Goal: Task Accomplishment & Management: Manage account settings

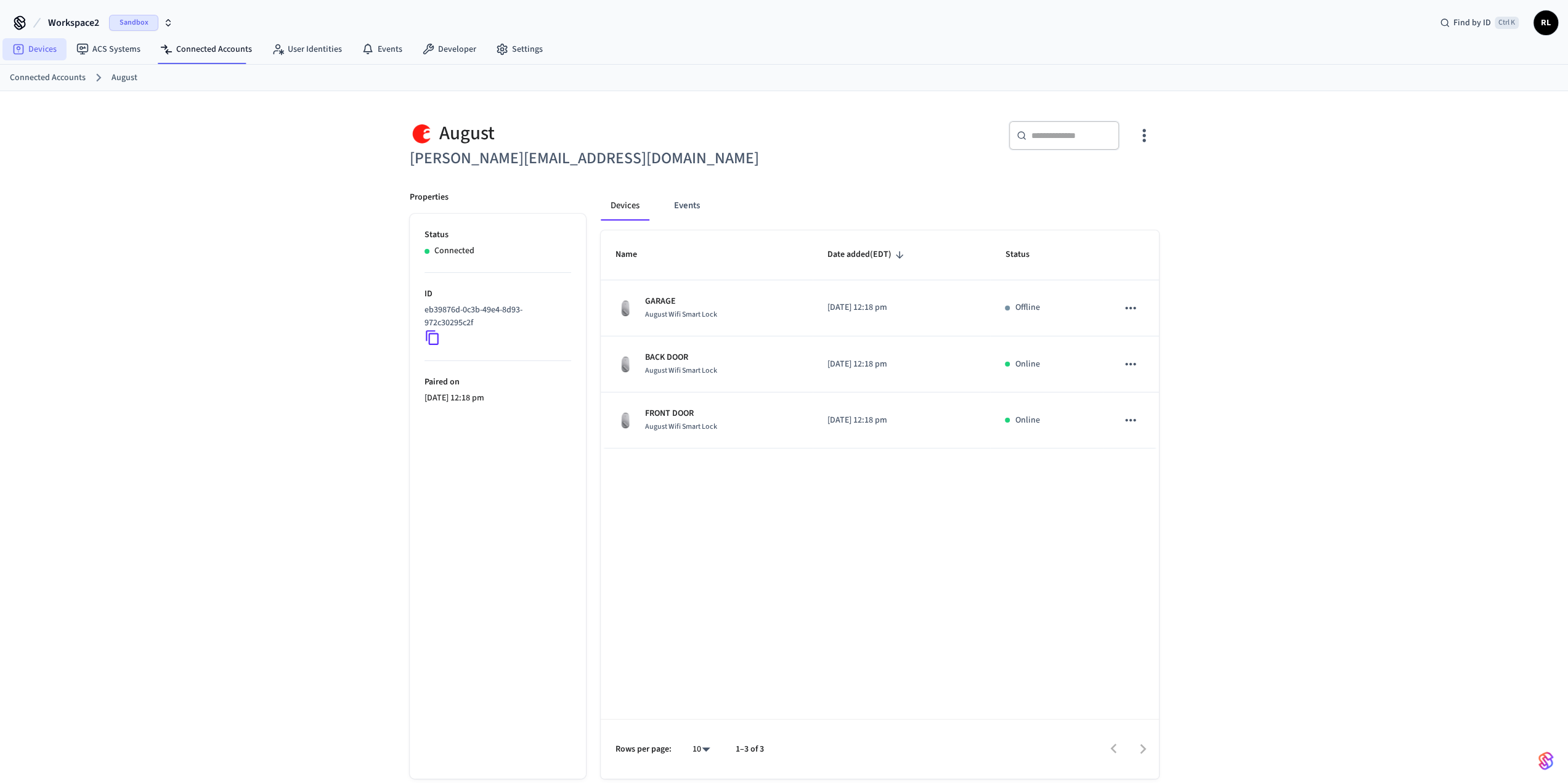
click at [18, 49] on icon at bounding box center [18, 49] width 12 height 12
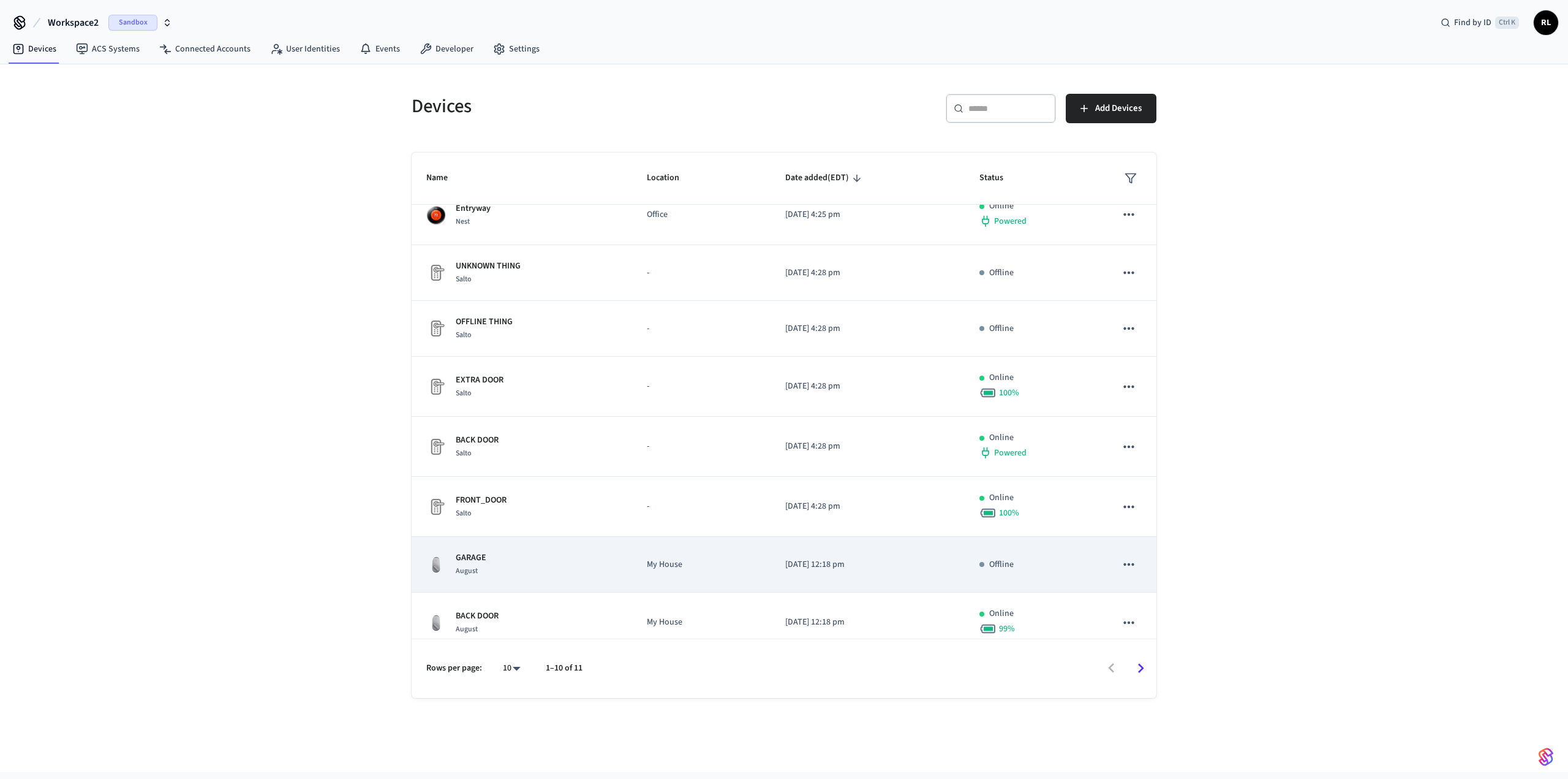
scroll to position [152, 0]
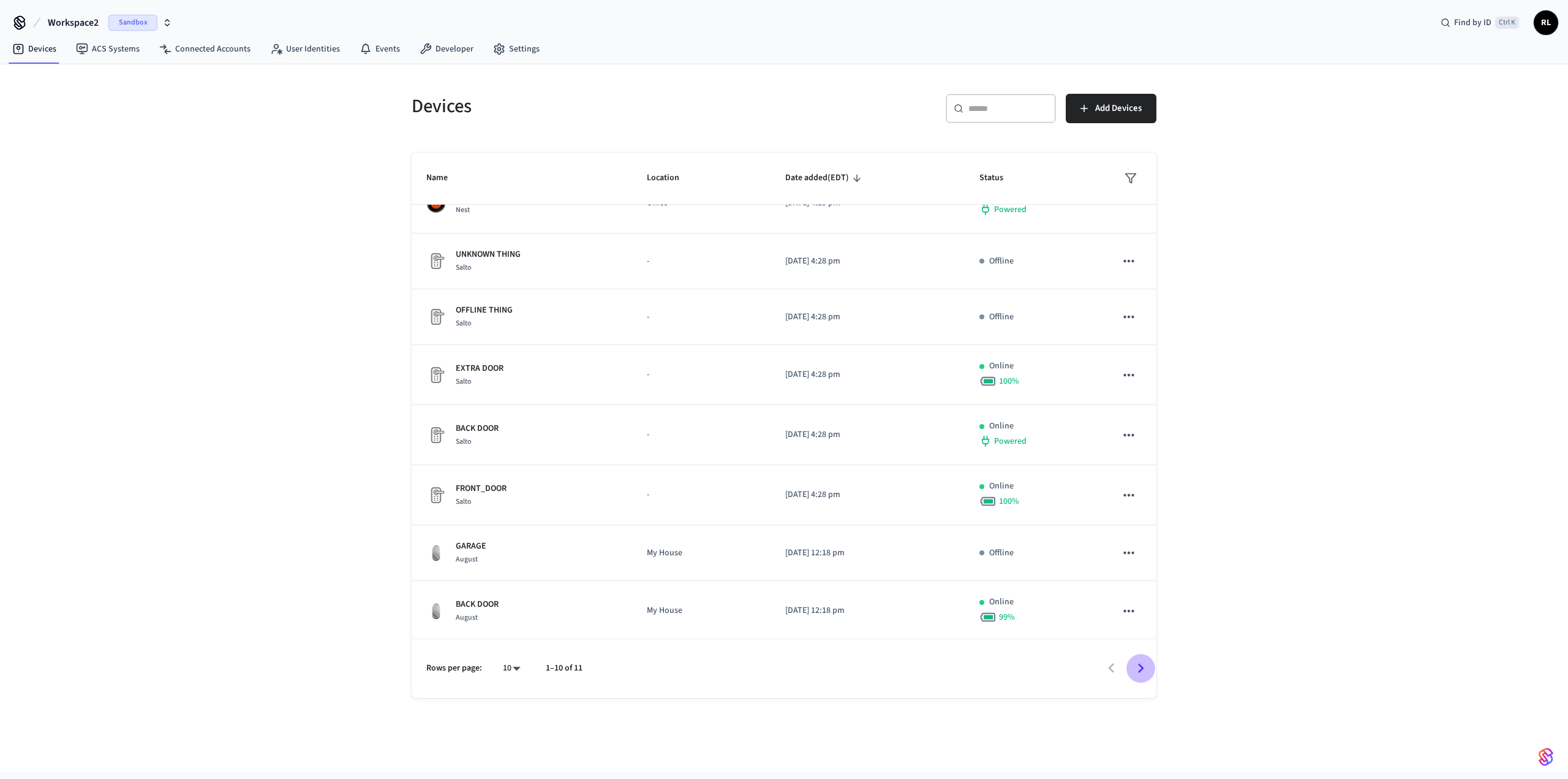
click at [318, 245] on icon "Go to next page" at bounding box center [1141, 668] width 19 height 19
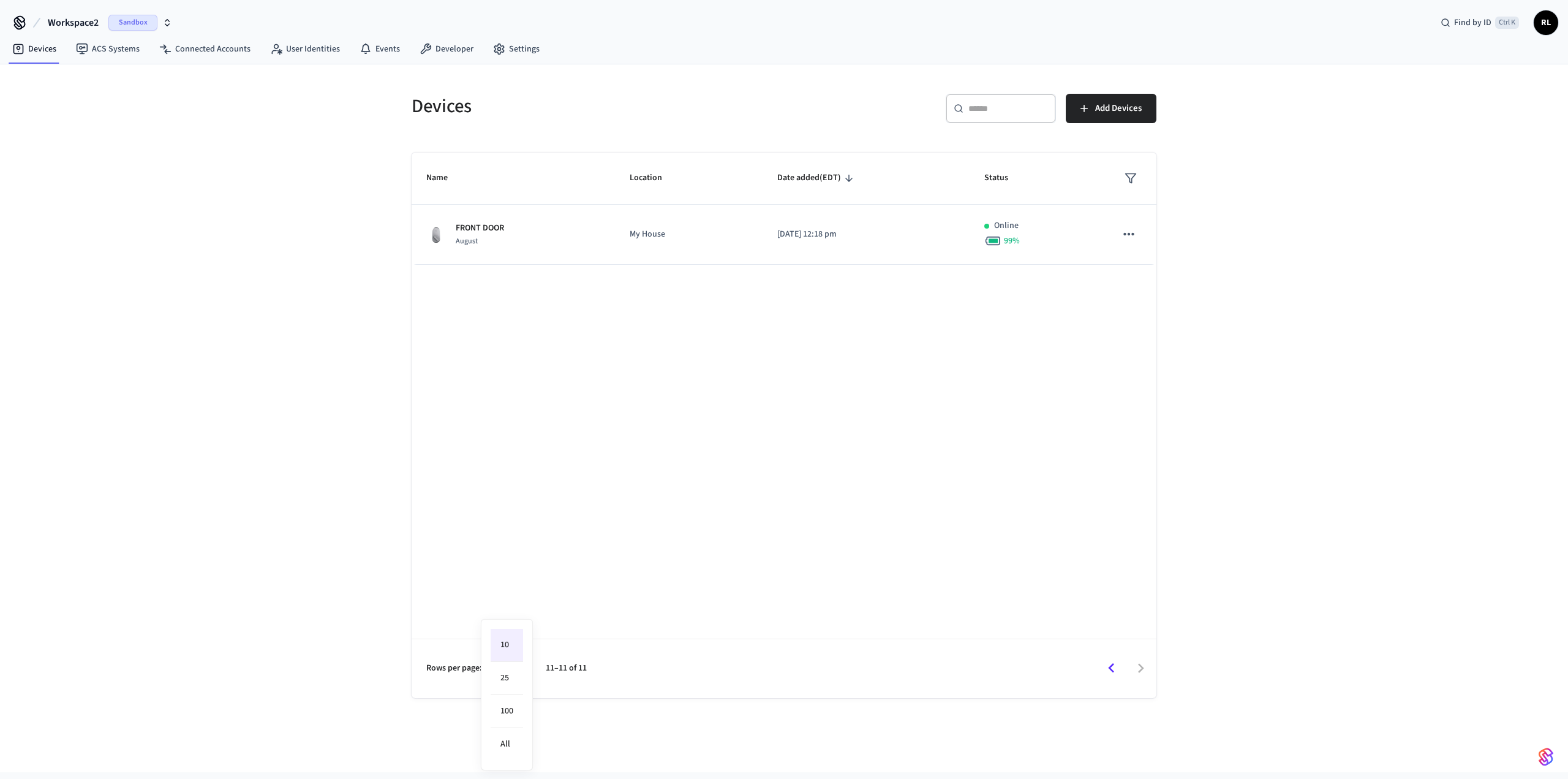
click at [318, 245] on body "Workspace2 Sandbox Find by ID Ctrl K RL Devices ACS Systems Connected Accounts …" at bounding box center [784, 386] width 1568 height 772
click at [318, 245] on li "25" at bounding box center [507, 678] width 33 height 33
type input "**"
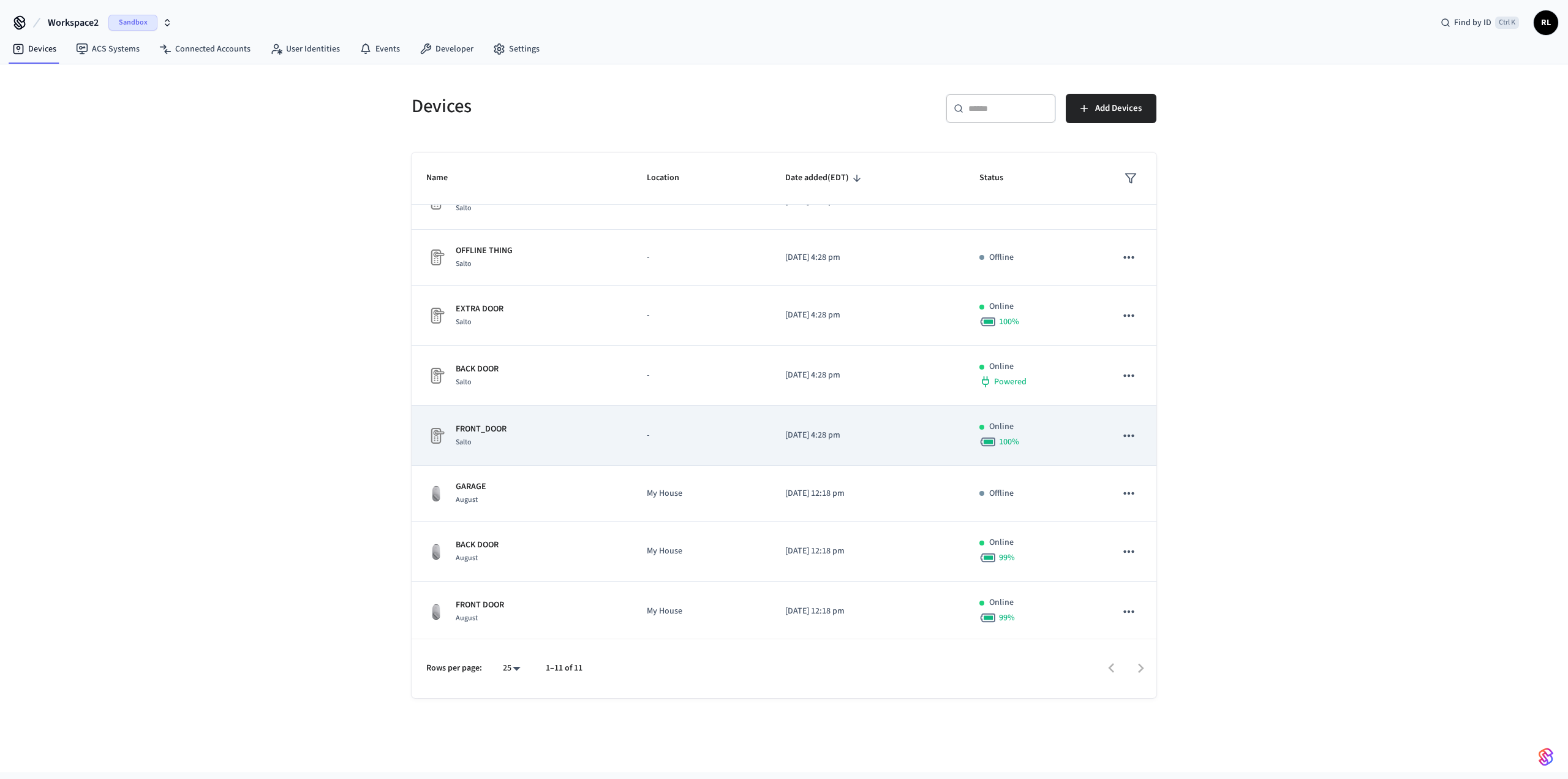
scroll to position [212, 0]
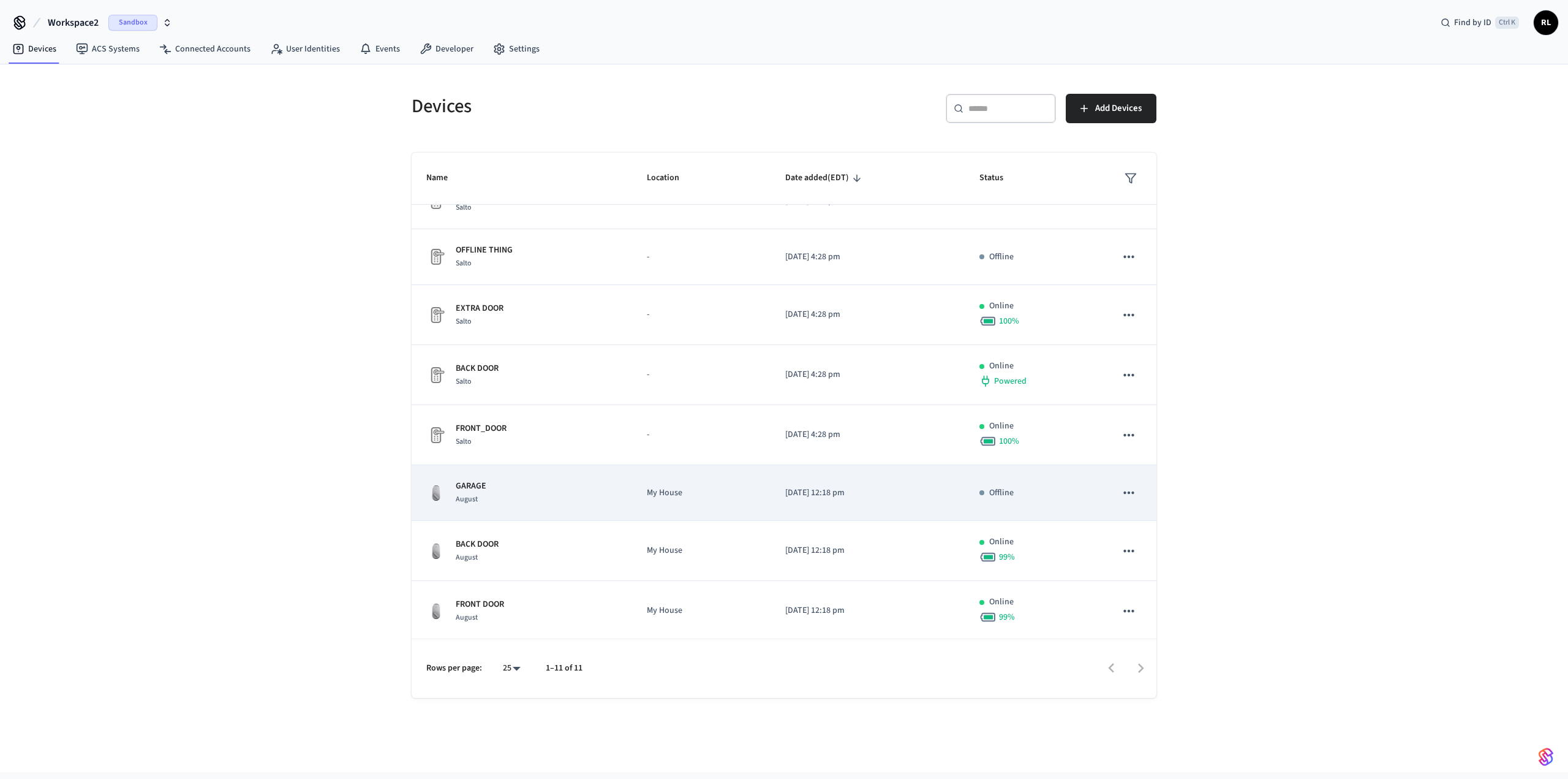
click at [318, 245] on icon "sticky table" at bounding box center [1129, 492] width 16 height 16
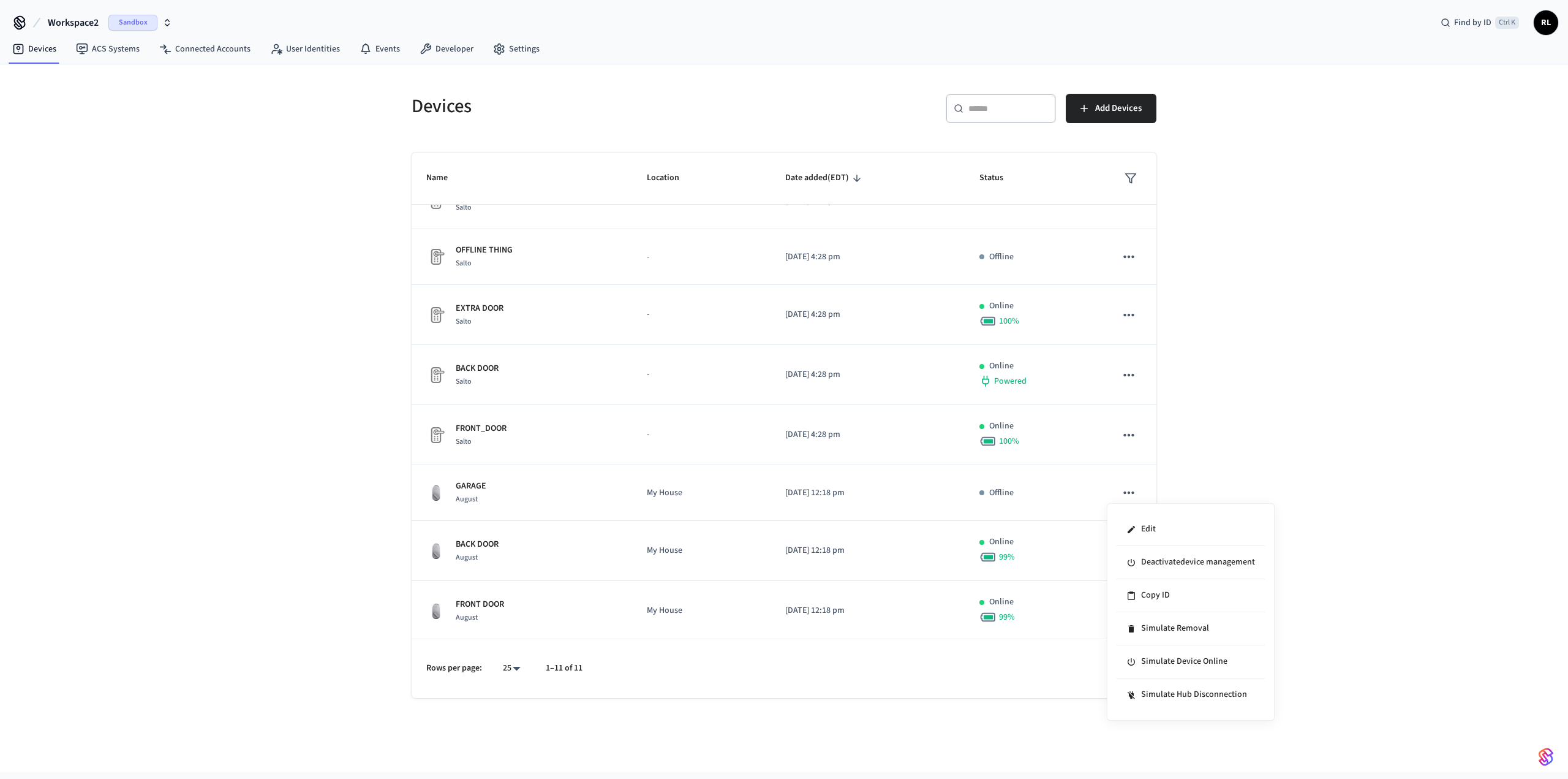
click at [318, 245] on div at bounding box center [784, 390] width 1568 height 779
click at [318, 47] on link "Developer" at bounding box center [447, 49] width 73 height 22
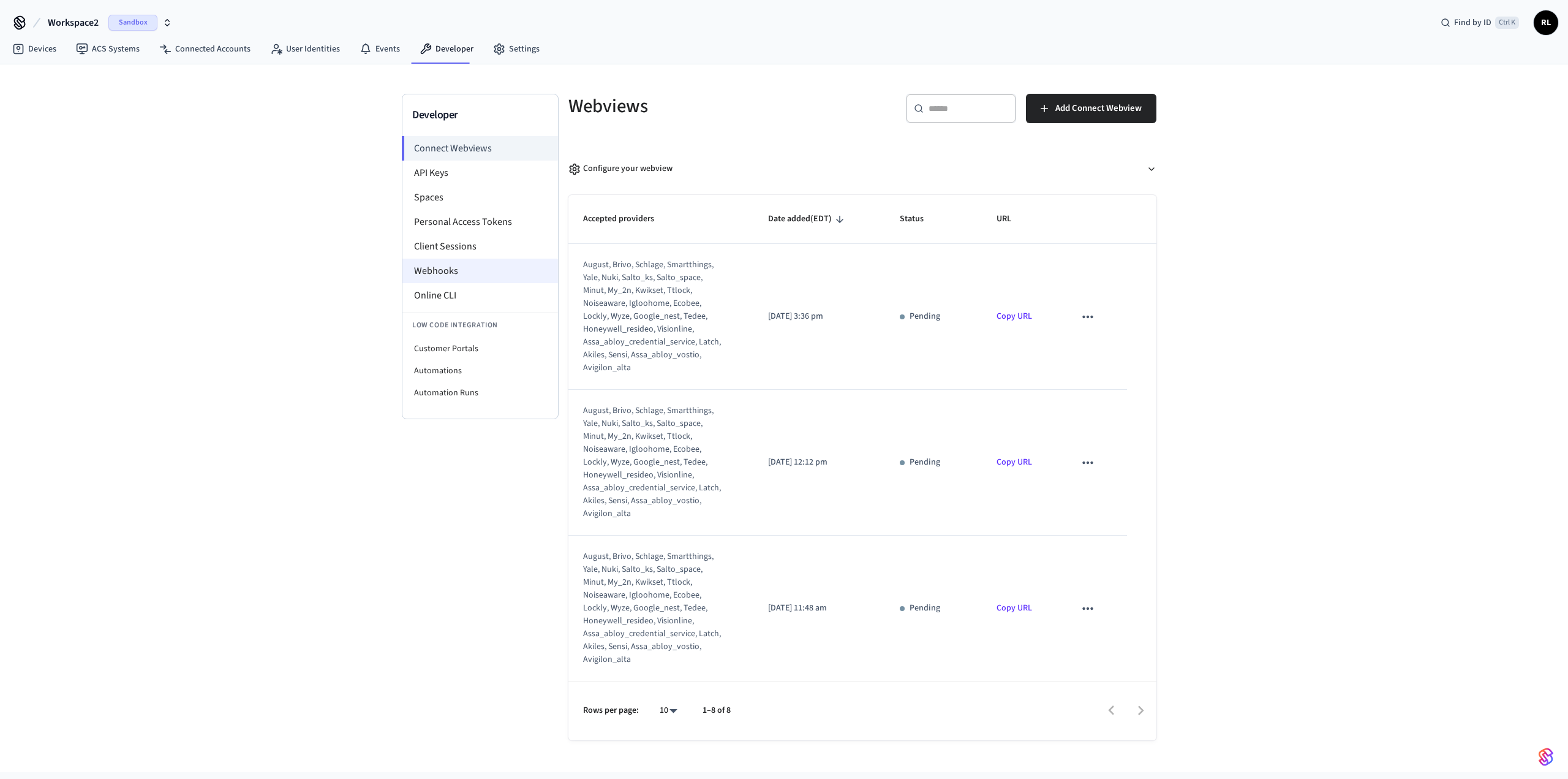
click at [318, 245] on li "Webhooks" at bounding box center [480, 271] width 156 height 25
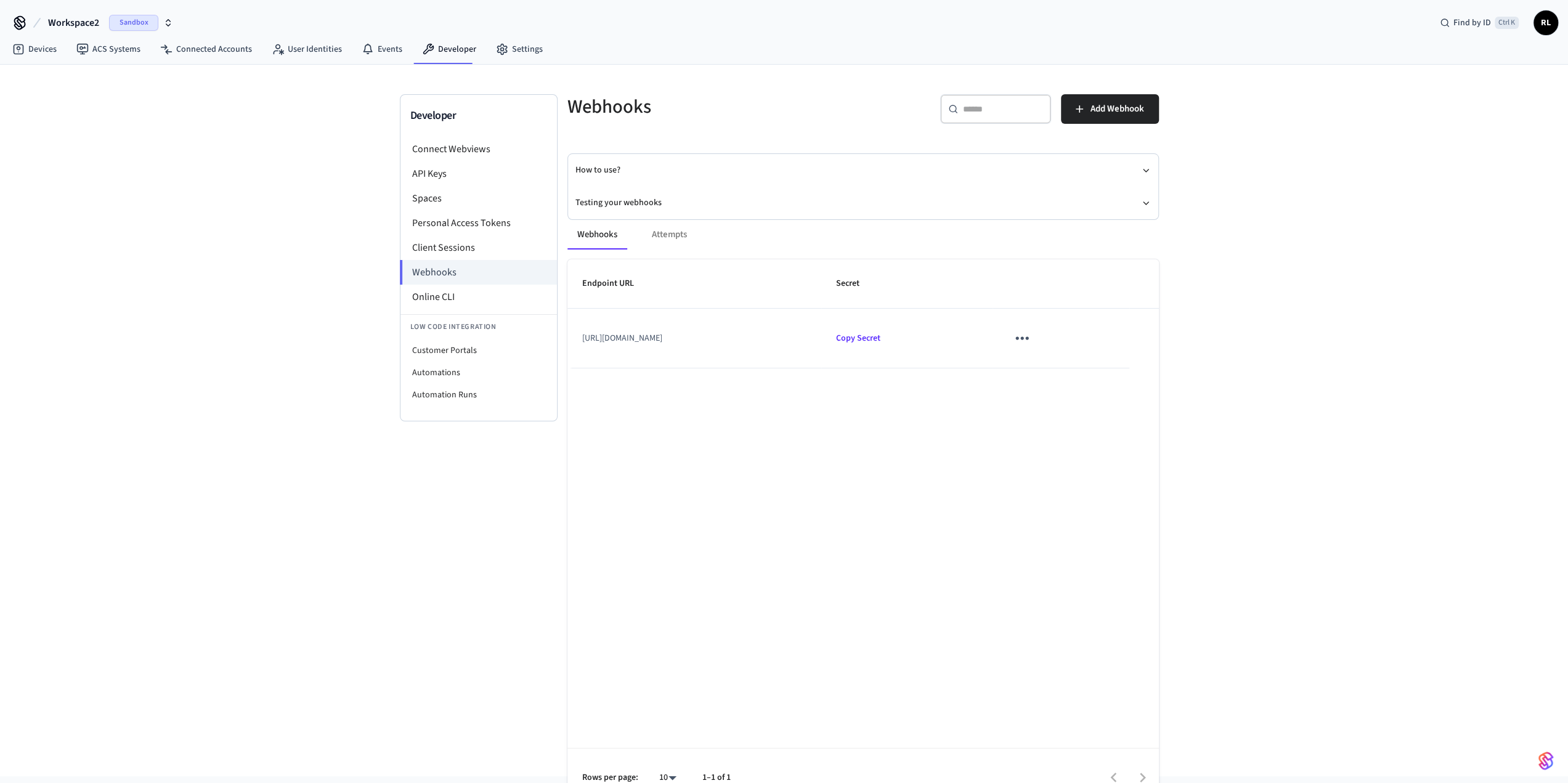
click at [319, 246] on icon "sticky table" at bounding box center [1022, 338] width 19 height 19
click at [319, 246] on li "Edit" at bounding box center [1102, 373] width 59 height 33
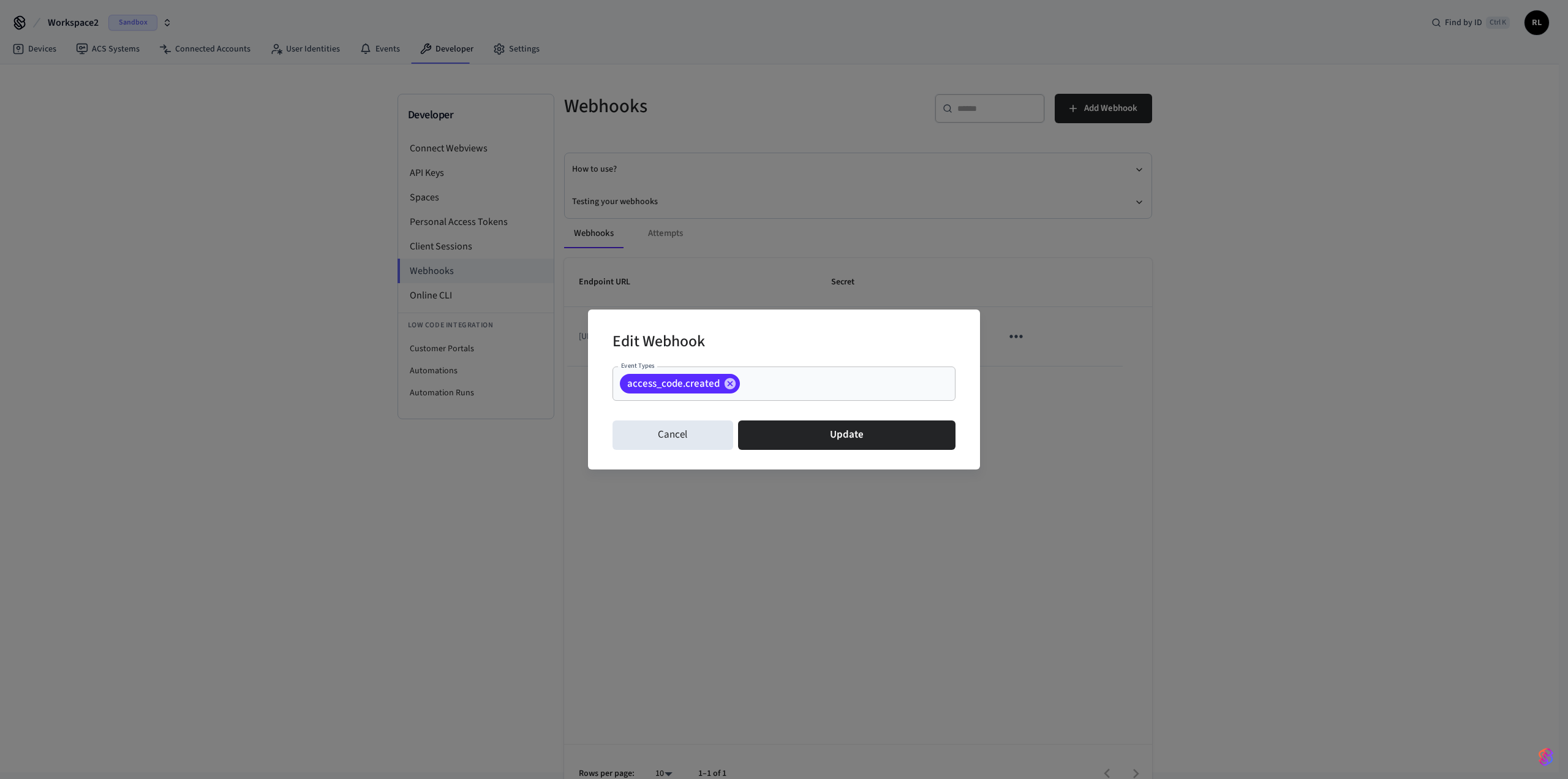
click at [318, 245] on input "Event Types" at bounding box center [829, 384] width 174 height 22
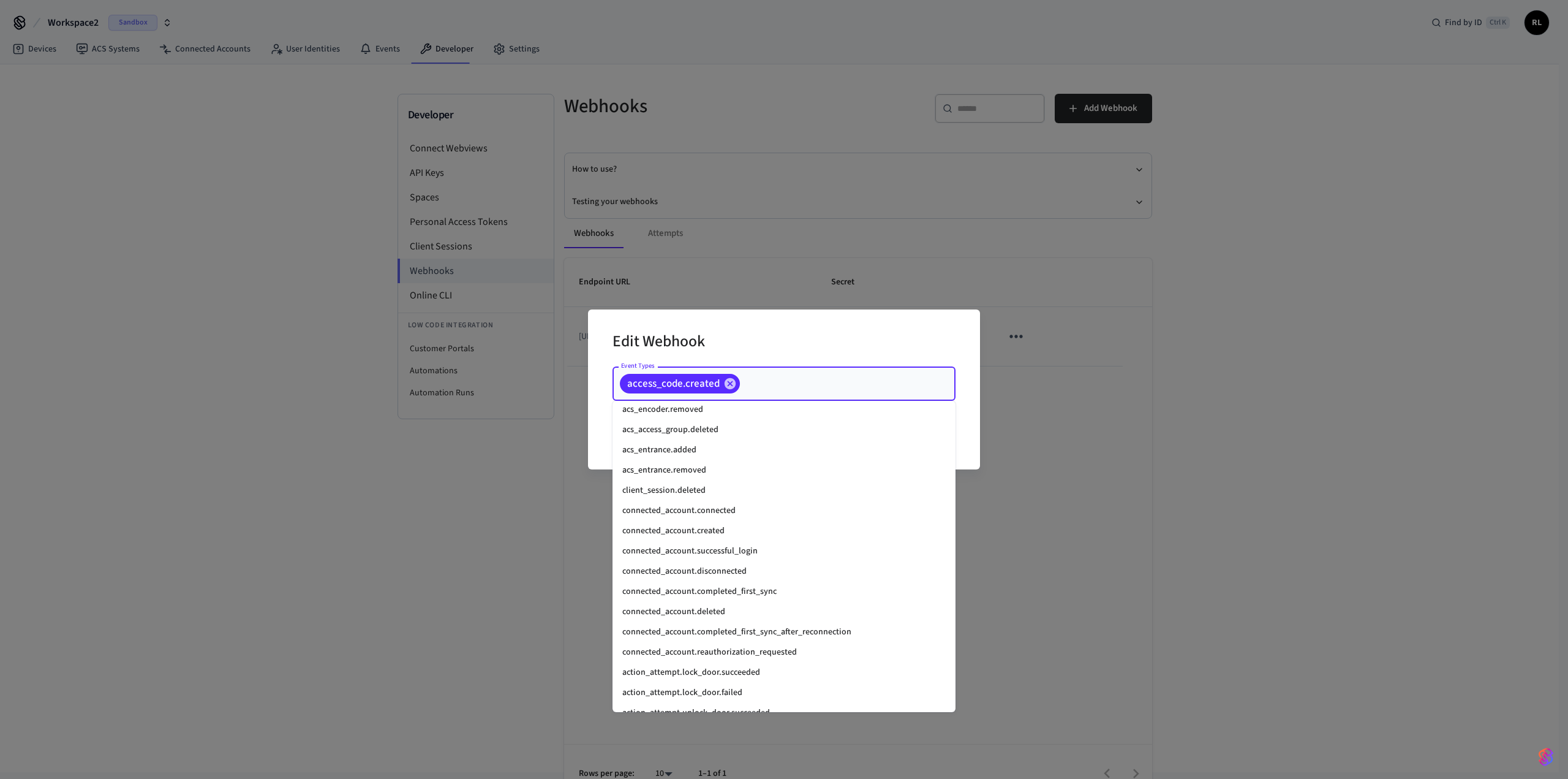
scroll to position [775, 0]
click at [318, 245] on li "connected_account.connected" at bounding box center [784, 509] width 343 height 20
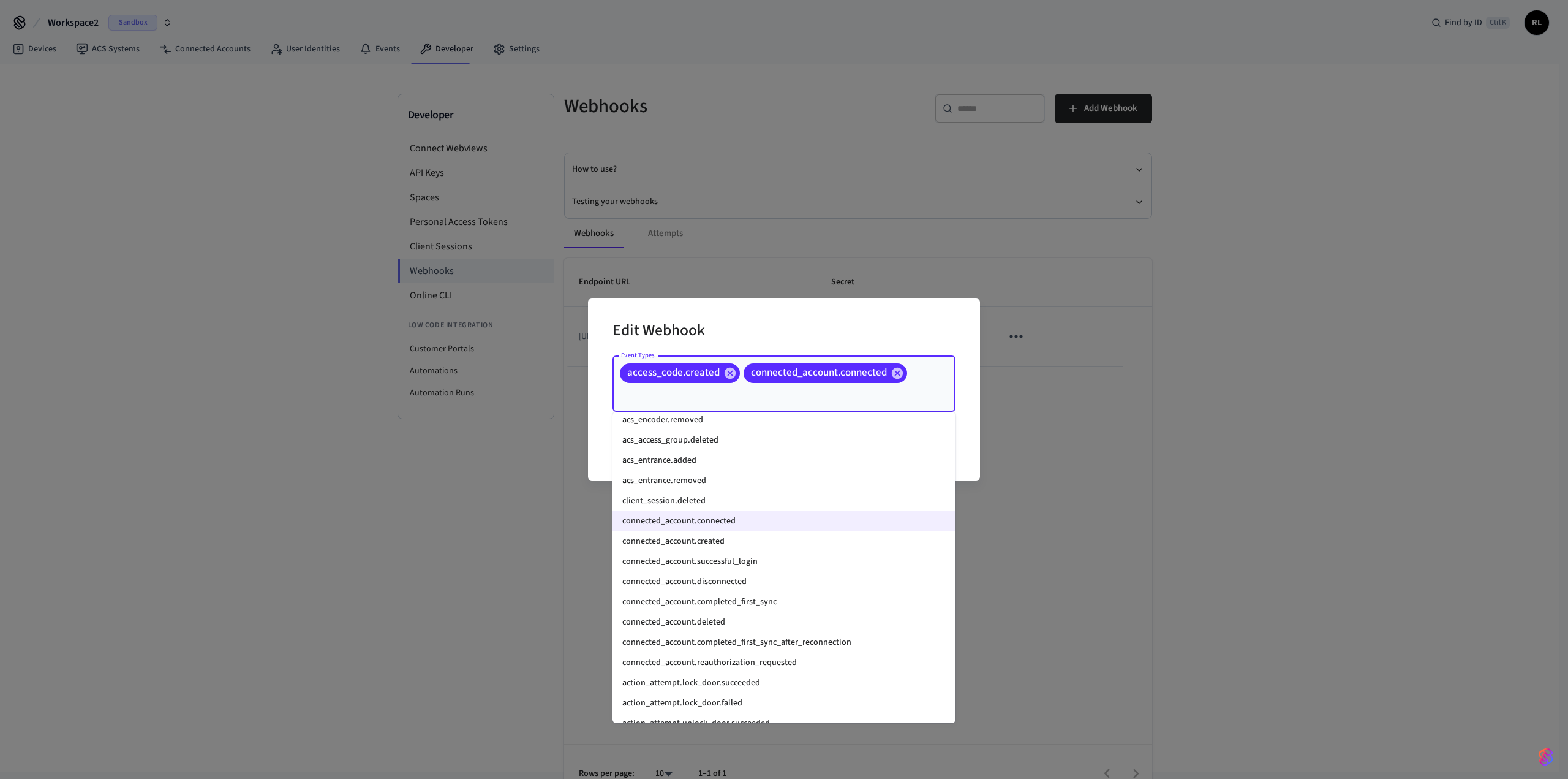
click at [318, 245] on li "connected_account.created" at bounding box center [784, 541] width 343 height 20
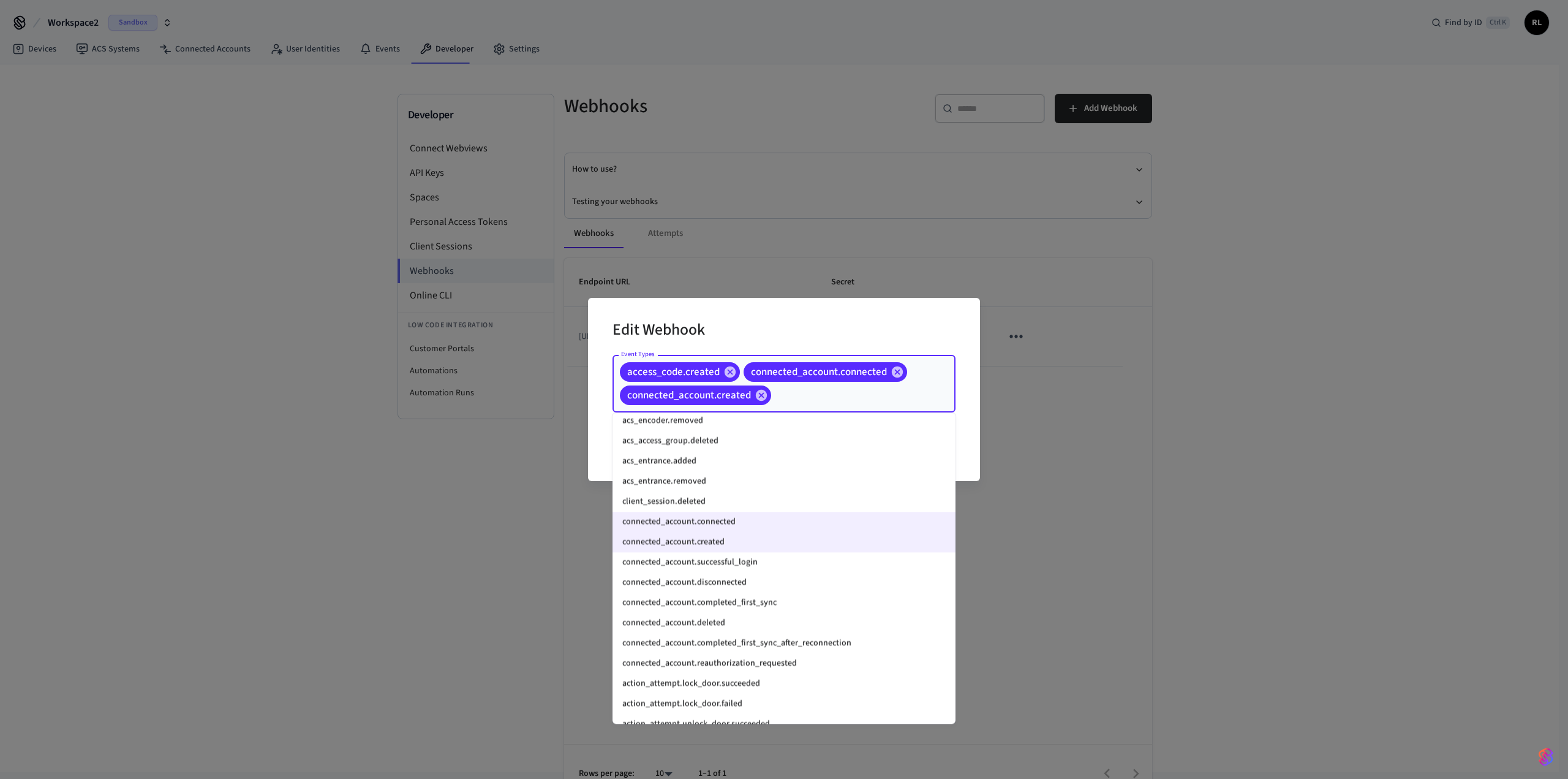
click at [318, 245] on li "connected_account.successful_login" at bounding box center [784, 562] width 343 height 20
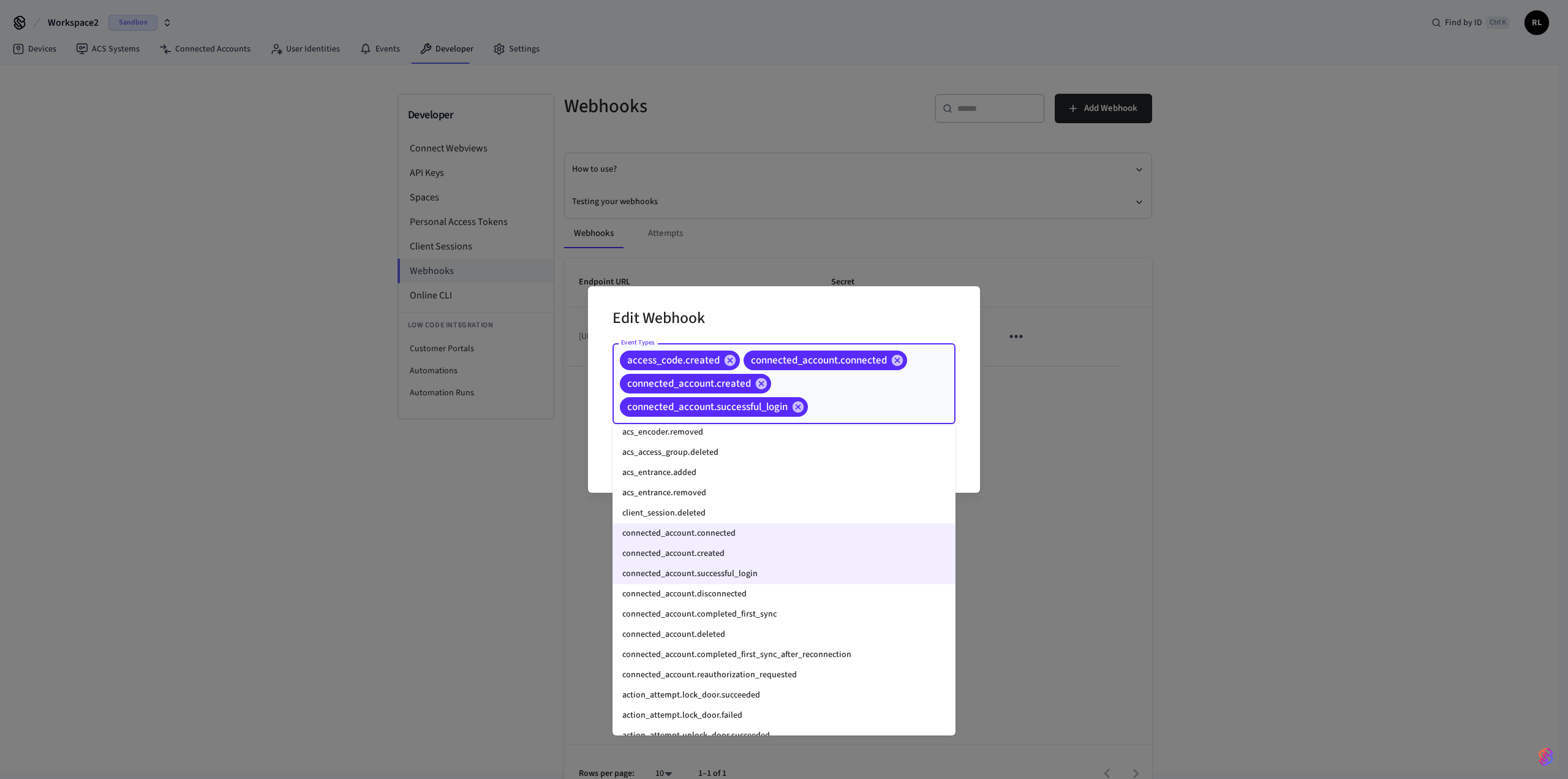
click at [318, 245] on li "connected_account.disconnected" at bounding box center [784, 594] width 343 height 20
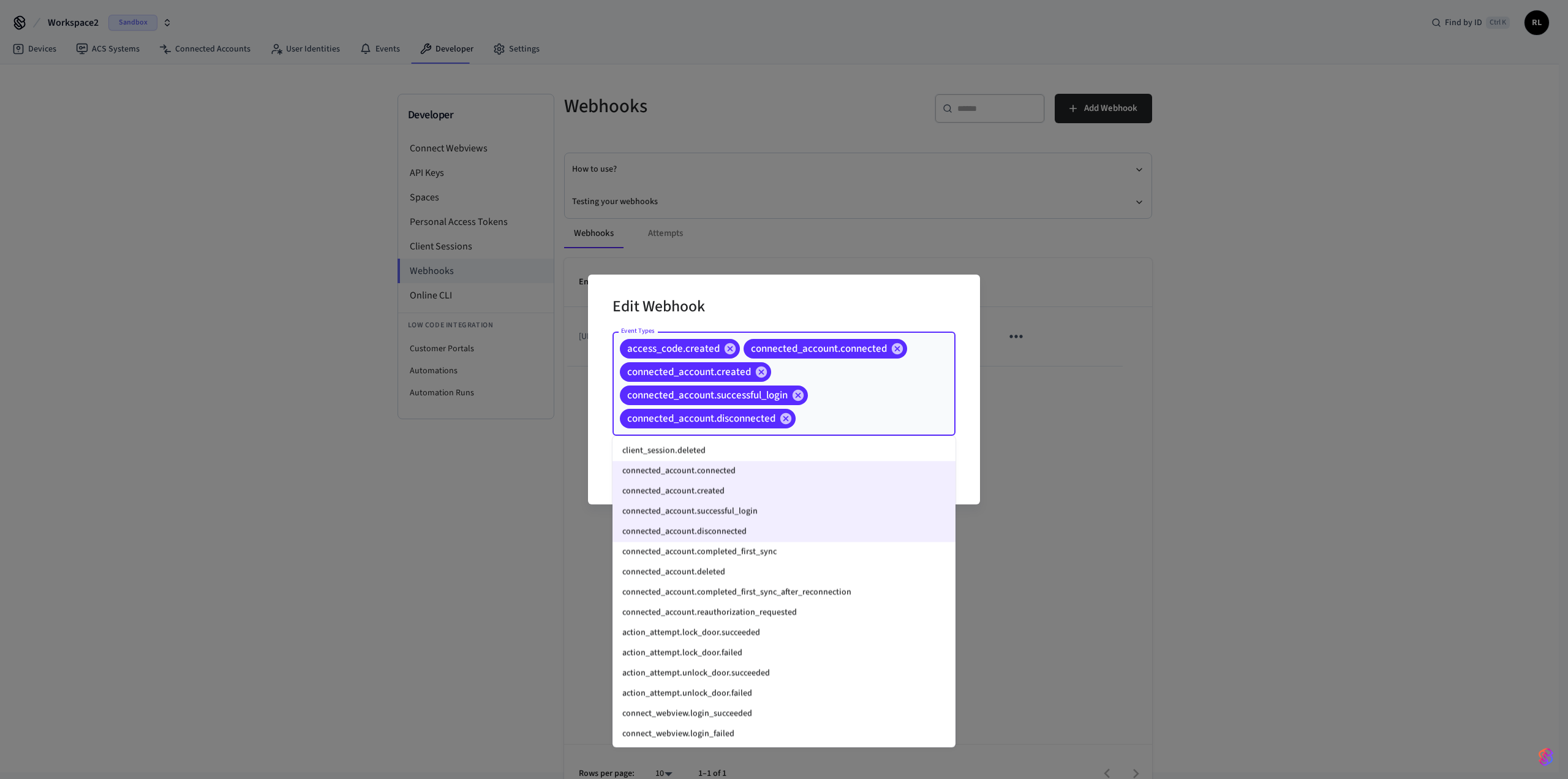
scroll to position [849, 0]
click at [318, 245] on li "connected_account.completed_first_sync" at bounding box center [784, 552] width 343 height 20
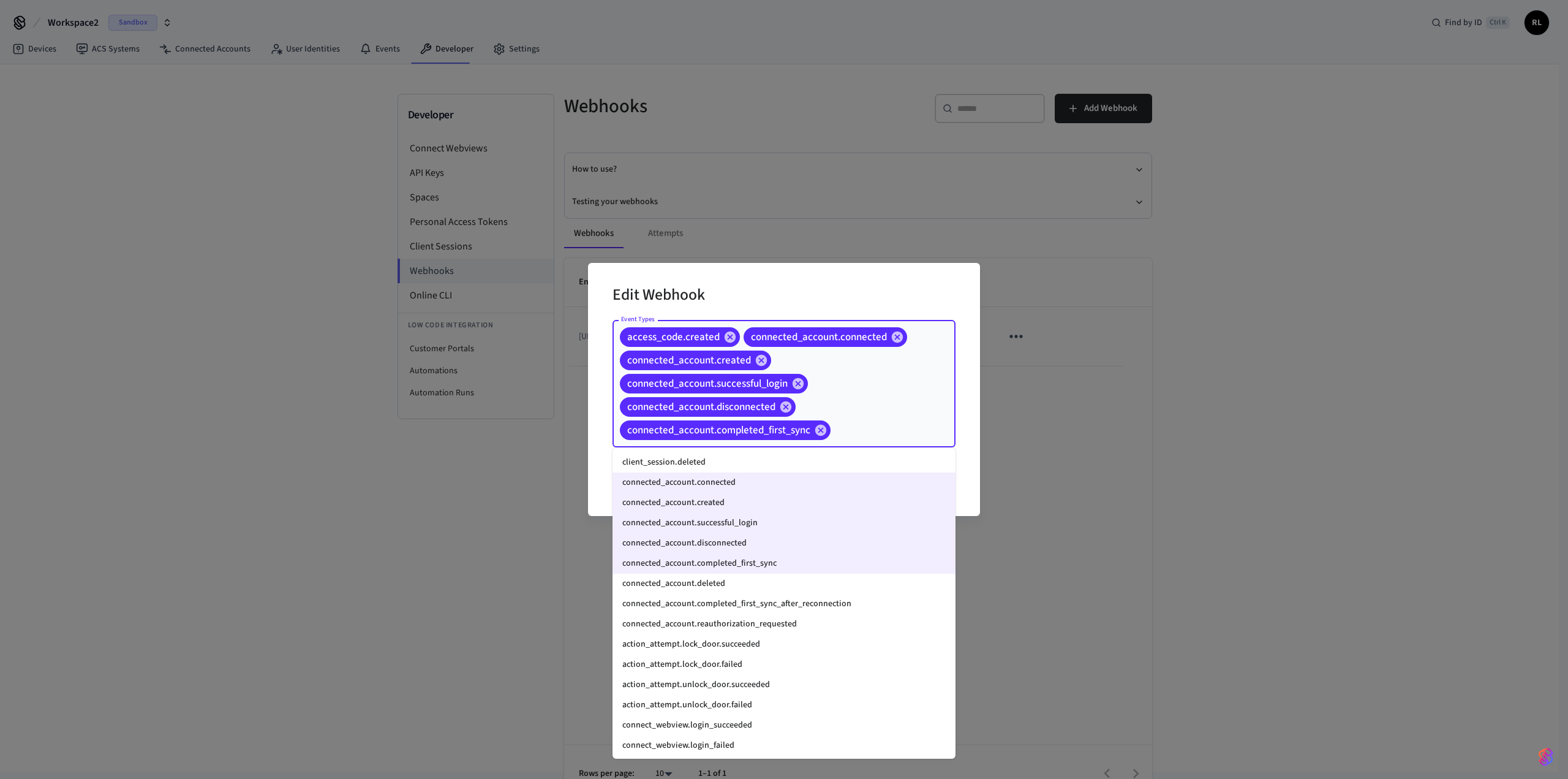
click at [318, 245] on li "connected_account.deleted" at bounding box center [784, 583] width 343 height 20
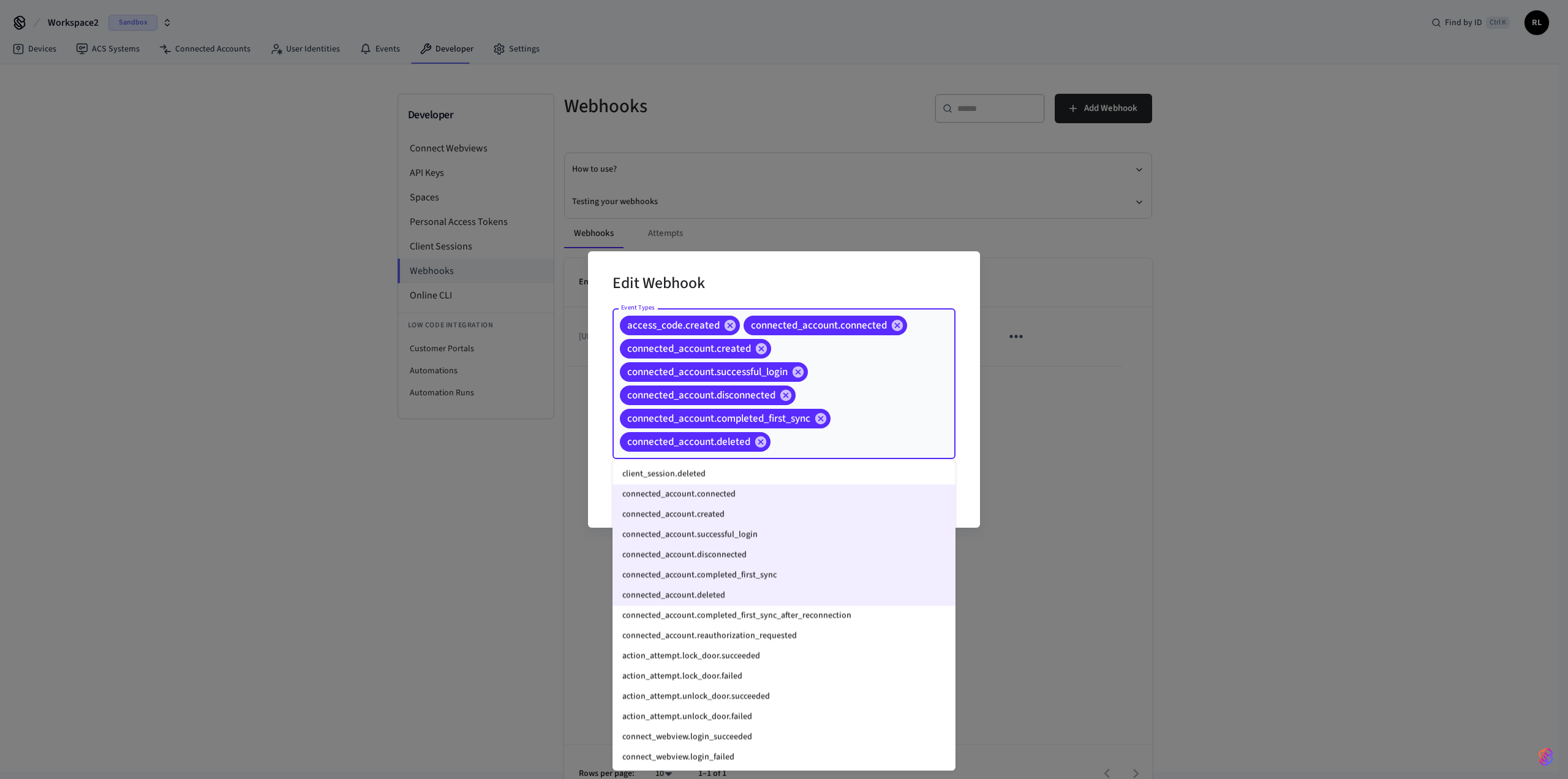
click at [318, 245] on li "connected_account.completed_first_sync_after_reconnection" at bounding box center [784, 615] width 343 height 20
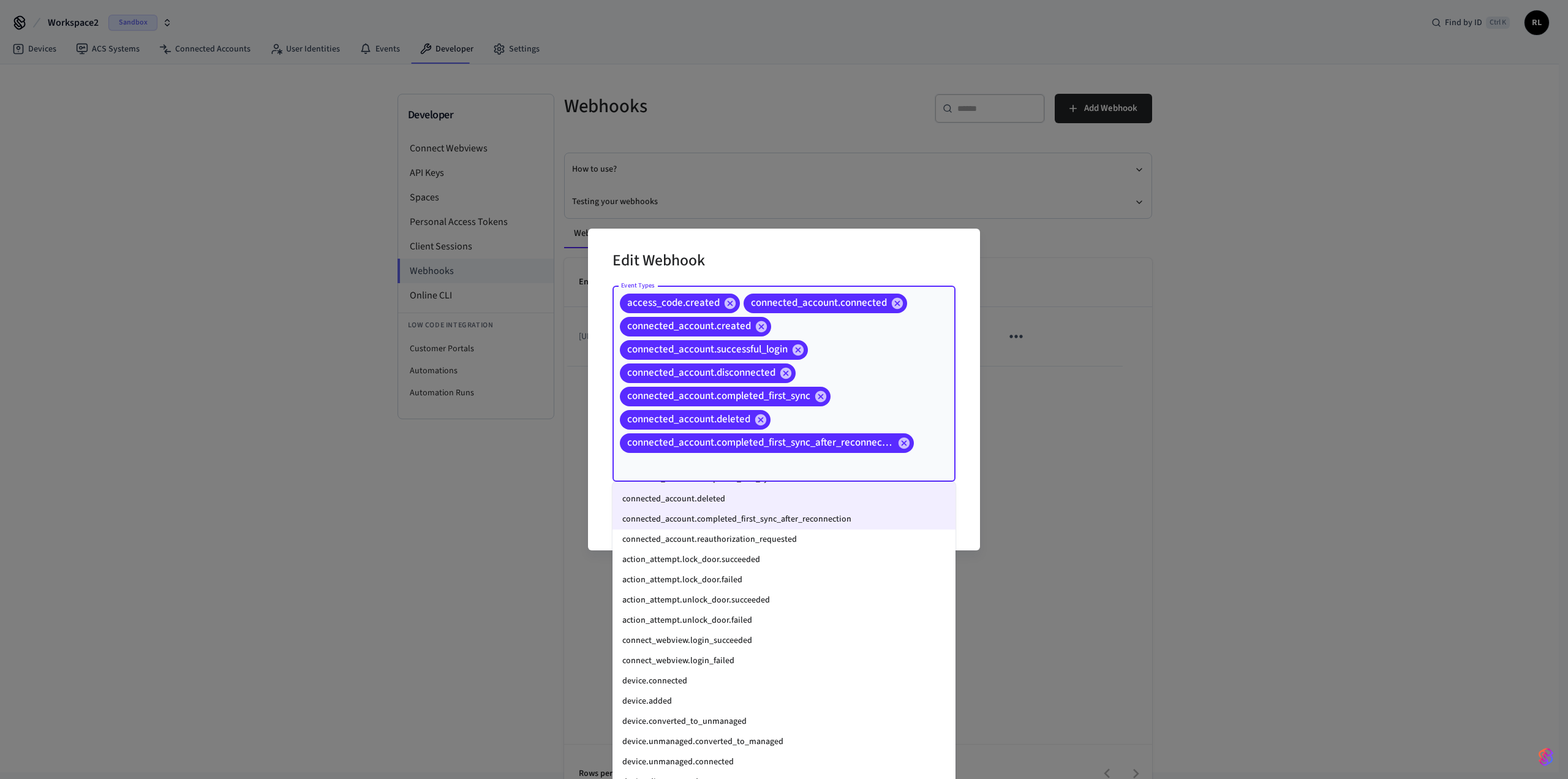
scroll to position [969, 0]
click at [318, 245] on li "device.connected" at bounding box center [784, 680] width 343 height 20
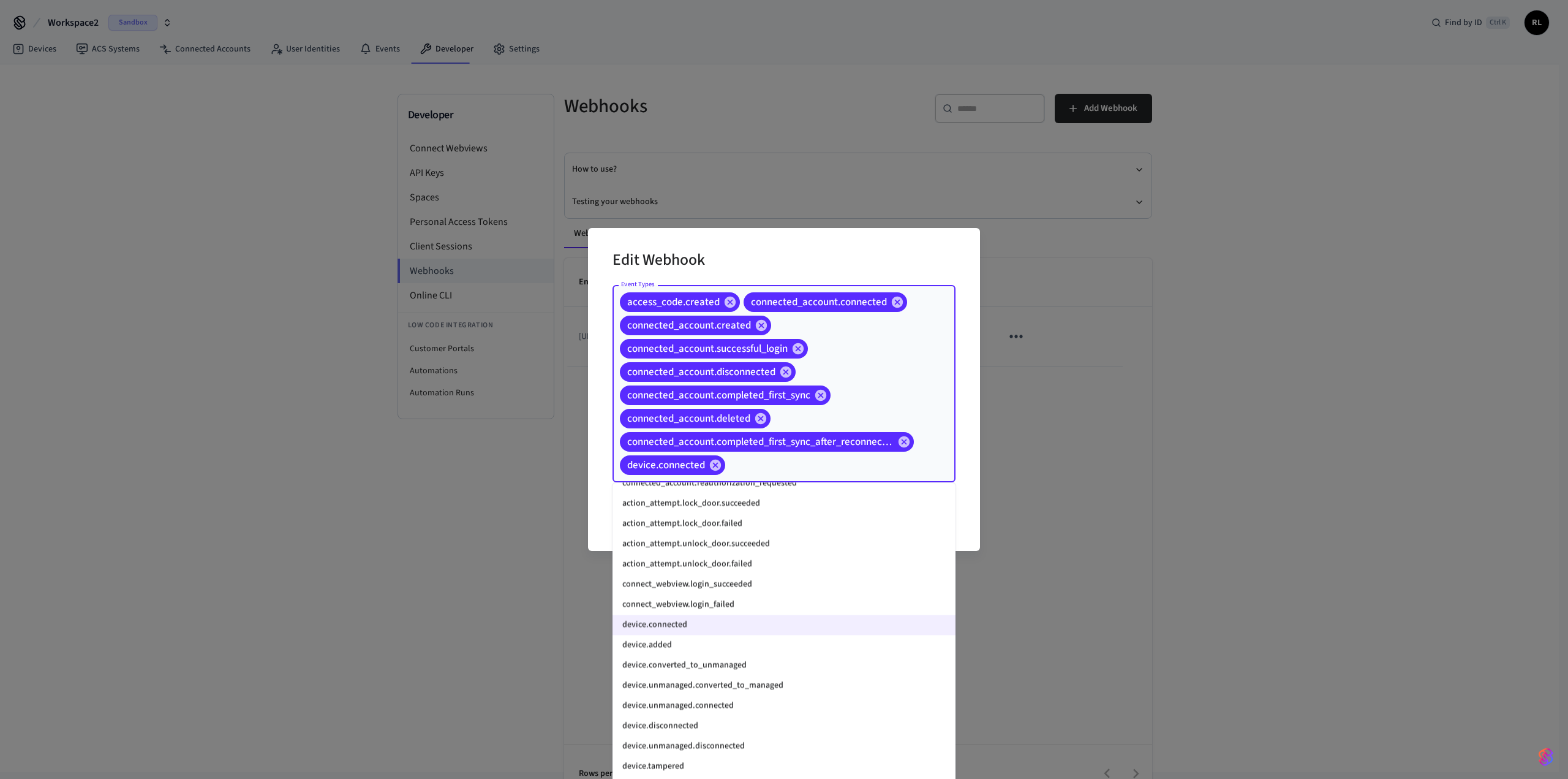
scroll to position [1041, 0]
click at [318, 245] on li "device.added" at bounding box center [784, 628] width 343 height 20
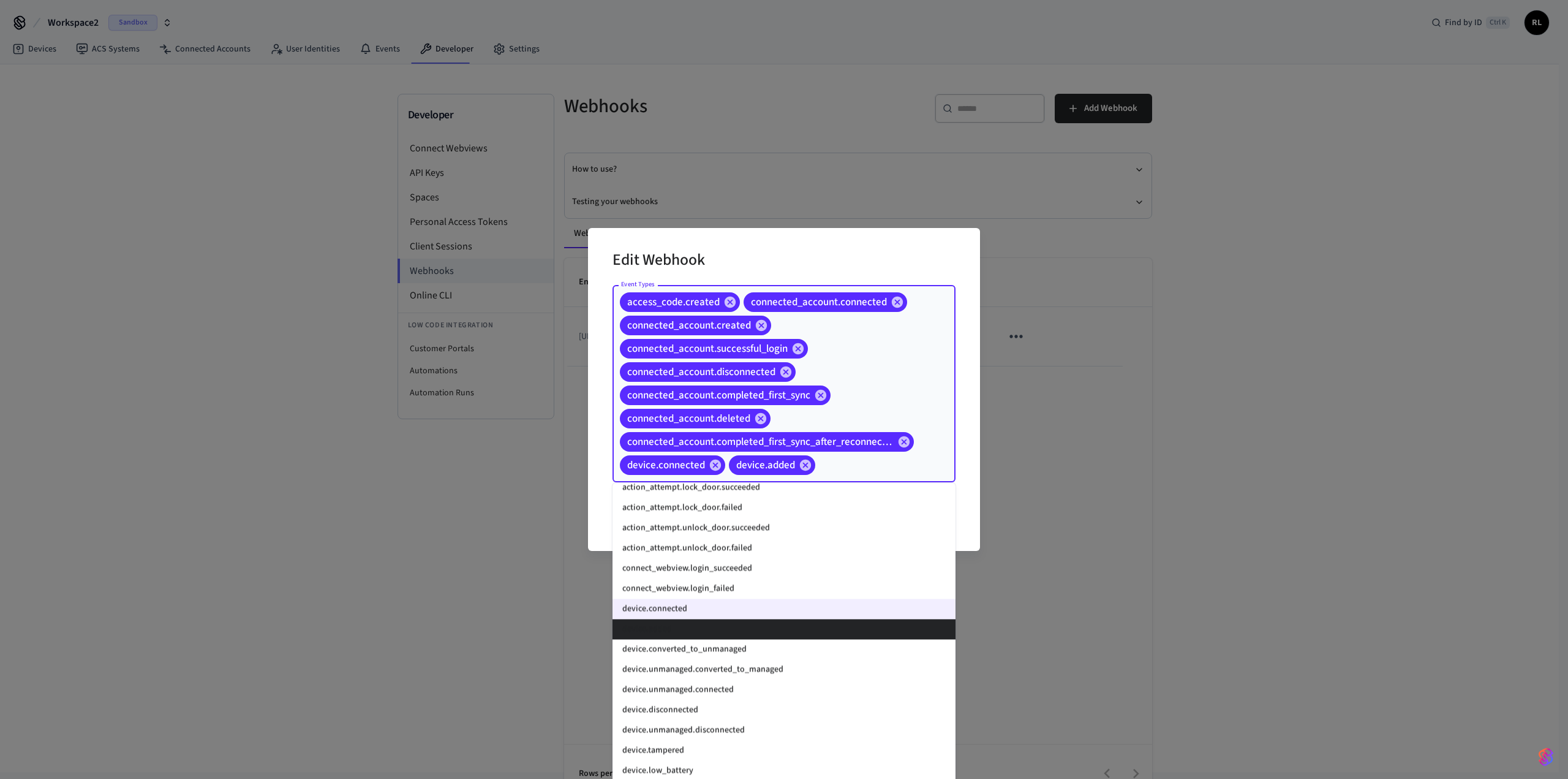
scroll to position [1042, 0]
click at [318, 245] on li "device.disconnected" at bounding box center [784, 709] width 343 height 20
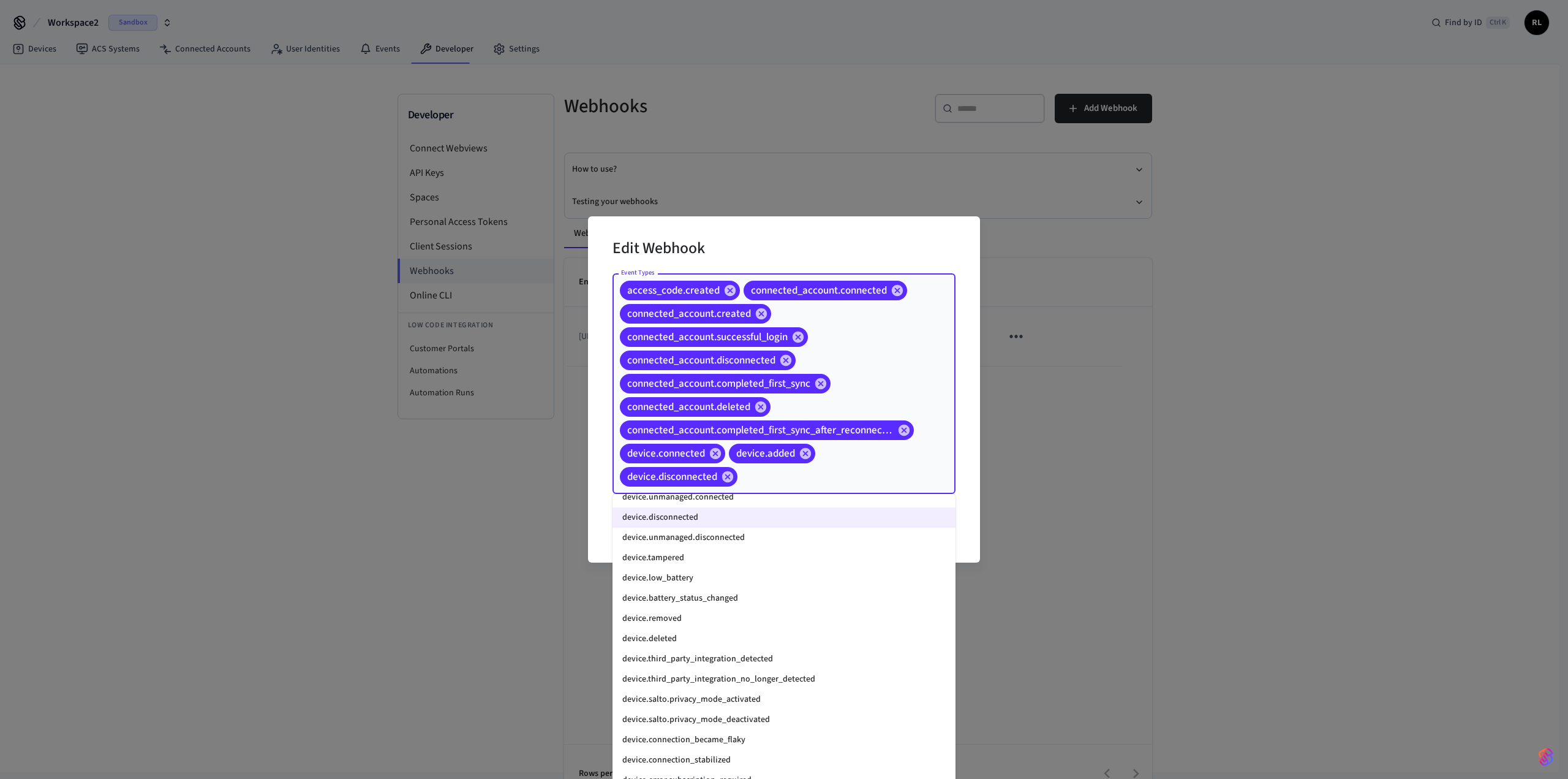
scroll to position [1245, 0]
click at [318, 245] on li "device.removed" at bounding box center [784, 618] width 343 height 20
click at [318, 245] on li "device.deleted" at bounding box center [784, 639] width 343 height 20
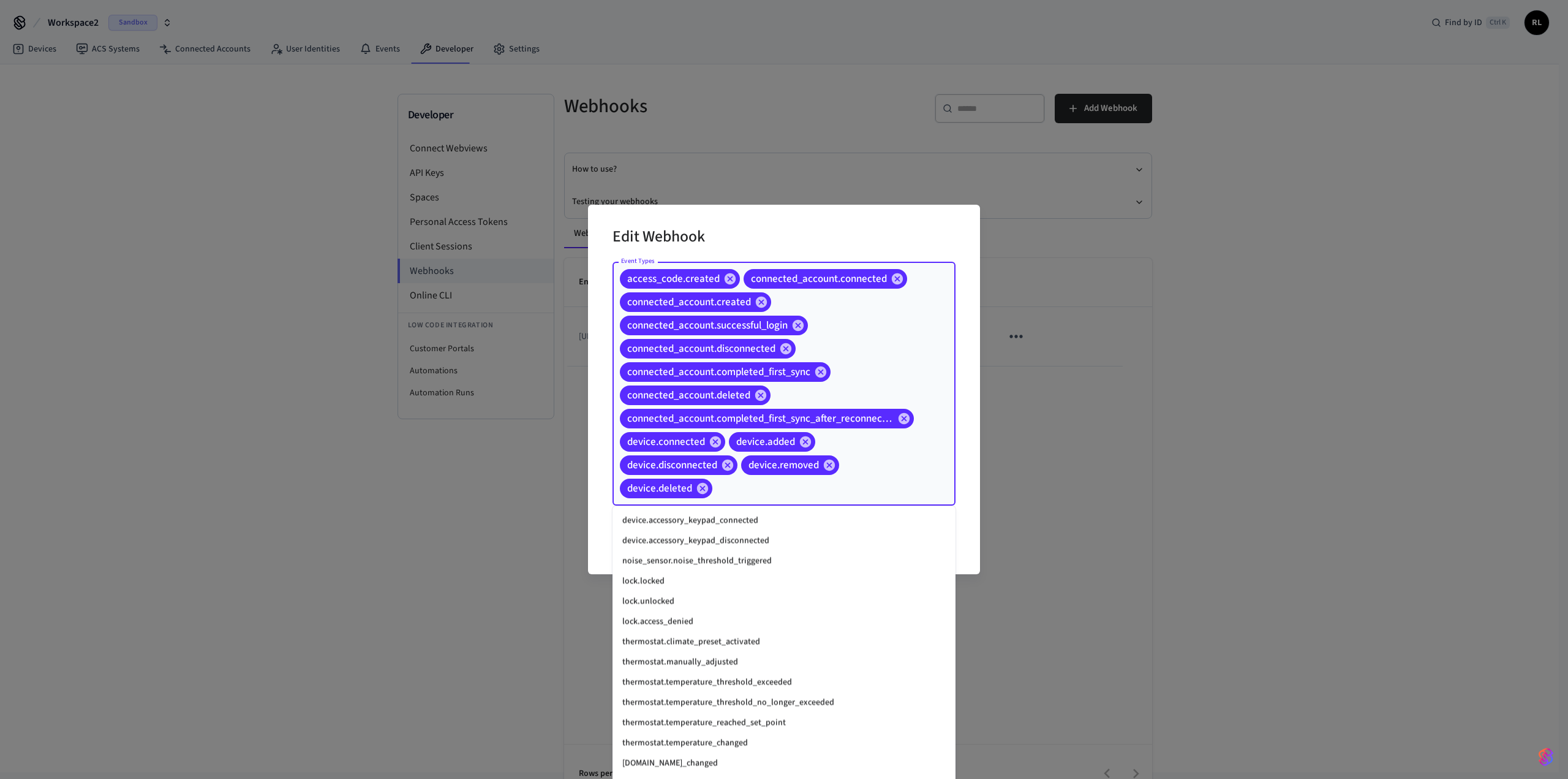
scroll to position [1558, 0]
click at [318, 245] on li "lock.locked" at bounding box center [784, 579] width 343 height 20
click at [318, 245] on li "lock.unlocked" at bounding box center [784, 599] width 343 height 20
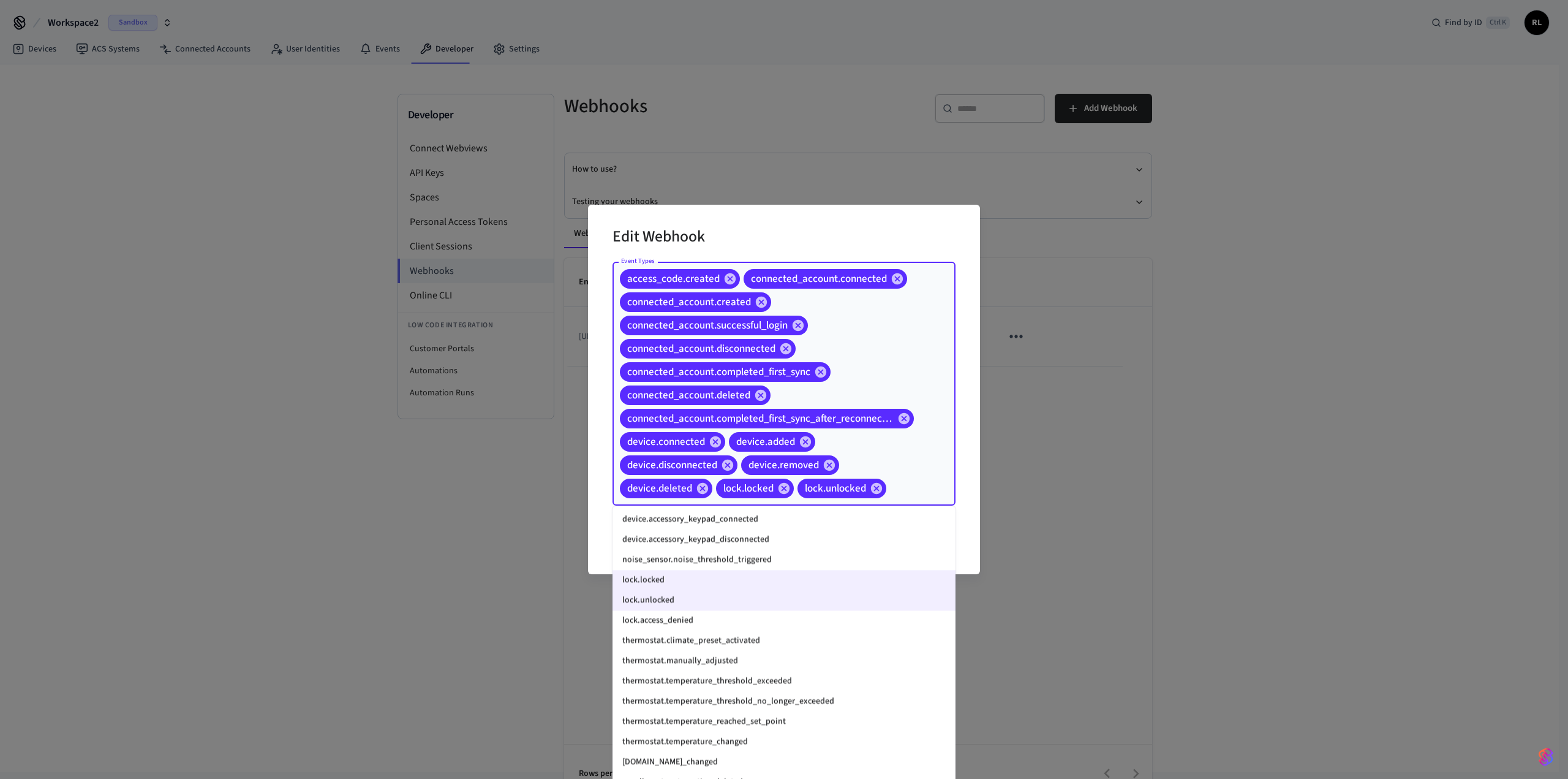
click at [318, 245] on div "Edit Webhook Event Types access_code.created connected_account.connected connec…" at bounding box center [784, 389] width 392 height 370
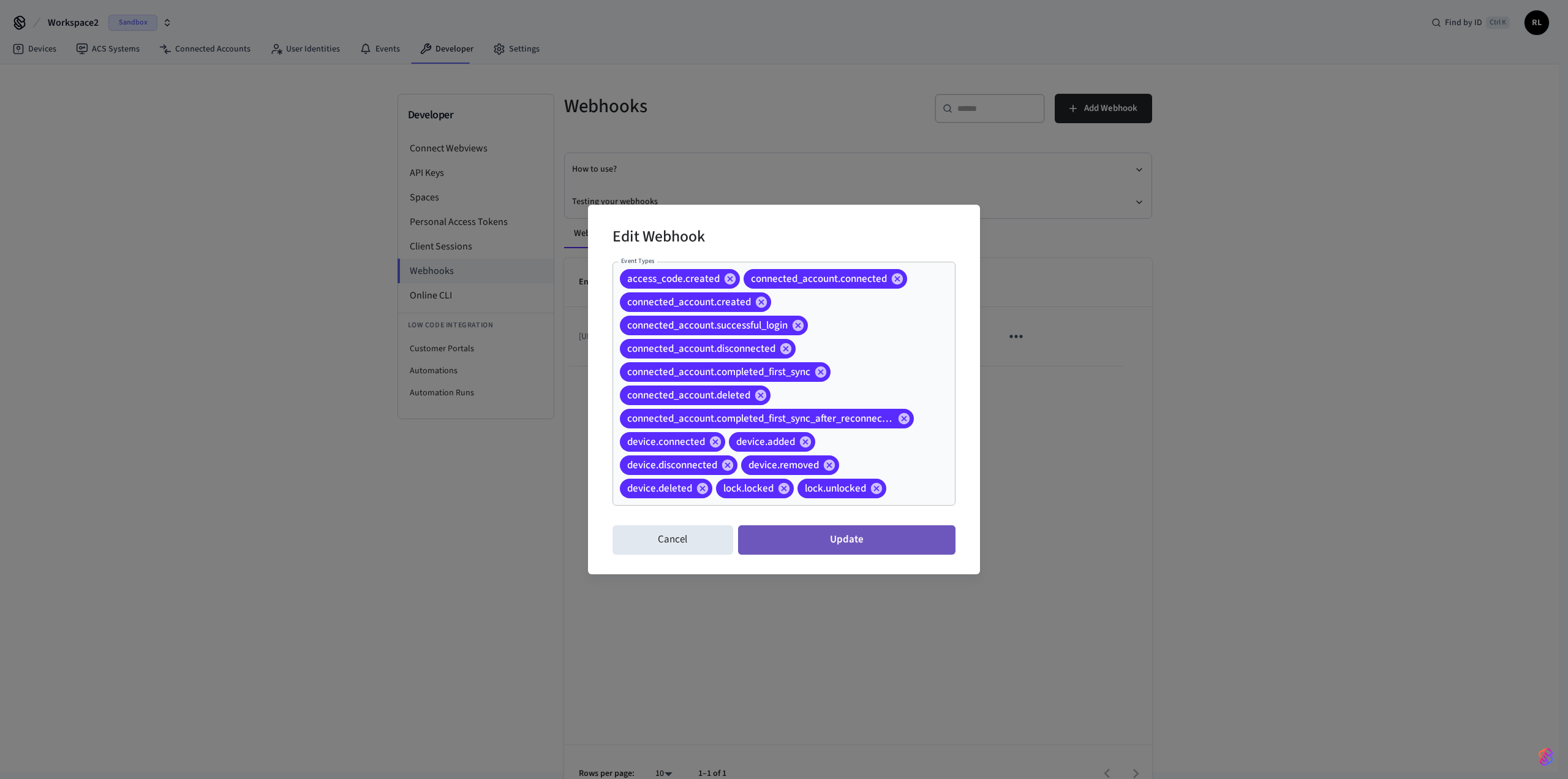
click at [318, 245] on button "Update" at bounding box center [847, 540] width 218 height 30
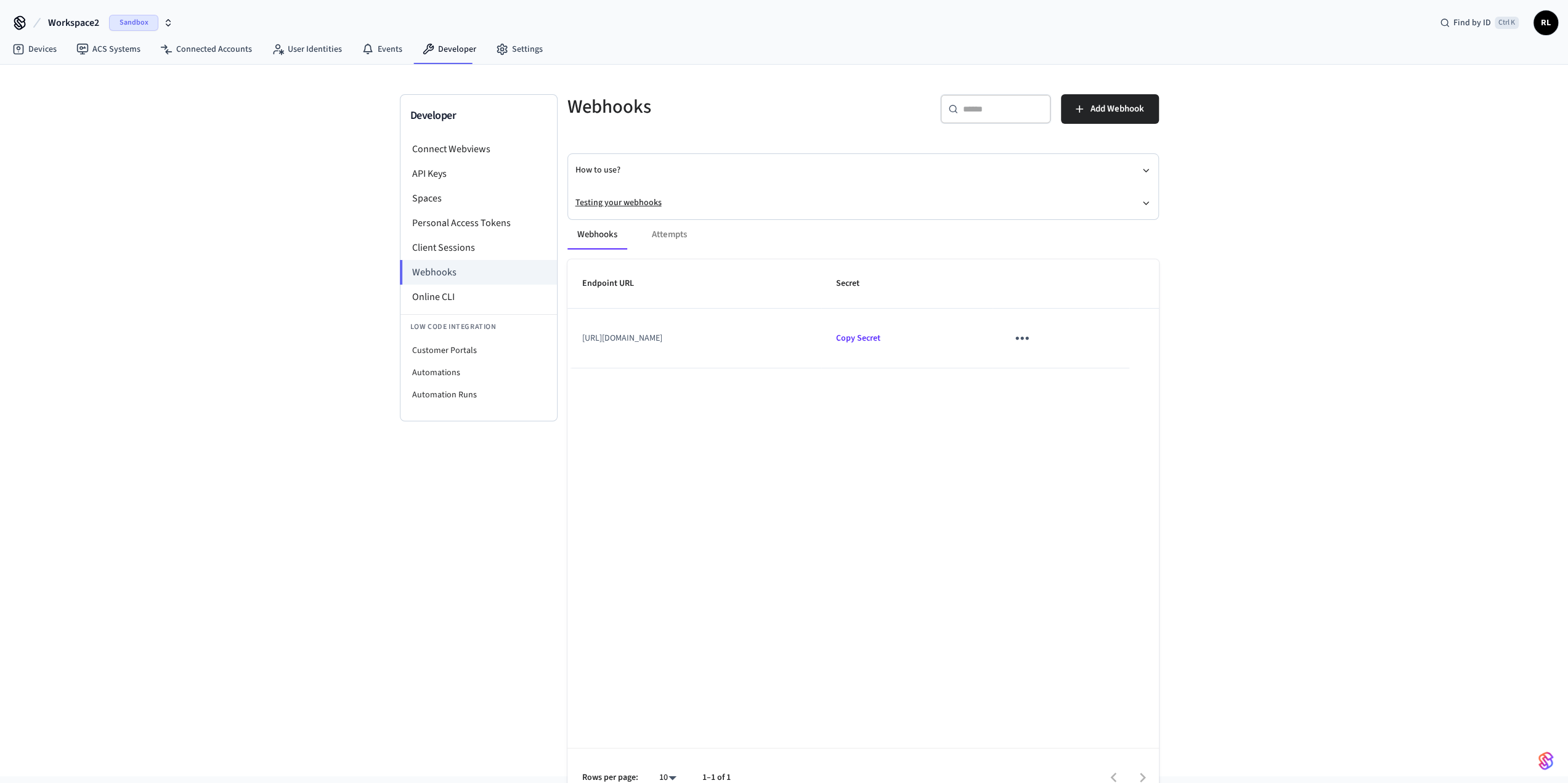
click at [319, 202] on icon "button" at bounding box center [1146, 203] width 5 height 2
click at [319, 220] on link "Webhooks Playground" at bounding box center [648, 225] width 83 height 12
click at [319, 246] on icon "sticky table" at bounding box center [1022, 361] width 19 height 19
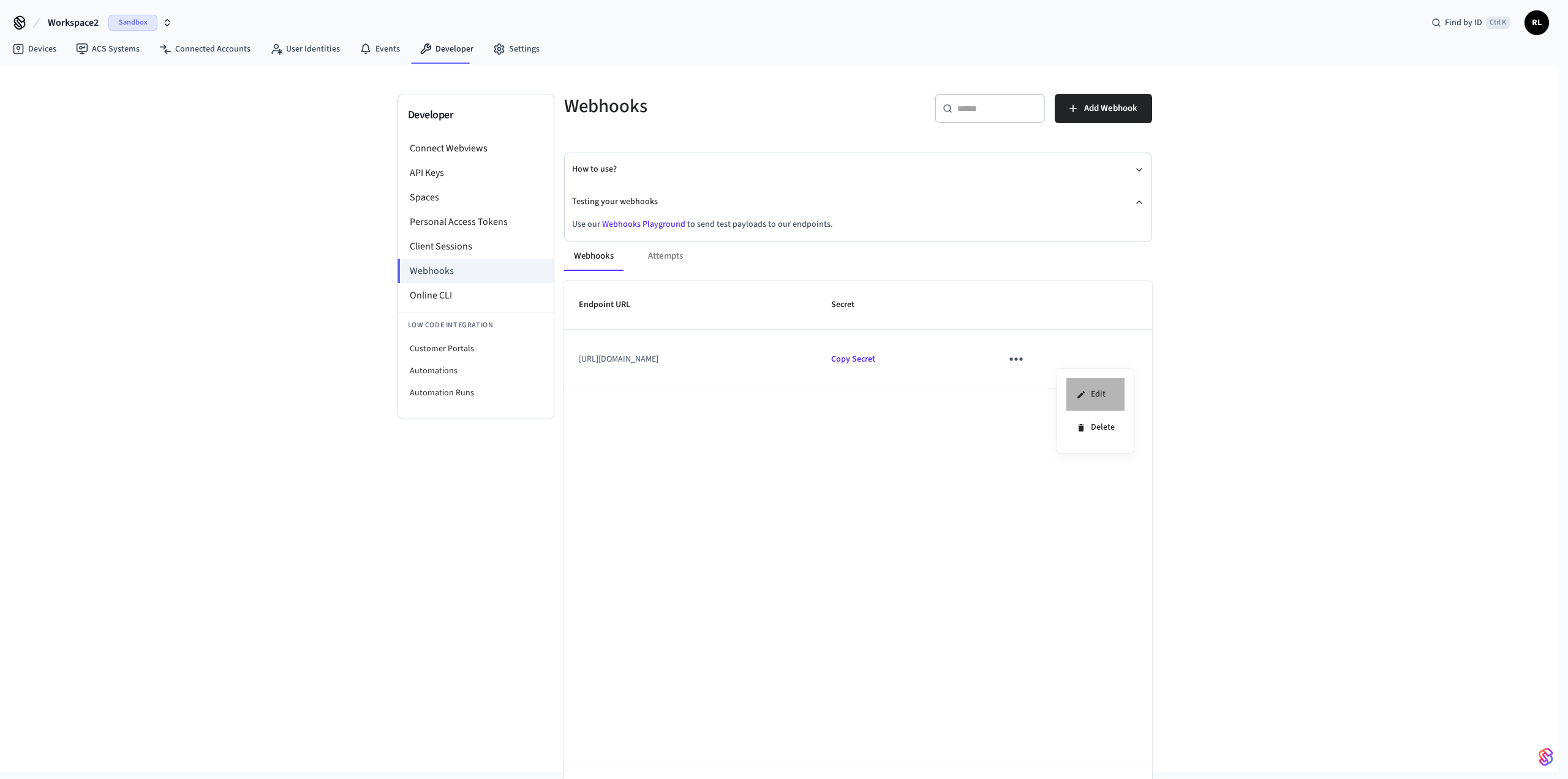
click at [318, 245] on li "Edit" at bounding box center [1096, 394] width 58 height 33
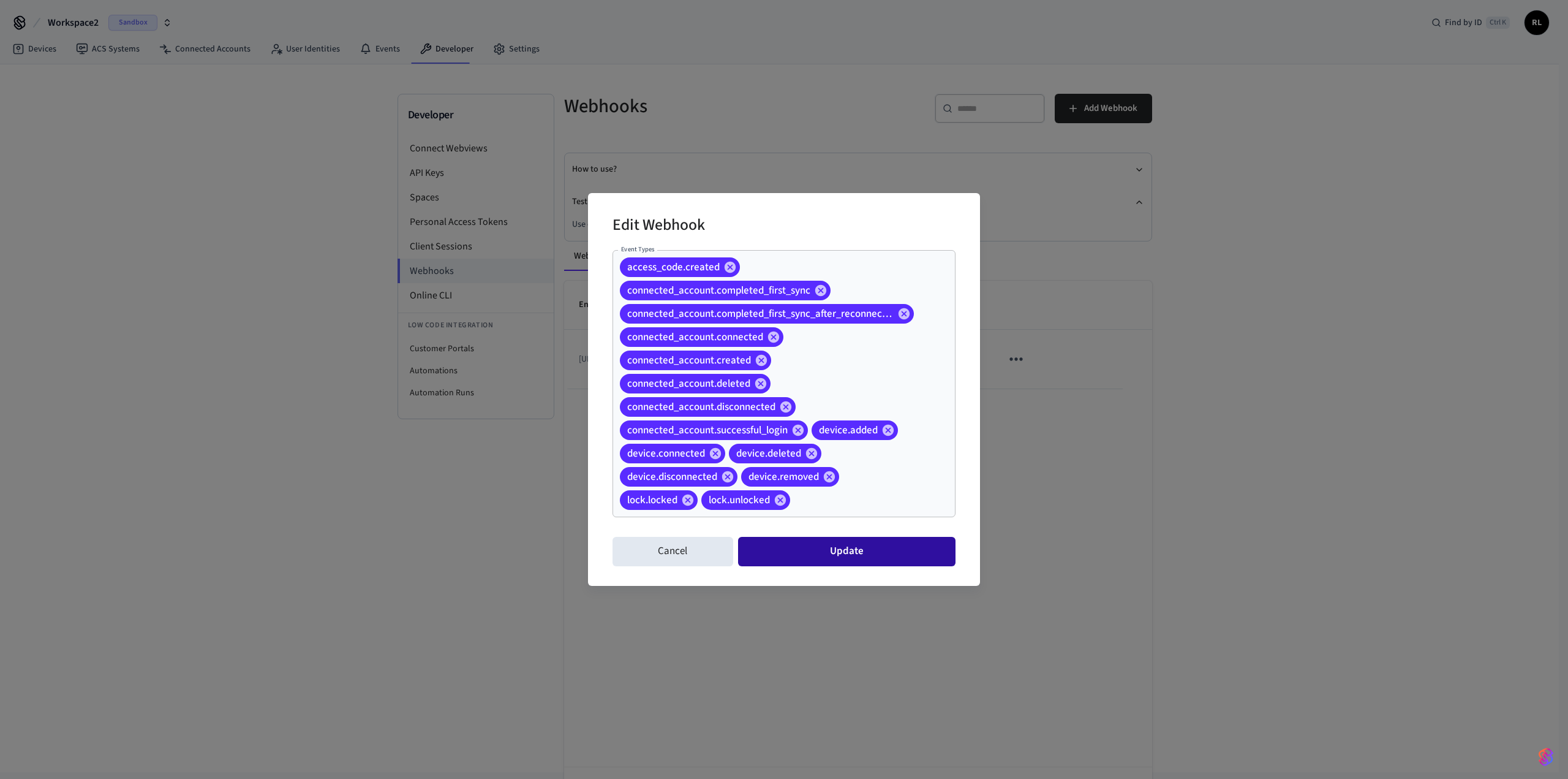
click at [318, 245] on button "Update" at bounding box center [847, 552] width 218 height 30
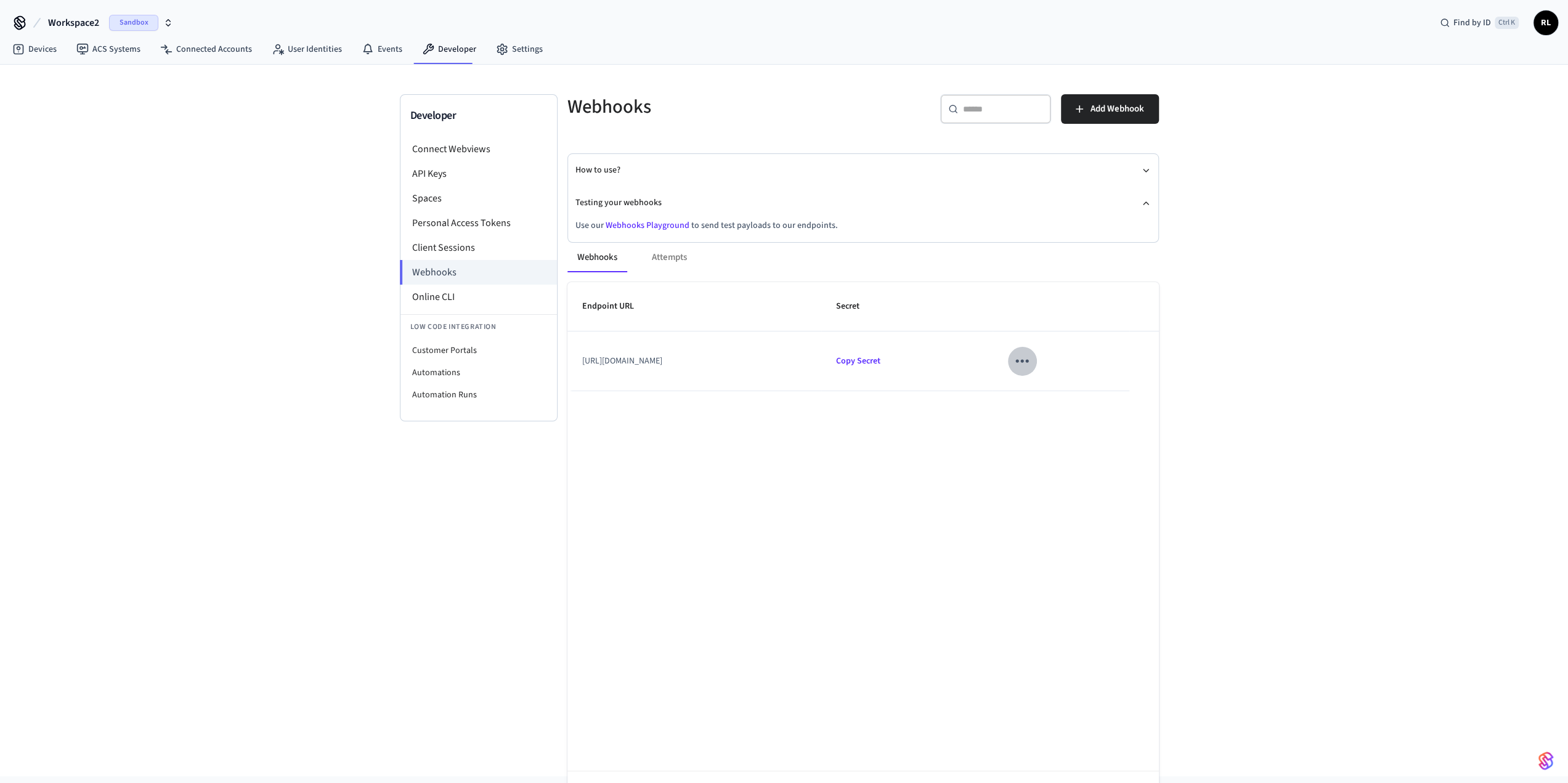
click at [319, 246] on icon "sticky table" at bounding box center [1022, 361] width 19 height 19
click at [319, 246] on li "Edit" at bounding box center [1102, 396] width 59 height 33
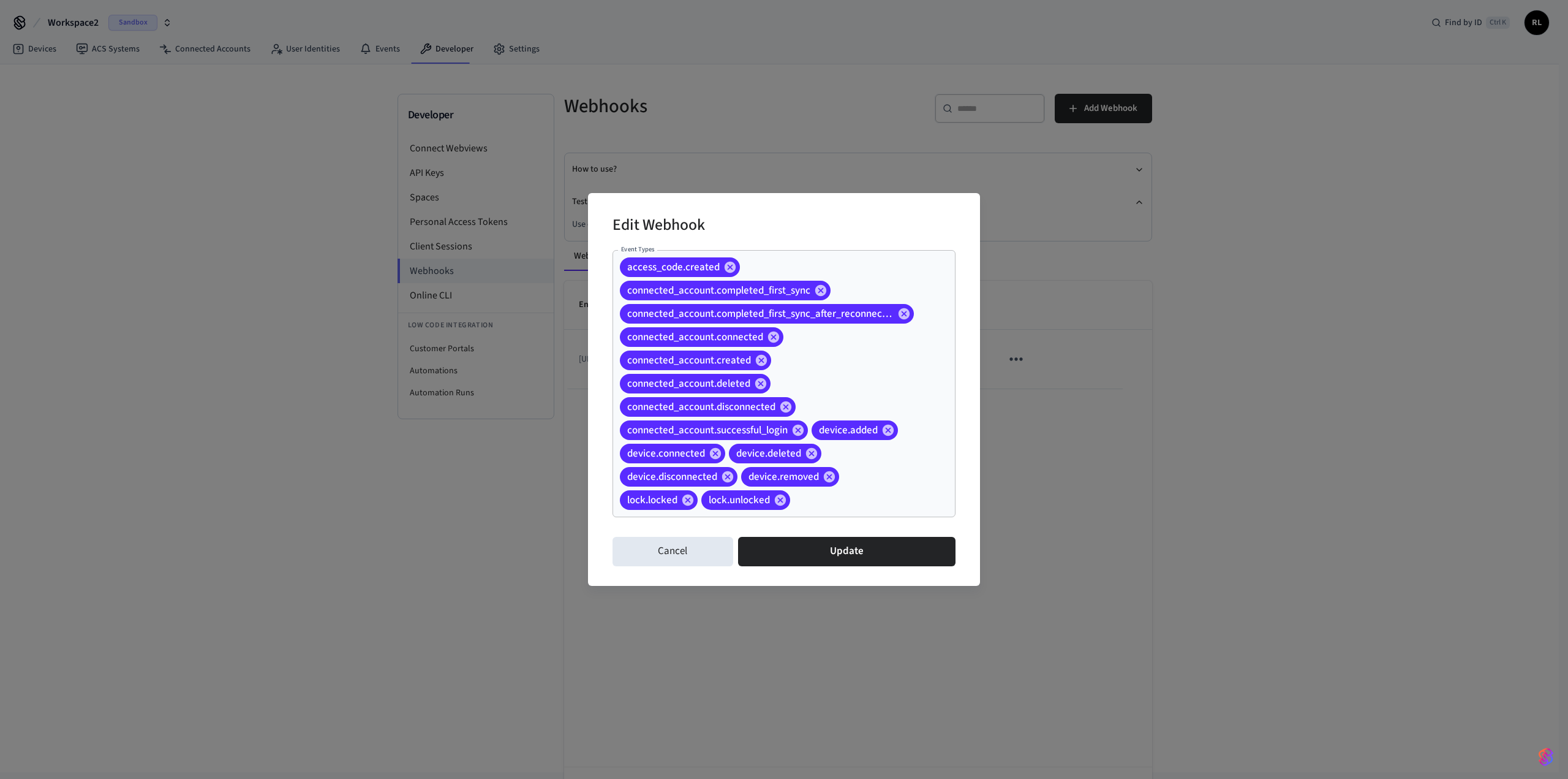
click at [318, 245] on input "Event Types" at bounding box center [854, 500] width 124 height 22
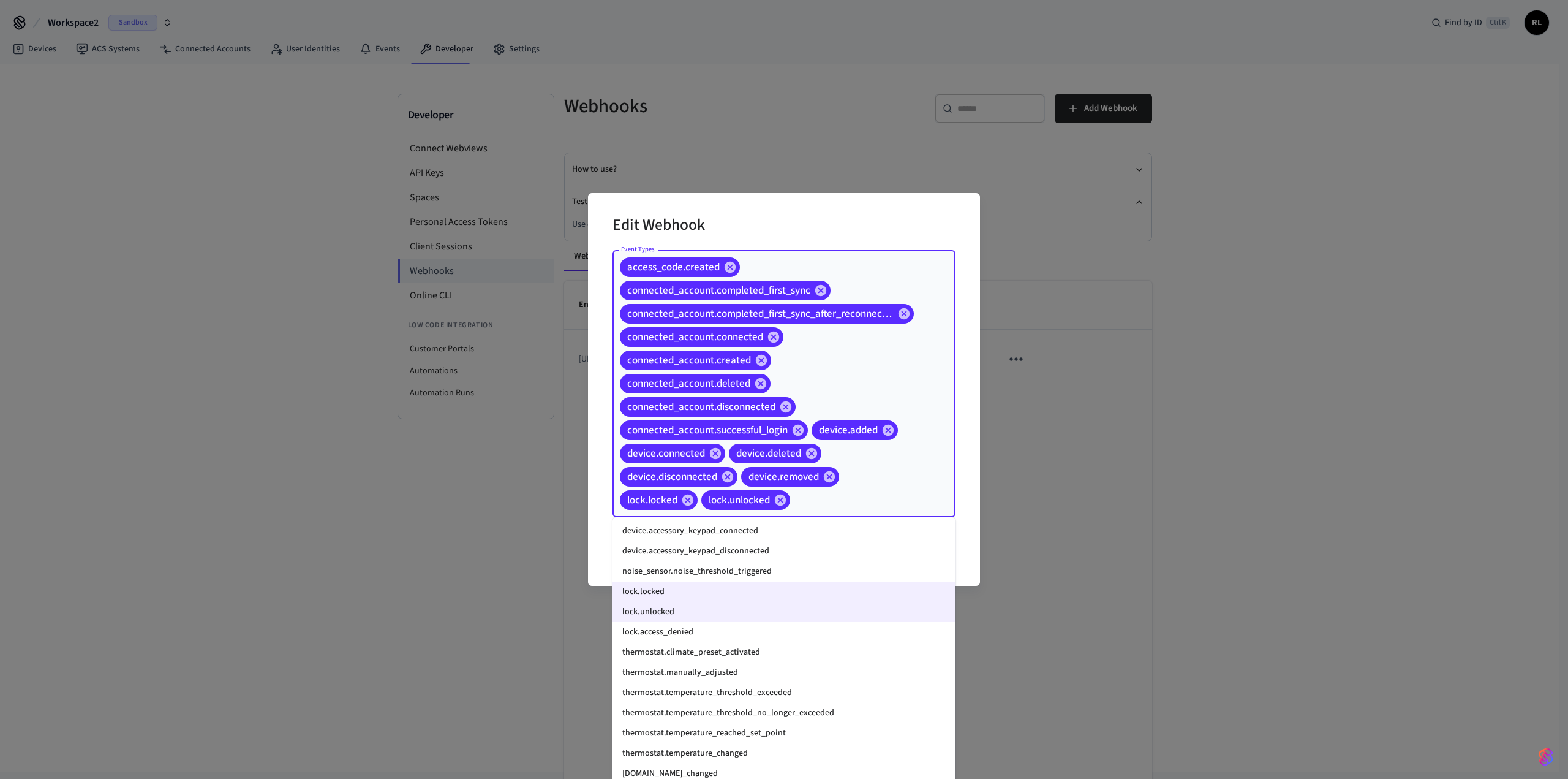
click at [318, 245] on div "Edit Webhook Event Types access_code.created connected_account.completed_first_…" at bounding box center [784, 390] width 1568 height 779
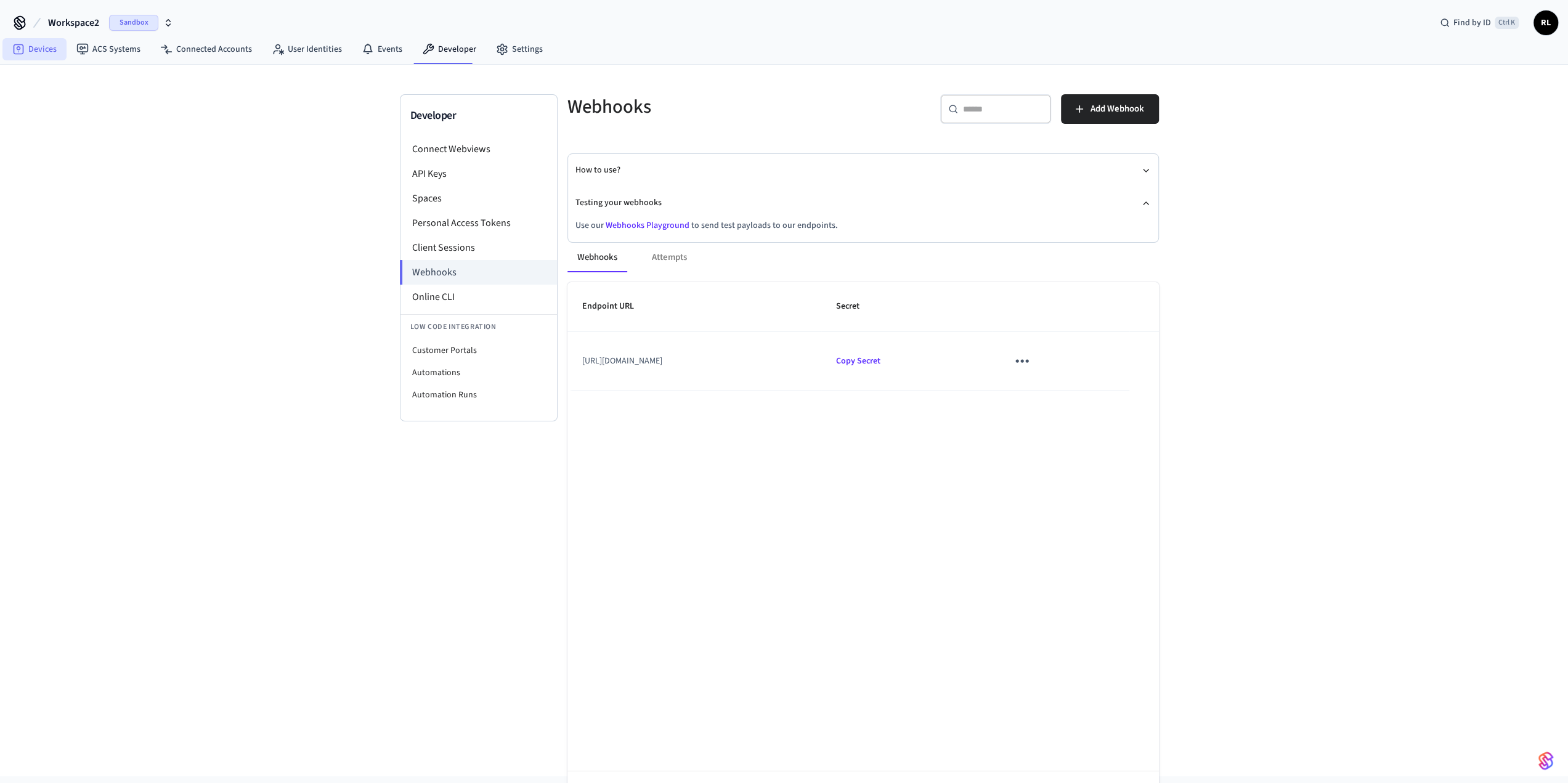
click at [32, 46] on link "Devices" at bounding box center [35, 50] width 64 height 22
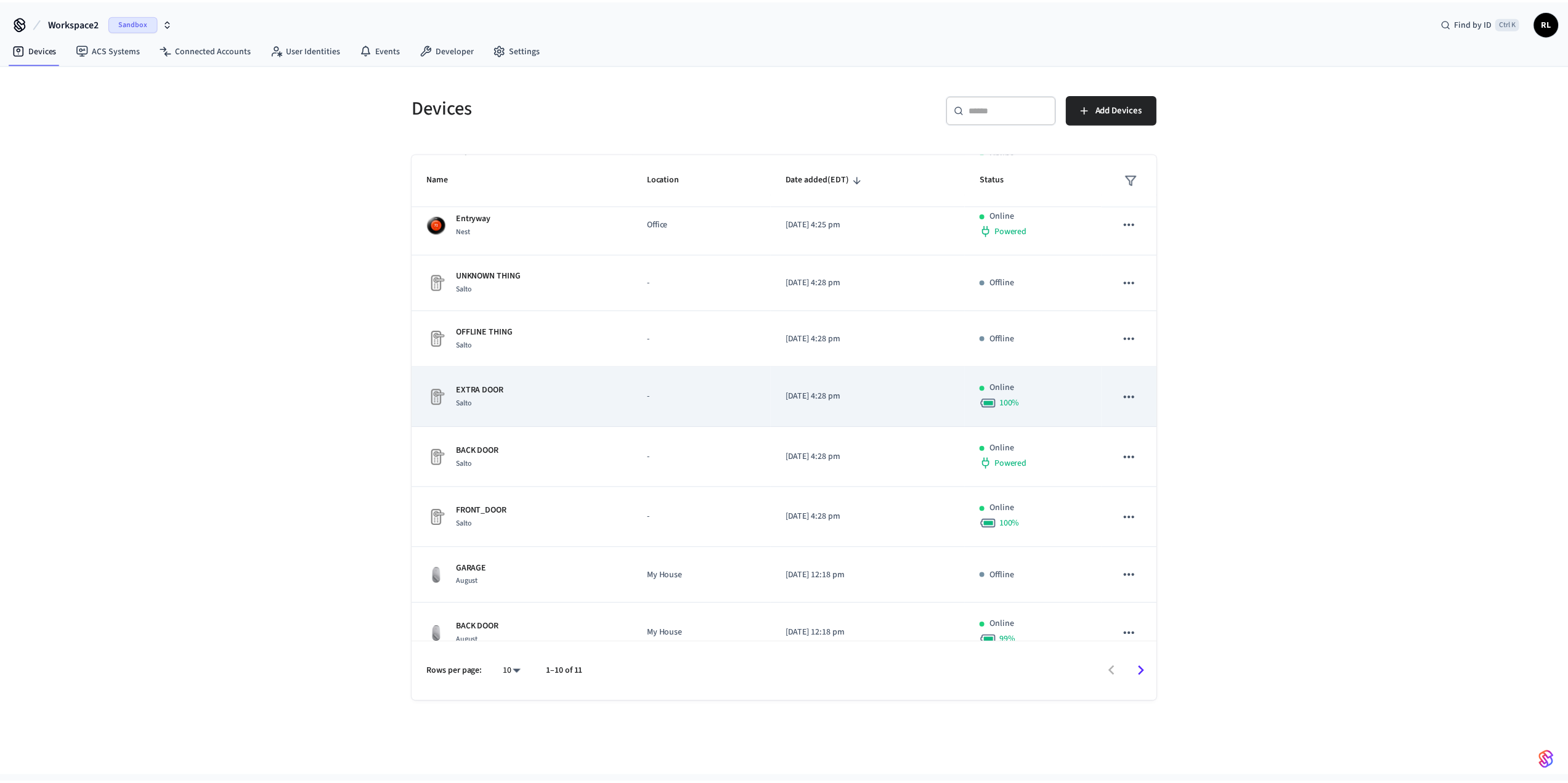
scroll to position [152, 0]
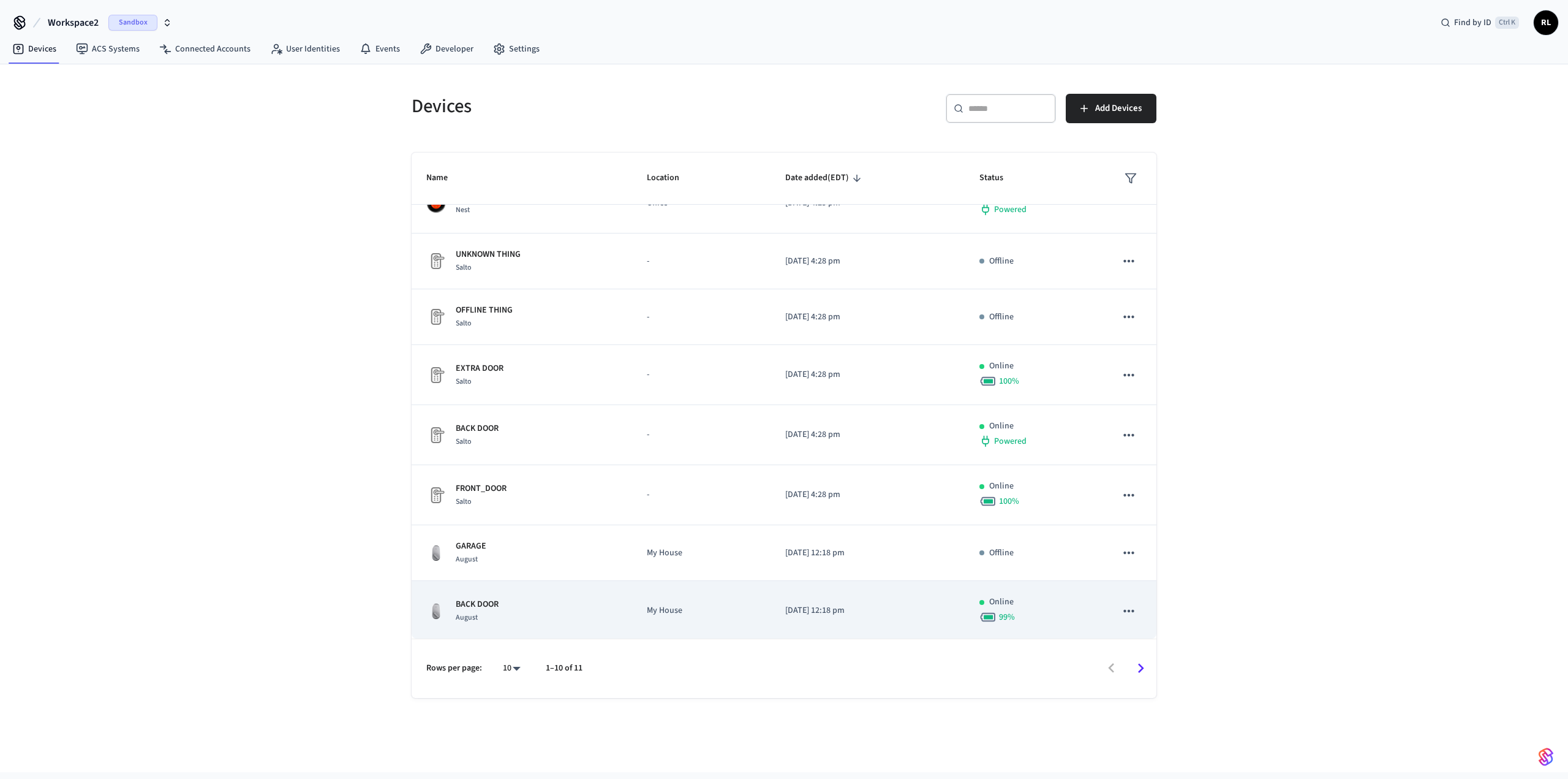
click at [318, 245] on div "BACK DOOR August" at bounding box center [522, 611] width 192 height 26
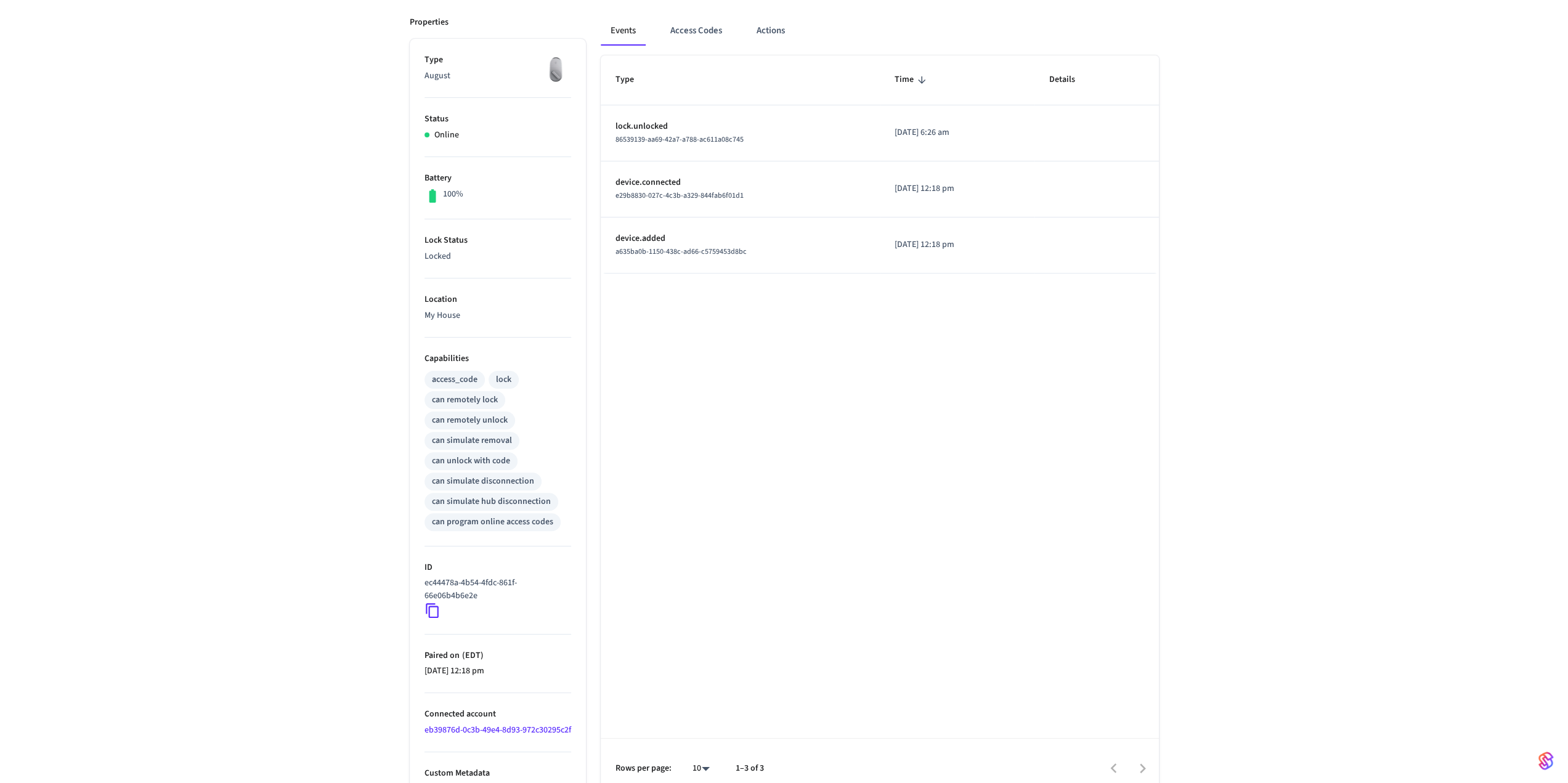
scroll to position [164, 0]
drag, startPoint x: 476, startPoint y: 590, endPoint x: 440, endPoint y: 590, distance: 36.0
click at [319, 246] on p "ec44478a-4b54-4fdc-861f-66e06b4b6e2e" at bounding box center [495, 590] width 142 height 26
click at [319, 246] on icon at bounding box center [433, 611] width 16 height 16
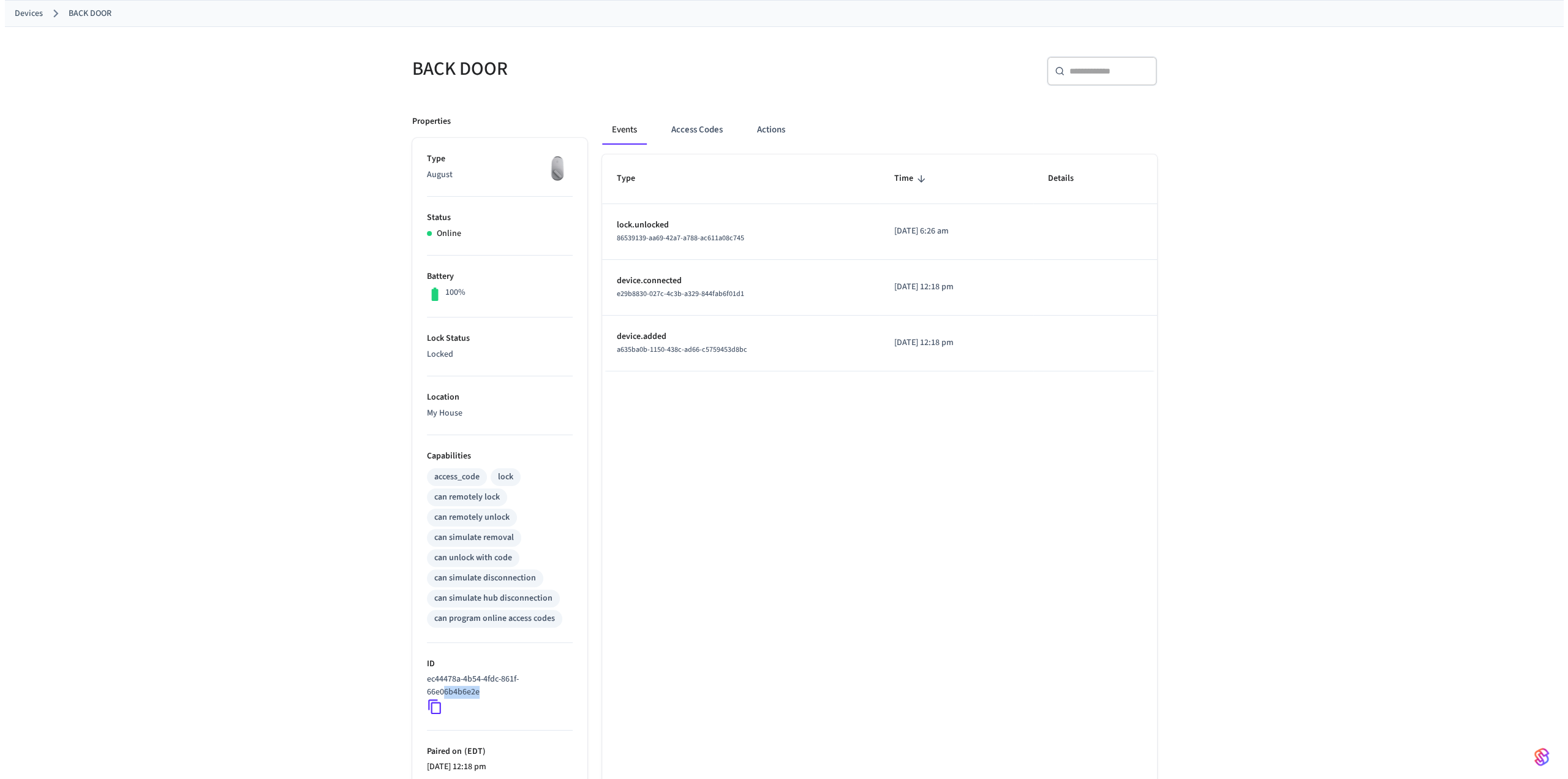
scroll to position [0, 0]
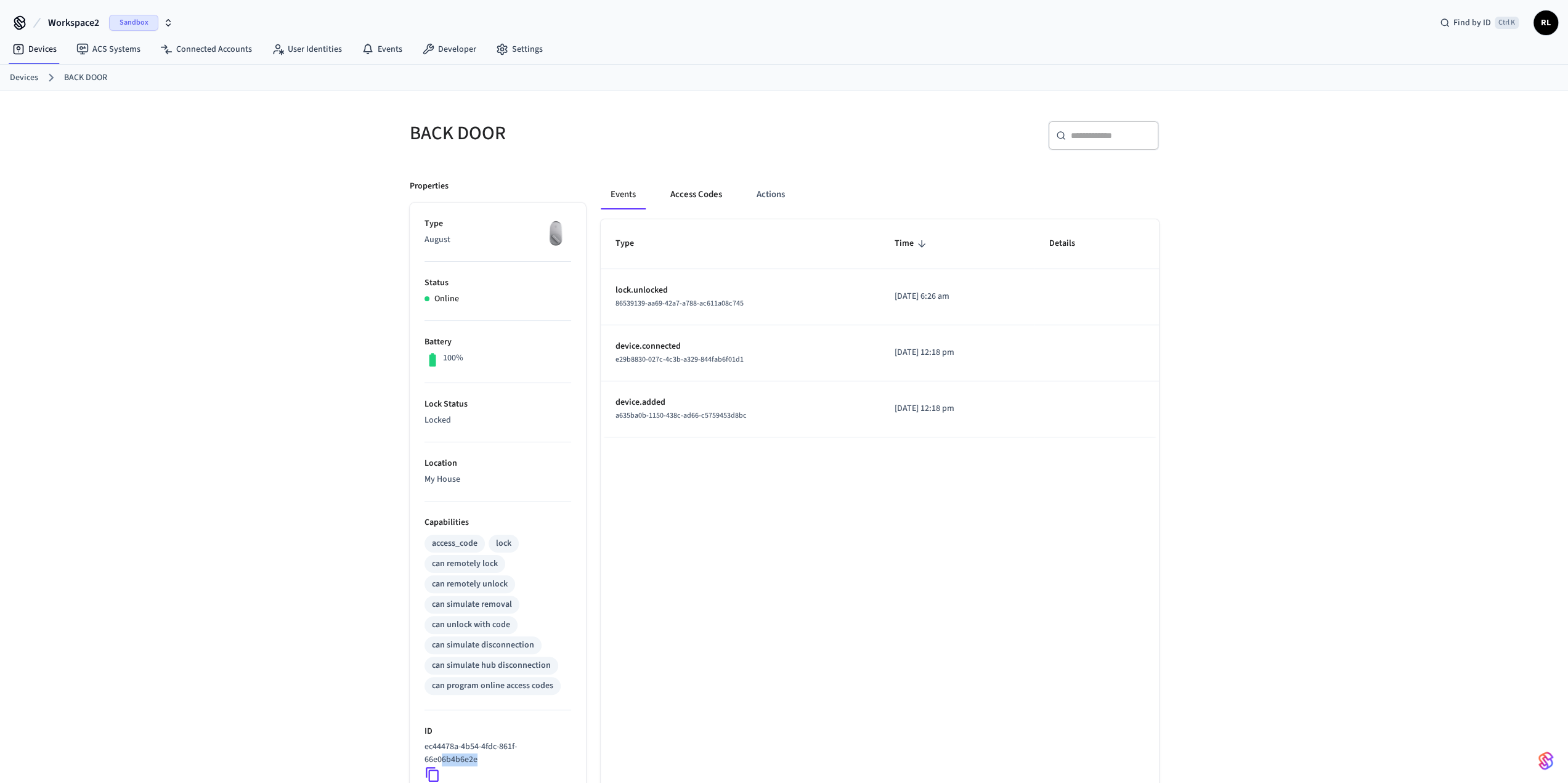
click at [319, 193] on button "Access Codes" at bounding box center [696, 194] width 71 height 30
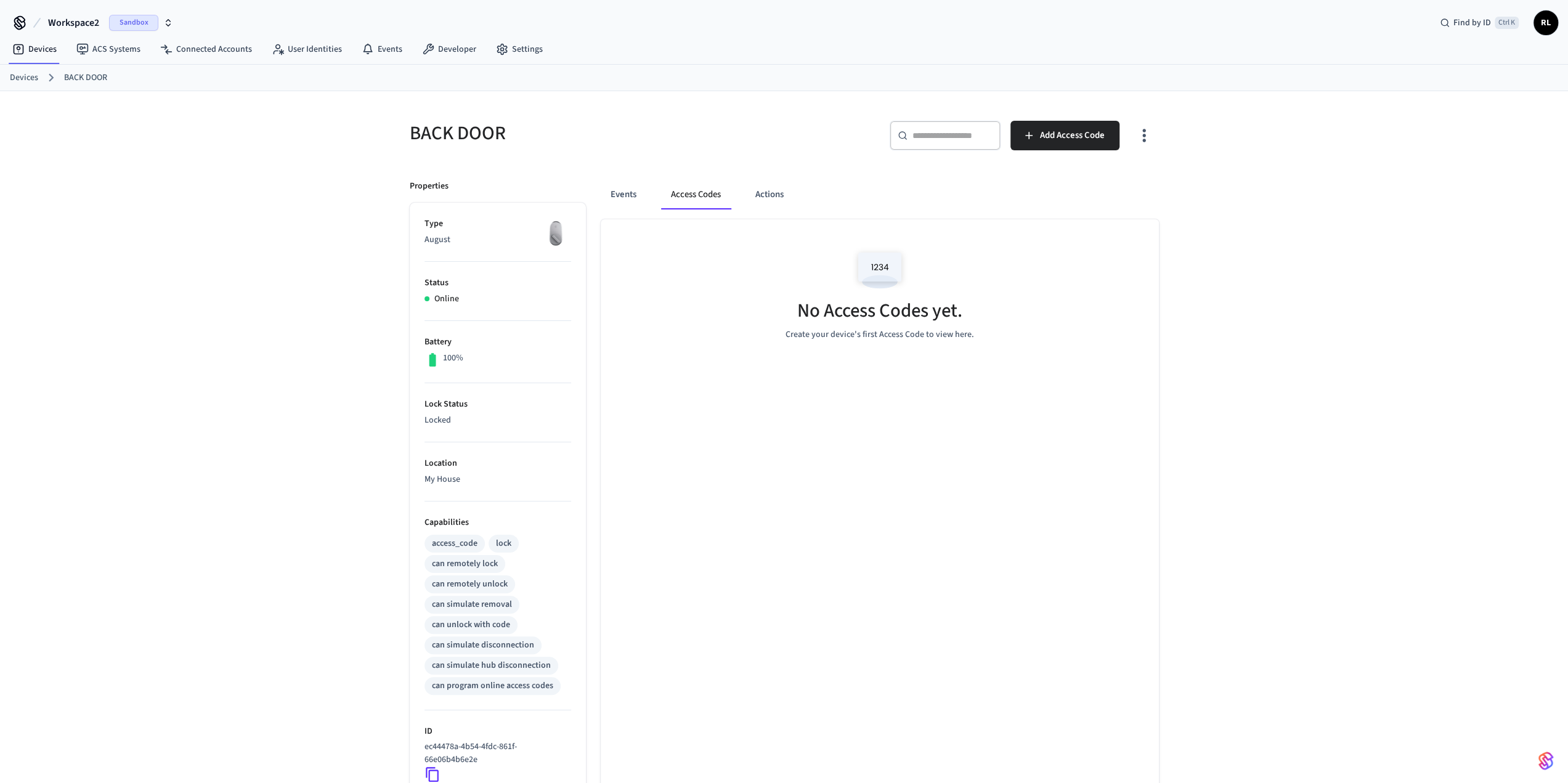
click at [28, 73] on link "Devices" at bounding box center [23, 78] width 28 height 13
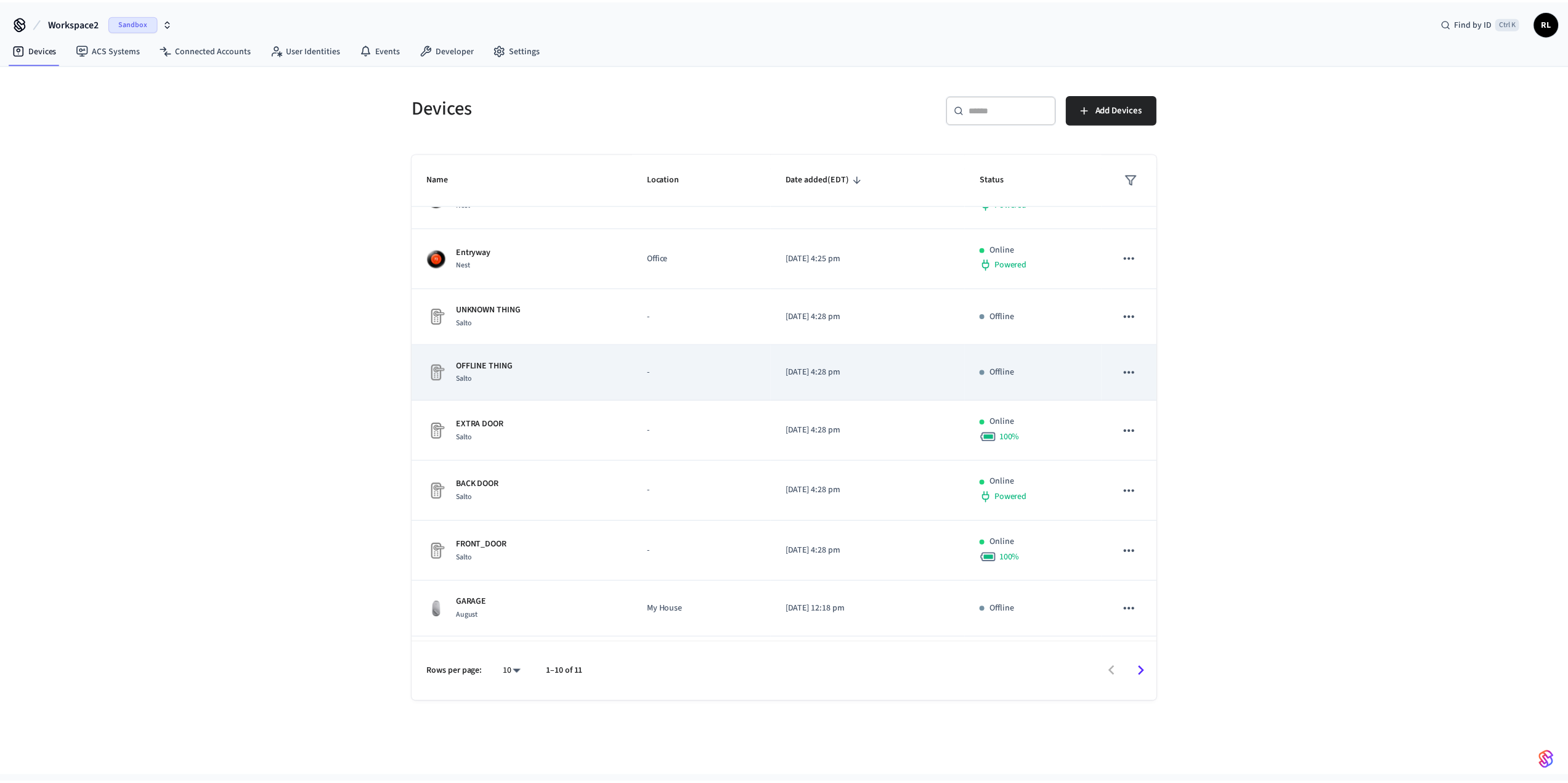
scroll to position [152, 0]
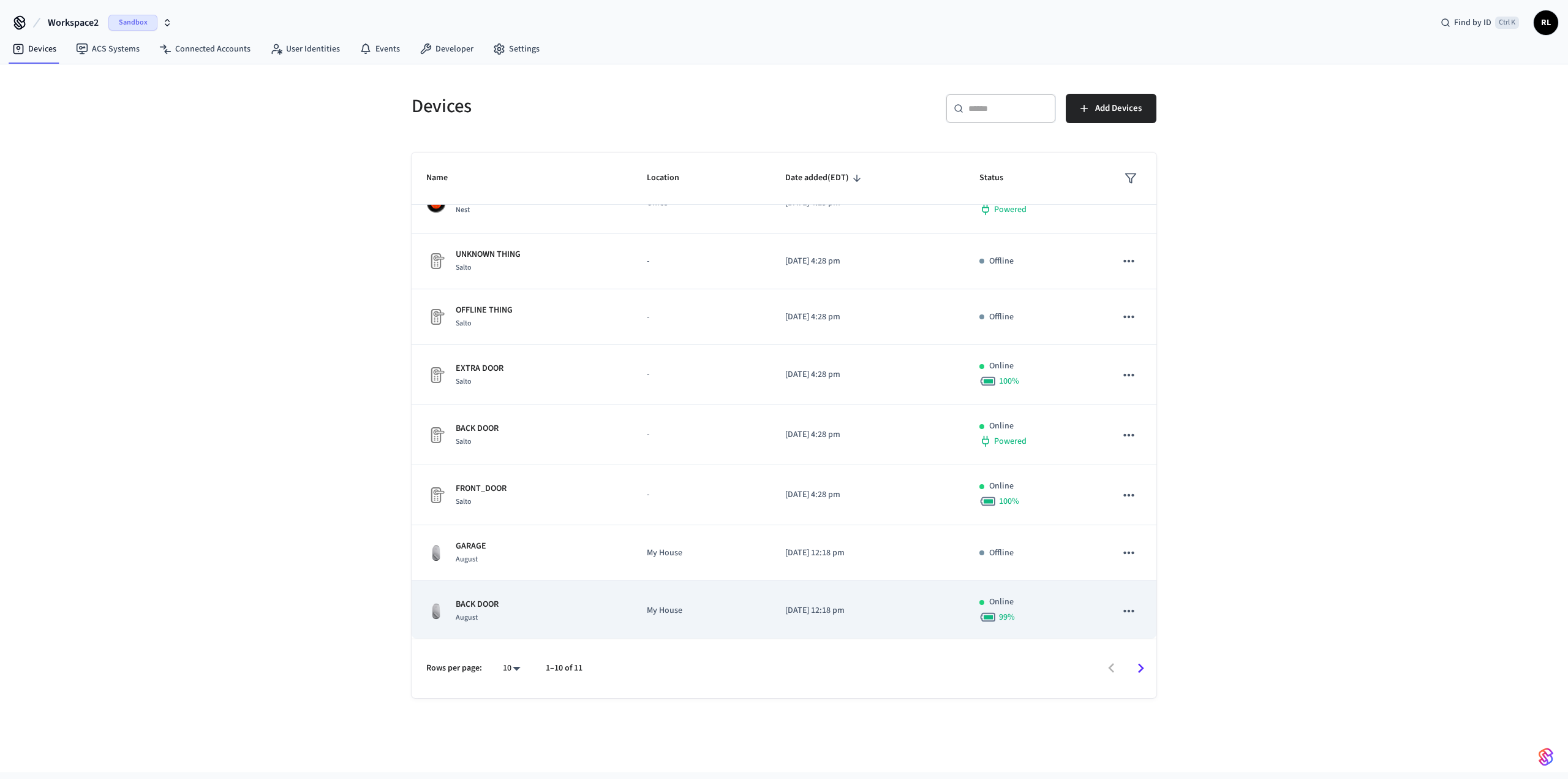
click at [318, 245] on p "BACK DOOR" at bounding box center [477, 604] width 43 height 13
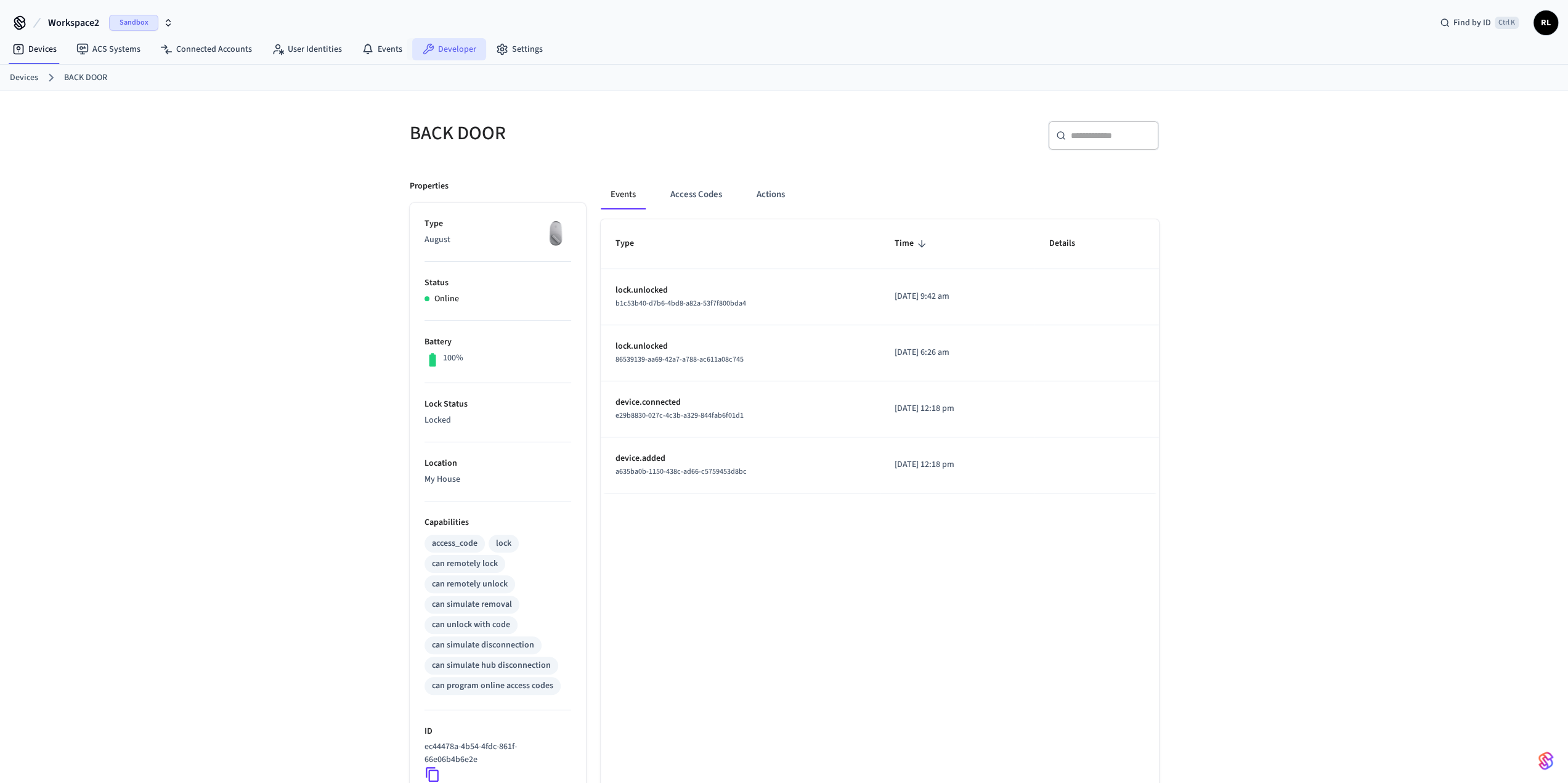
click at [319, 45] on link "Developer" at bounding box center [449, 50] width 74 height 22
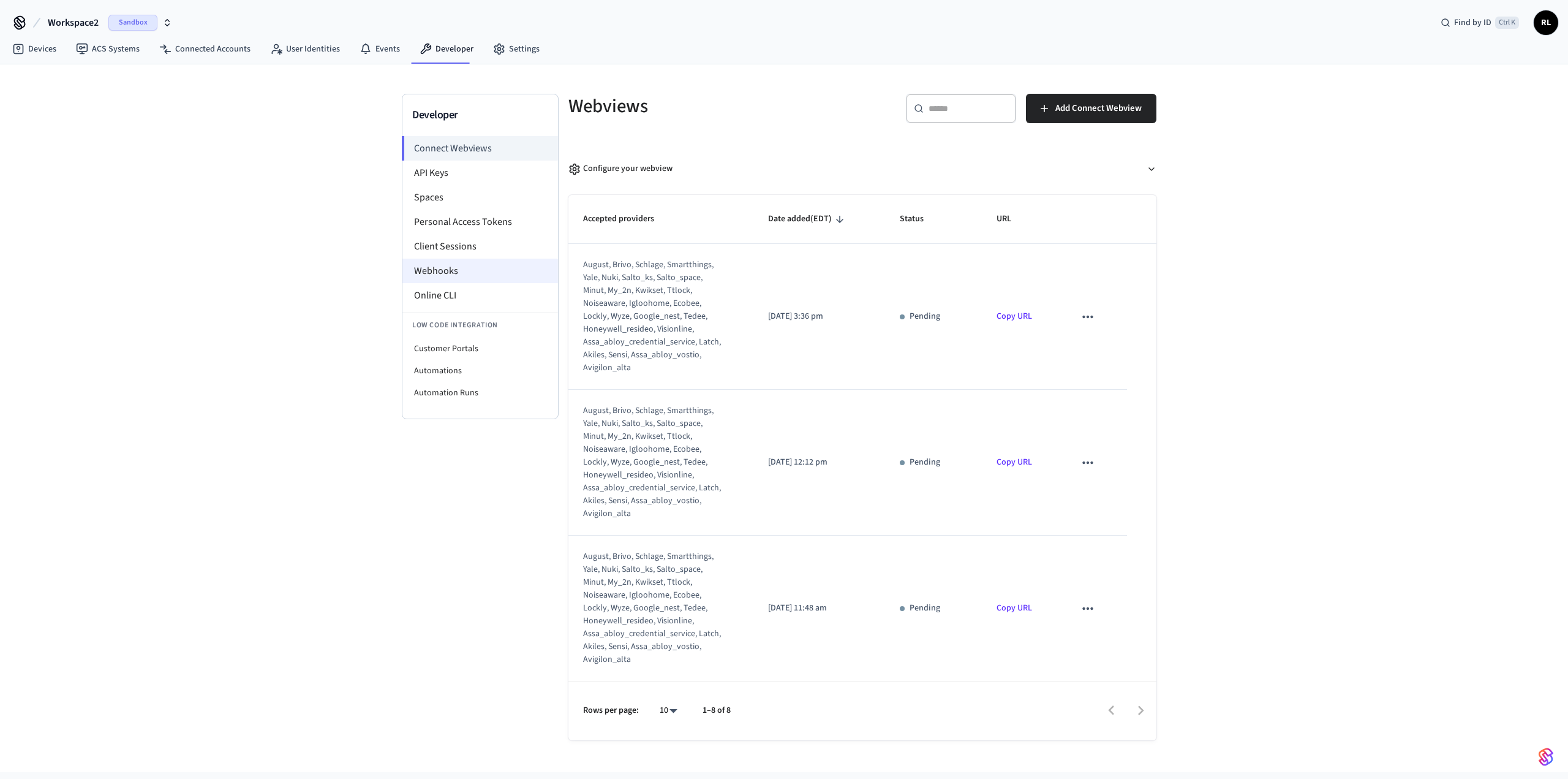
click at [318, 245] on li "Webhooks" at bounding box center [480, 271] width 156 height 25
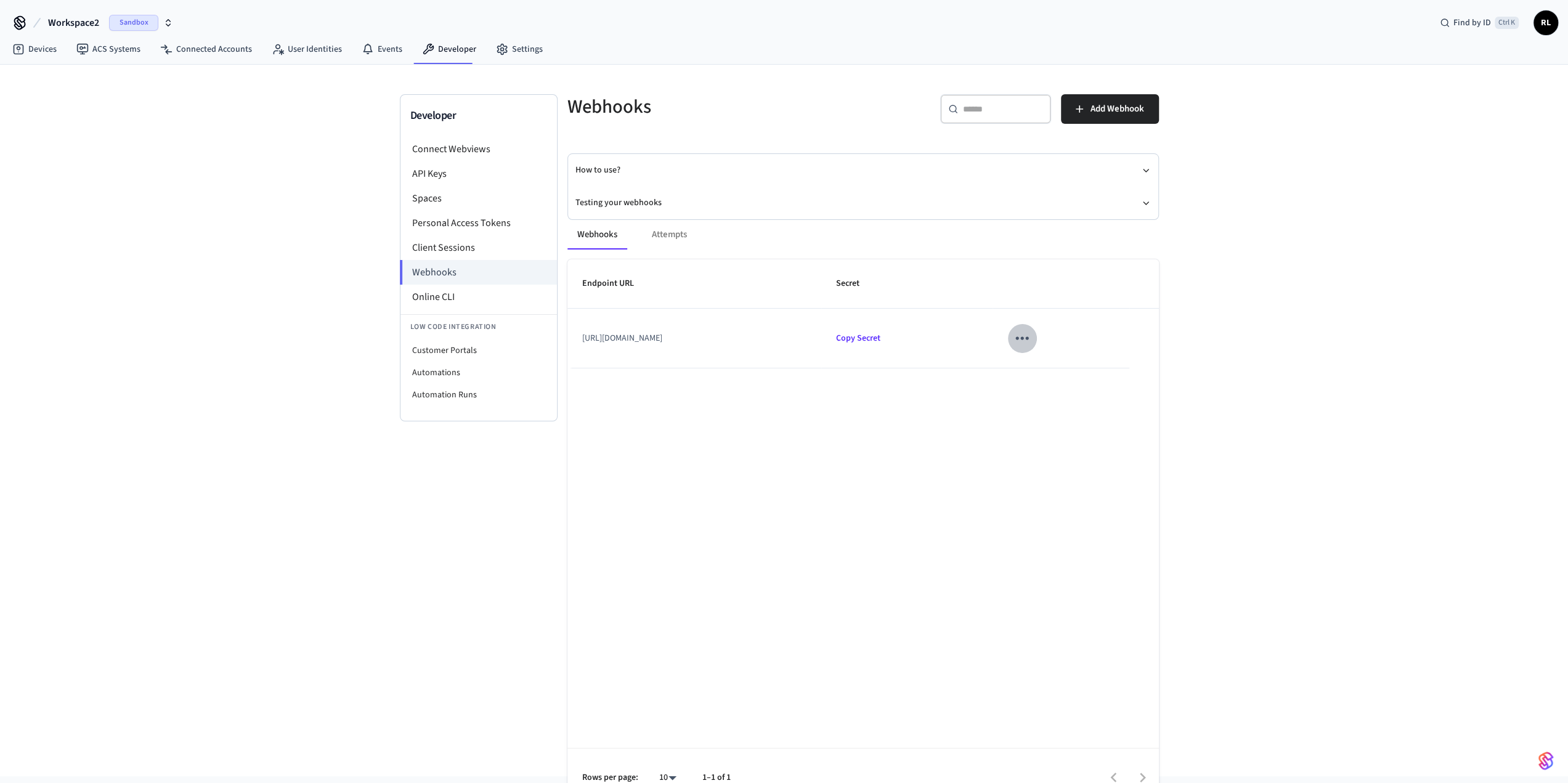
click at [319, 246] on icon "sticky table" at bounding box center [1022, 338] width 19 height 19
click at [319, 246] on li "Edit" at bounding box center [1102, 373] width 59 height 33
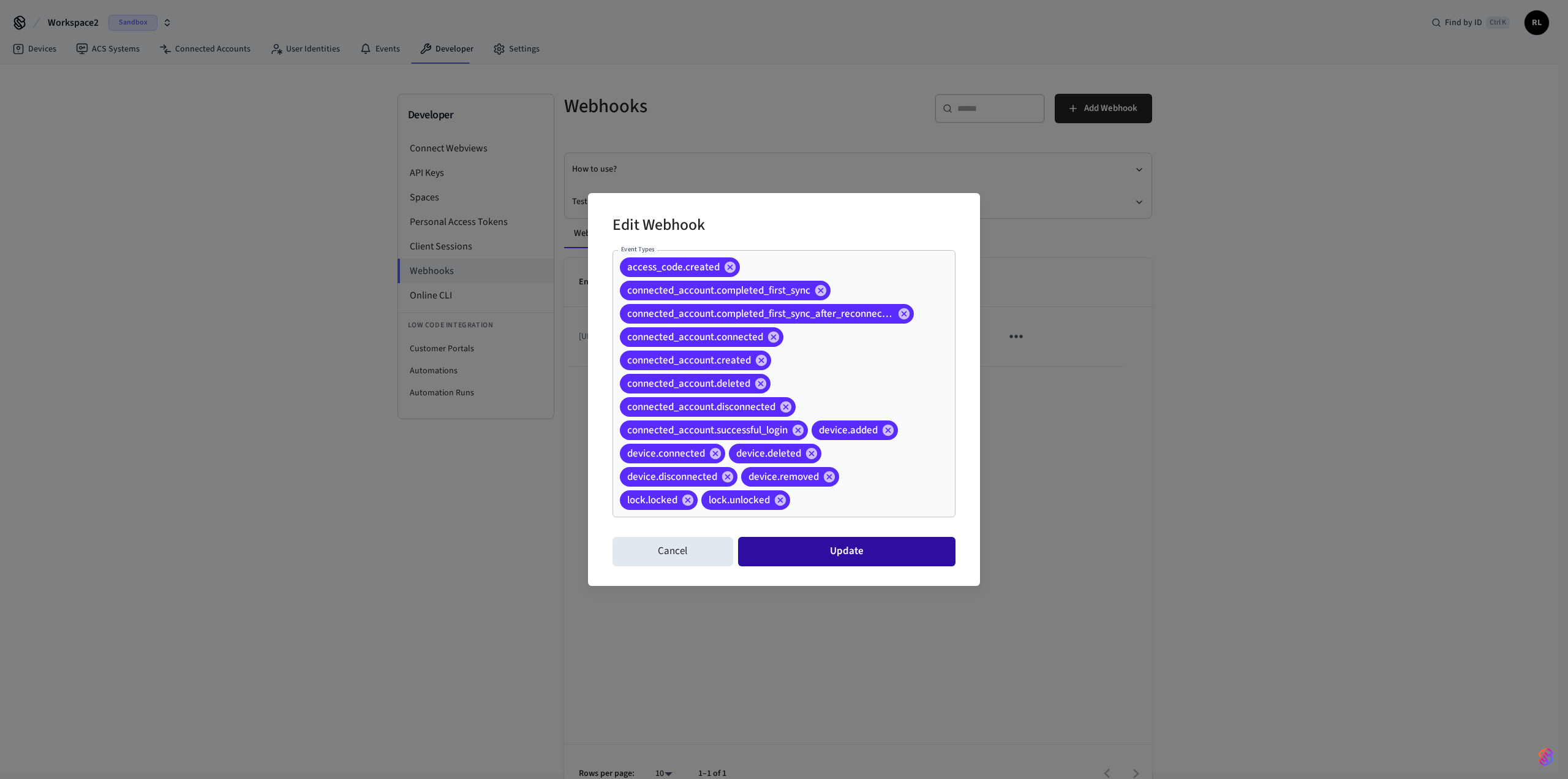
click at [318, 245] on button "Update" at bounding box center [847, 552] width 218 height 30
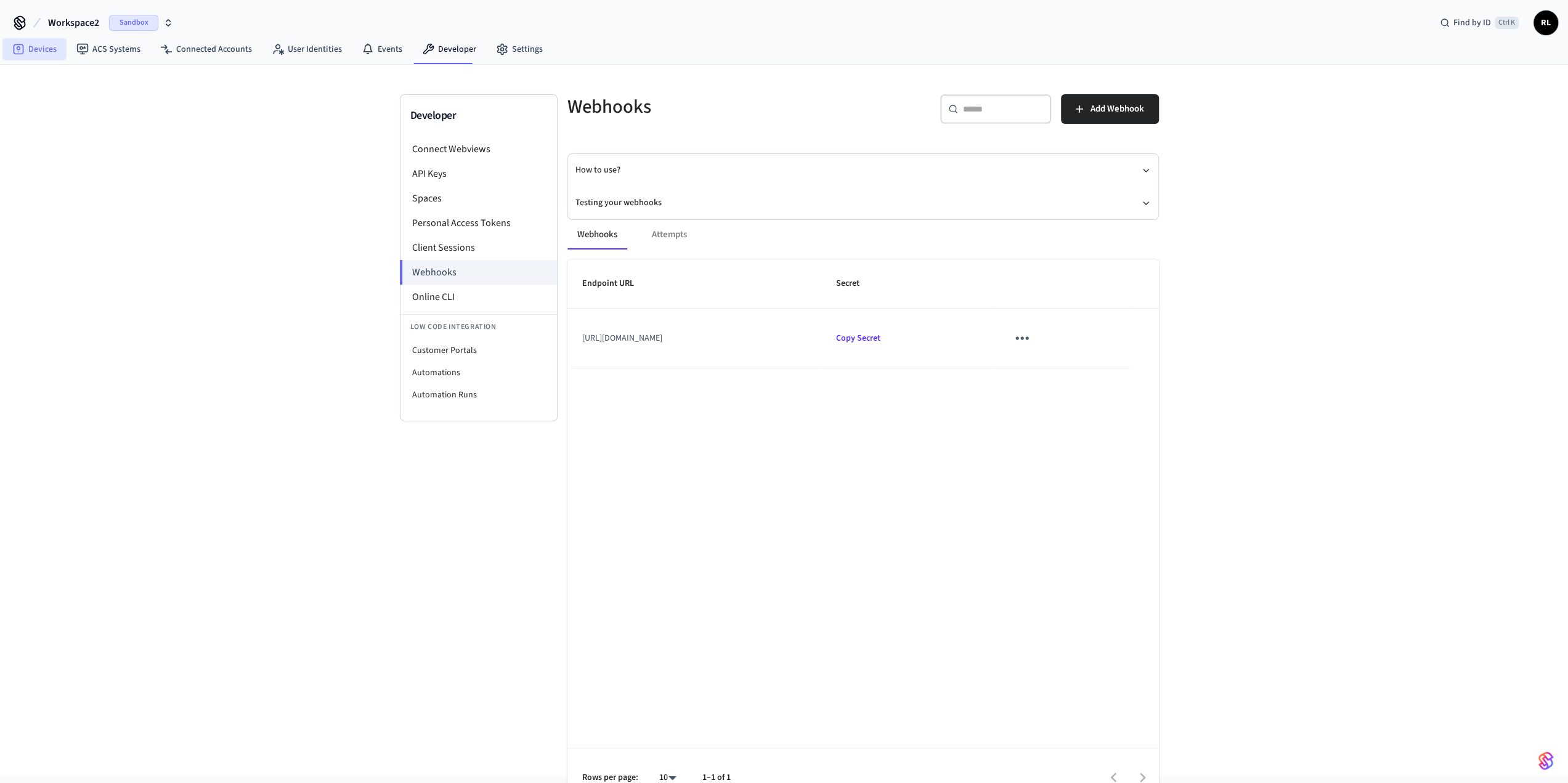
click at [44, 46] on link "Devices" at bounding box center [35, 50] width 64 height 22
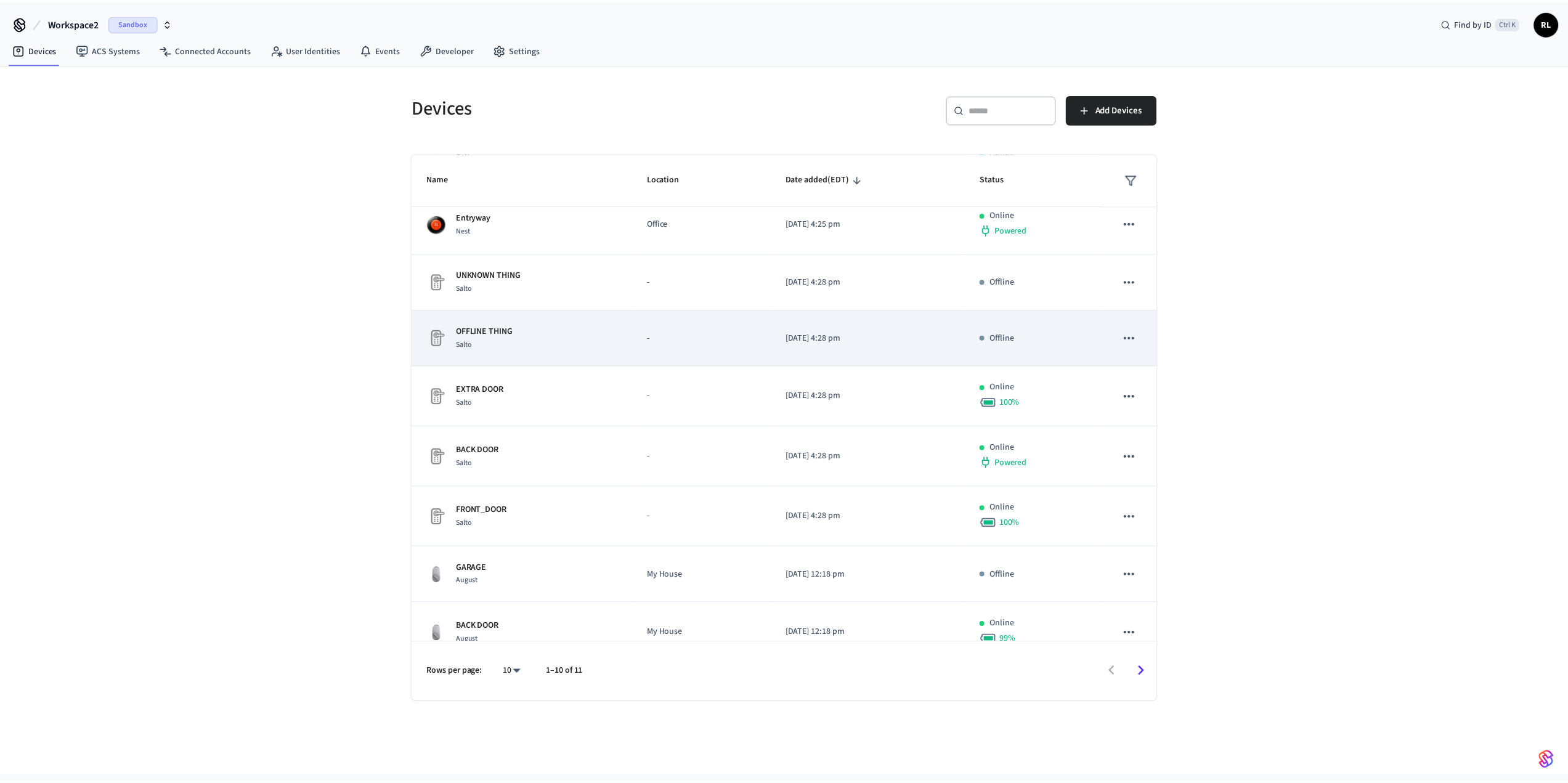
scroll to position [152, 0]
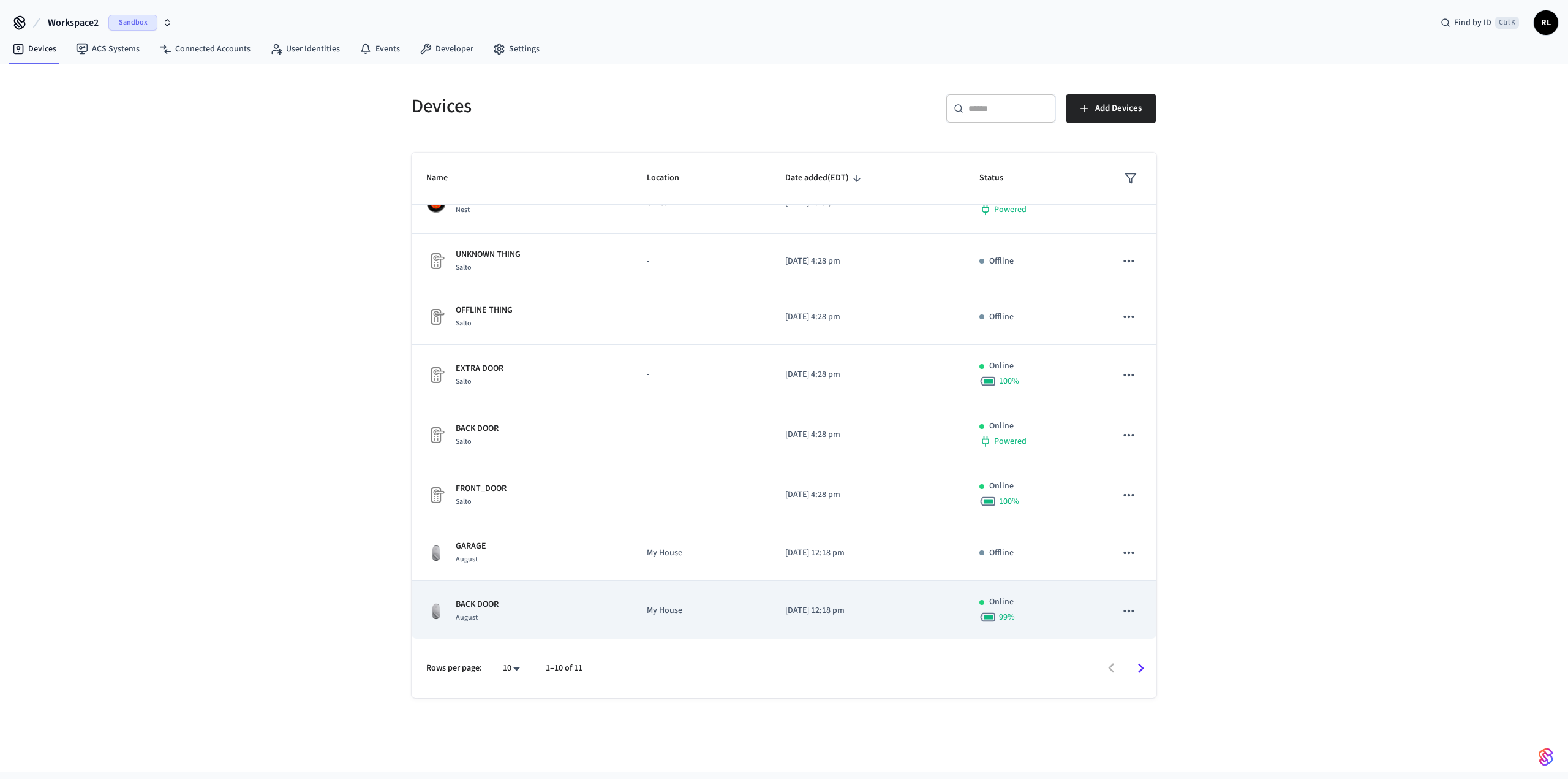
click at [318, 245] on div "BACK DOOR August" at bounding box center [522, 611] width 192 height 26
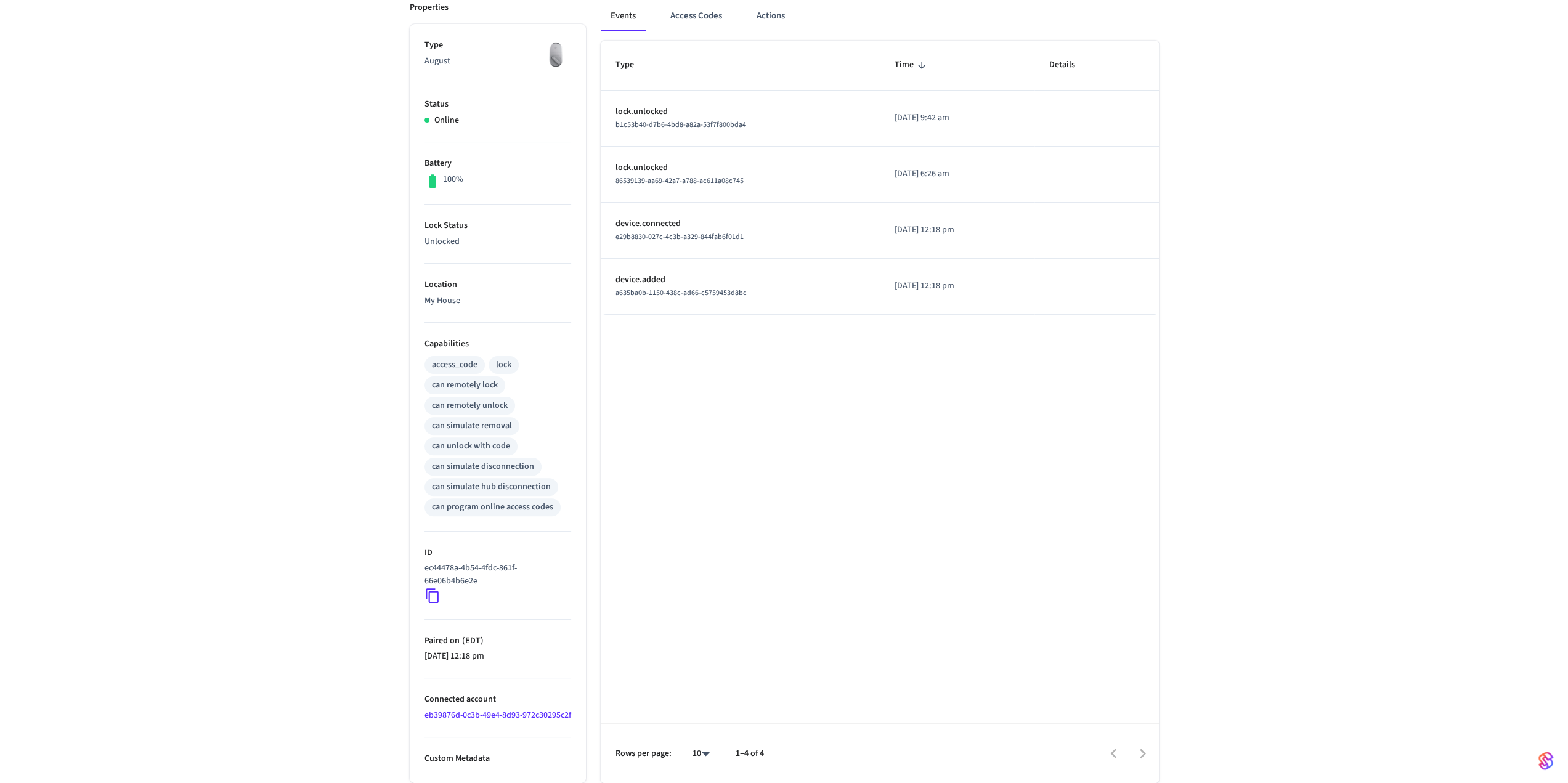
scroll to position [189, 0]
click at [319, 246] on icon at bounding box center [433, 595] width 16 height 16
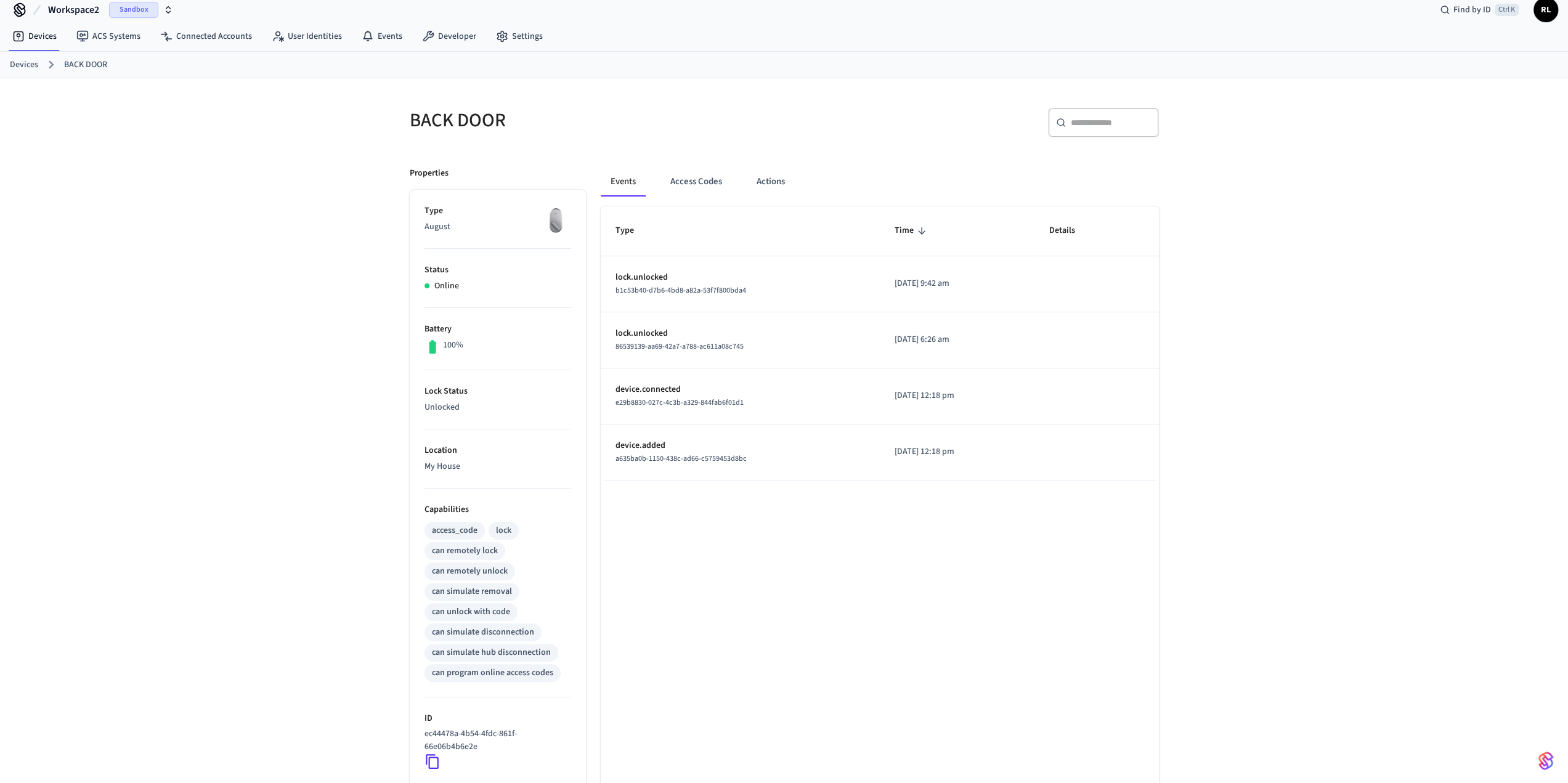
scroll to position [0, 0]
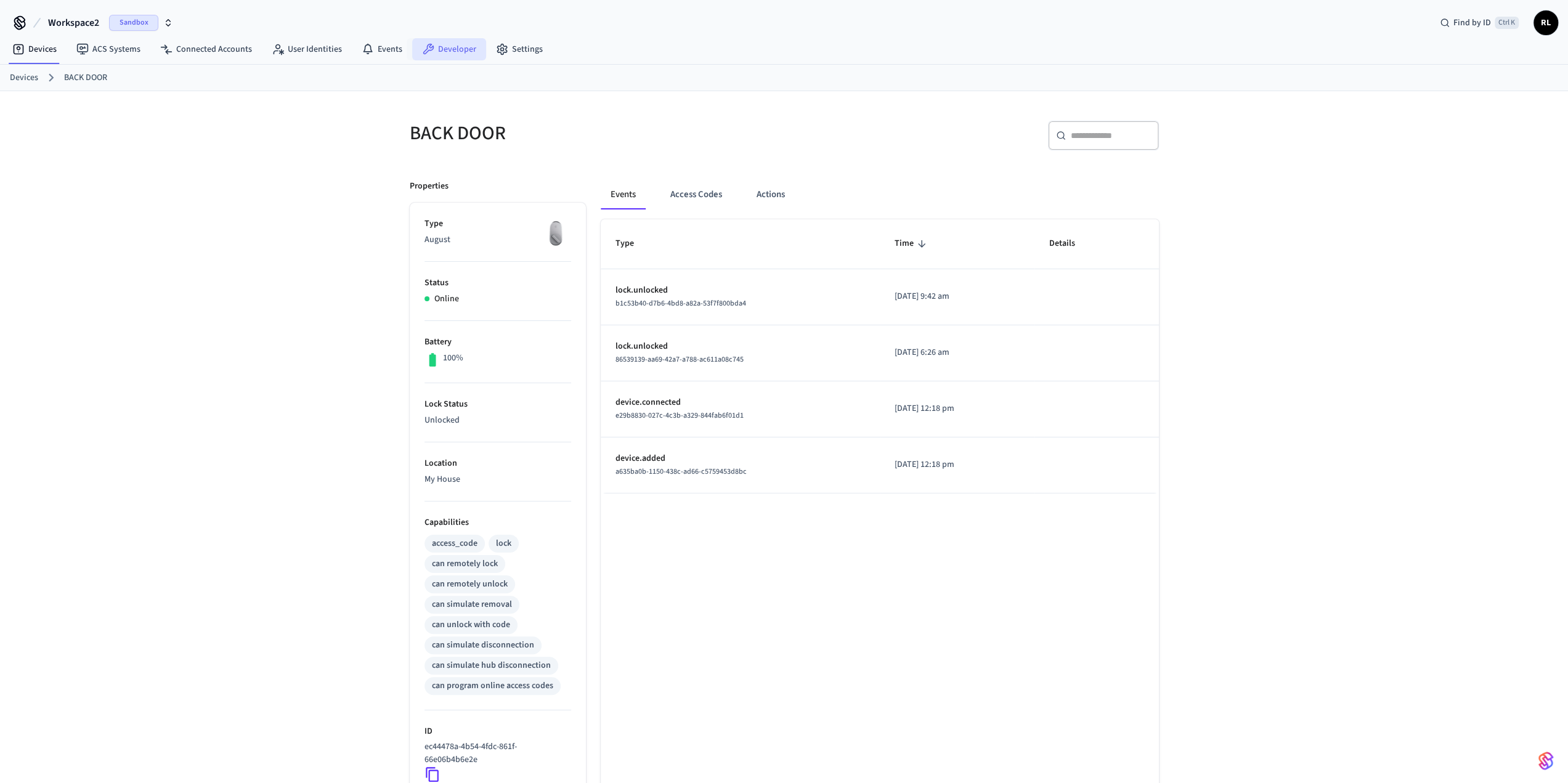
click at [319, 45] on link "Developer" at bounding box center [449, 50] width 74 height 22
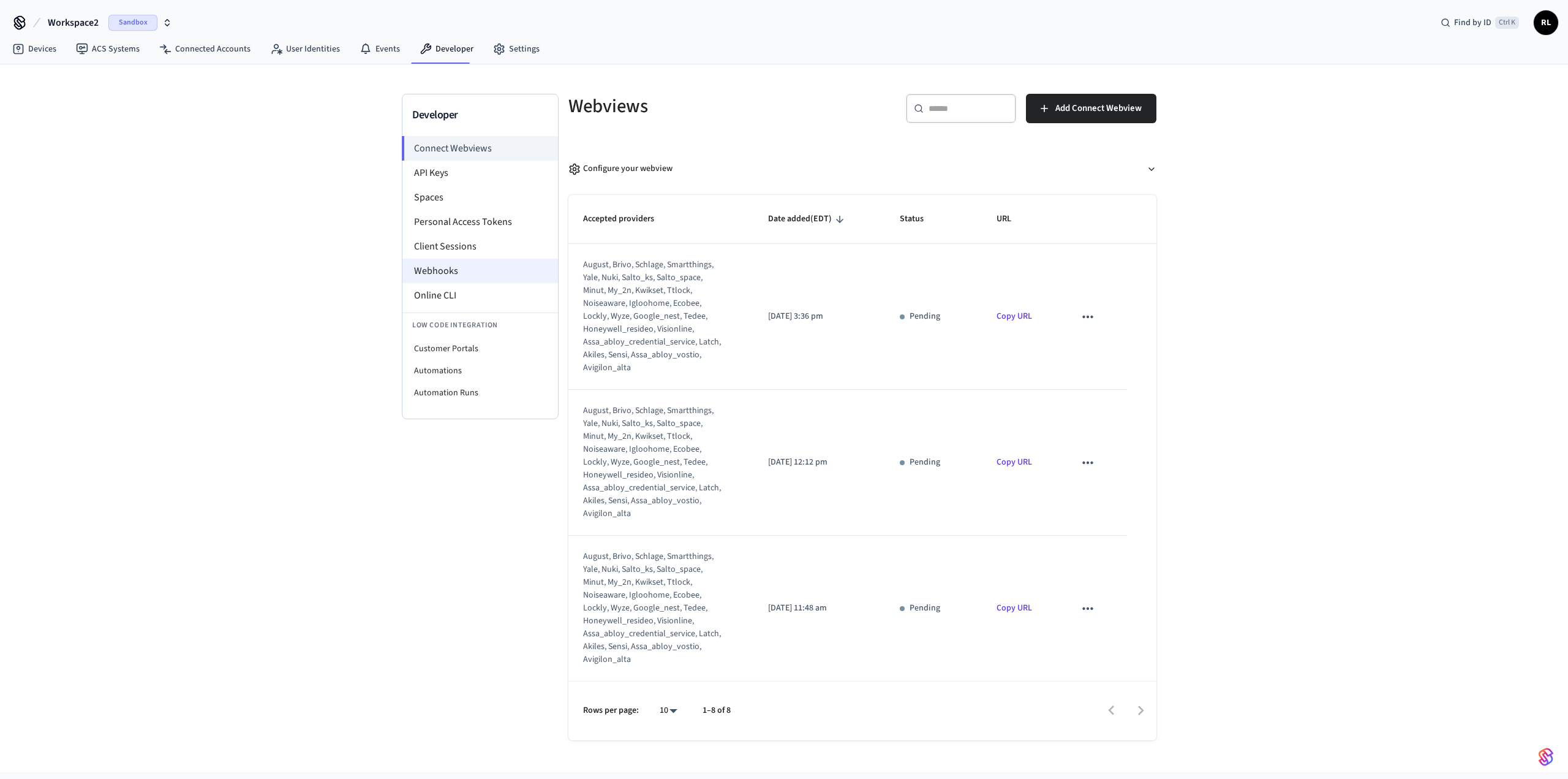
click at [318, 245] on li "Webhooks" at bounding box center [480, 271] width 156 height 25
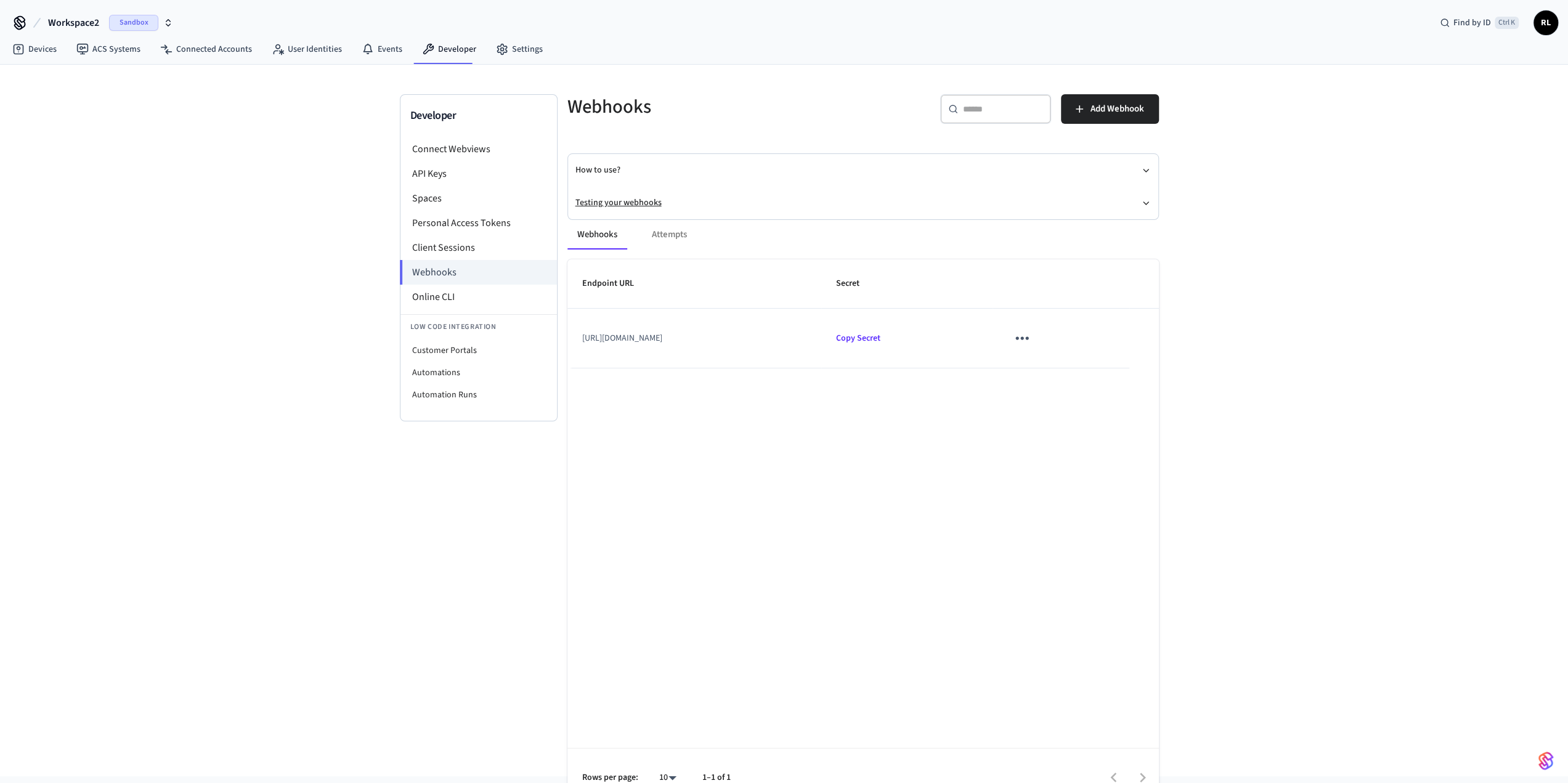
click at [319, 201] on icon "button" at bounding box center [1146, 203] width 10 height 10
click at [319, 224] on link "Webhooks Playground" at bounding box center [648, 225] width 83 height 12
click at [319, 246] on div "Webhooks Attempts" at bounding box center [863, 257] width 591 height 30
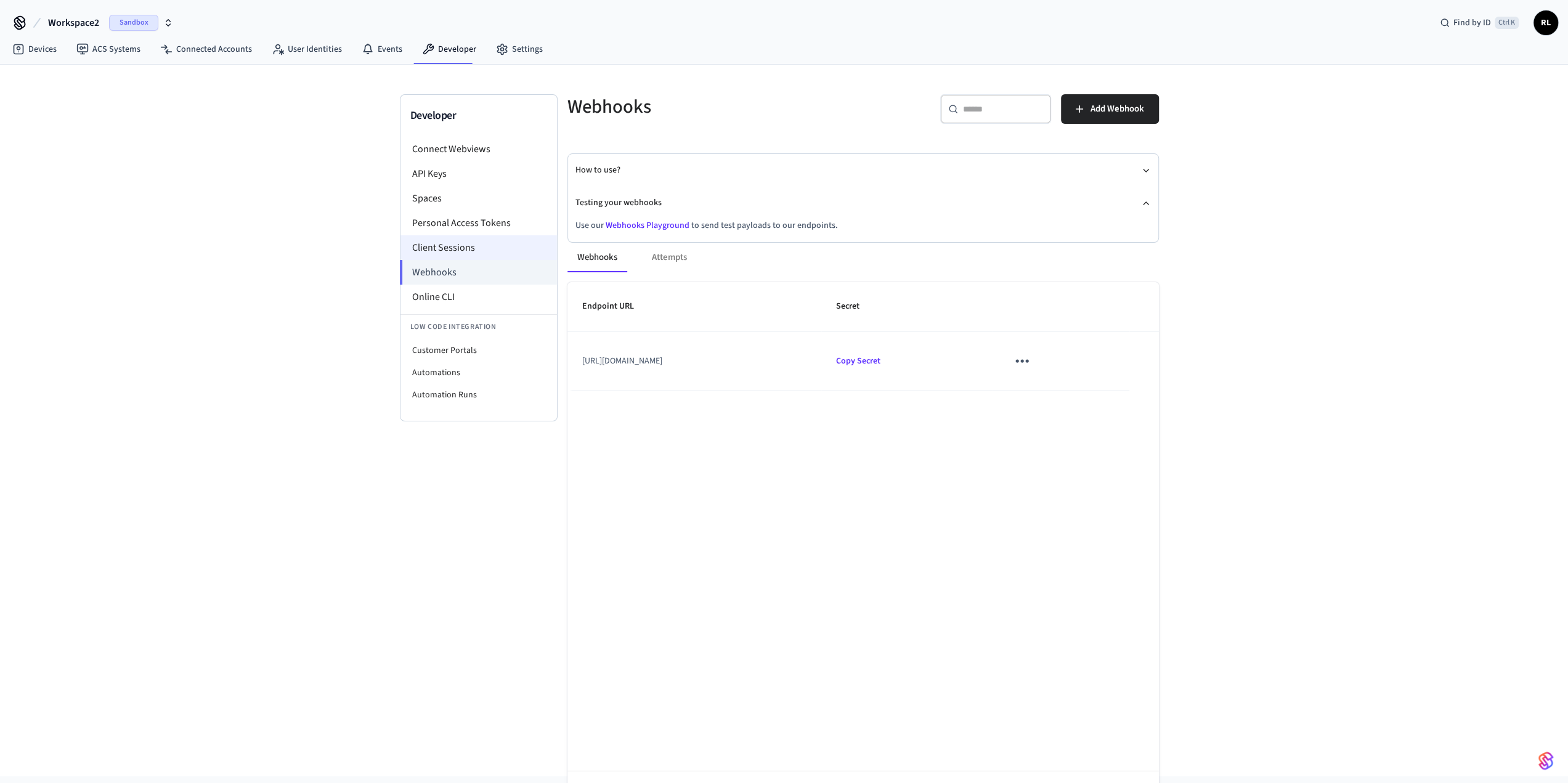
click at [319, 243] on li "Client Sessions" at bounding box center [478, 247] width 156 height 25
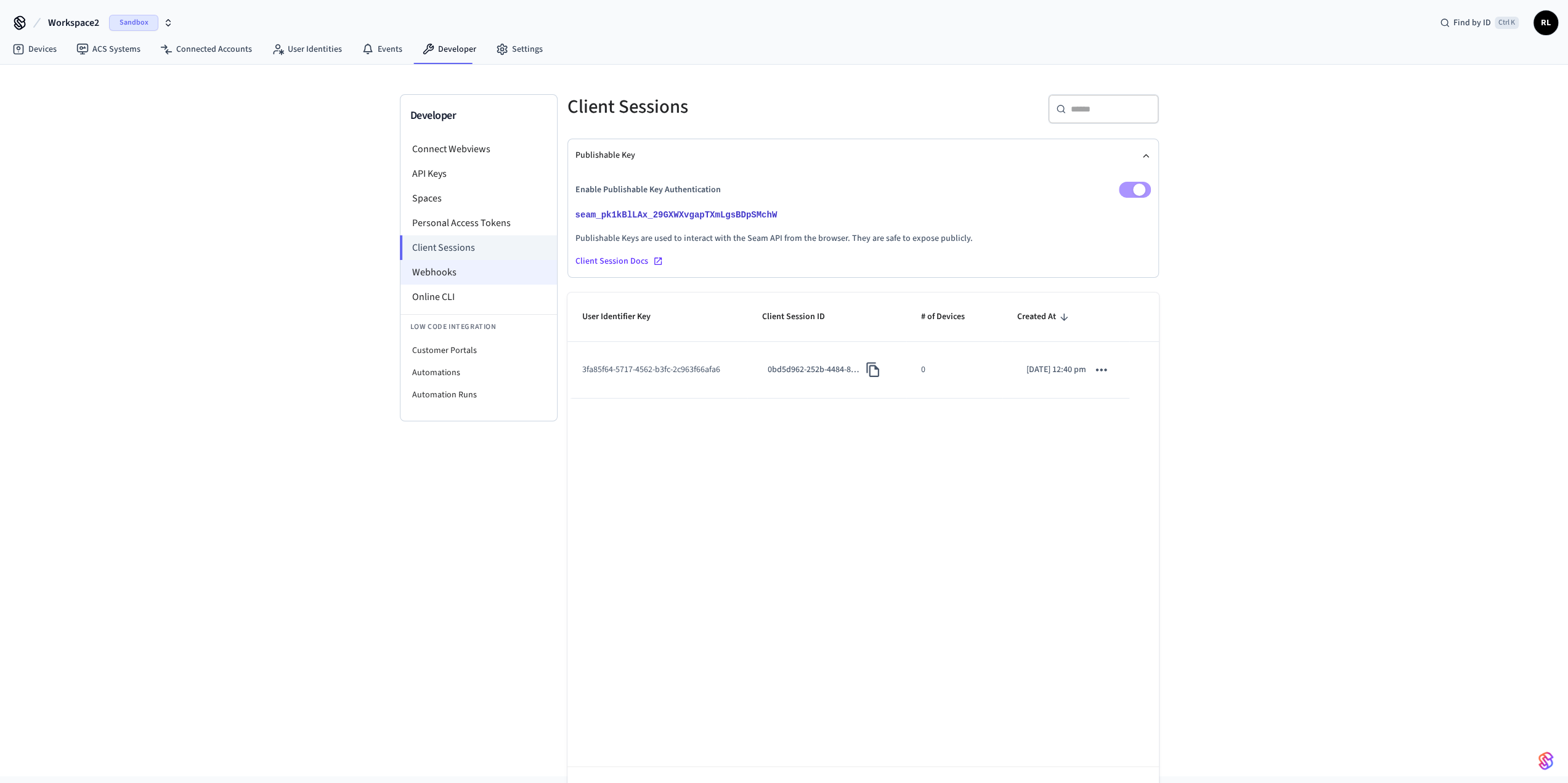
click at [319, 246] on li "Webhooks" at bounding box center [478, 272] width 156 height 25
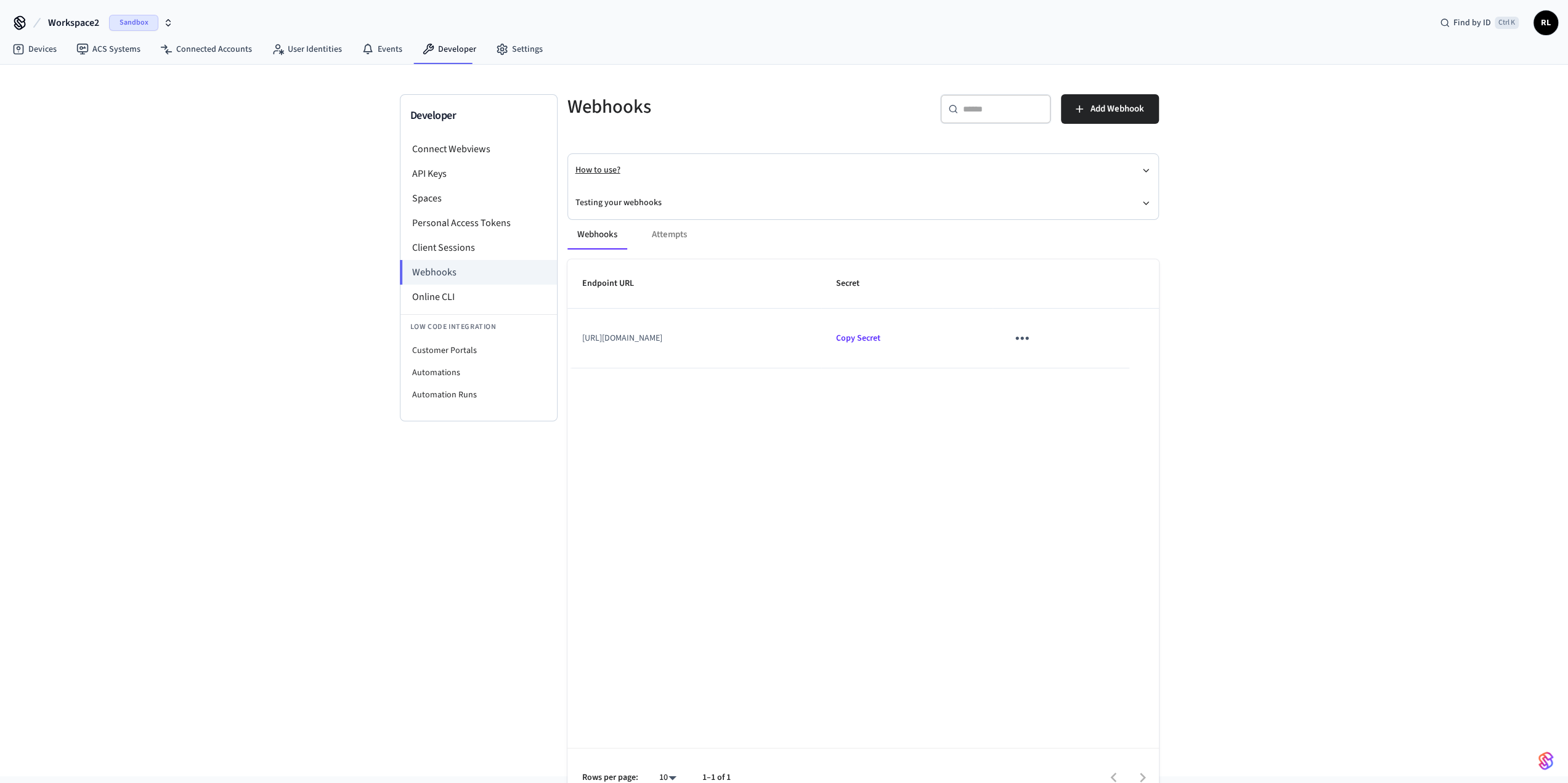
click at [319, 169] on icon "button" at bounding box center [1146, 170] width 5 height 2
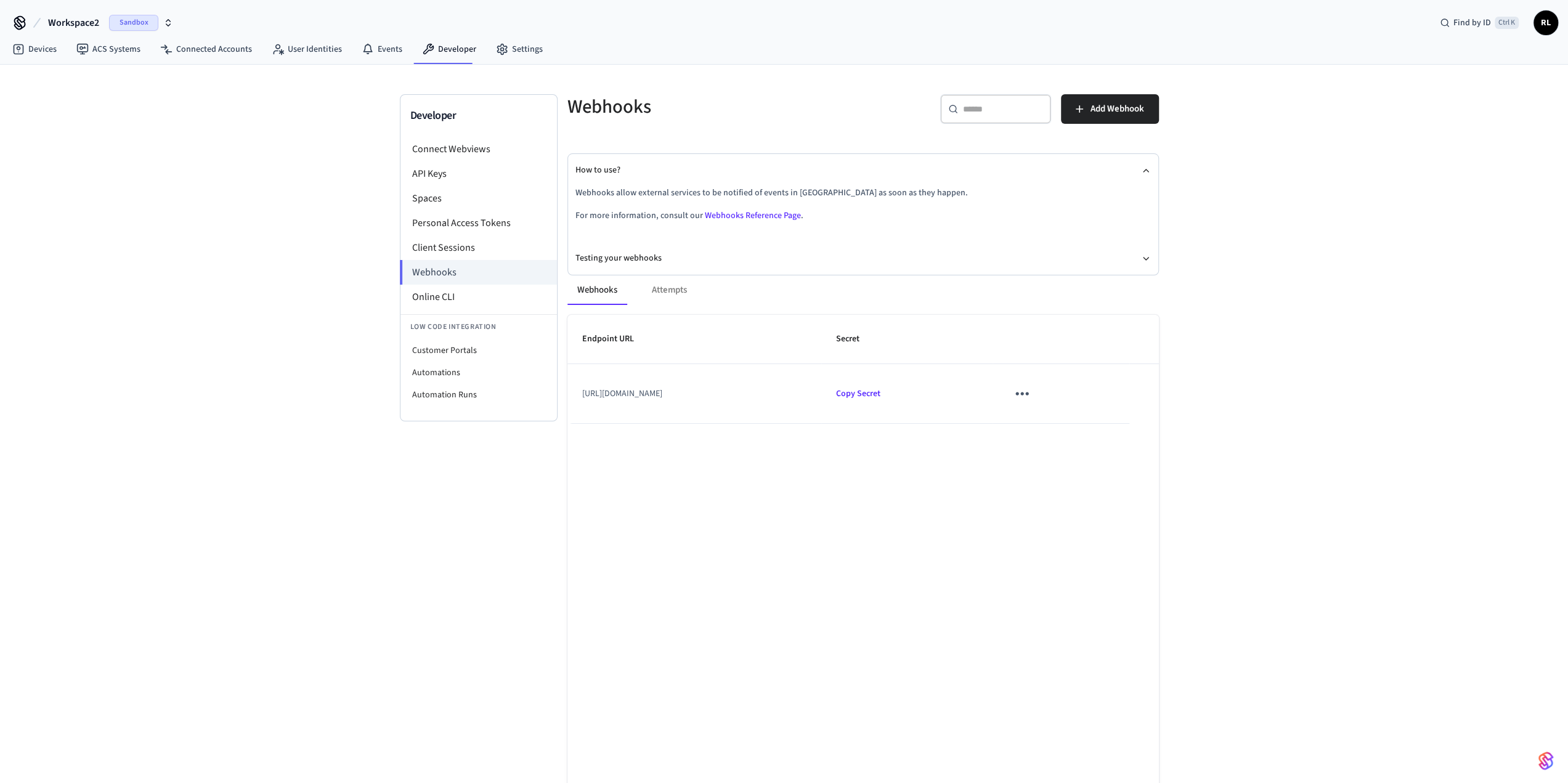
click at [319, 216] on link "Webhooks Reference Page" at bounding box center [753, 215] width 96 height 12
click at [52, 50] on link "Devices" at bounding box center [35, 50] width 64 height 22
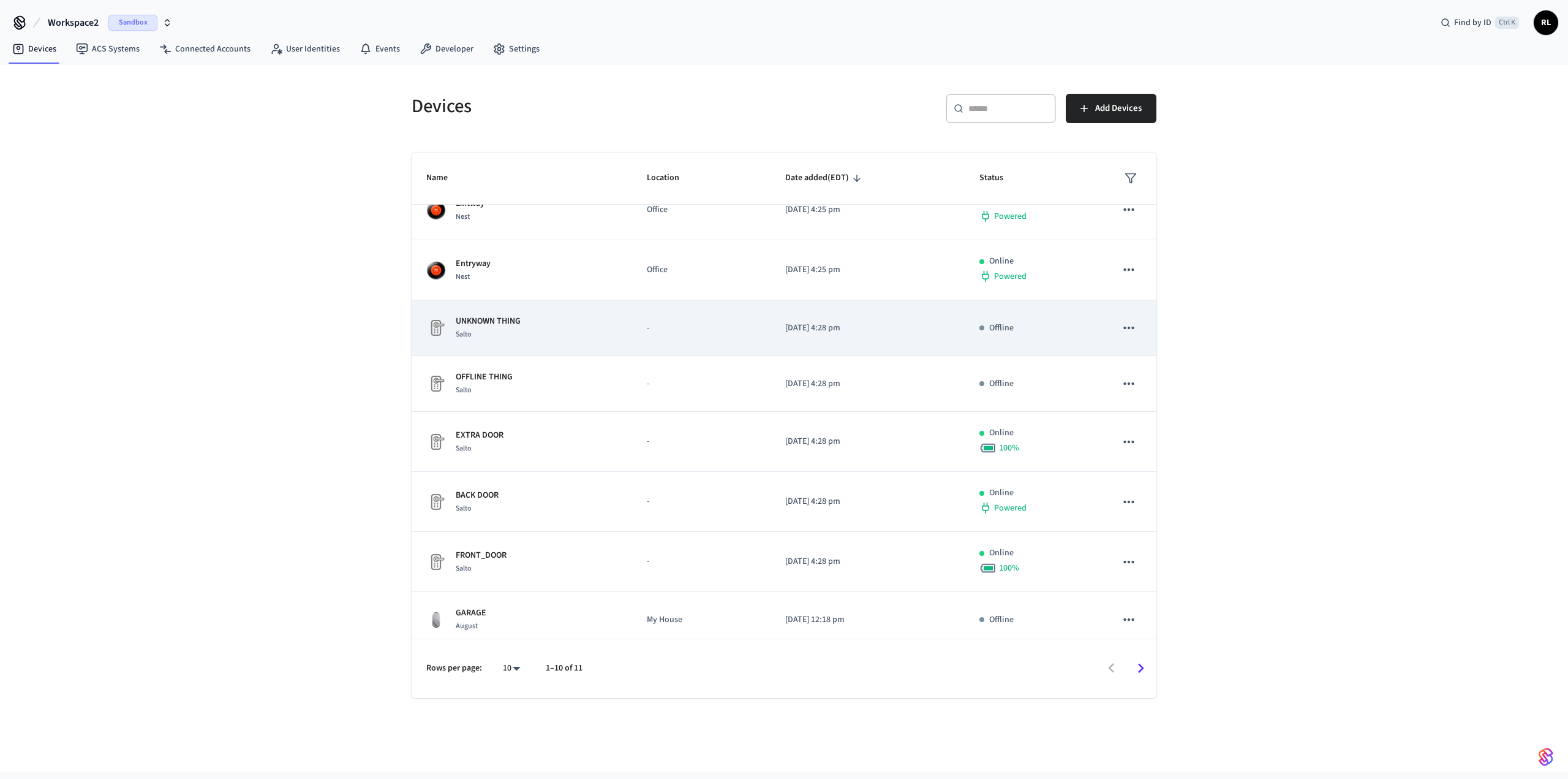
scroll to position [152, 0]
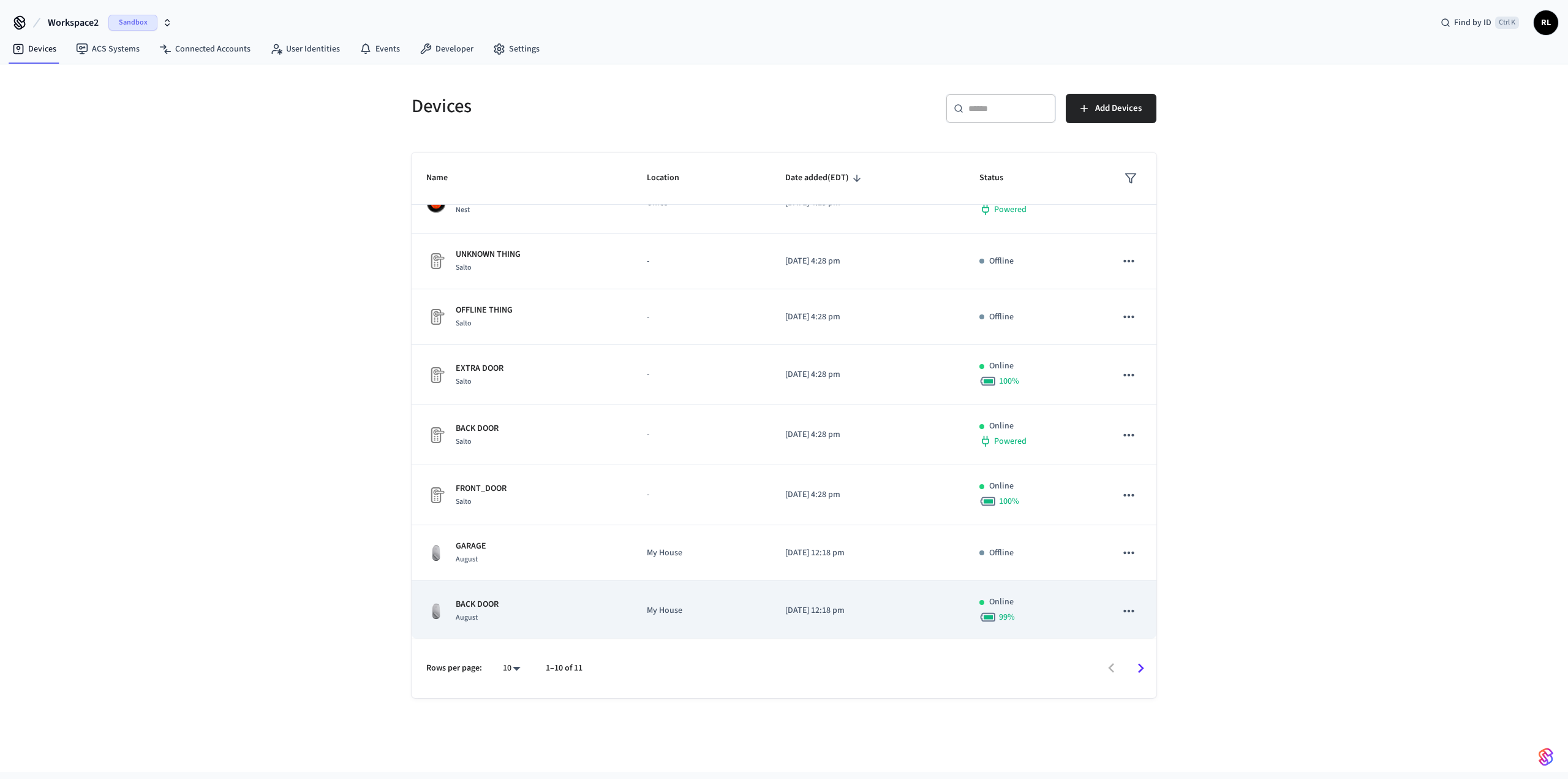
click at [318, 245] on p "BACK DOOR" at bounding box center [477, 604] width 43 height 13
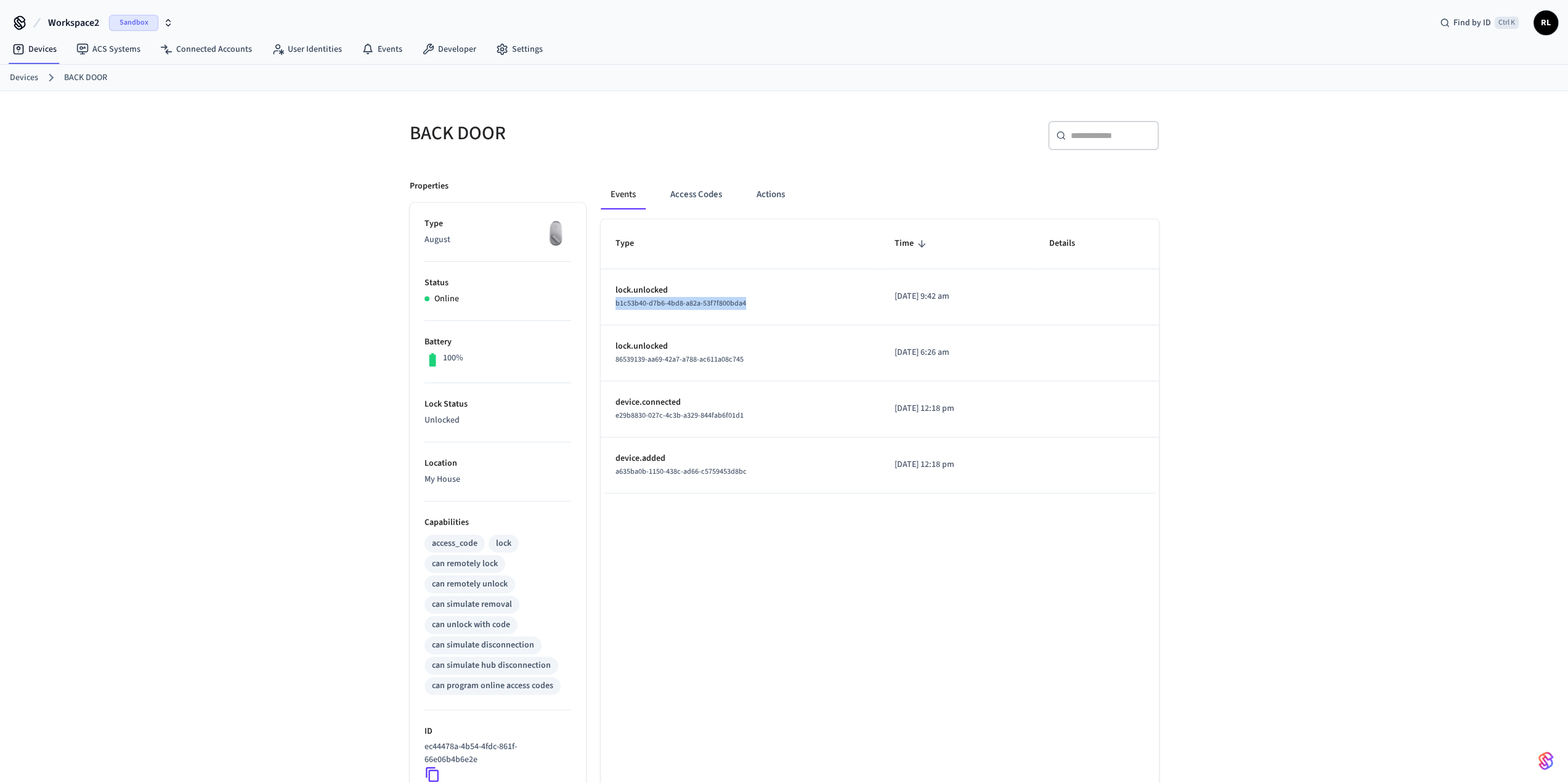
drag, startPoint x: 615, startPoint y: 305, endPoint x: 746, endPoint y: 306, distance: 131.0
click at [319, 246] on div "b1c53b40-d7b6-4bd8-a82a-53f7f800bda4" at bounding box center [740, 303] width 250 height 13
copy span "b1c53b40-d7b6-4bd8-a82a-53f7f800bda4"
click at [319, 49] on link "Developer" at bounding box center [449, 50] width 74 height 22
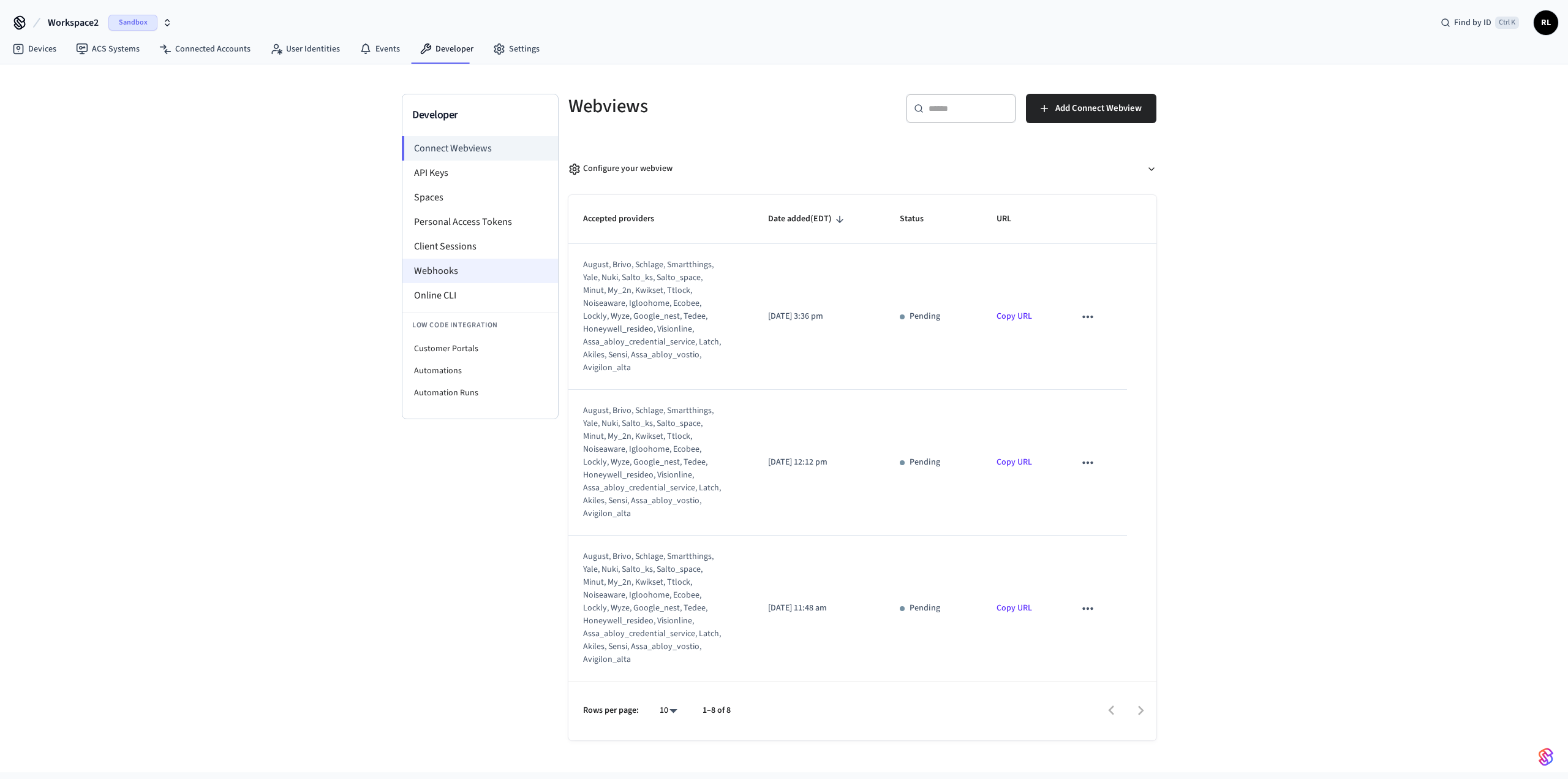
click at [318, 245] on li "Webhooks" at bounding box center [480, 271] width 156 height 25
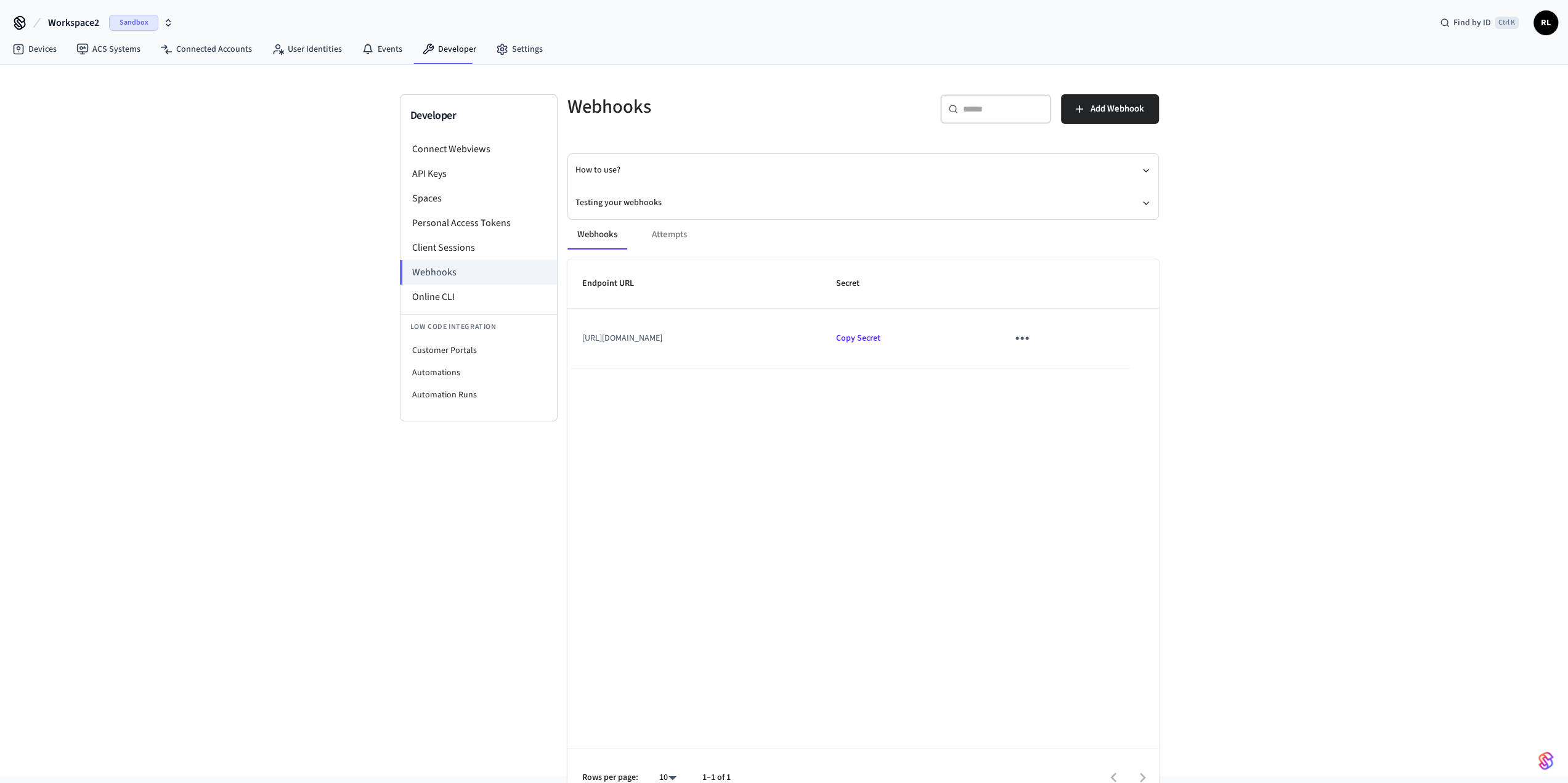
click at [319, 246] on icon "sticky table" at bounding box center [1022, 338] width 19 height 19
click at [319, 246] on li "Delete" at bounding box center [1102, 407] width 59 height 33
click at [319, 104] on span "Add Webhook" at bounding box center [1117, 109] width 54 height 16
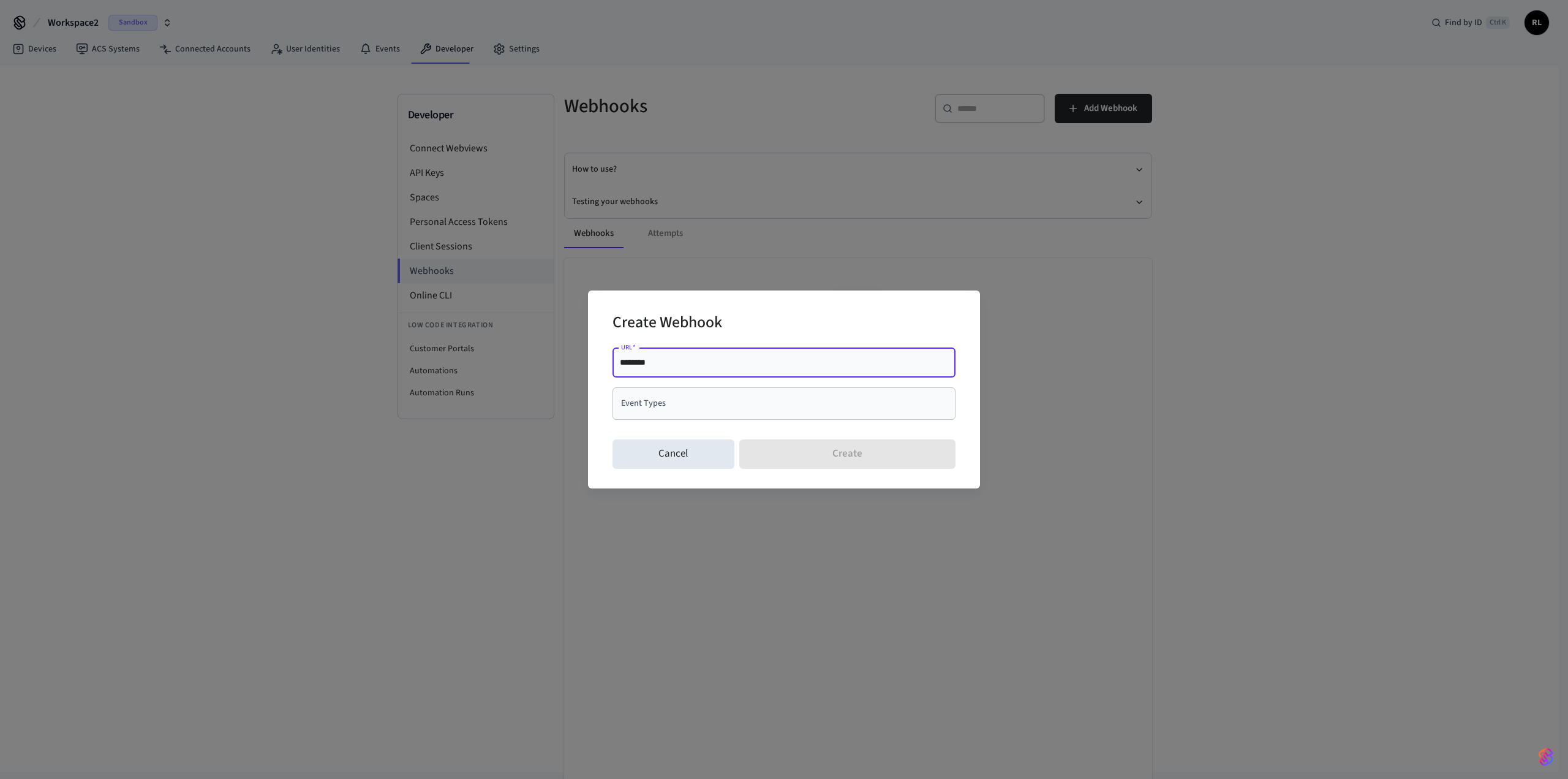
click at [318, 245] on input "********" at bounding box center [784, 362] width 328 height 12
paste input "**********"
type input "**********"
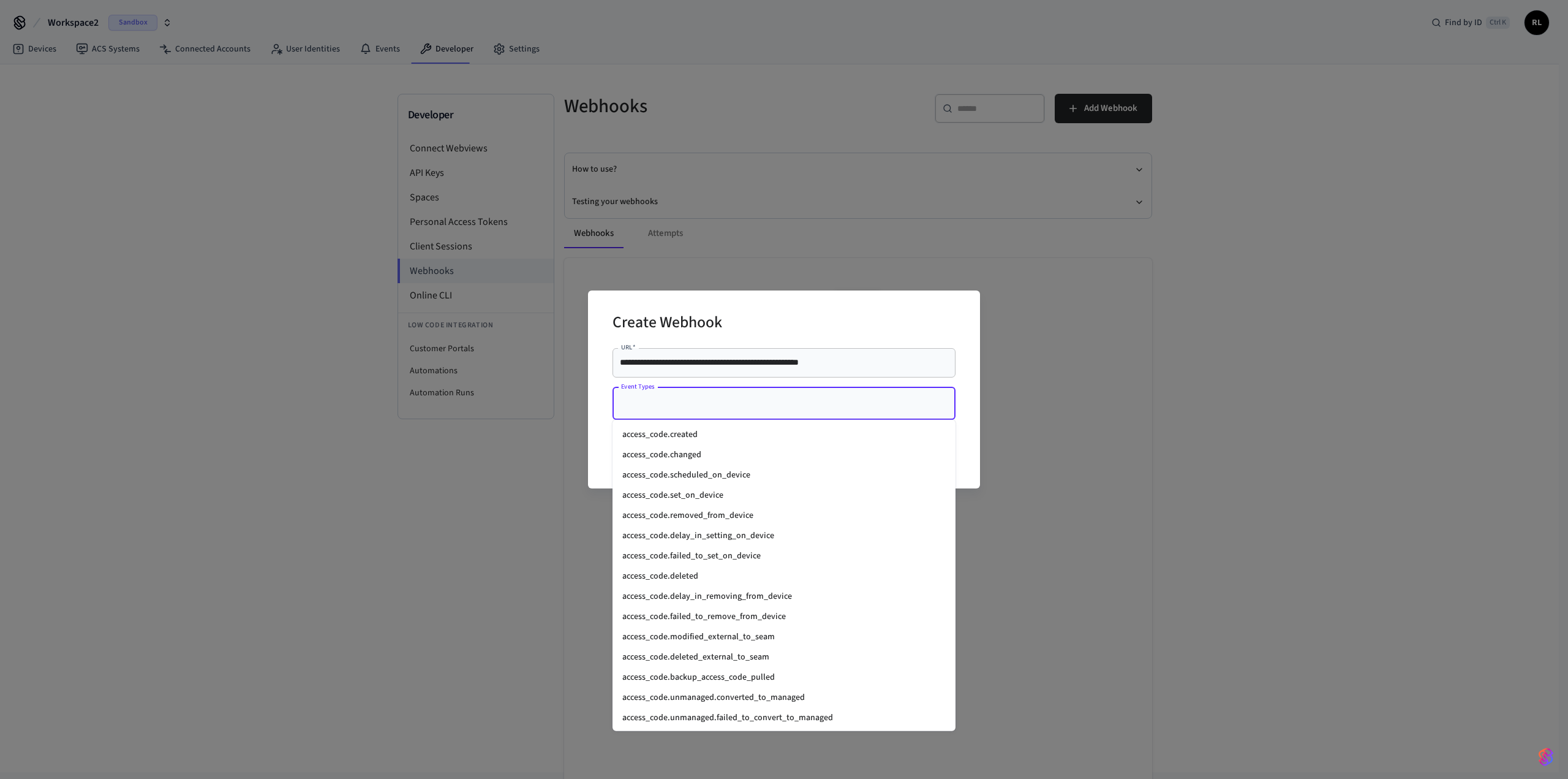
click at [318, 245] on input "Event Types" at bounding box center [775, 403] width 314 height 22
click at [318, 245] on li "connected_account.connected" at bounding box center [784, 570] width 343 height 20
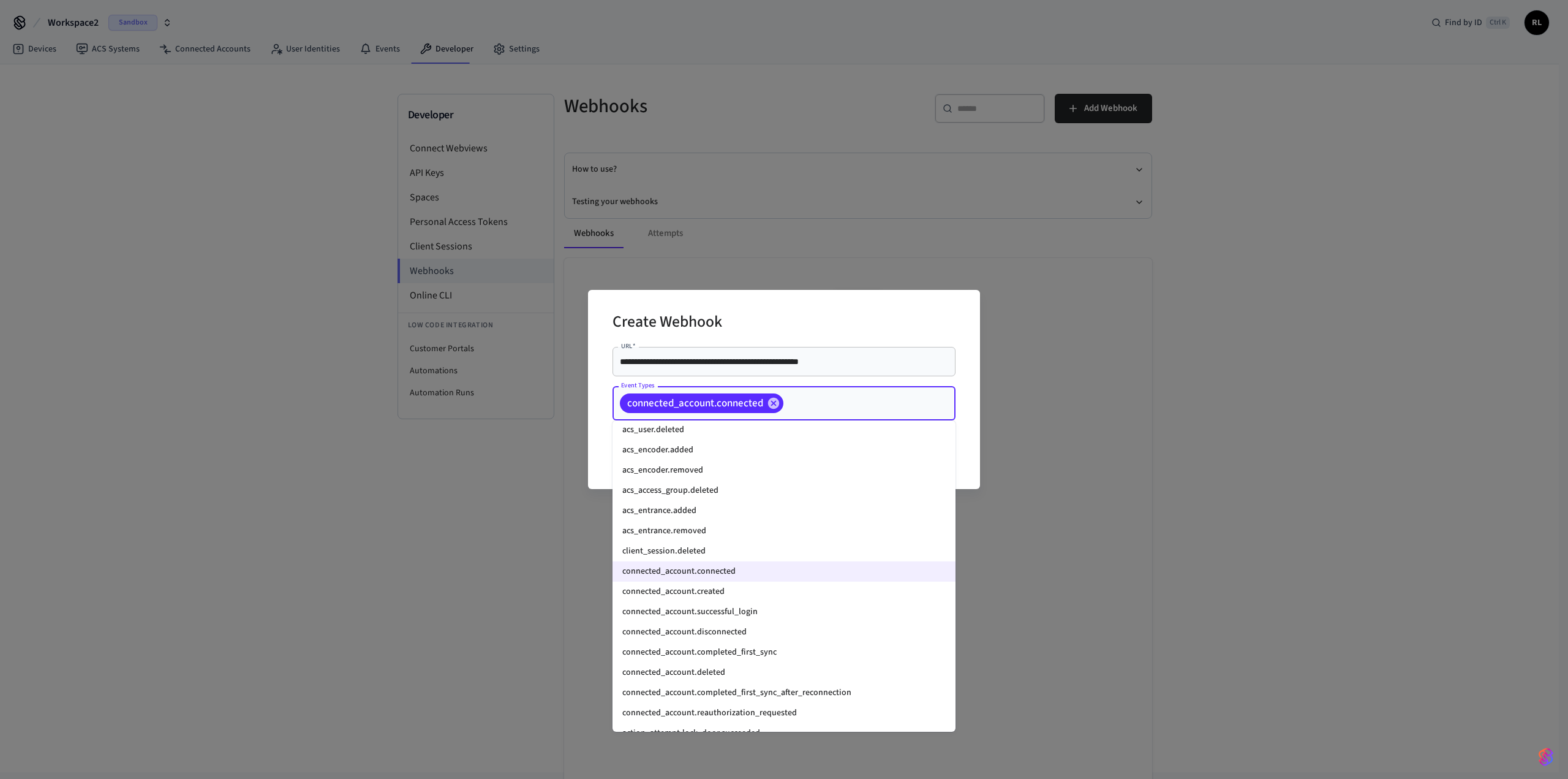
click at [318, 245] on li "connected_account.created" at bounding box center [784, 591] width 343 height 20
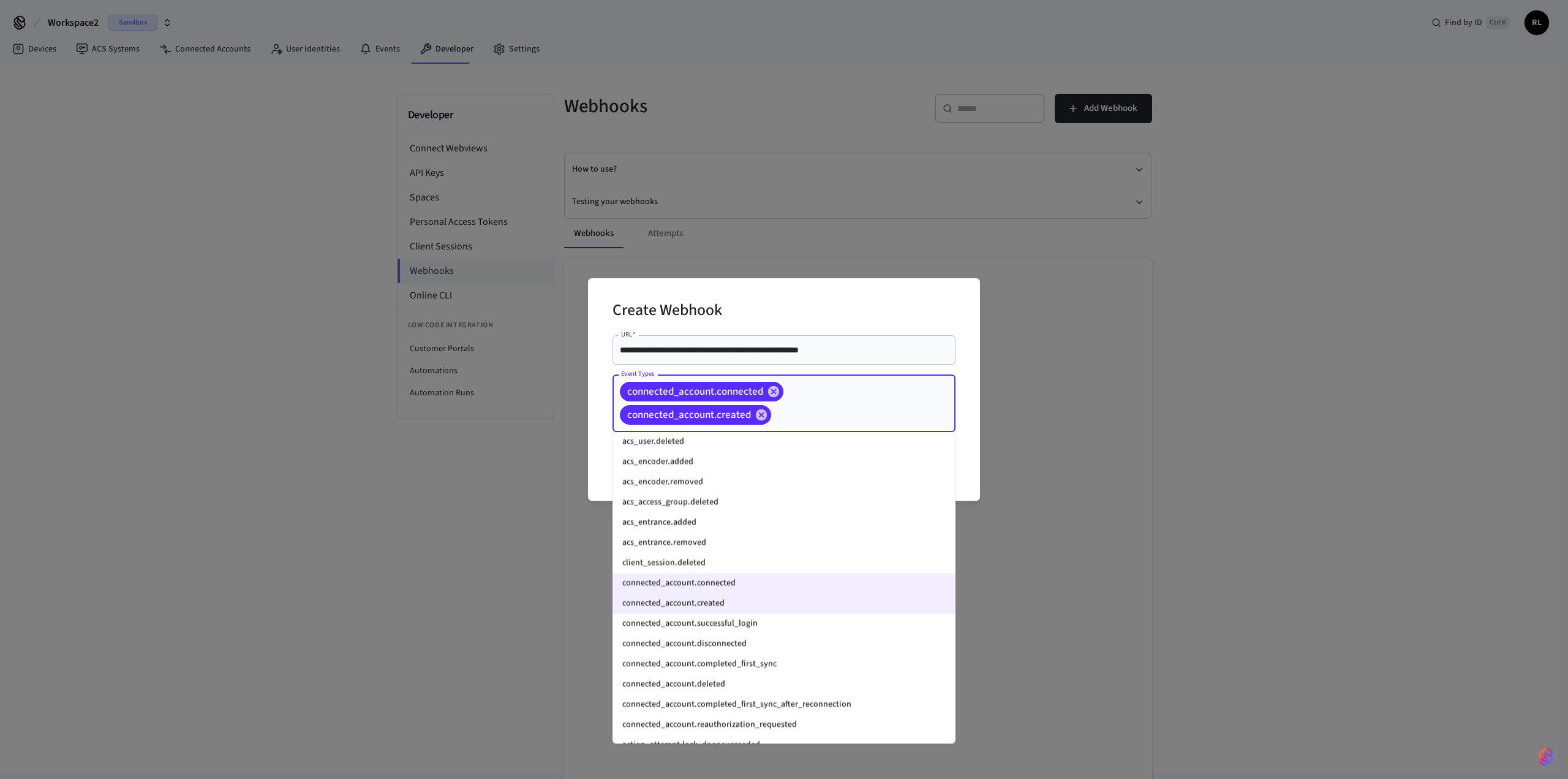
click at [318, 245] on li "connected_account.successful_login" at bounding box center [784, 623] width 343 height 20
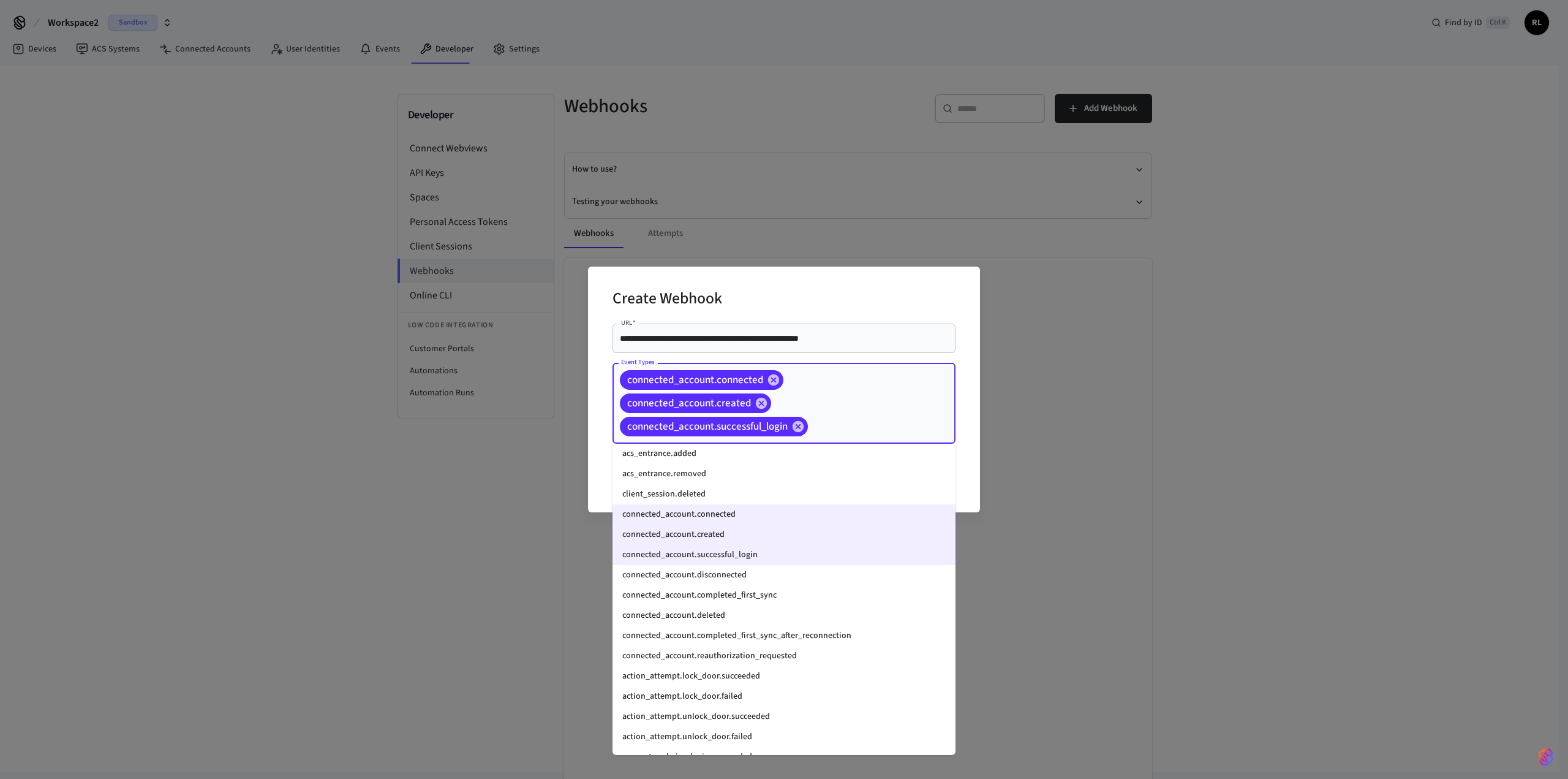
scroll to position [814, 0]
click at [318, 245] on li "connected_account.disconnected" at bounding box center [784, 575] width 343 height 20
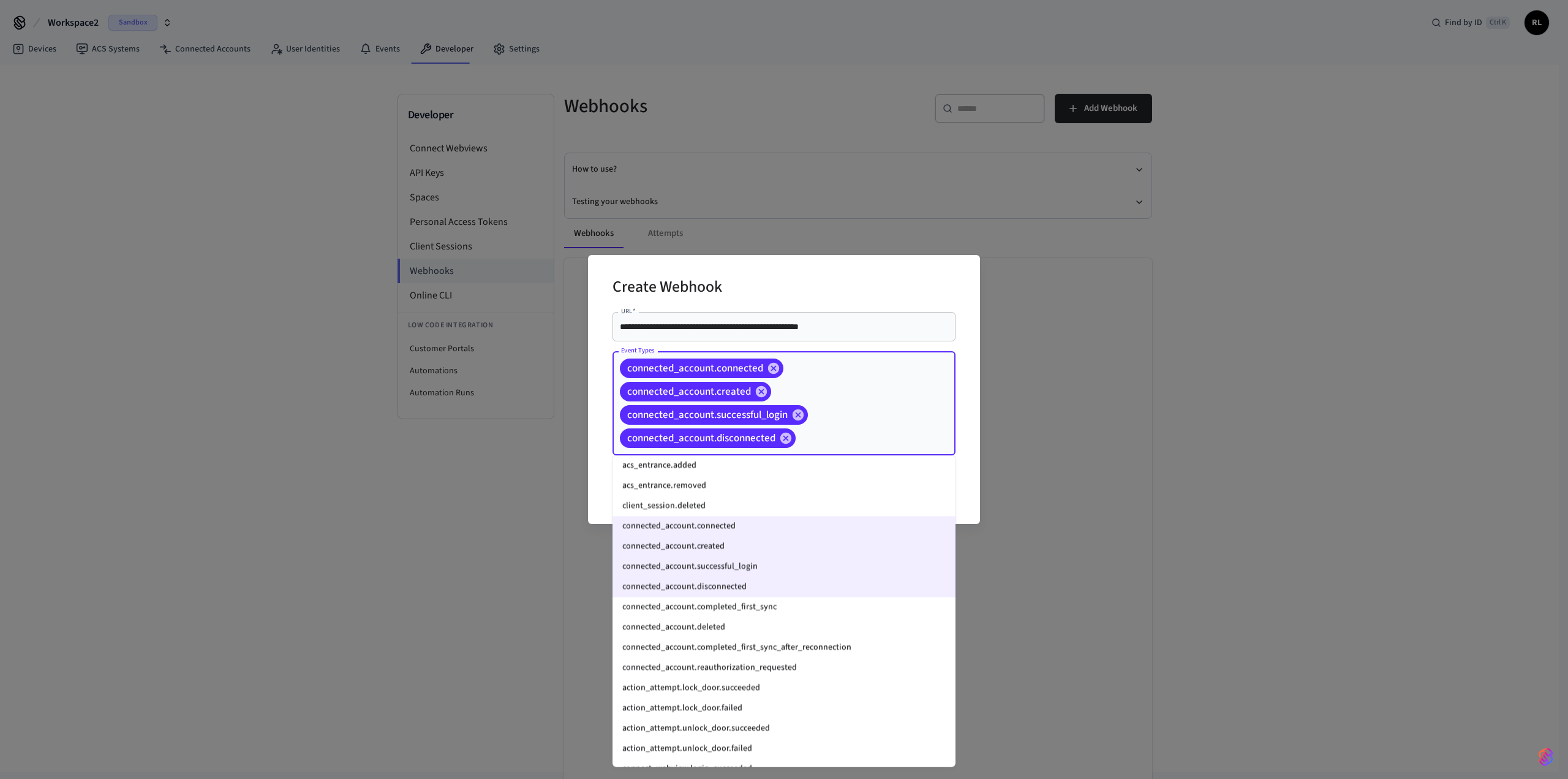
click at [318, 245] on li "connected_account.completed_first_sync" at bounding box center [784, 607] width 343 height 20
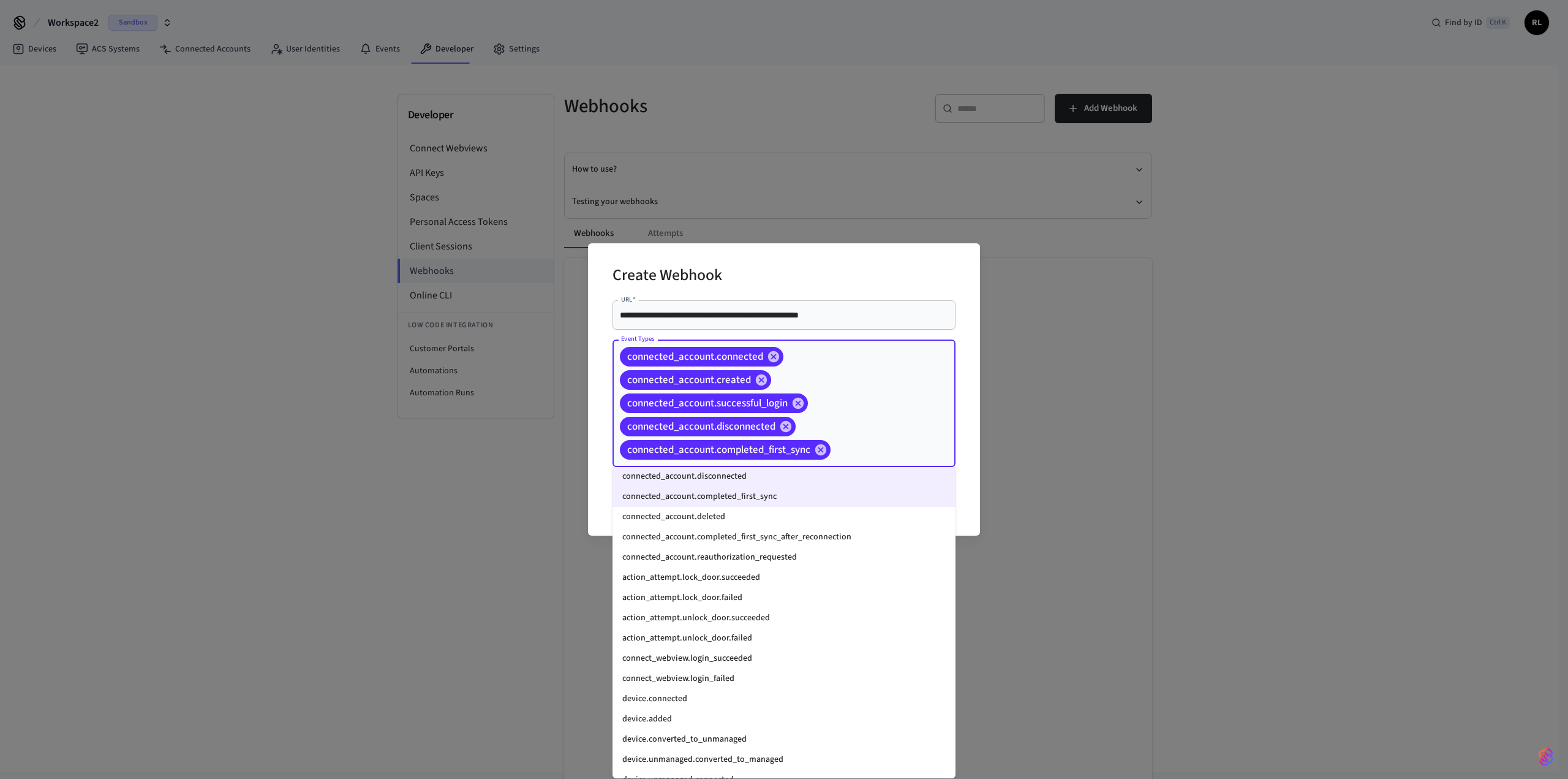
scroll to position [936, 0]
click at [318, 245] on li "action_attempt.lock_door.succeeded" at bounding box center [784, 576] width 343 height 20
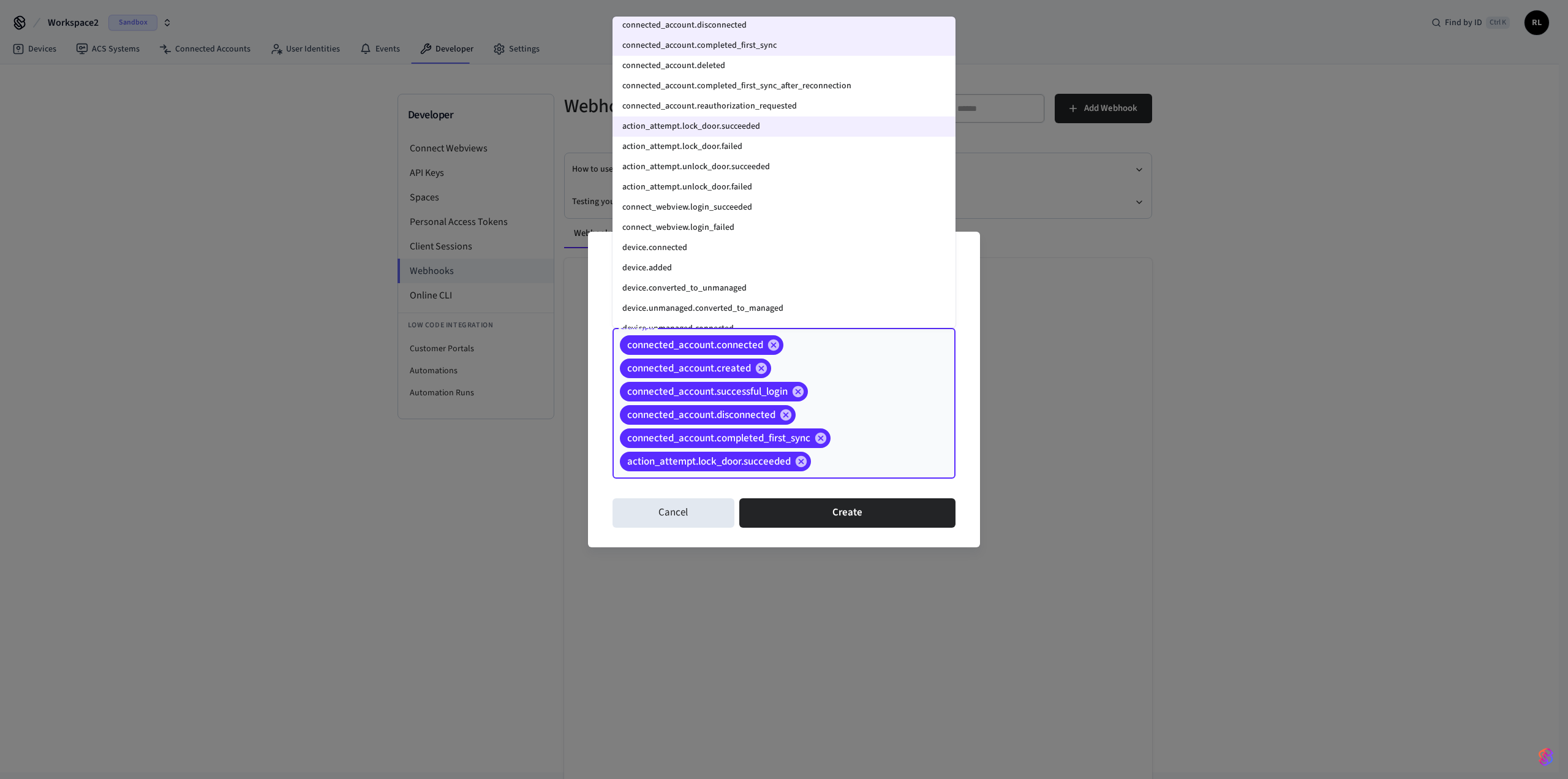
click at [318, 146] on li "action_attempt.lock_door.failed" at bounding box center [784, 146] width 343 height 20
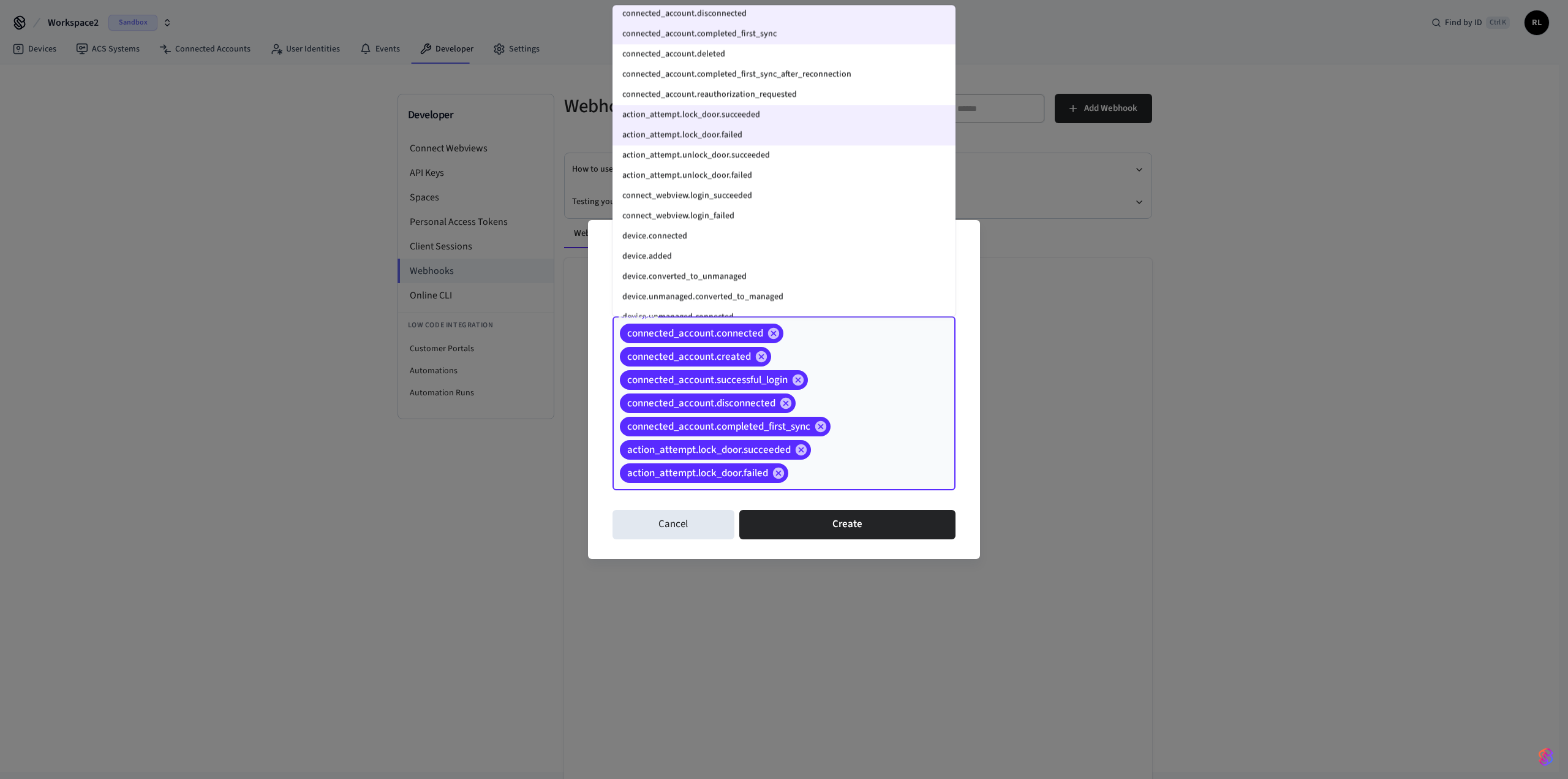
click at [318, 156] on li "action_attempt.unlock_door.succeeded" at bounding box center [784, 155] width 343 height 20
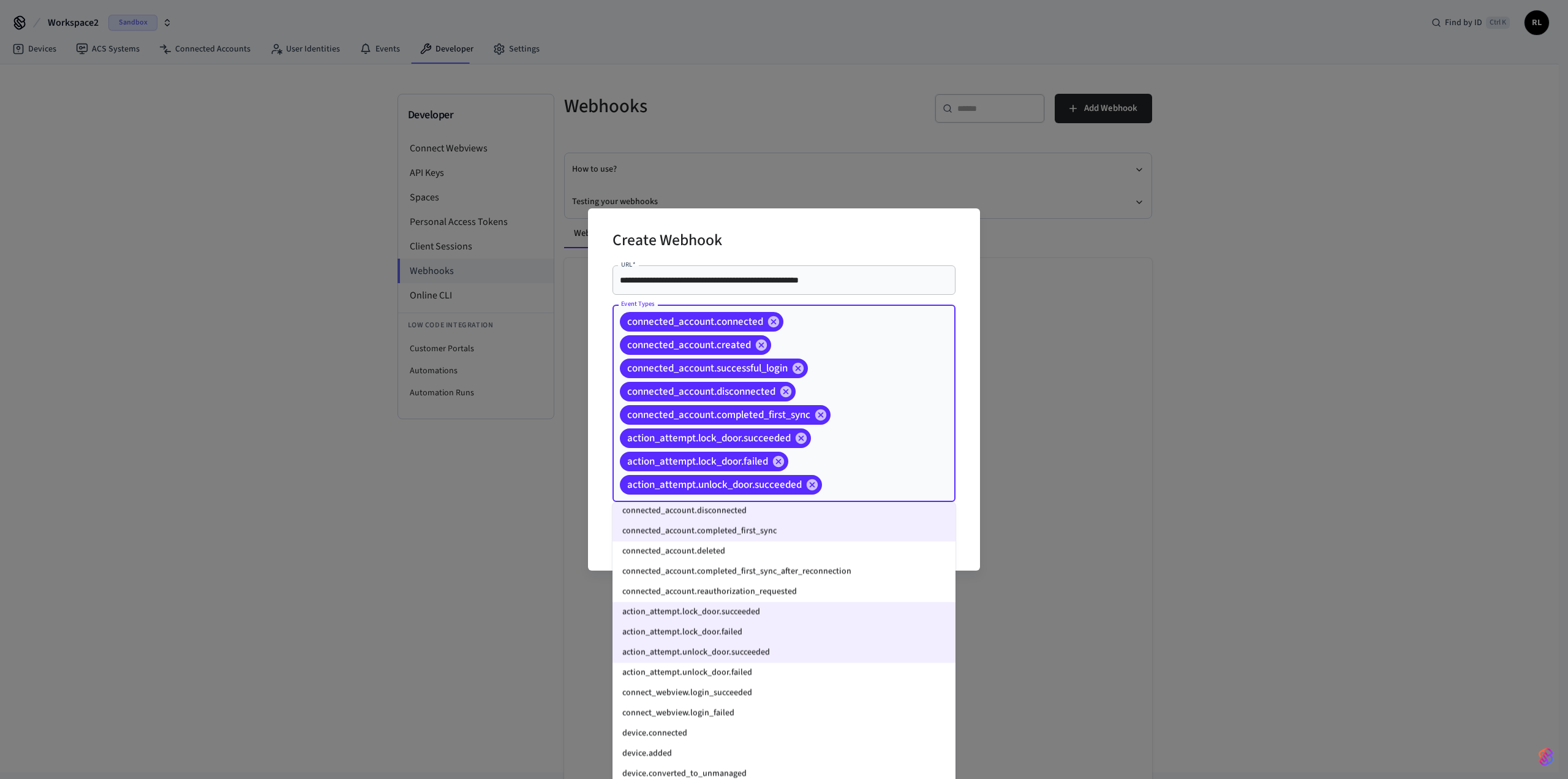
click at [318, 245] on li "action_attempt.unlock_door.failed" at bounding box center [784, 672] width 343 height 20
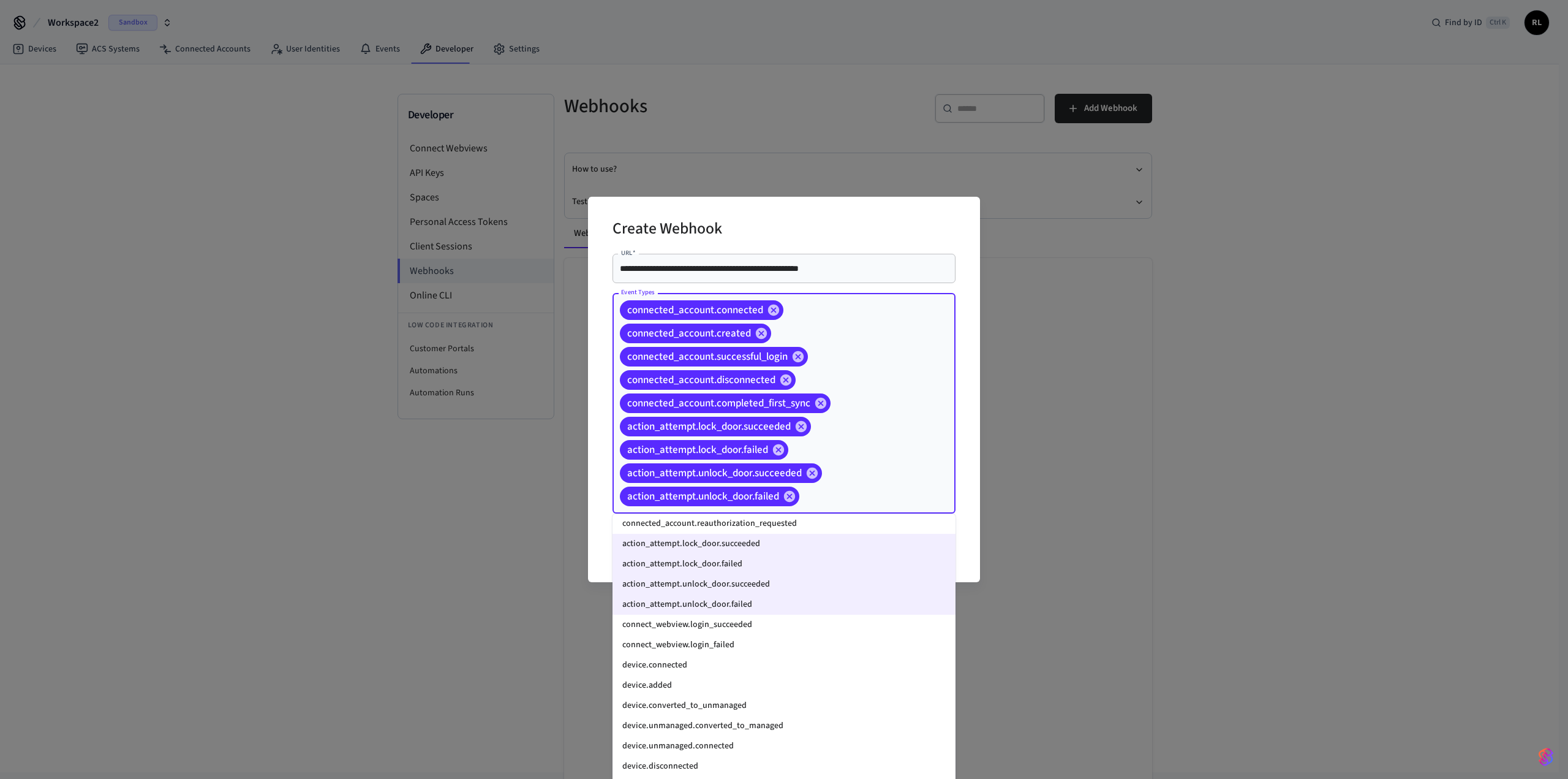
scroll to position [1017, 0]
click at [318, 245] on li "connect_webview.login_succeeded" at bounding box center [784, 623] width 343 height 20
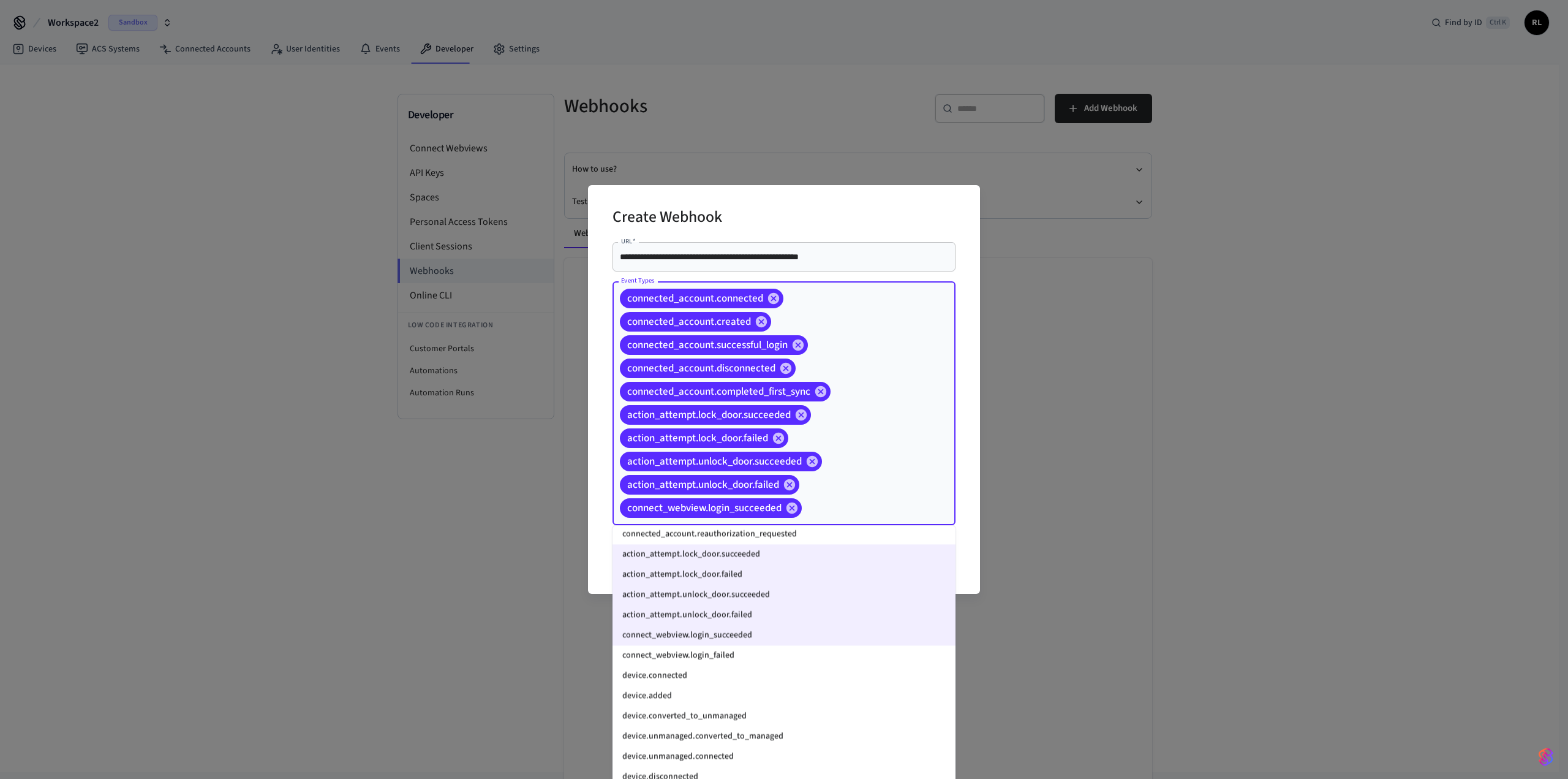
click at [318, 245] on li "device.connected" at bounding box center [784, 675] width 343 height 20
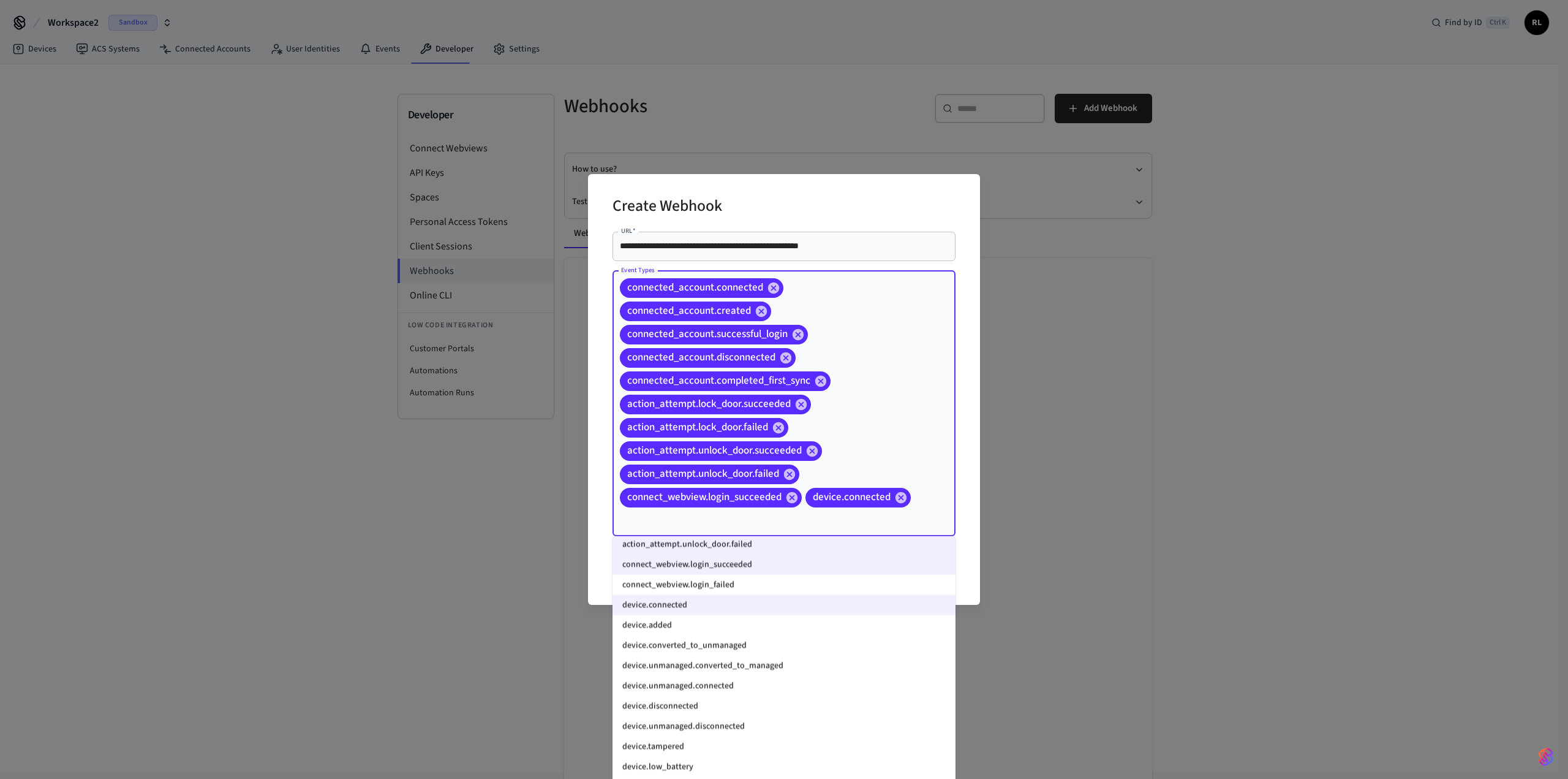
scroll to position [1099, 0]
click at [318, 245] on li "device.disconnected" at bounding box center [784, 705] width 343 height 20
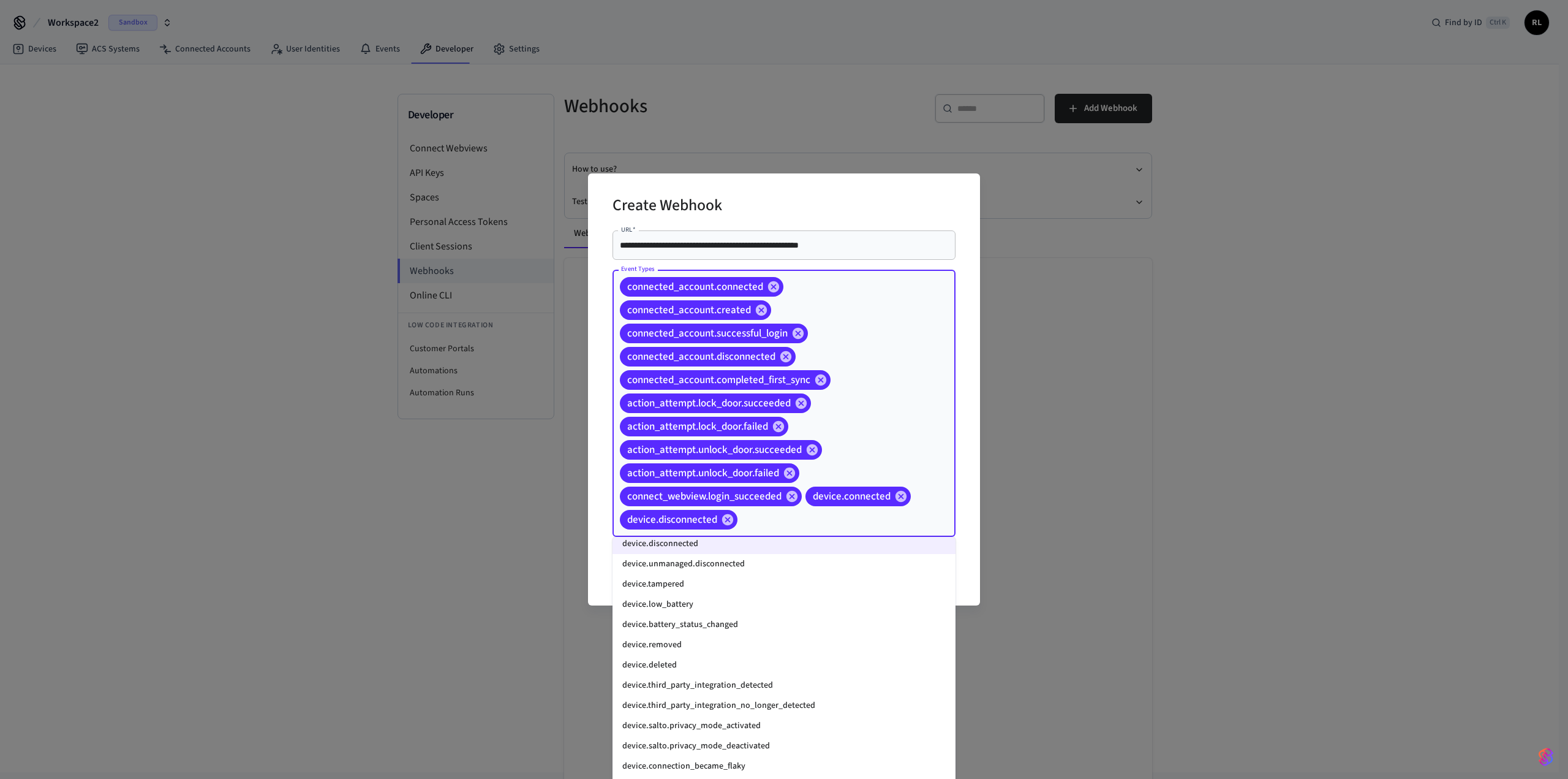
scroll to position [1262, 0]
click at [318, 245] on li "device.removed" at bounding box center [784, 644] width 343 height 20
click at [318, 245] on li "device.deleted" at bounding box center [784, 664] width 343 height 20
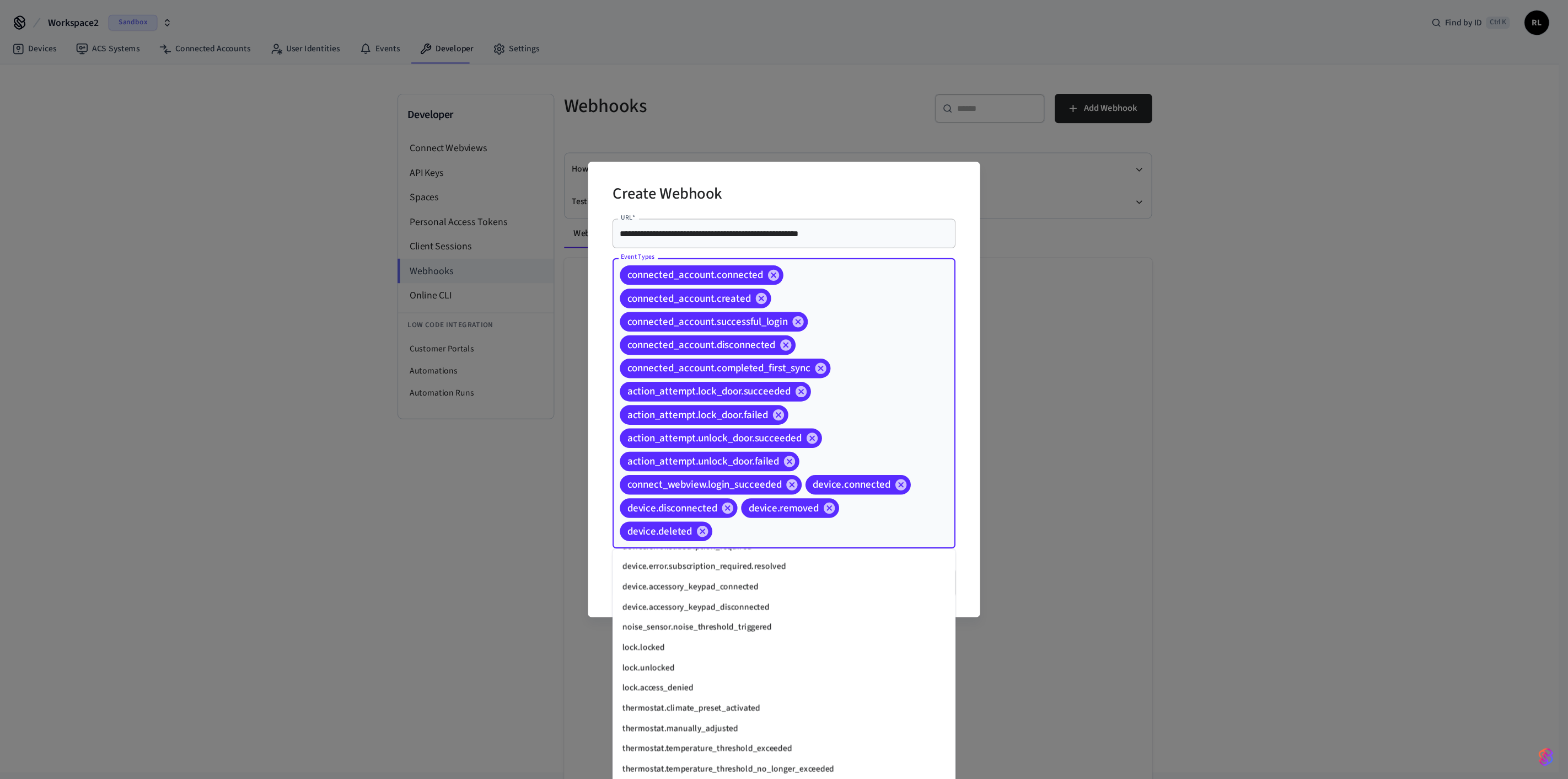
scroll to position [1372, 0]
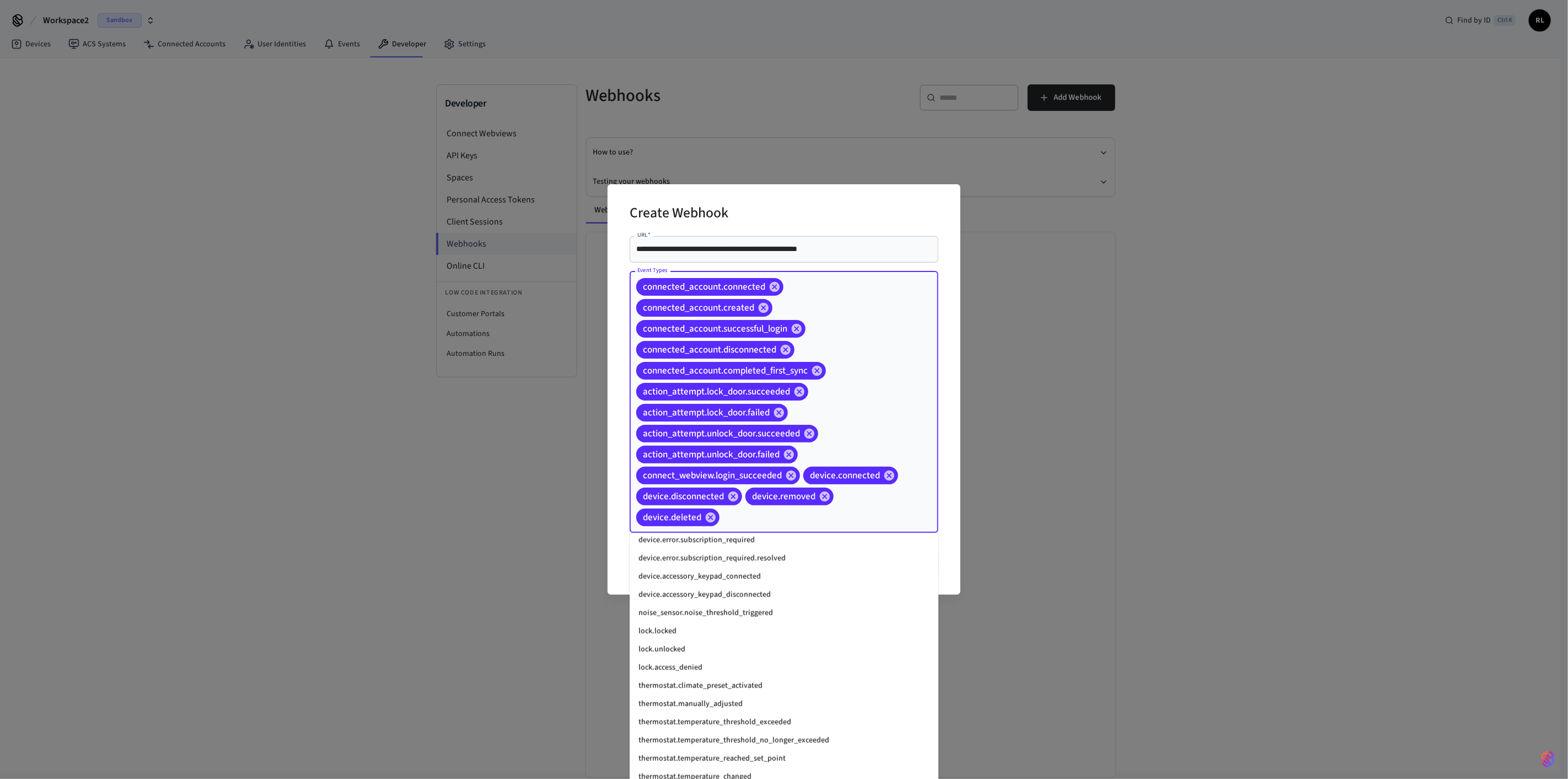
click at [286, 221] on li "lock.locked" at bounding box center [784, 631] width 309 height 18
click at [286, 221] on li "lock.unlocked" at bounding box center [784, 649] width 309 height 18
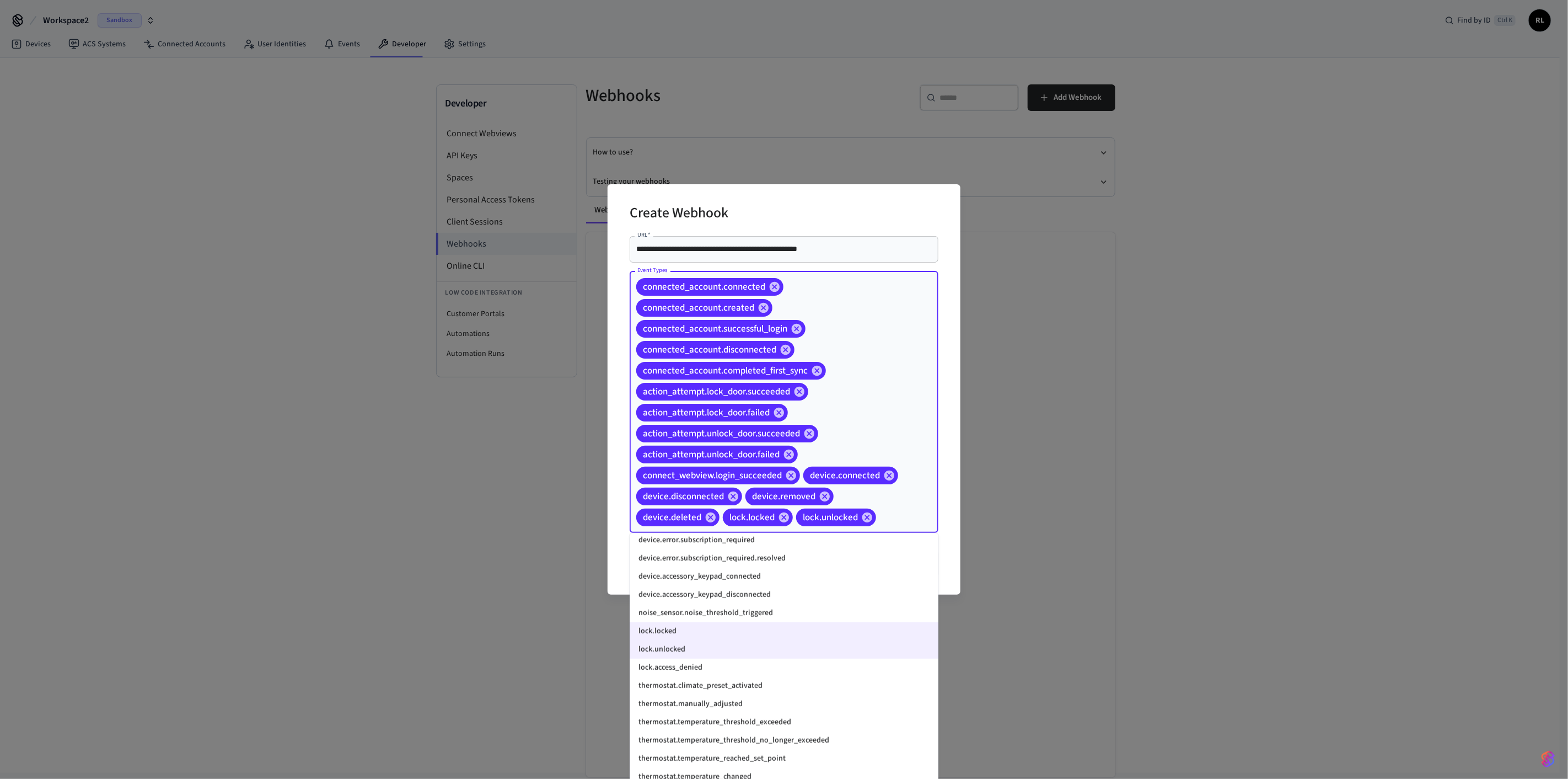
click at [286, 221] on li "lock.access_denied" at bounding box center [784, 668] width 309 height 18
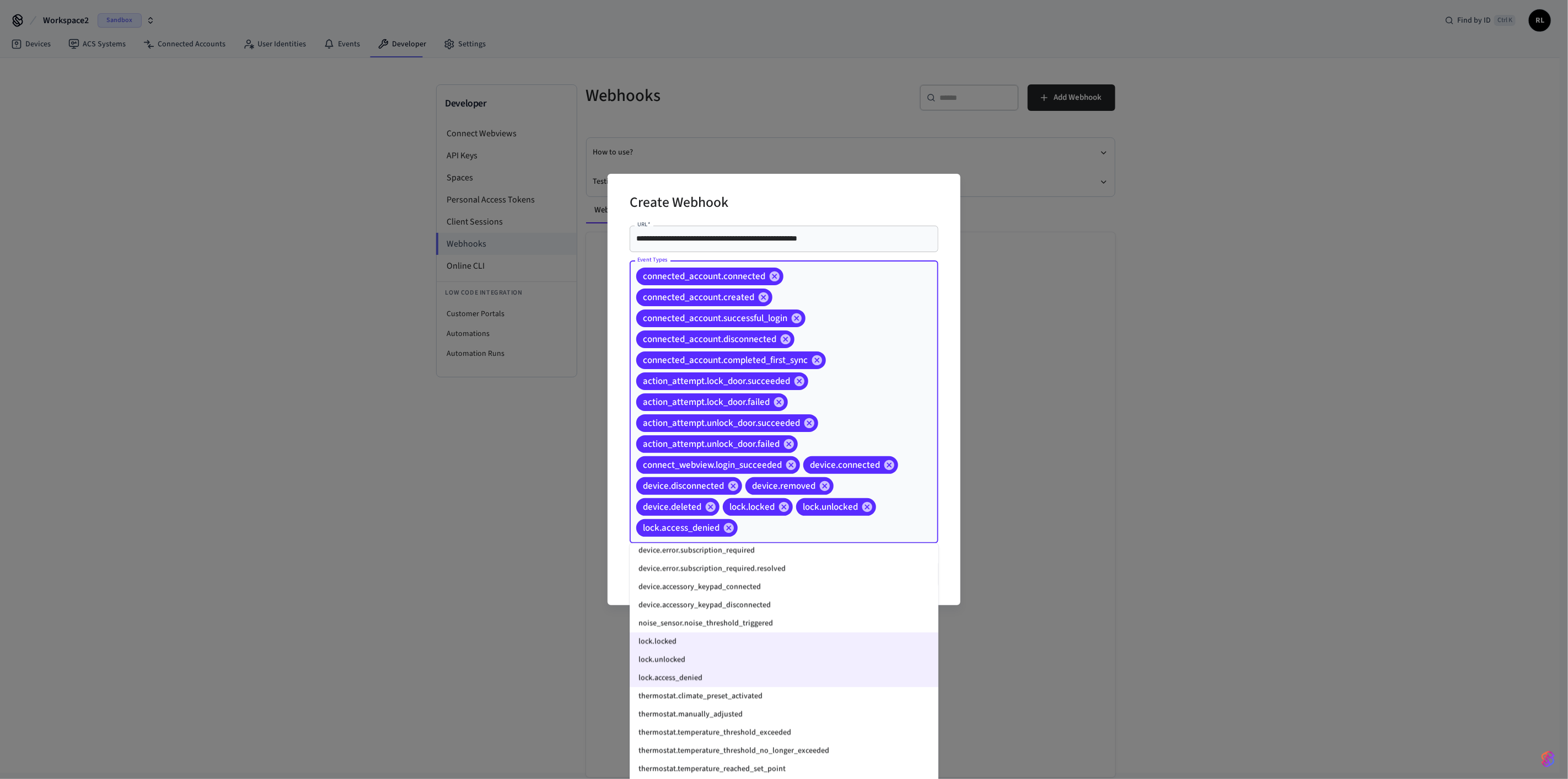
click at [286, 221] on div "**********" at bounding box center [784, 390] width 353 height 431
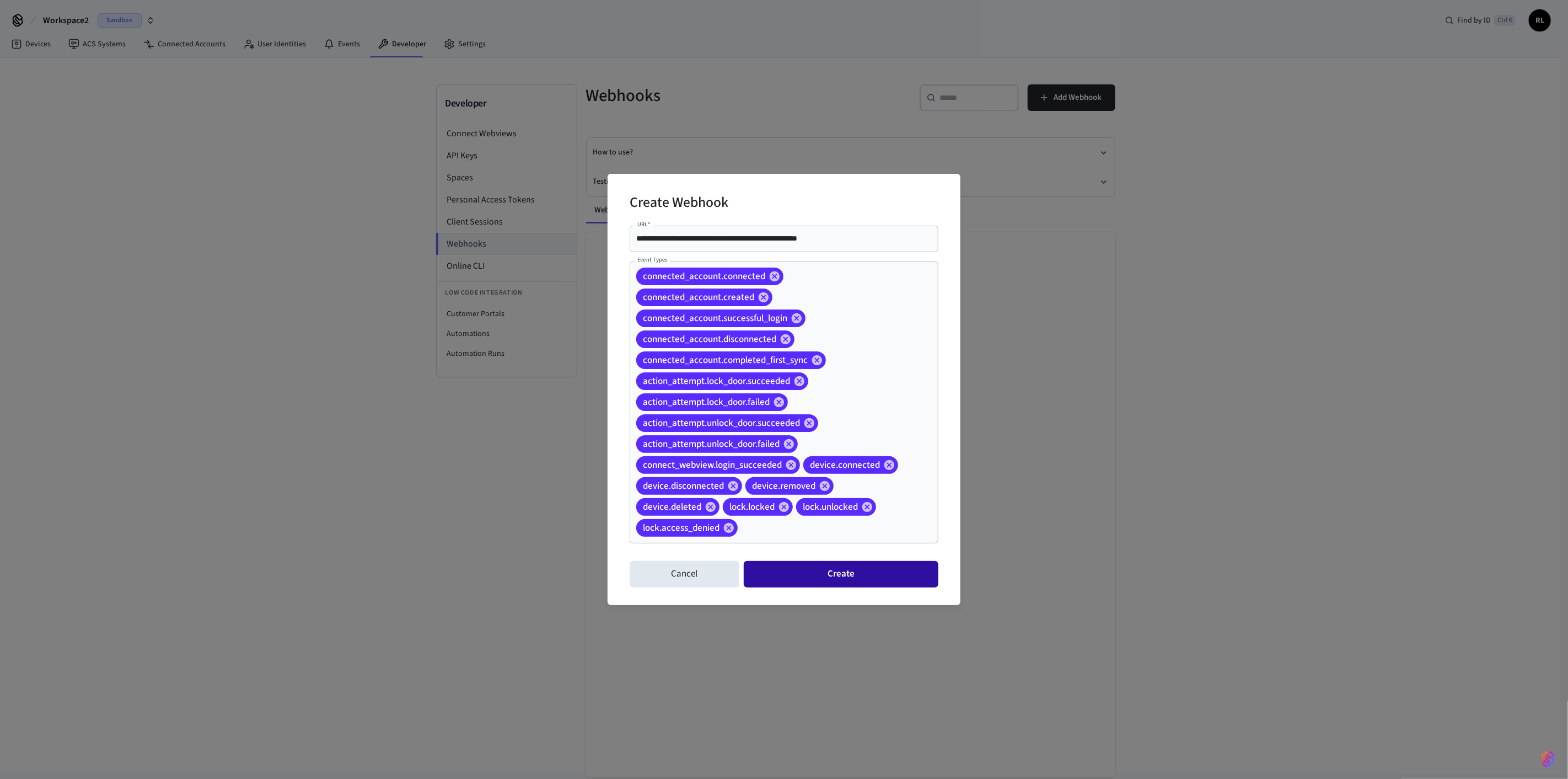
click at [286, 221] on button "Create" at bounding box center [841, 574] width 195 height 27
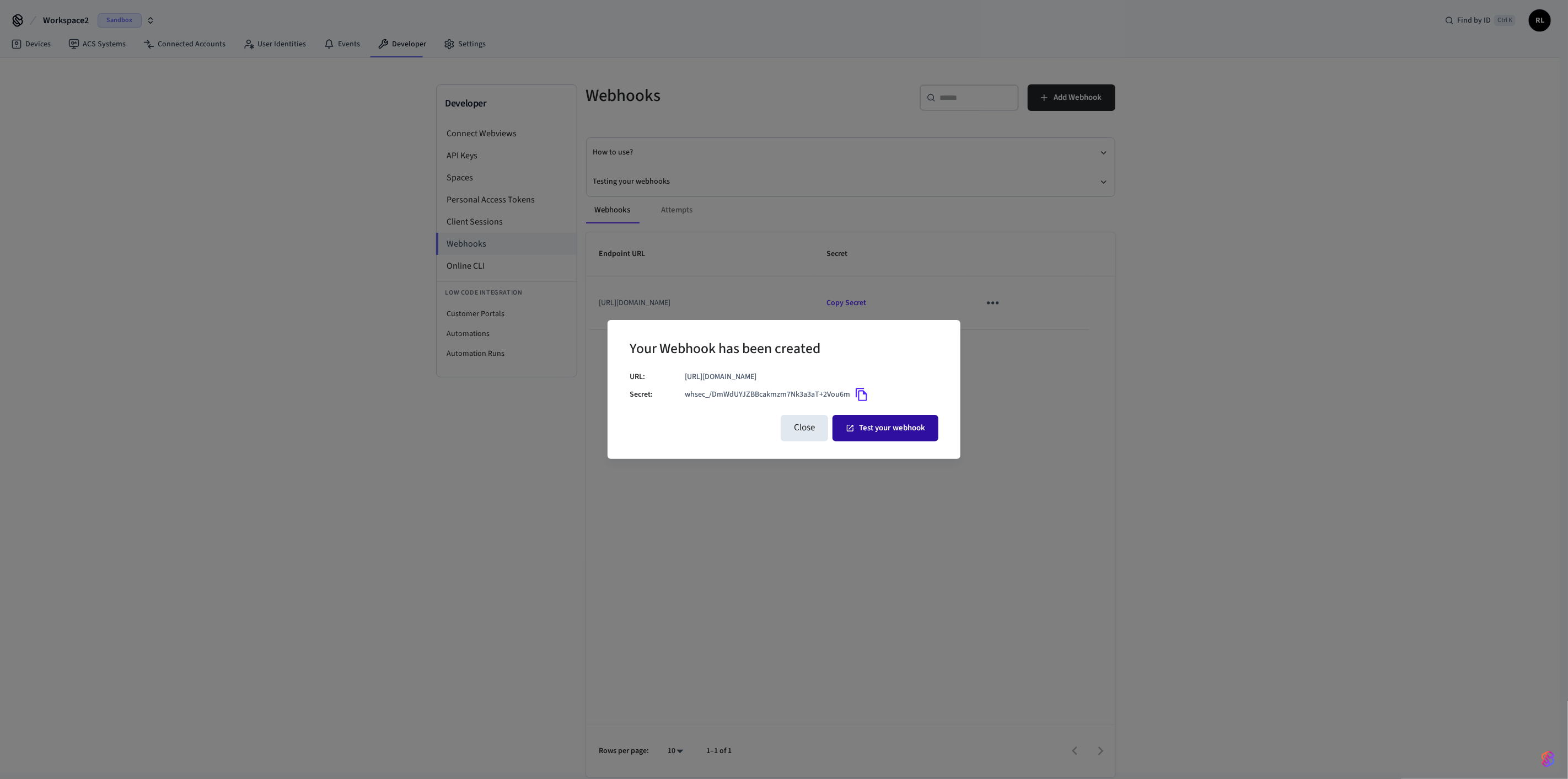
click at [286, 221] on button "Test your webhook" at bounding box center [885, 428] width 106 height 27
click at [286, 221] on button "Close" at bounding box center [804, 428] width 47 height 27
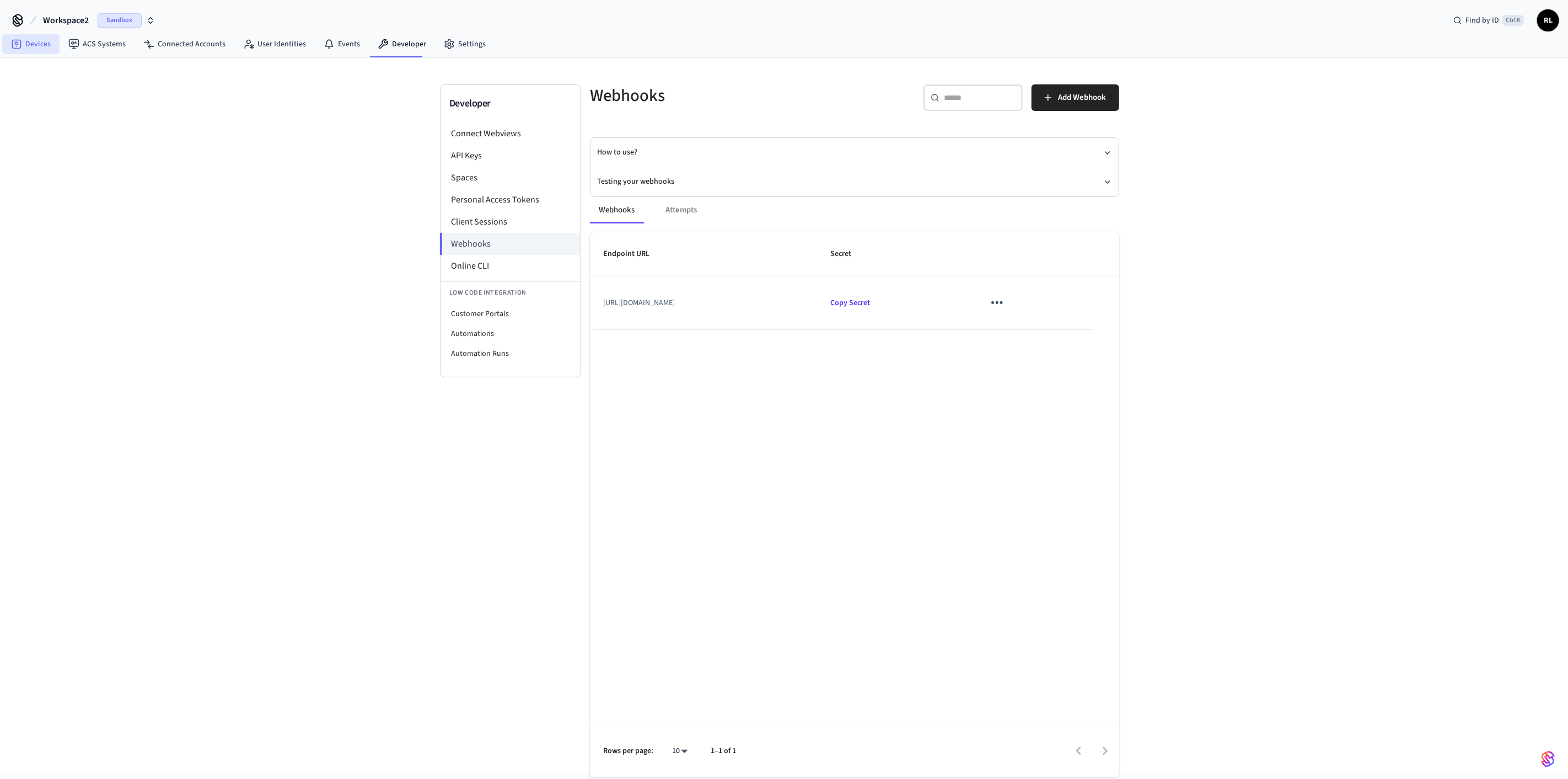
click at [25, 46] on link "Devices" at bounding box center [31, 45] width 57 height 20
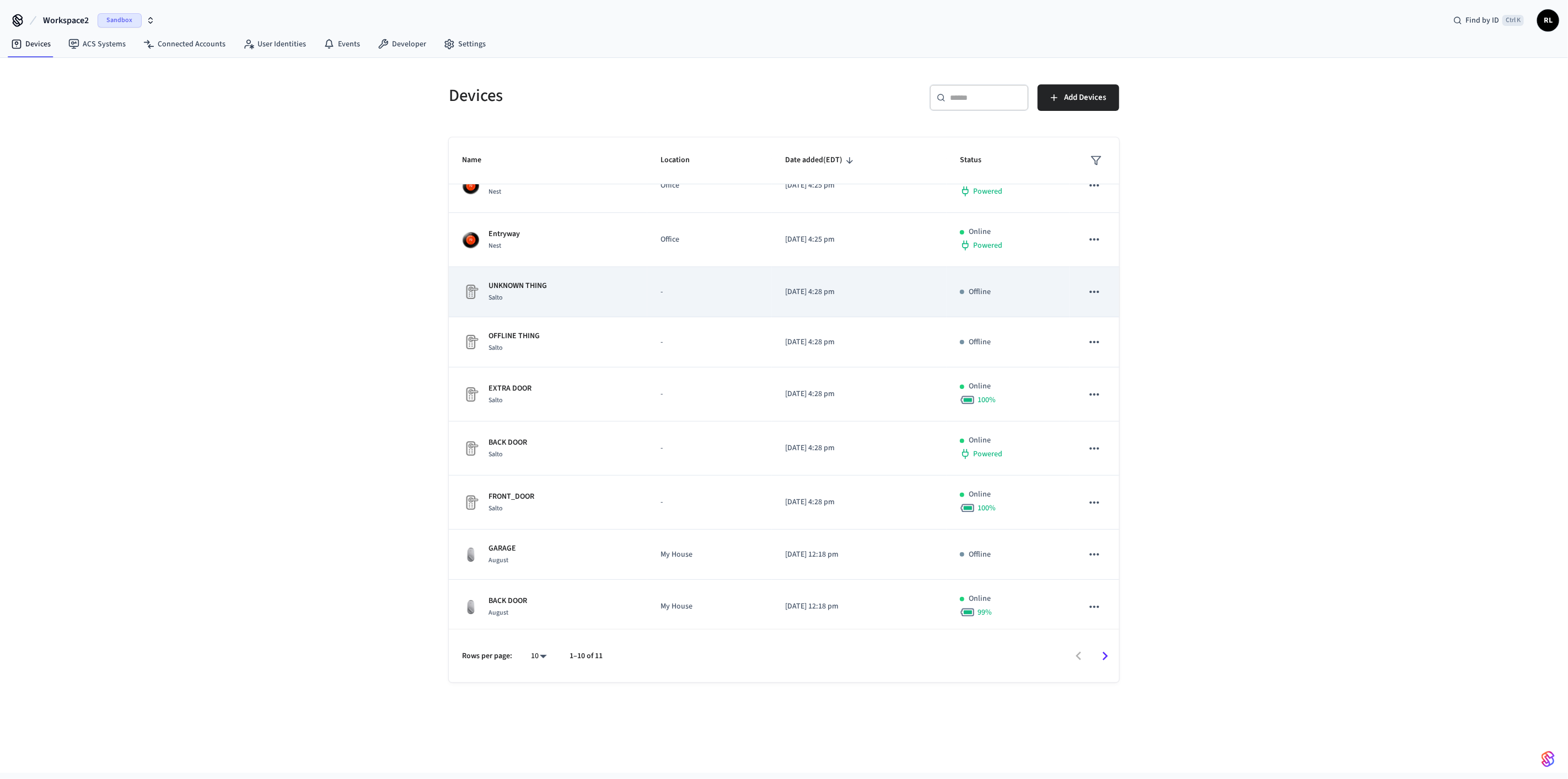
scroll to position [82, 0]
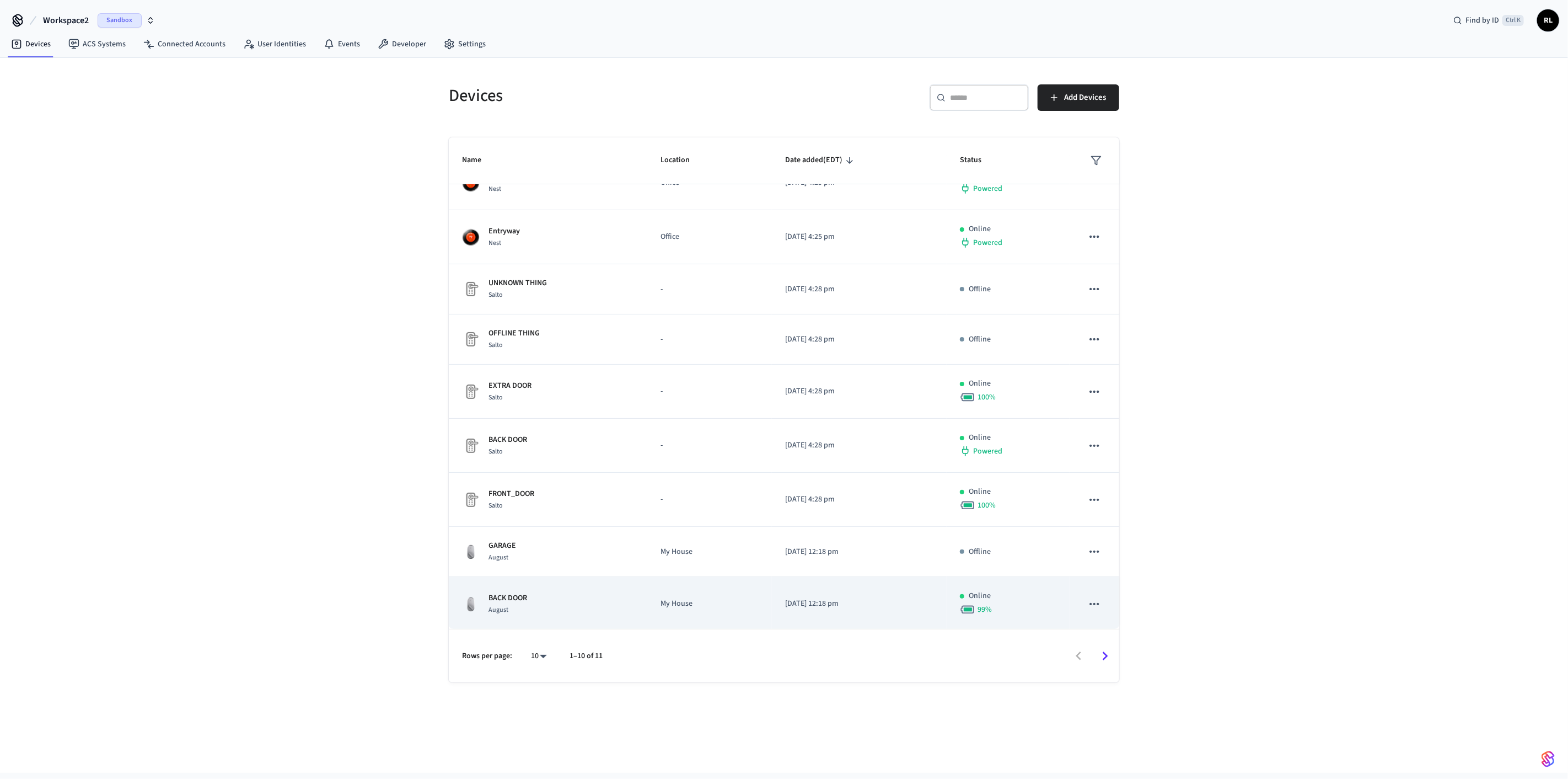
click at [286, 221] on p "BACK DOOR" at bounding box center [508, 599] width 39 height 11
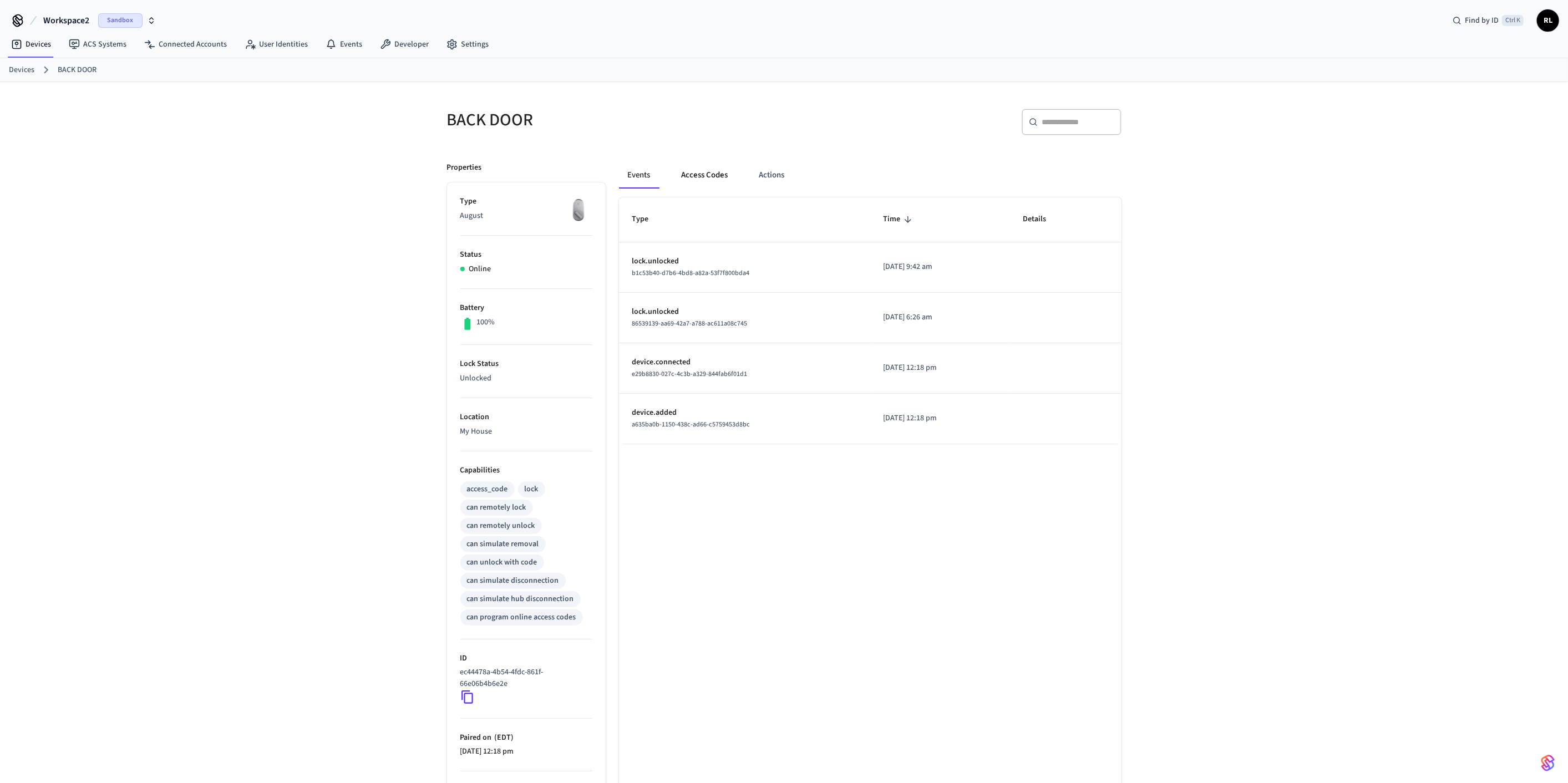
click at [288, 176] on button "Access Codes" at bounding box center [705, 175] width 64 height 27
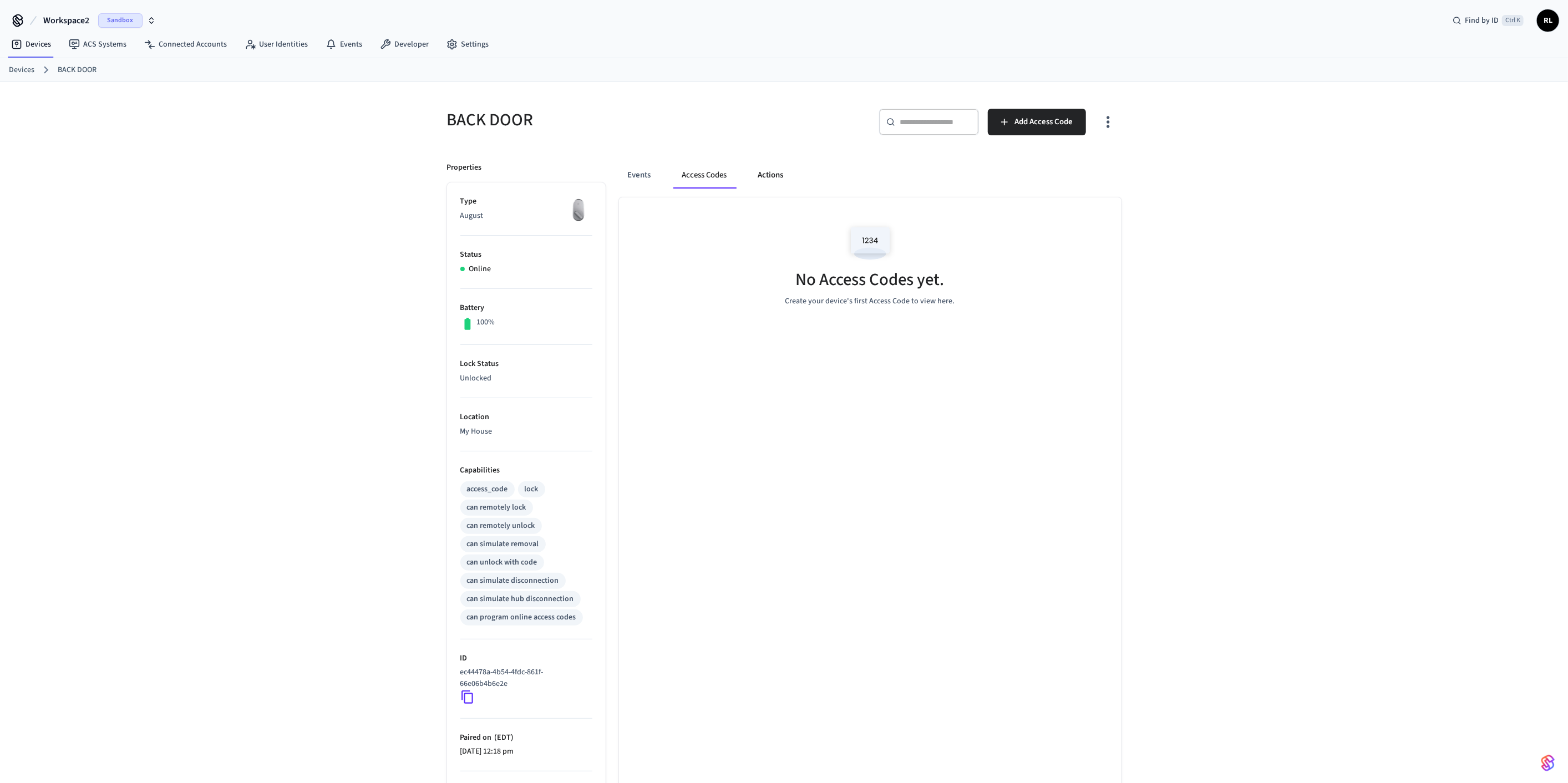
click at [288, 172] on button "Actions" at bounding box center [771, 175] width 43 height 27
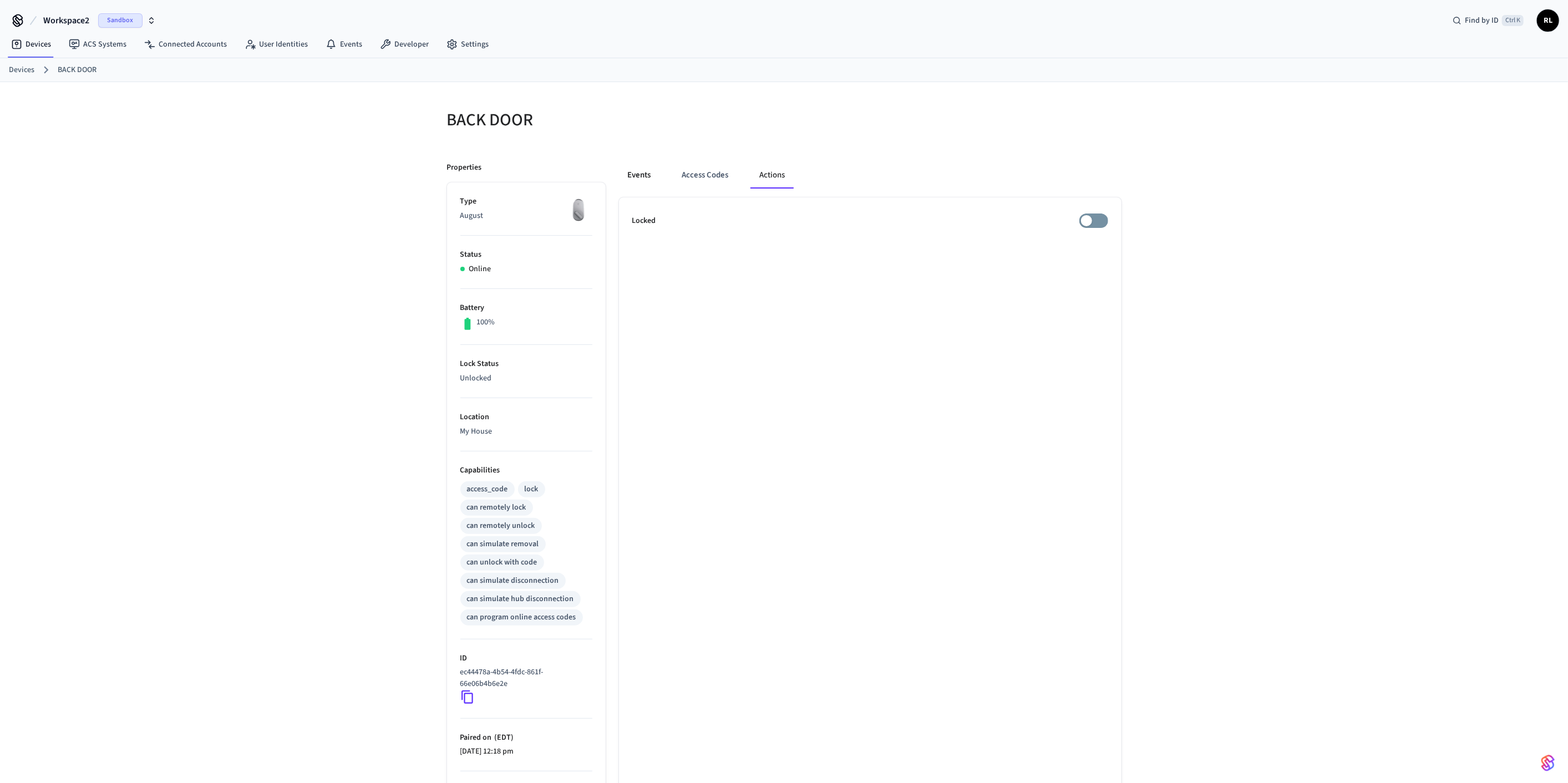
click at [288, 174] on button "Events" at bounding box center [639, 175] width 41 height 27
click at [288, 222] on icon at bounding box center [468, 698] width 12 height 13
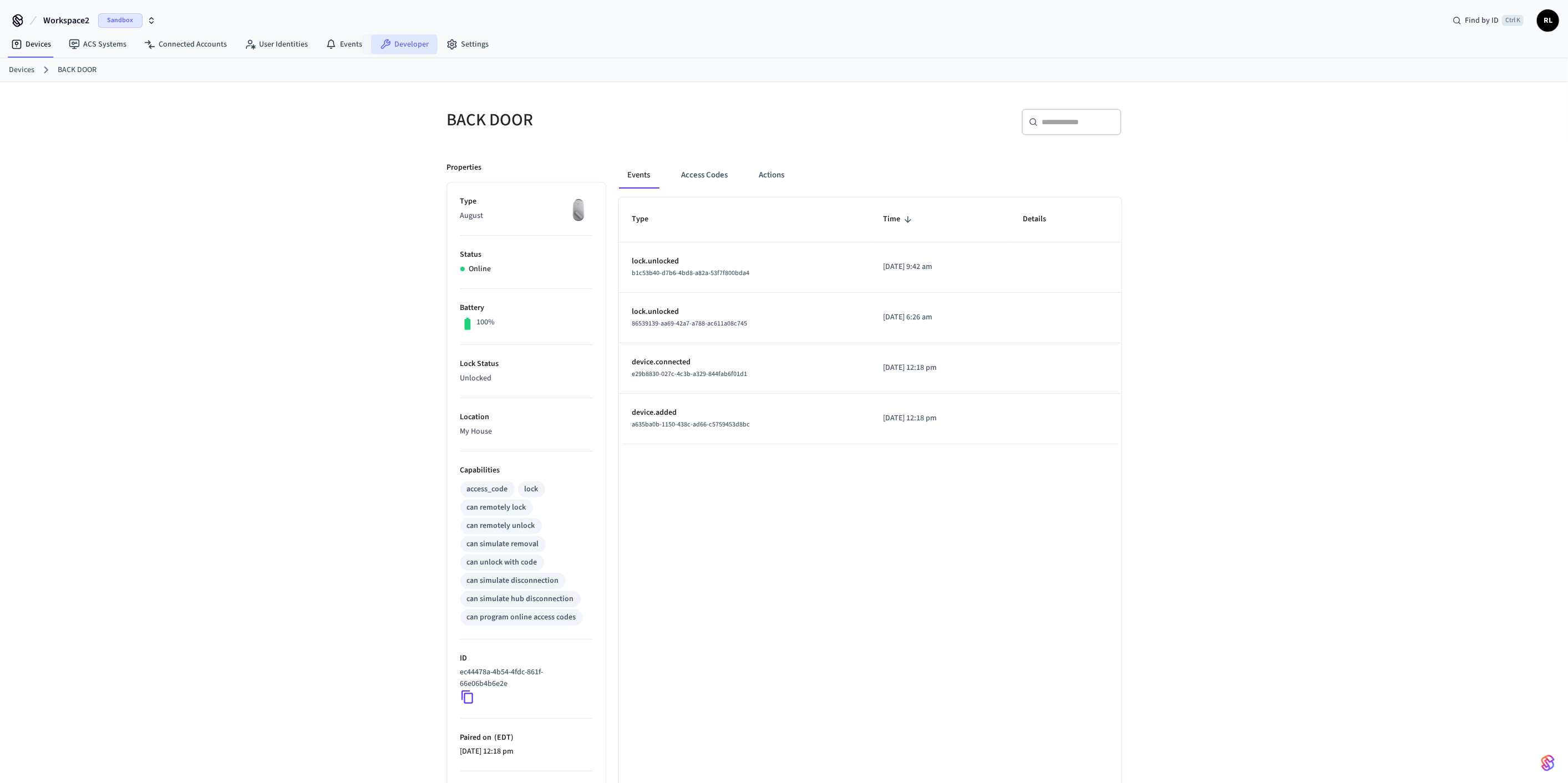
click at [288, 45] on link "Developer" at bounding box center [405, 45] width 66 height 20
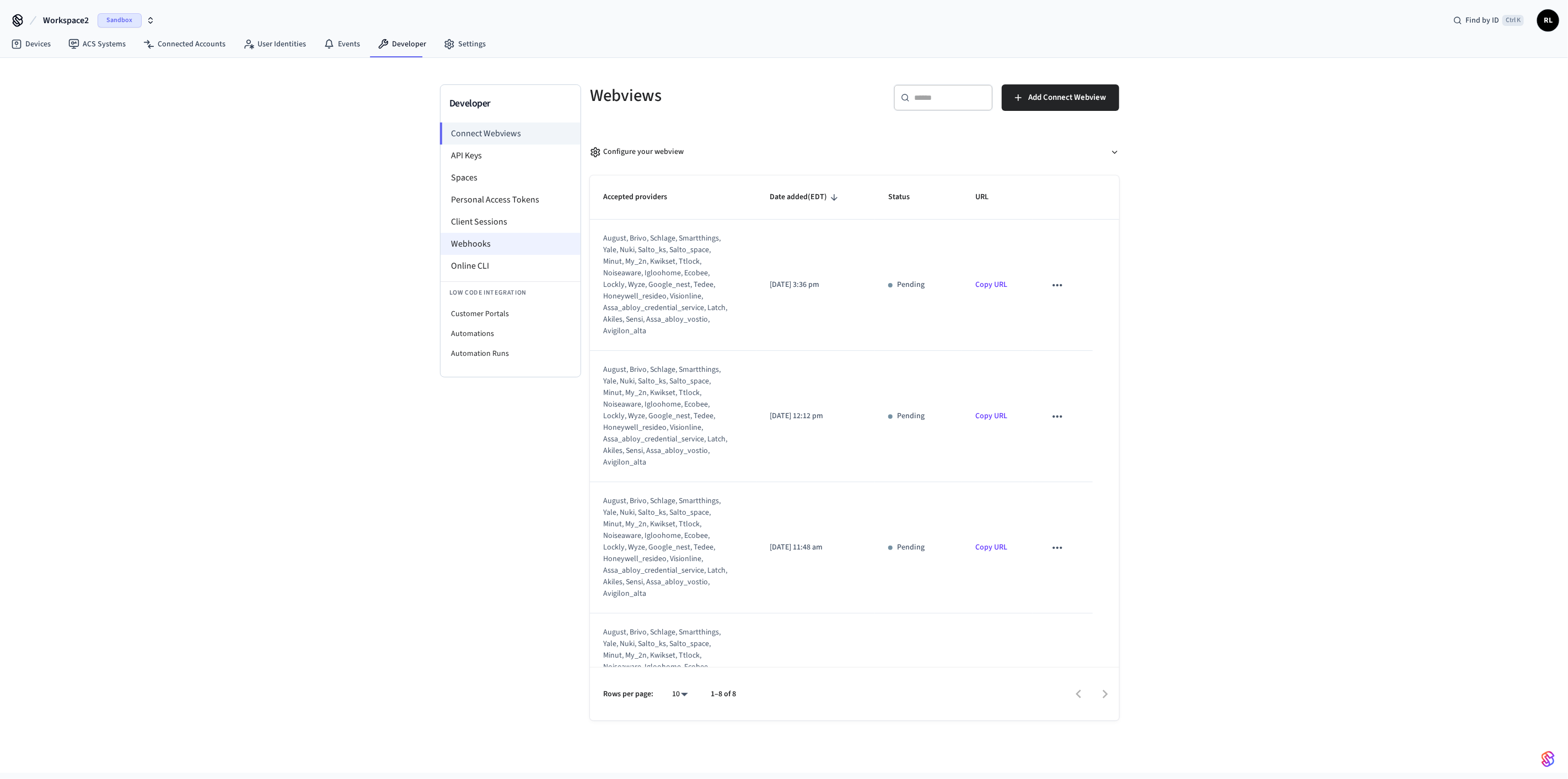
click at [286, 221] on li "Webhooks" at bounding box center [510, 244] width 140 height 22
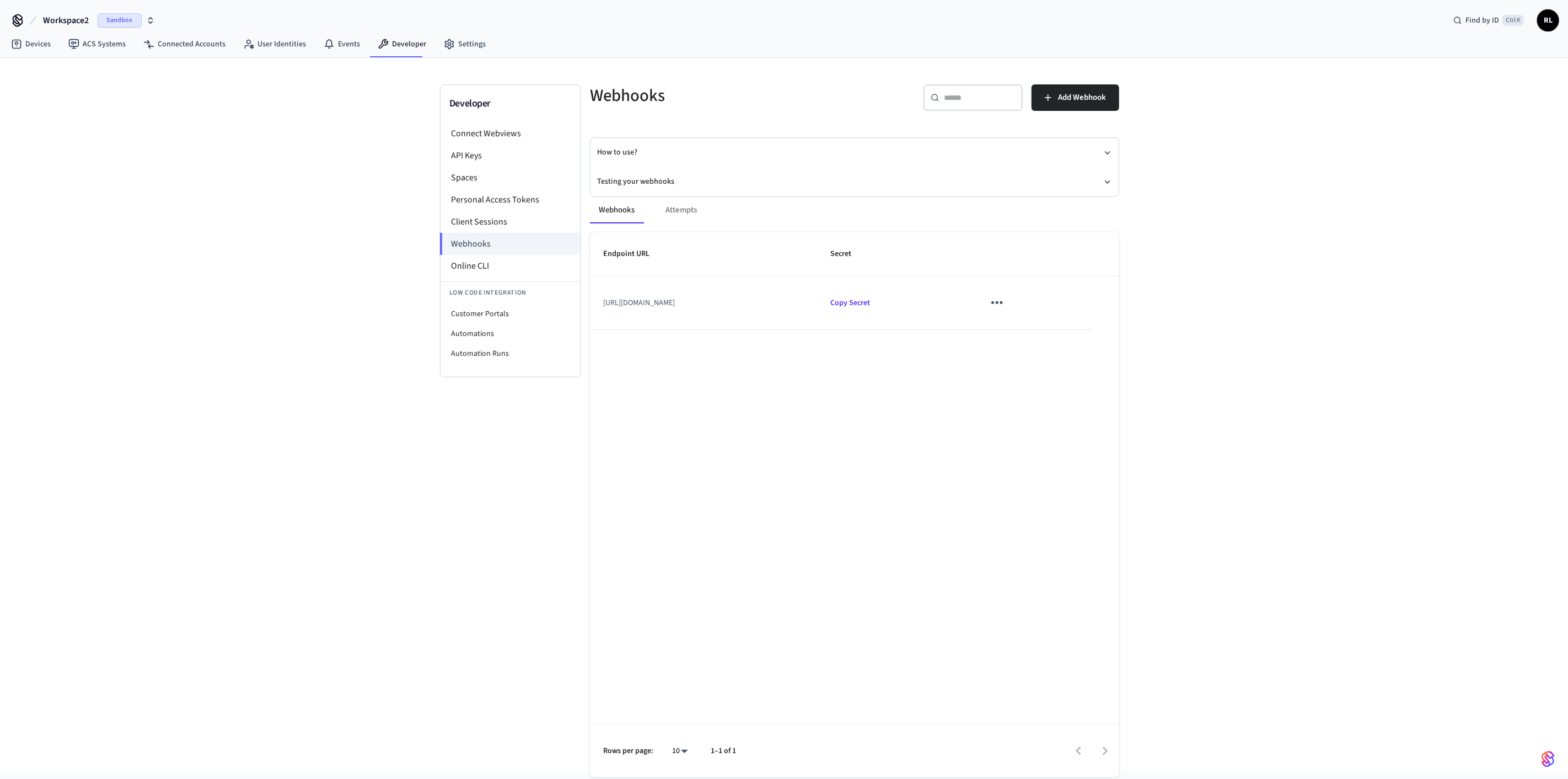
click at [286, 221] on td "[URL][DOMAIN_NAME]" at bounding box center [703, 303] width 228 height 53
click at [286, 221] on icon "sticky table" at bounding box center [998, 303] width 17 height 17
click at [286, 221] on div at bounding box center [784, 390] width 1568 height 779
click at [286, 180] on icon "button" at bounding box center [1108, 182] width 9 height 9
click at [286, 199] on link "Webhooks Playground" at bounding box center [657, 201] width 75 height 11
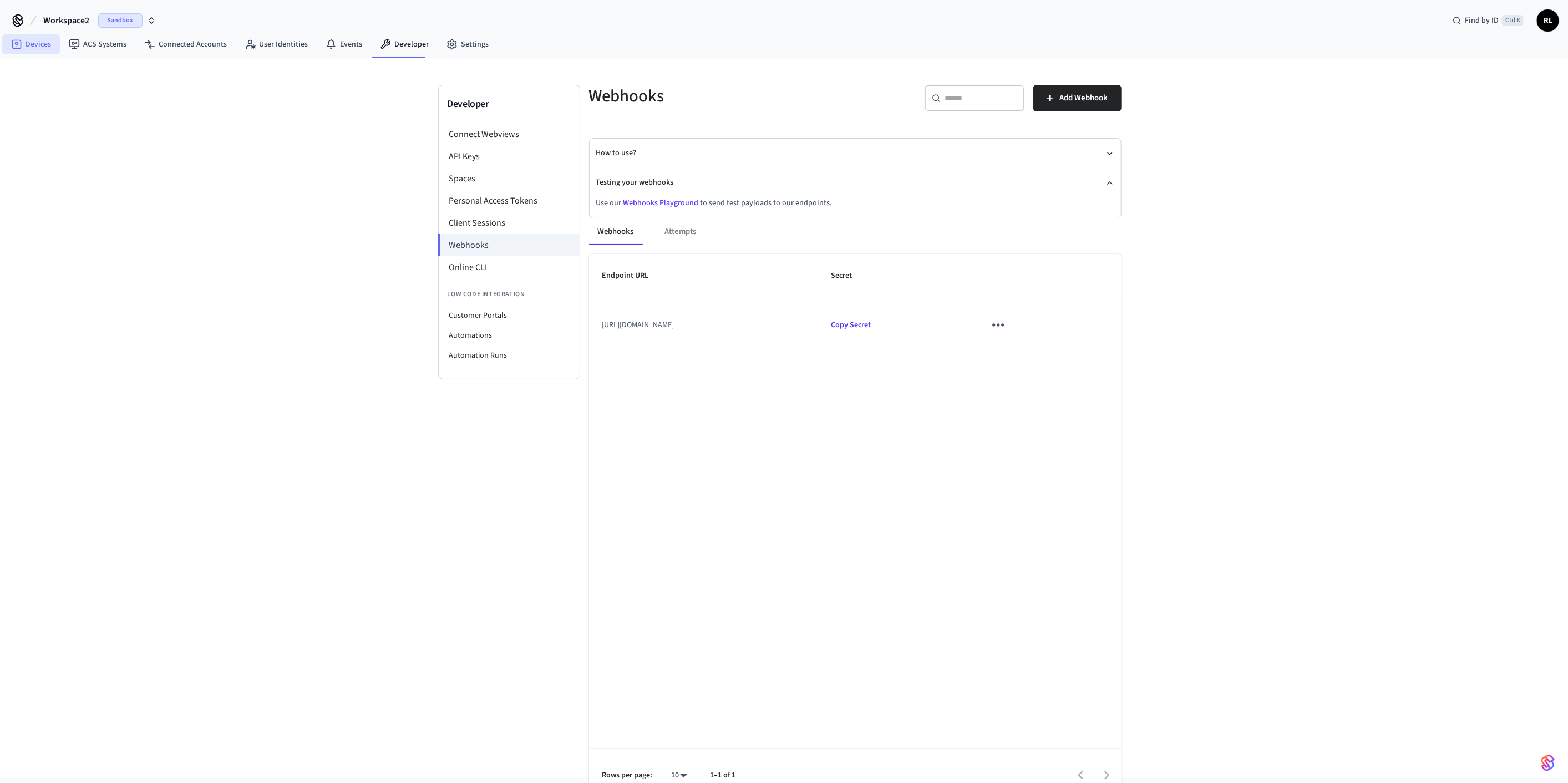
click at [42, 41] on link "Devices" at bounding box center [31, 45] width 58 height 20
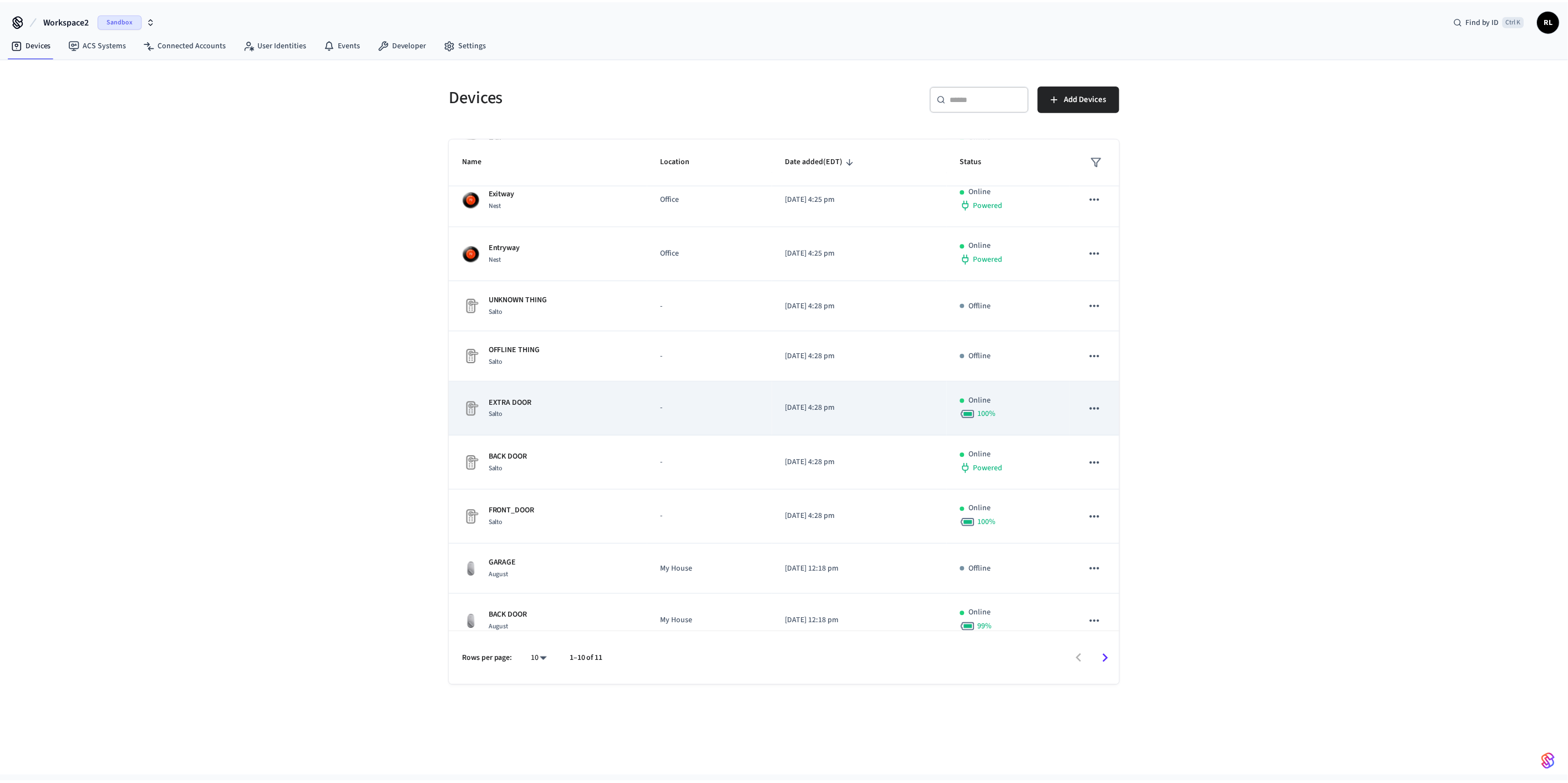
scroll to position [82, 0]
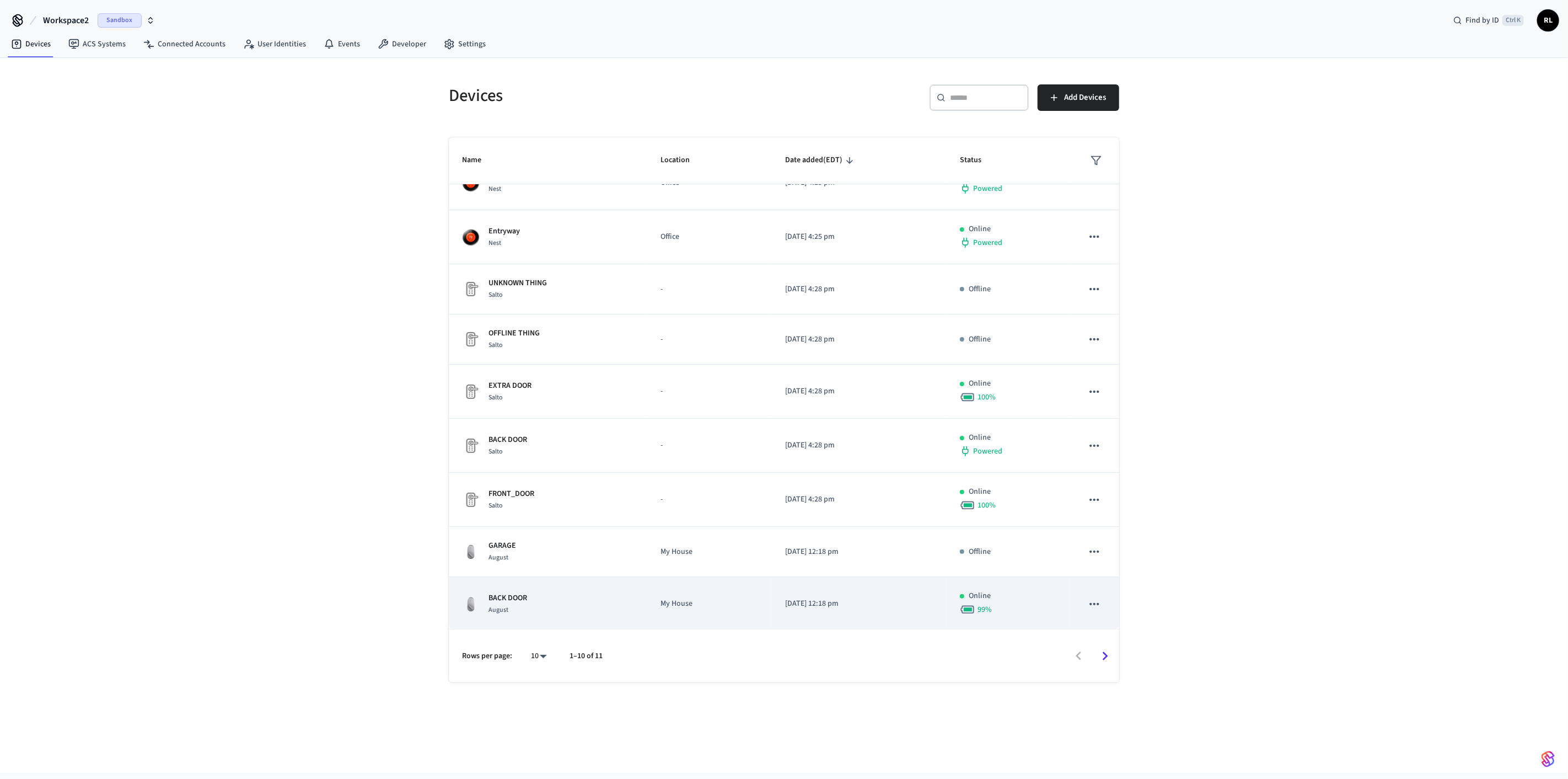
click at [286, 221] on div "BACK DOOR August" at bounding box center [548, 604] width 172 height 23
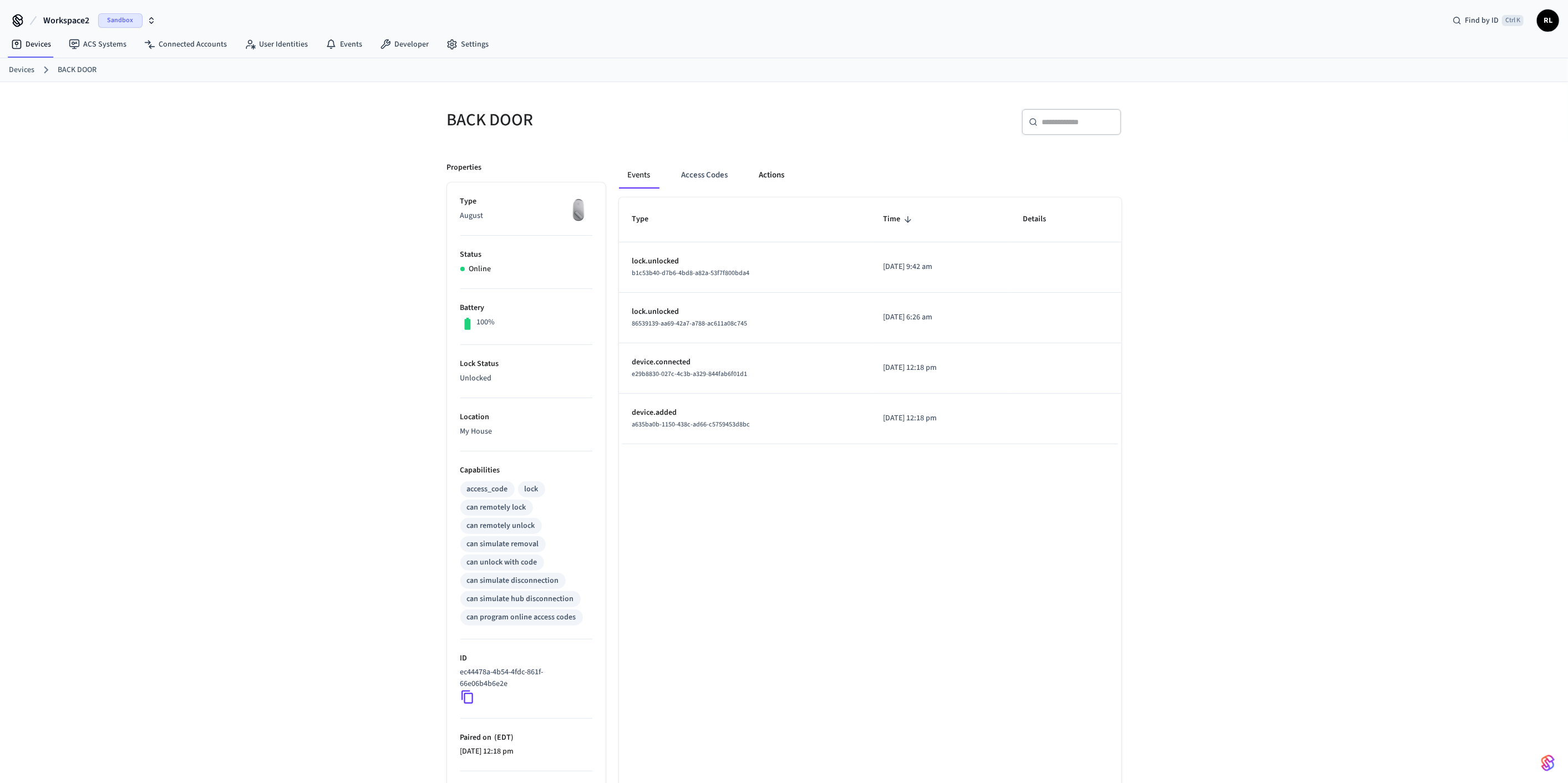
click at [288, 176] on button "Actions" at bounding box center [772, 175] width 43 height 27
click at [288, 176] on button "Events" at bounding box center [639, 175] width 41 height 27
click at [288, 222] on icon at bounding box center [468, 698] width 12 height 13
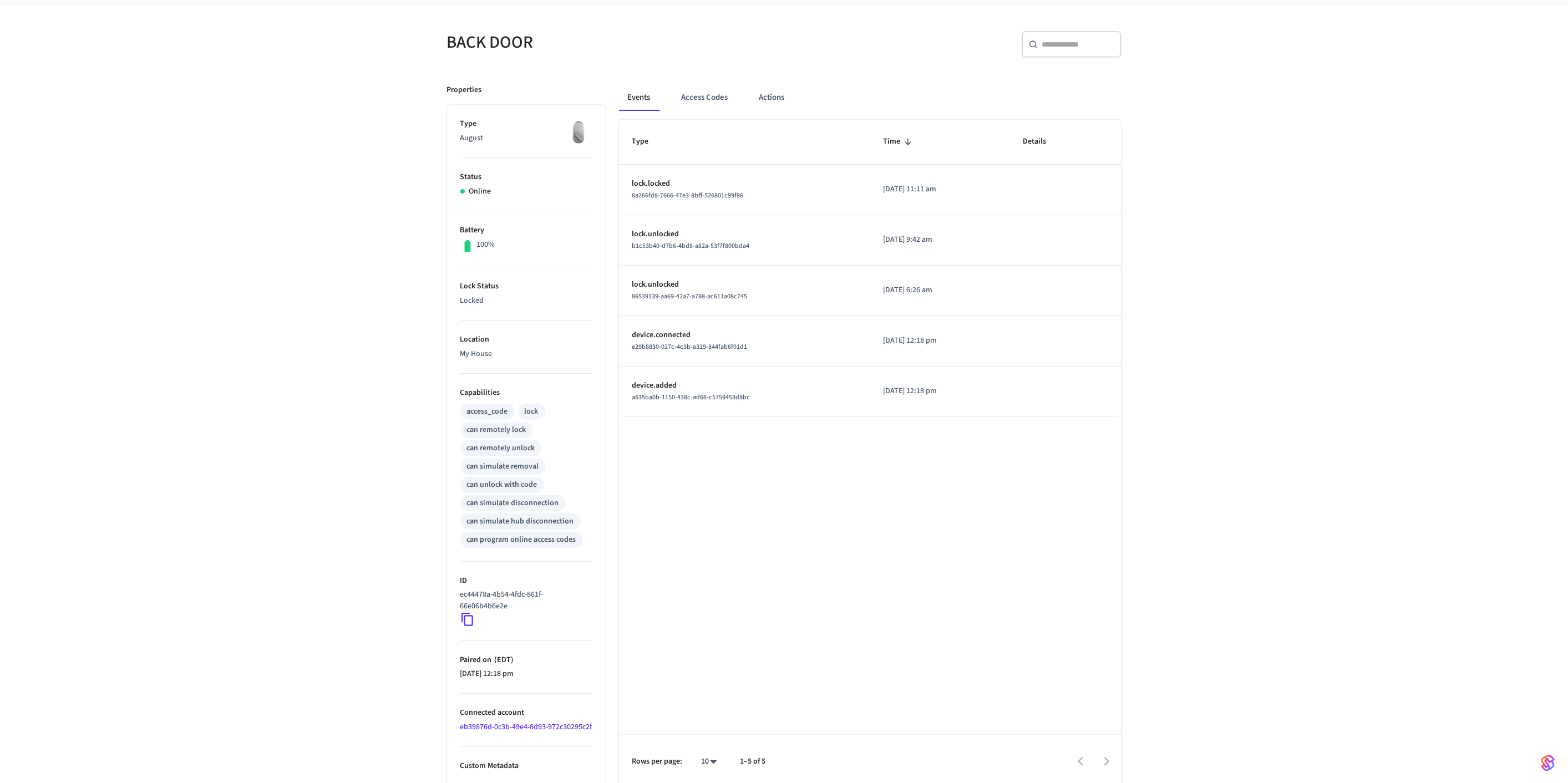
scroll to position [92, 0]
drag, startPoint x: 505, startPoint y: 719, endPoint x: 461, endPoint y: 706, distance: 45.9
click at [288, 222] on li "Connected account eb39876d-0c3b-49e4-8d93-972c30295c2f" at bounding box center [526, 715] width 132 height 53
copy link "eb39876d-0c3b-49e4-8d93-972c30295c2f"
click at [288, 222] on icon at bounding box center [468, 615] width 14 height 14
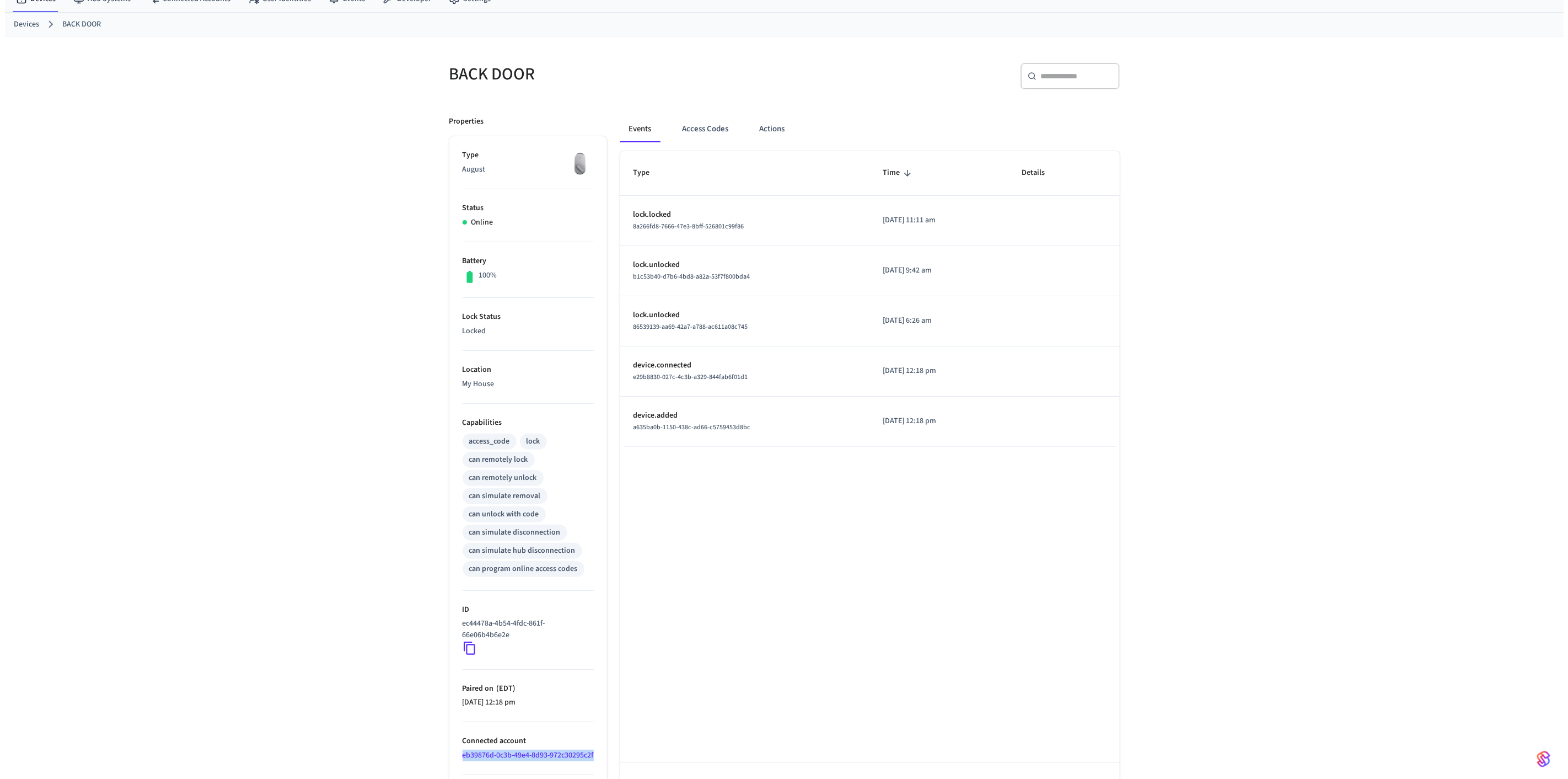
scroll to position [0, 0]
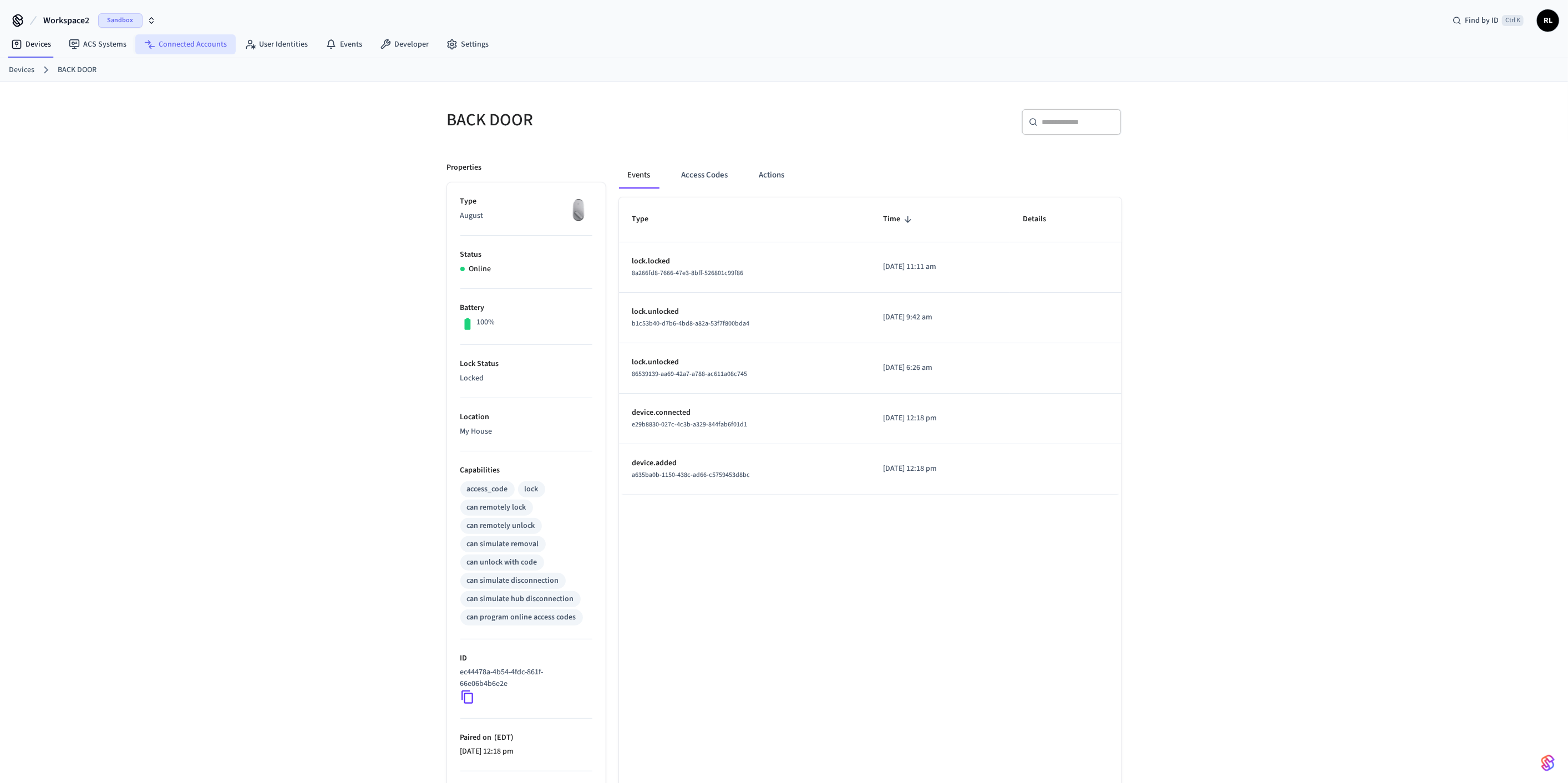
click at [178, 37] on link "Connected Accounts" at bounding box center [185, 45] width 100 height 20
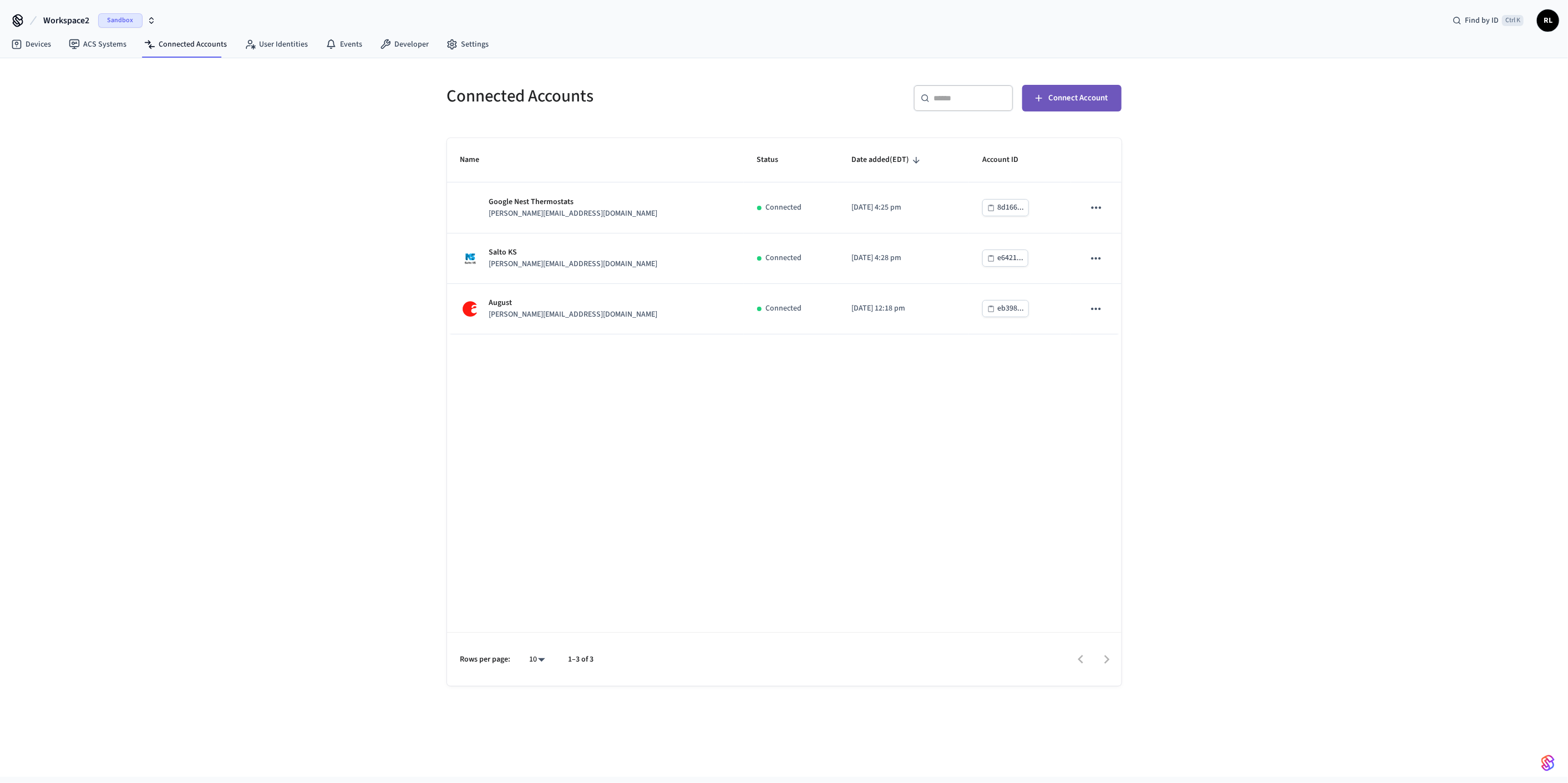
click at [288, 100] on span "Connect Account" at bounding box center [1079, 98] width 59 height 14
click at [288, 222] on body "Workspace2 Sandbox Find by ID Ctrl K RL Devices ACS Systems Connected Accounts …" at bounding box center [788, 389] width 1577 height 777
click at [288, 222] on li "25" at bounding box center [538, 691] width 30 height 30
type input "**"
click at [30, 49] on link "Devices" at bounding box center [31, 45] width 58 height 20
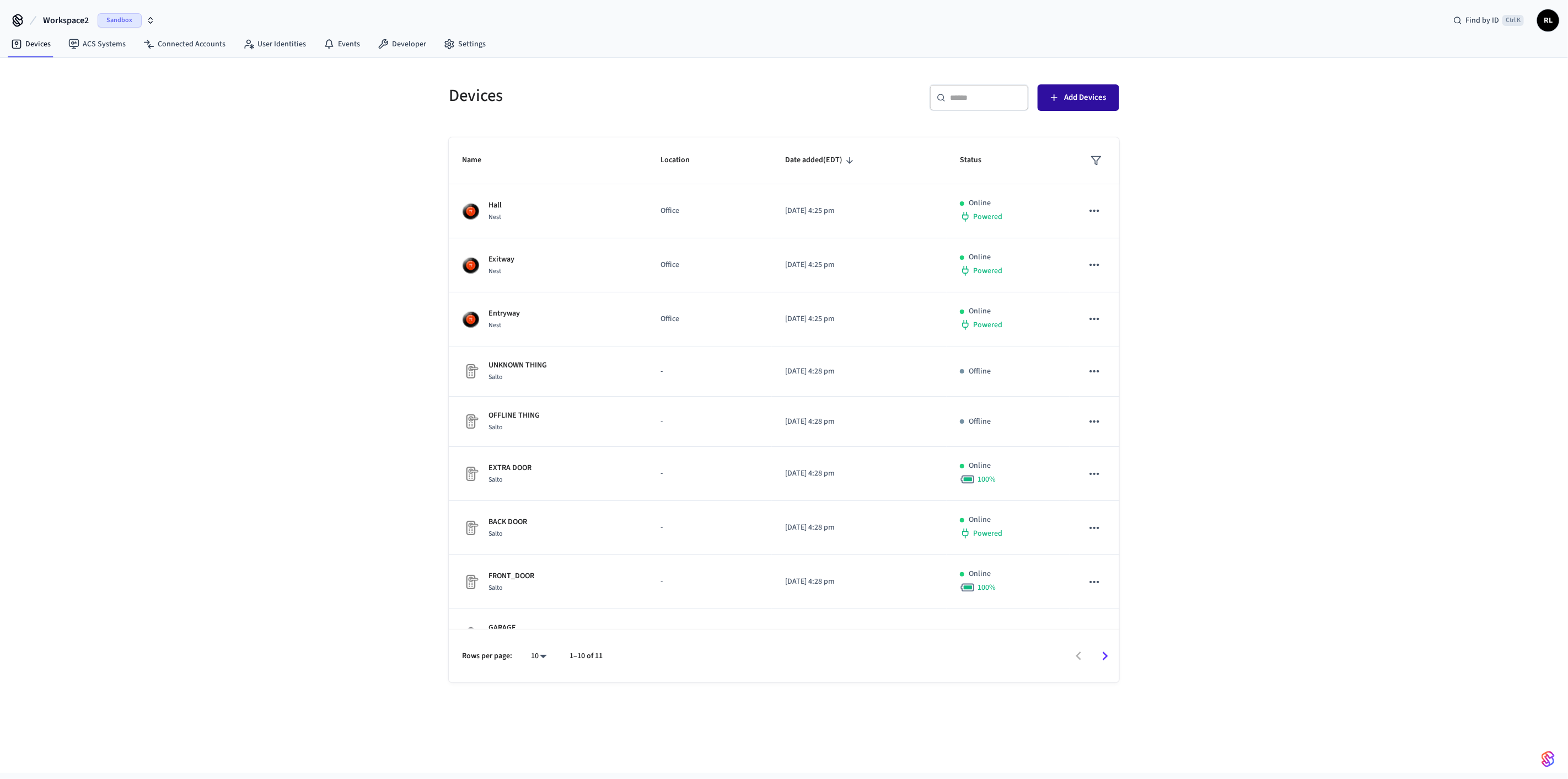
click at [286, 92] on span "Add Devices" at bounding box center [1085, 98] width 42 height 14
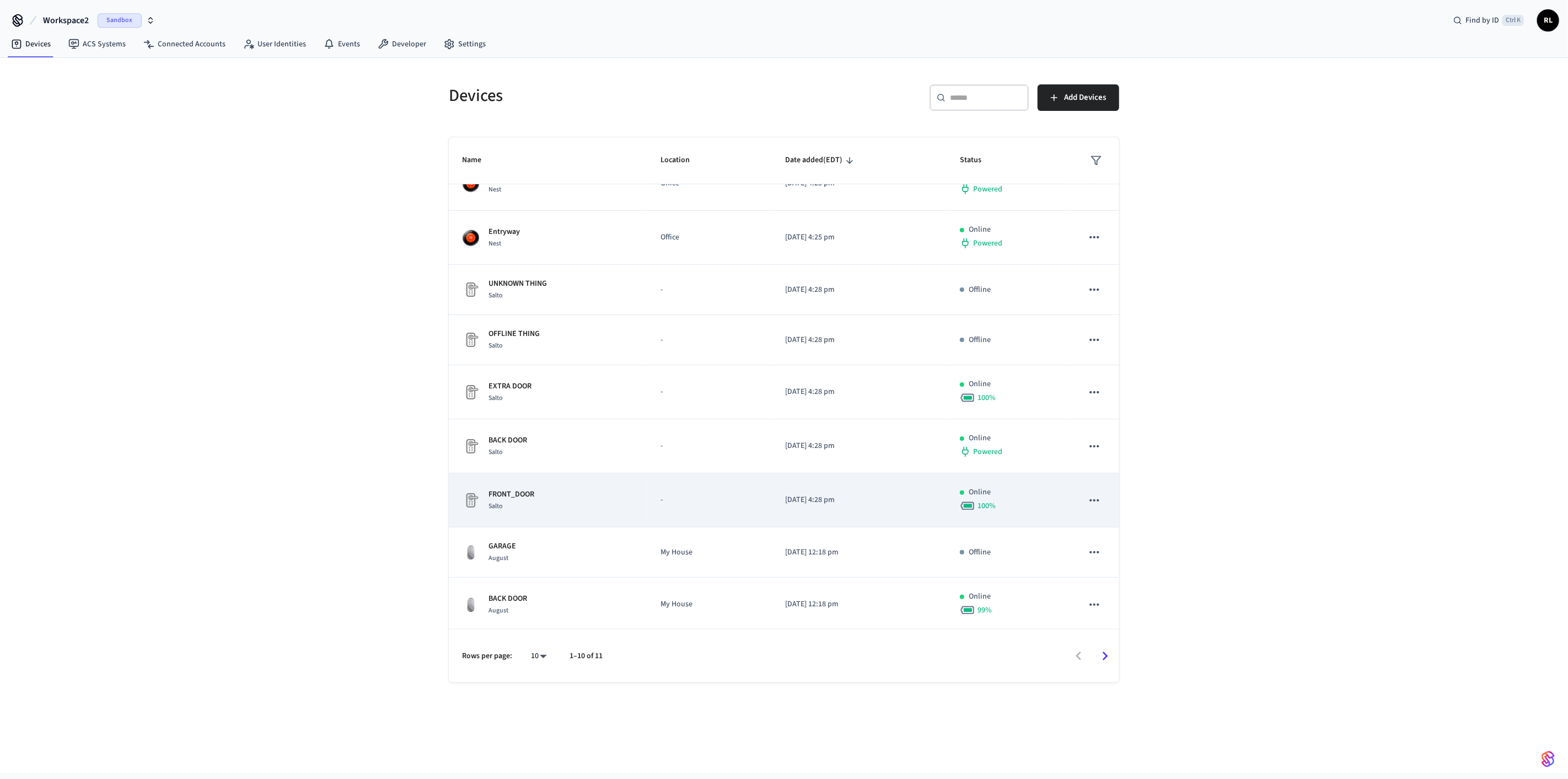
scroll to position [82, 0]
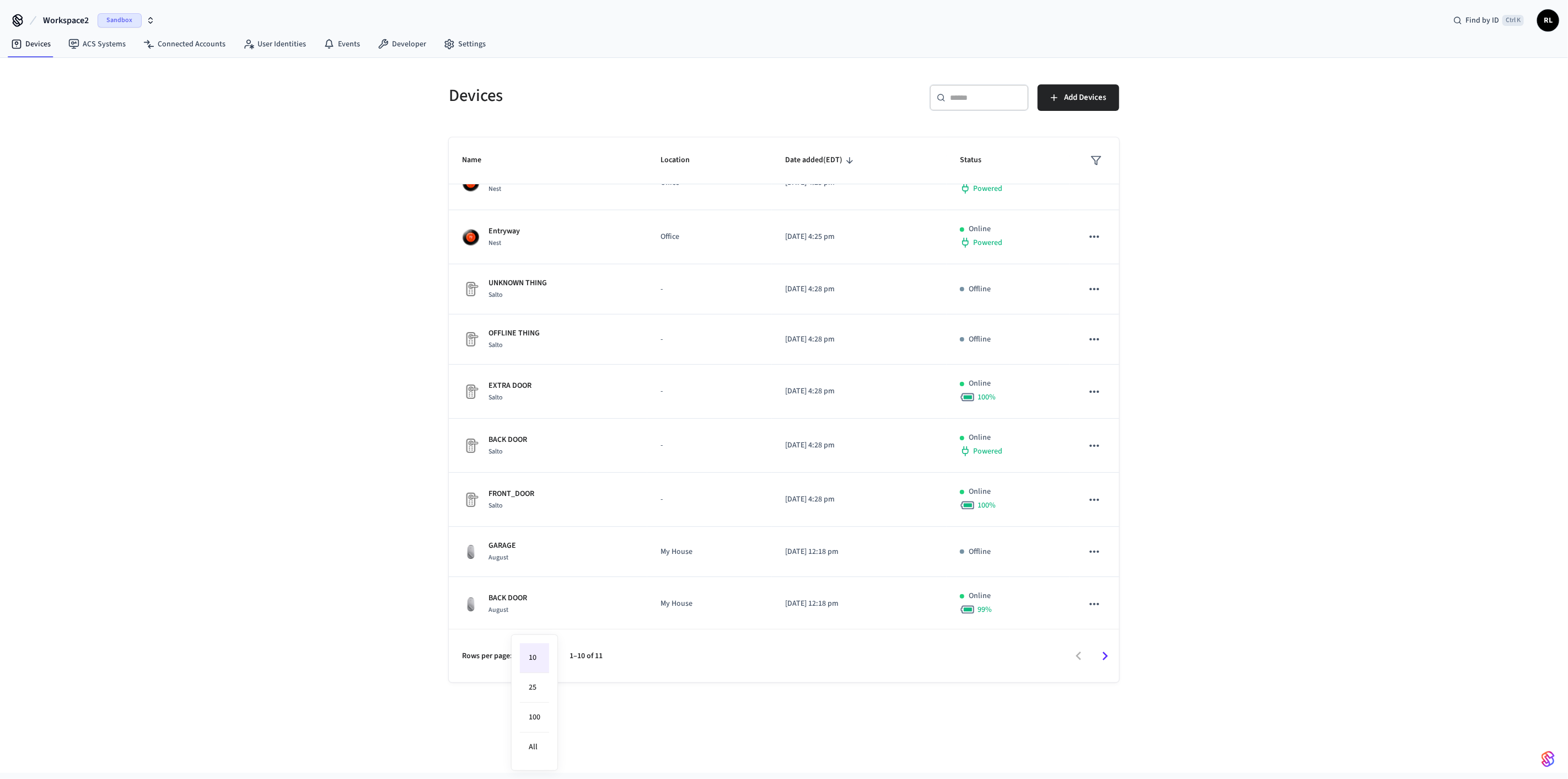
click at [286, 221] on body "Workspace2 Sandbox Find by ID Ctrl K RL Devices ACS Systems Connected Accounts …" at bounding box center [784, 387] width 1568 height 773
click at [286, 221] on li "25" at bounding box center [534, 688] width 29 height 29
type input "**"
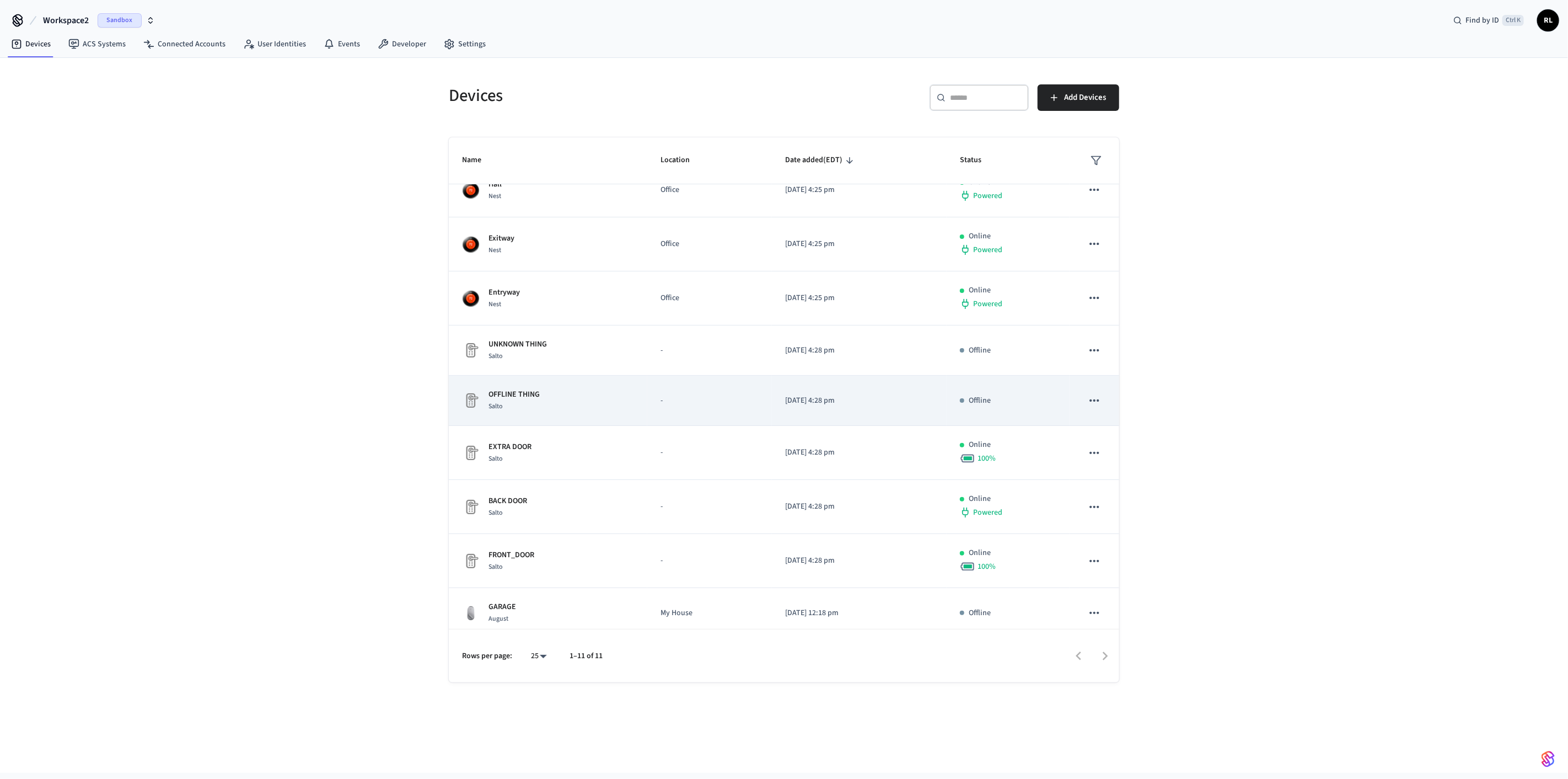
scroll to position [0, 0]
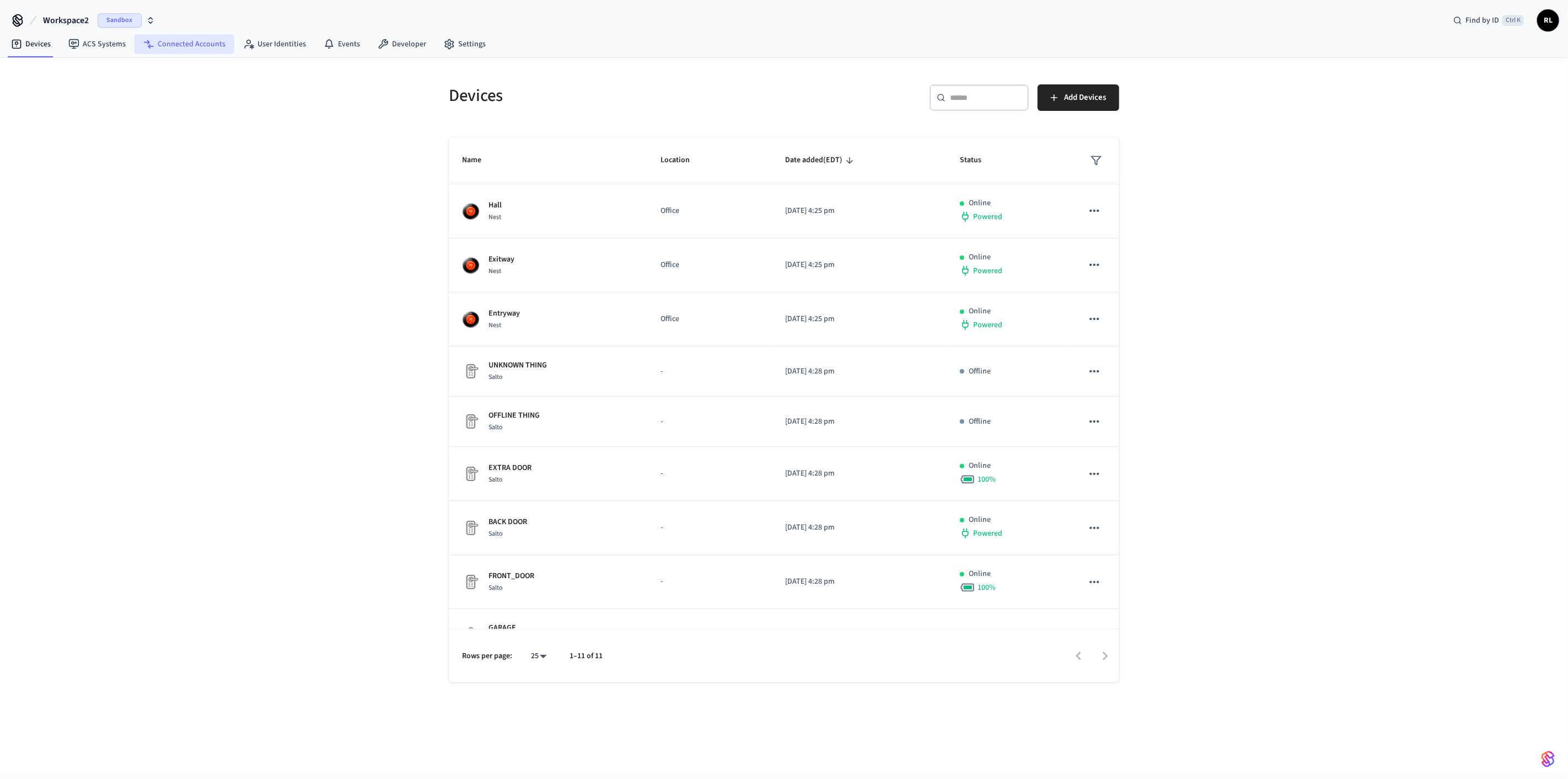
click at [177, 47] on link "Connected Accounts" at bounding box center [184, 45] width 100 height 20
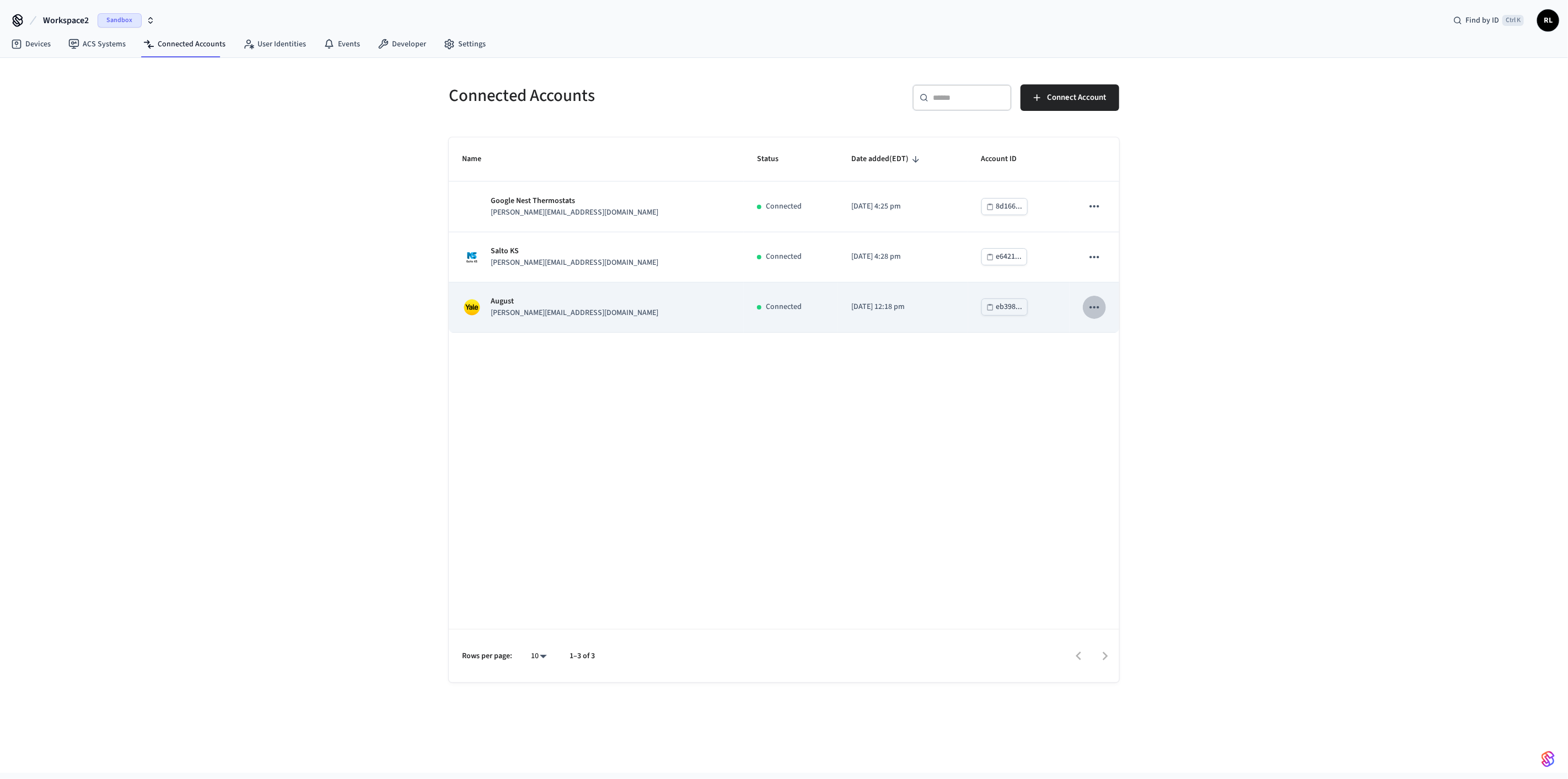
click at [286, 221] on button "sticky table" at bounding box center [1095, 307] width 23 height 23
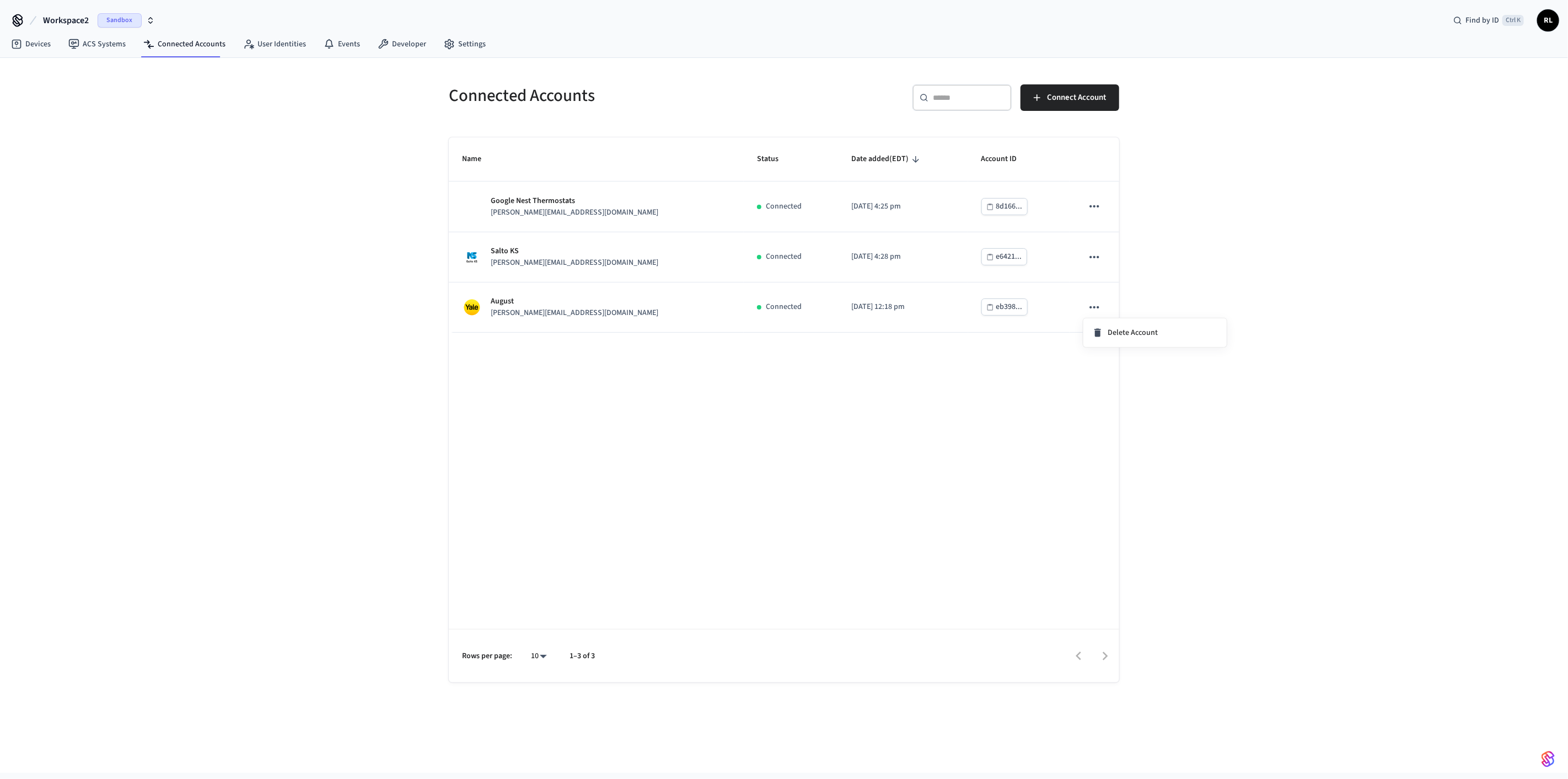
click at [286, 221] on div at bounding box center [784, 390] width 1568 height 779
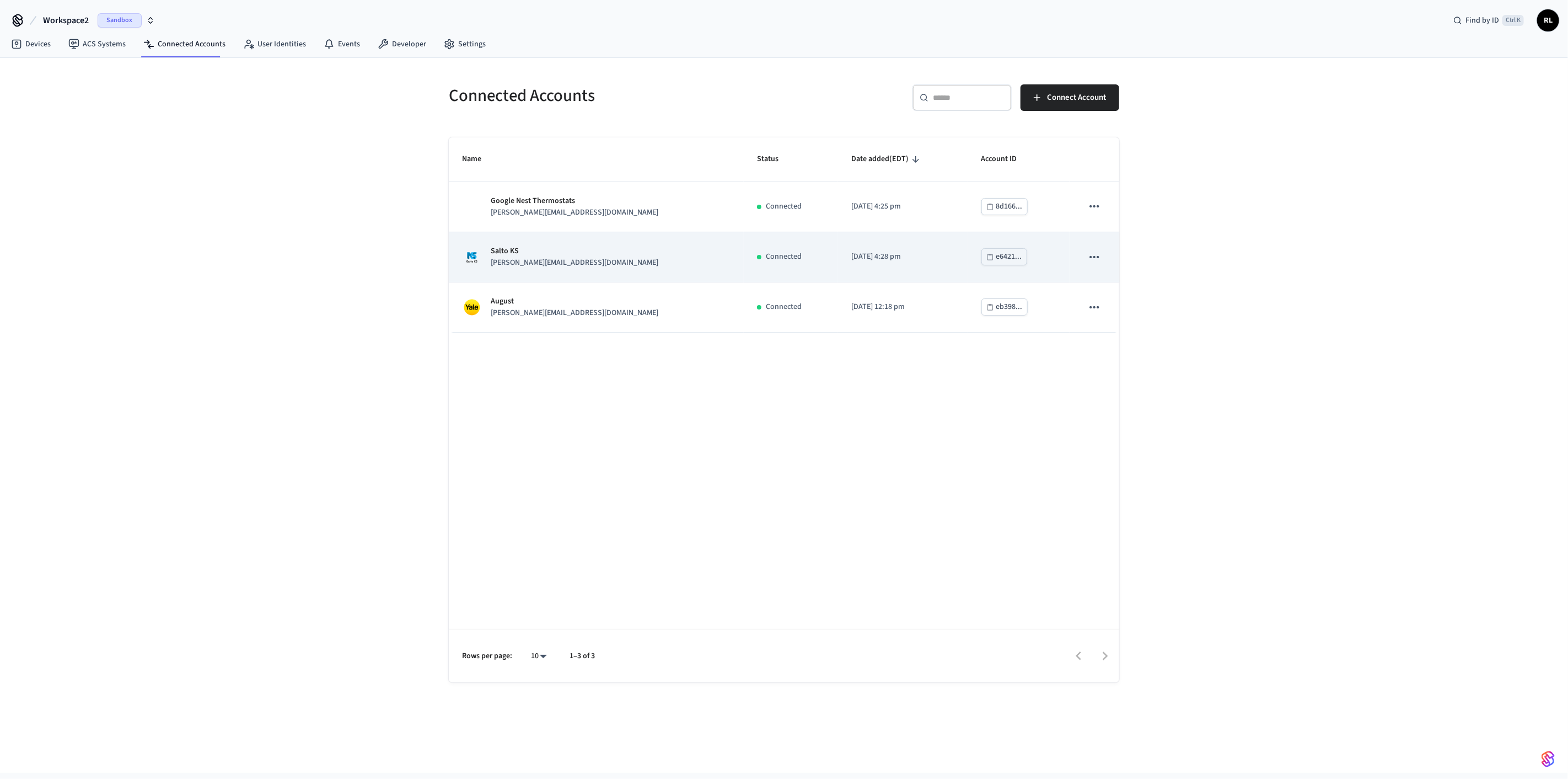
click at [286, 221] on icon "sticky table" at bounding box center [1094, 256] width 9 height 2
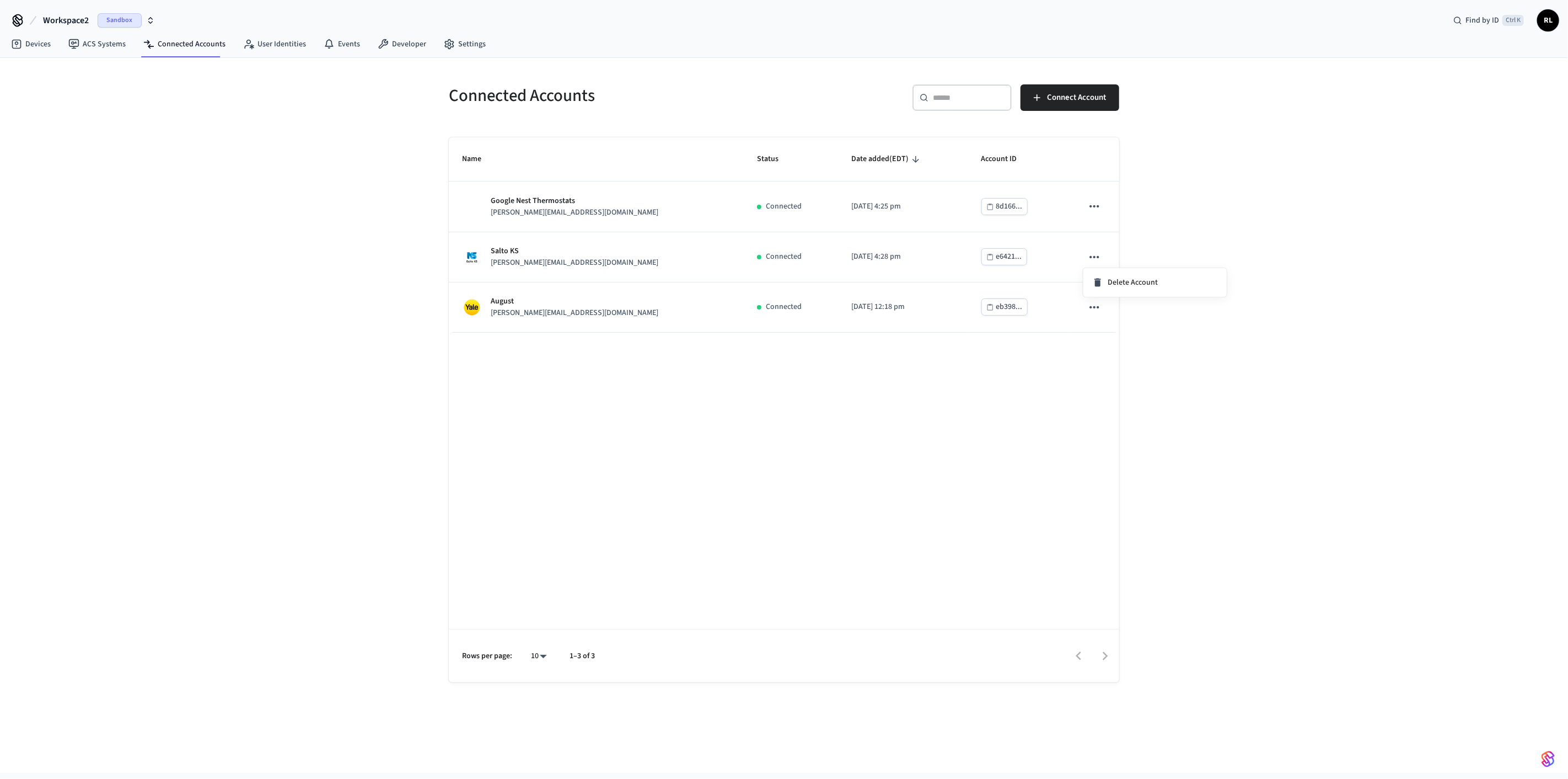
click at [286, 208] on div at bounding box center [784, 390] width 1568 height 779
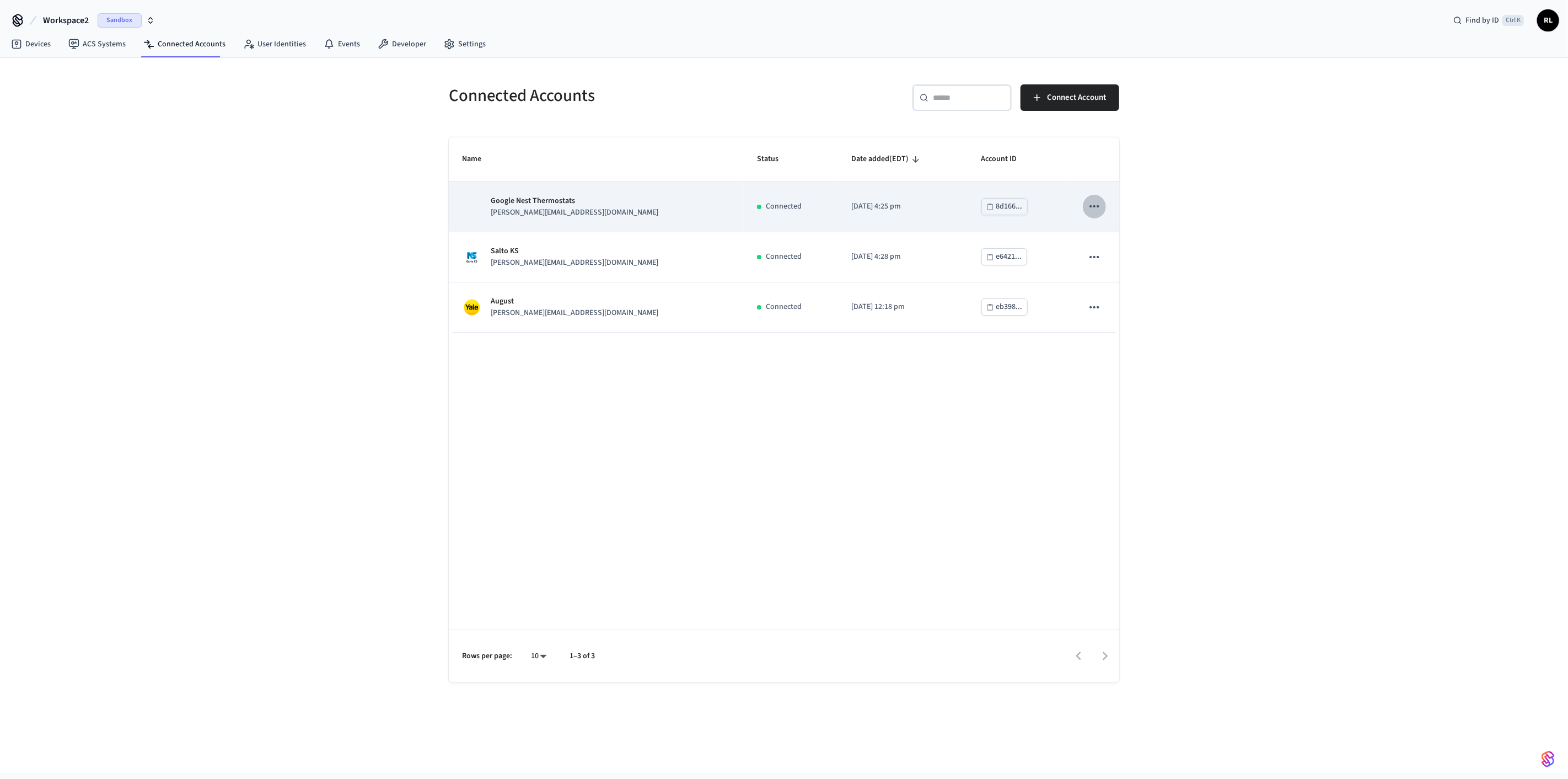
click at [286, 207] on icon "sticky table" at bounding box center [1095, 206] width 14 height 14
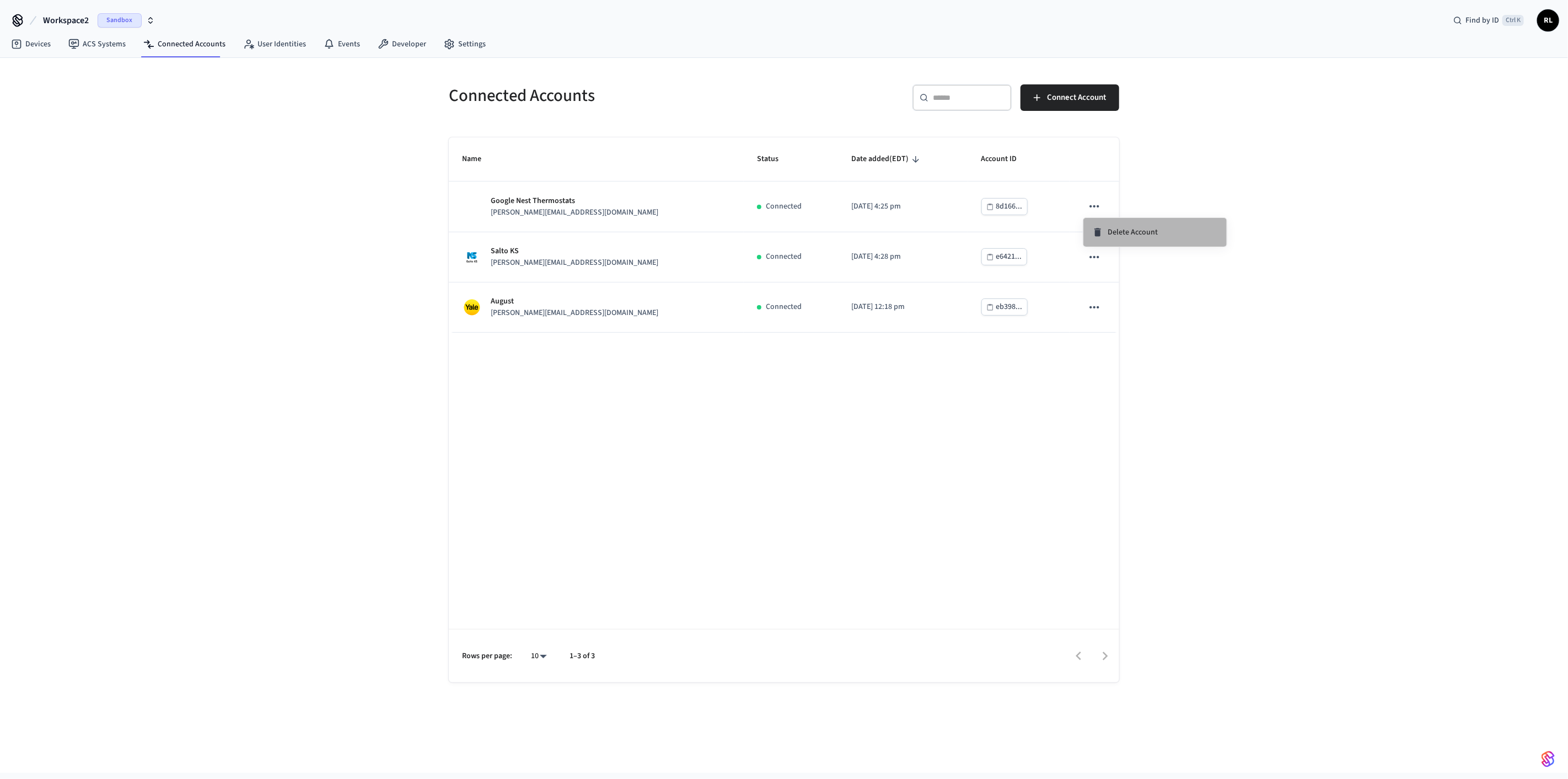
click at [286, 221] on span "Delete Account" at bounding box center [1133, 232] width 50 height 11
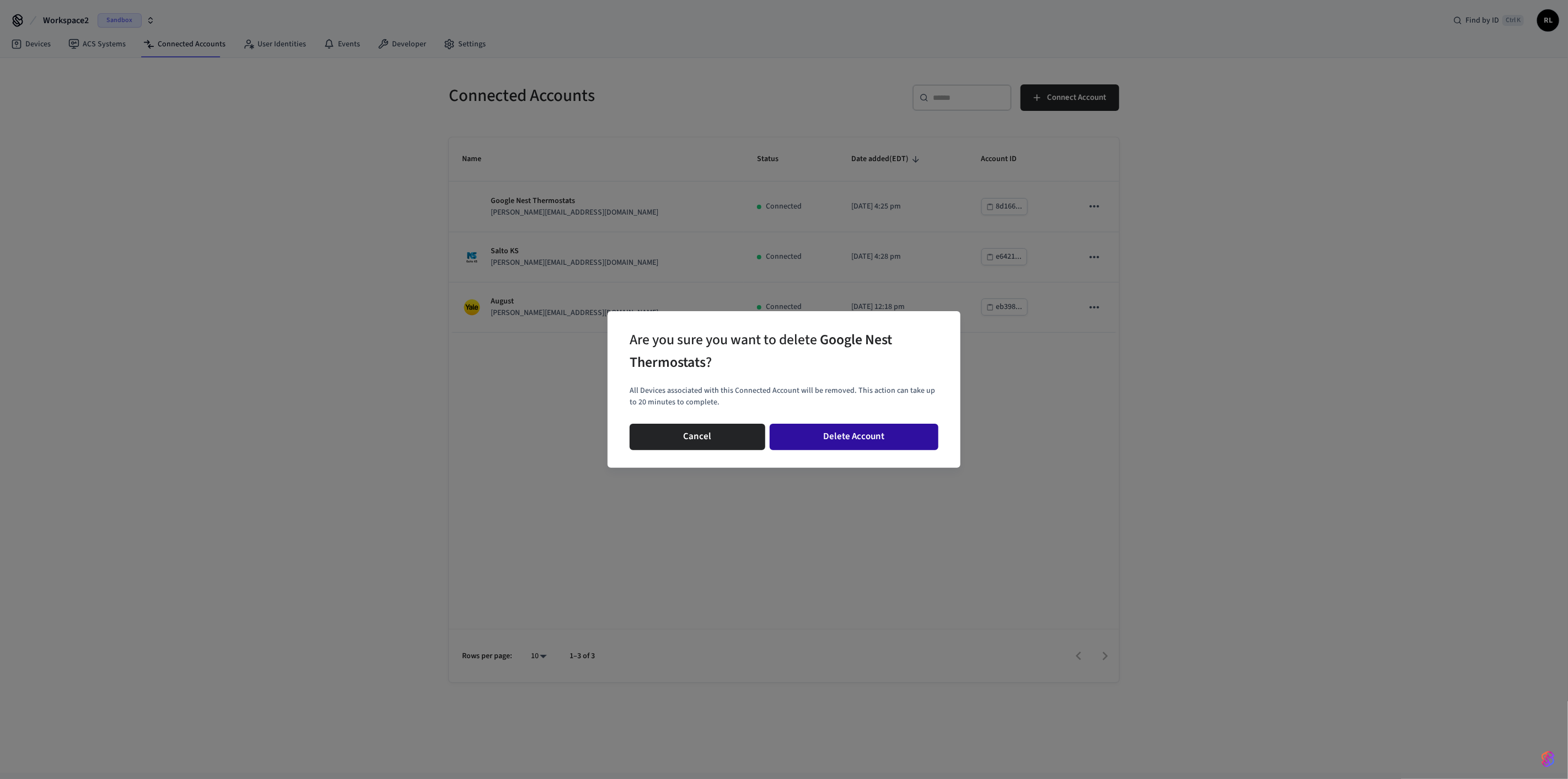
click at [286, 221] on button "Delete Account" at bounding box center [854, 437] width 169 height 27
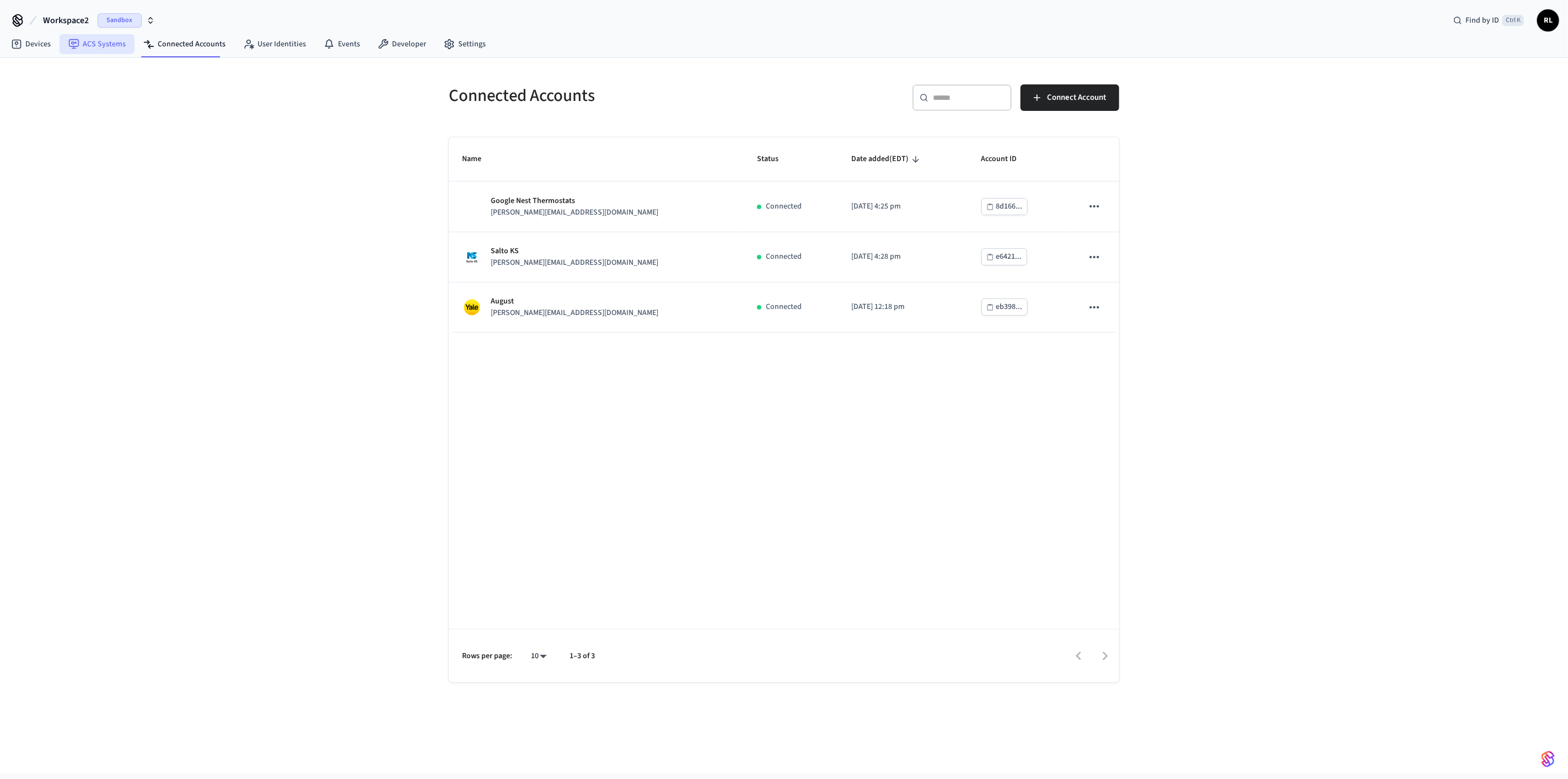
click at [94, 43] on link "ACS Systems" at bounding box center [97, 45] width 75 height 20
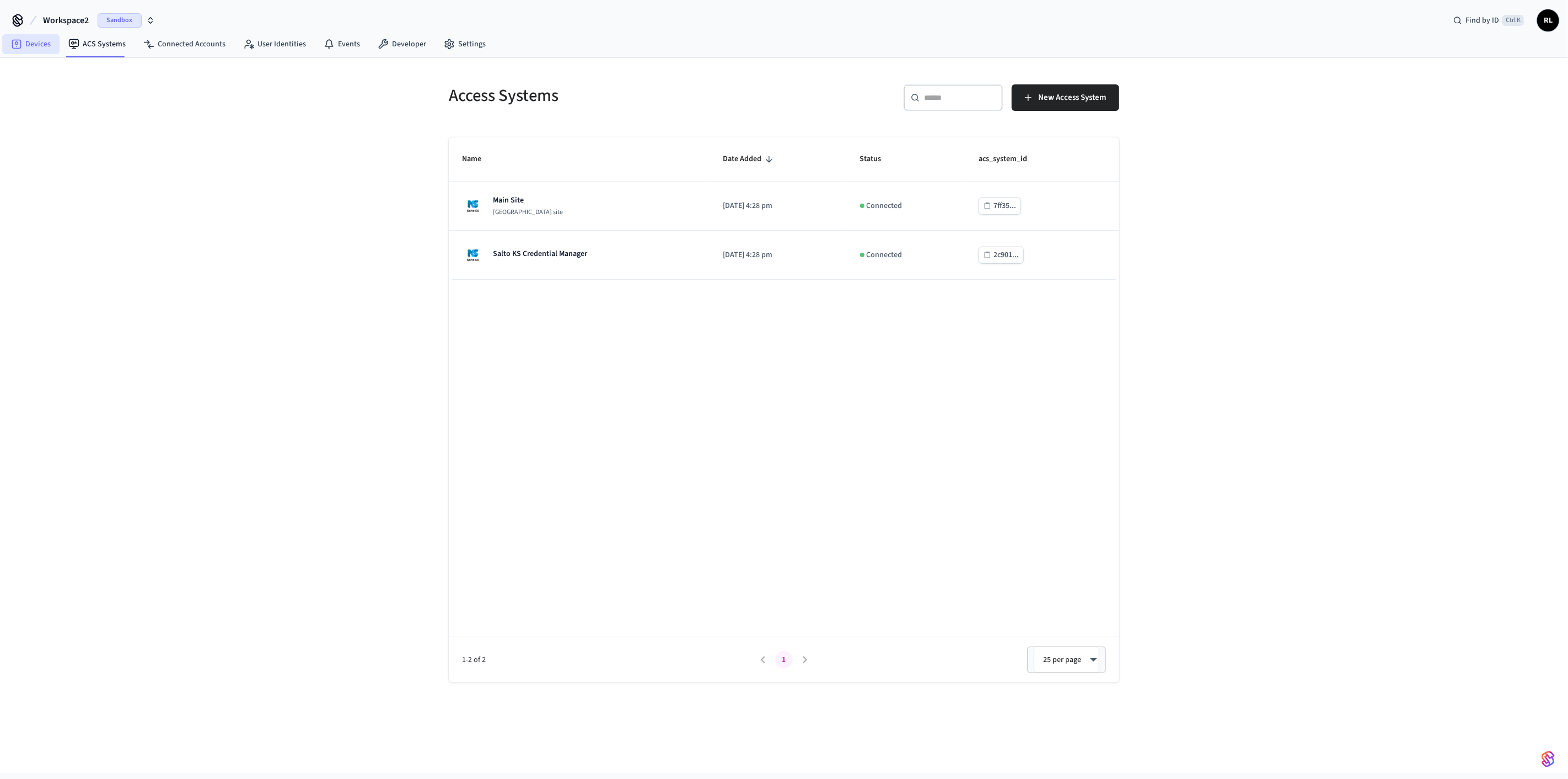
click at [42, 43] on link "Devices" at bounding box center [31, 45] width 57 height 20
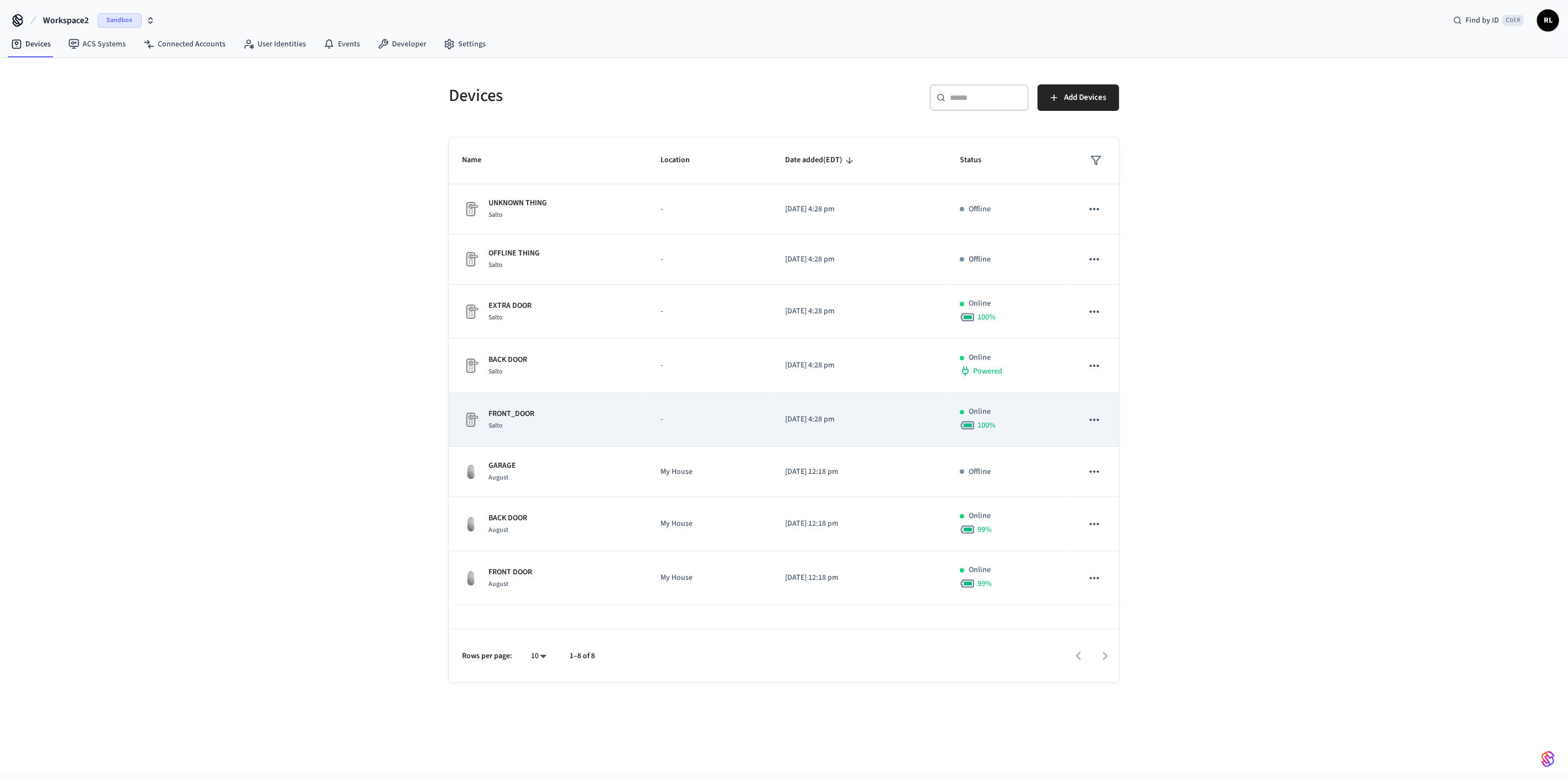
click at [286, 221] on div "FRONT_DOOR Salto" at bounding box center [548, 420] width 172 height 23
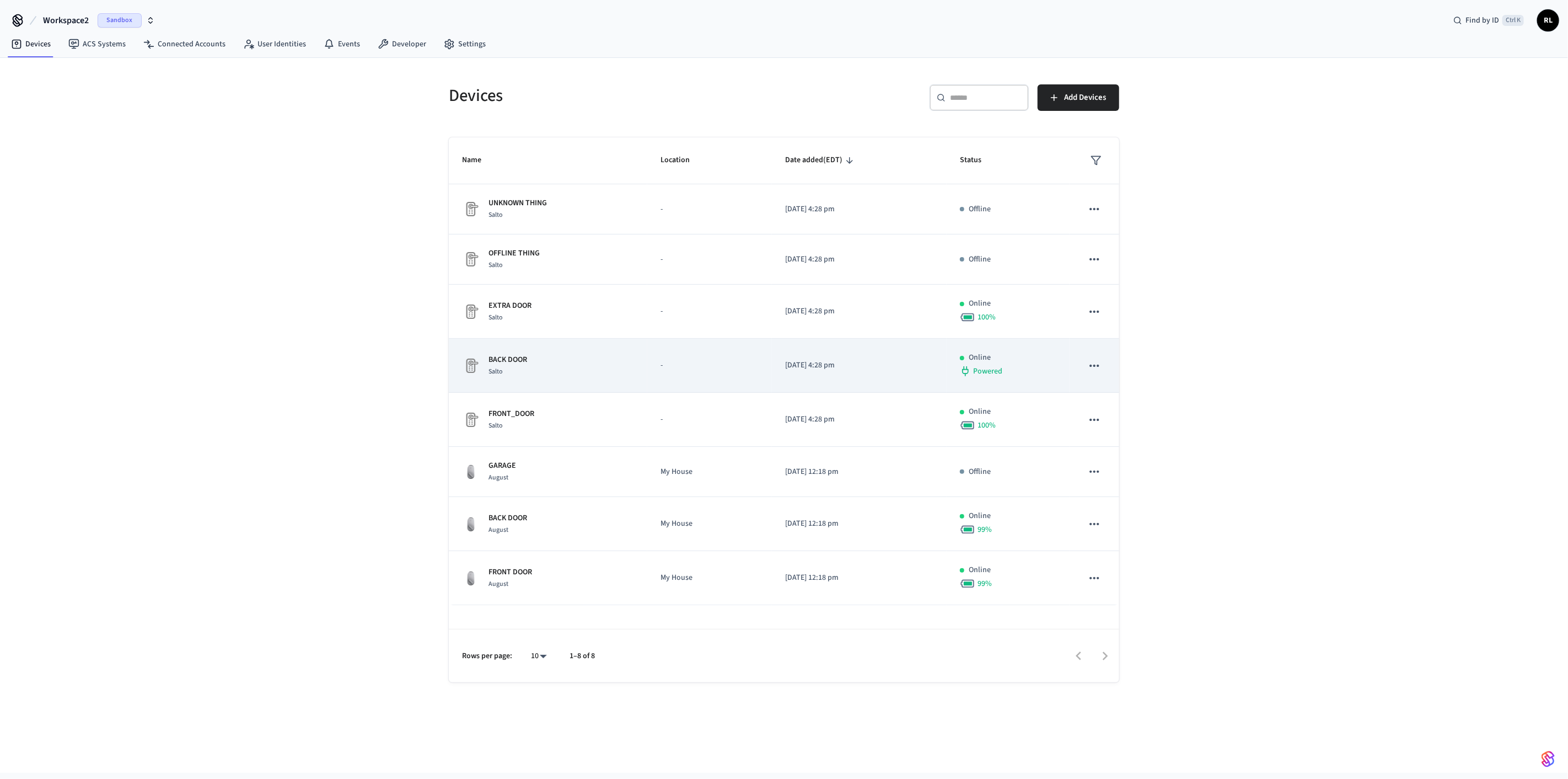
click at [286, 221] on p "BACK DOOR" at bounding box center [508, 360] width 39 height 11
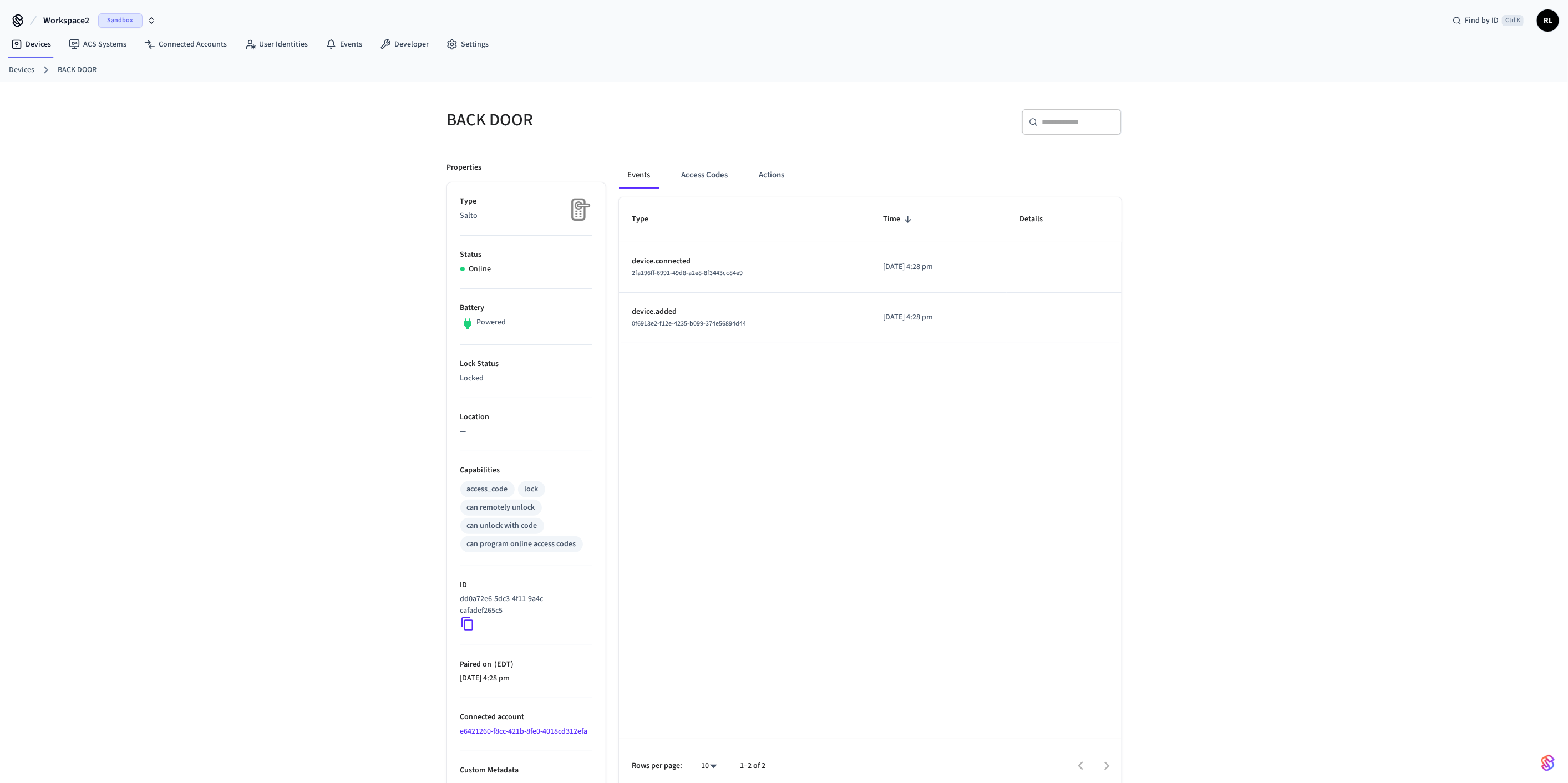
click at [288, 222] on icon at bounding box center [468, 624] width 14 height 14
click at [36, 40] on link "Devices" at bounding box center [31, 45] width 58 height 20
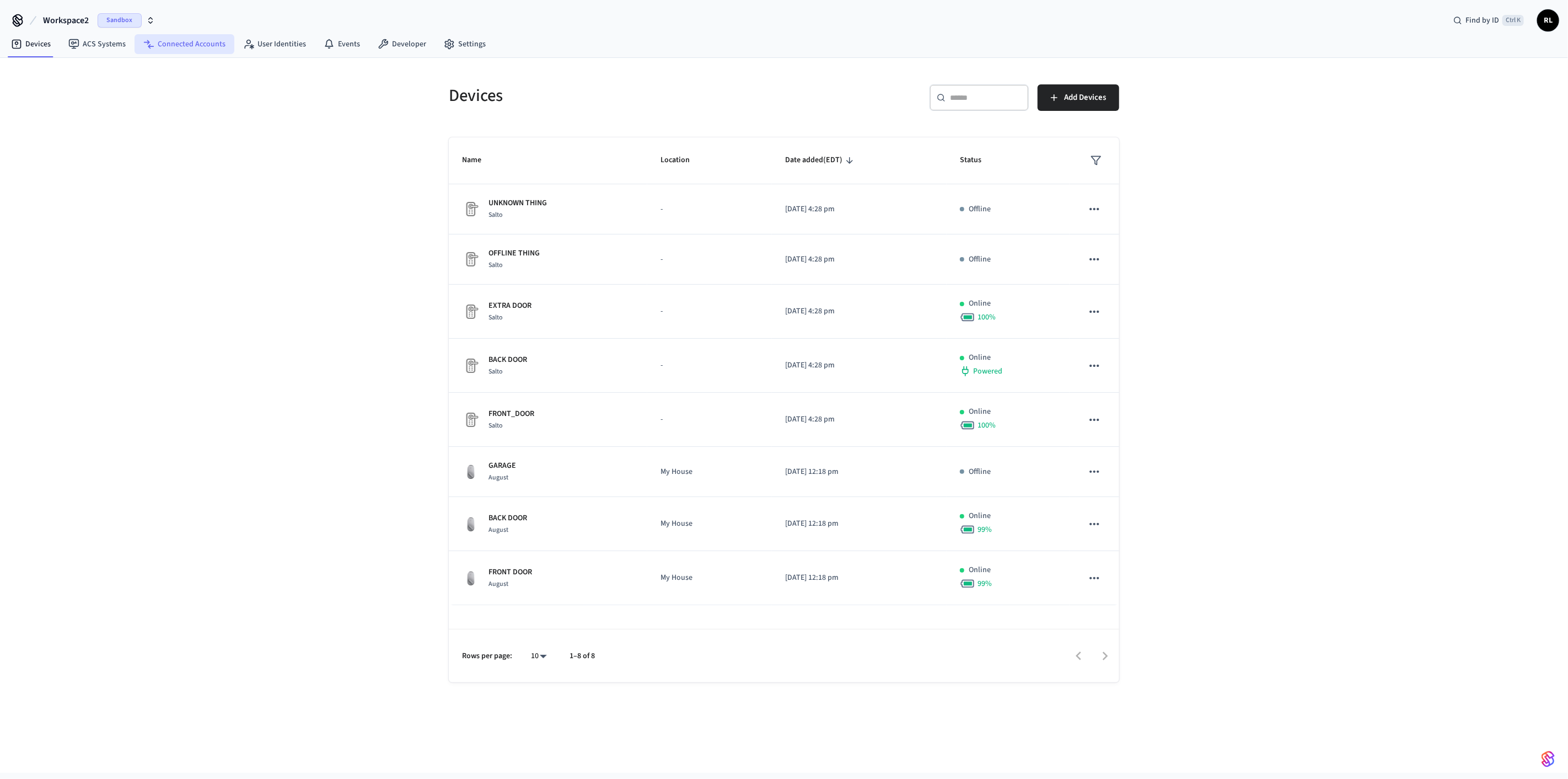
click at [180, 42] on link "Connected Accounts" at bounding box center [184, 45] width 100 height 20
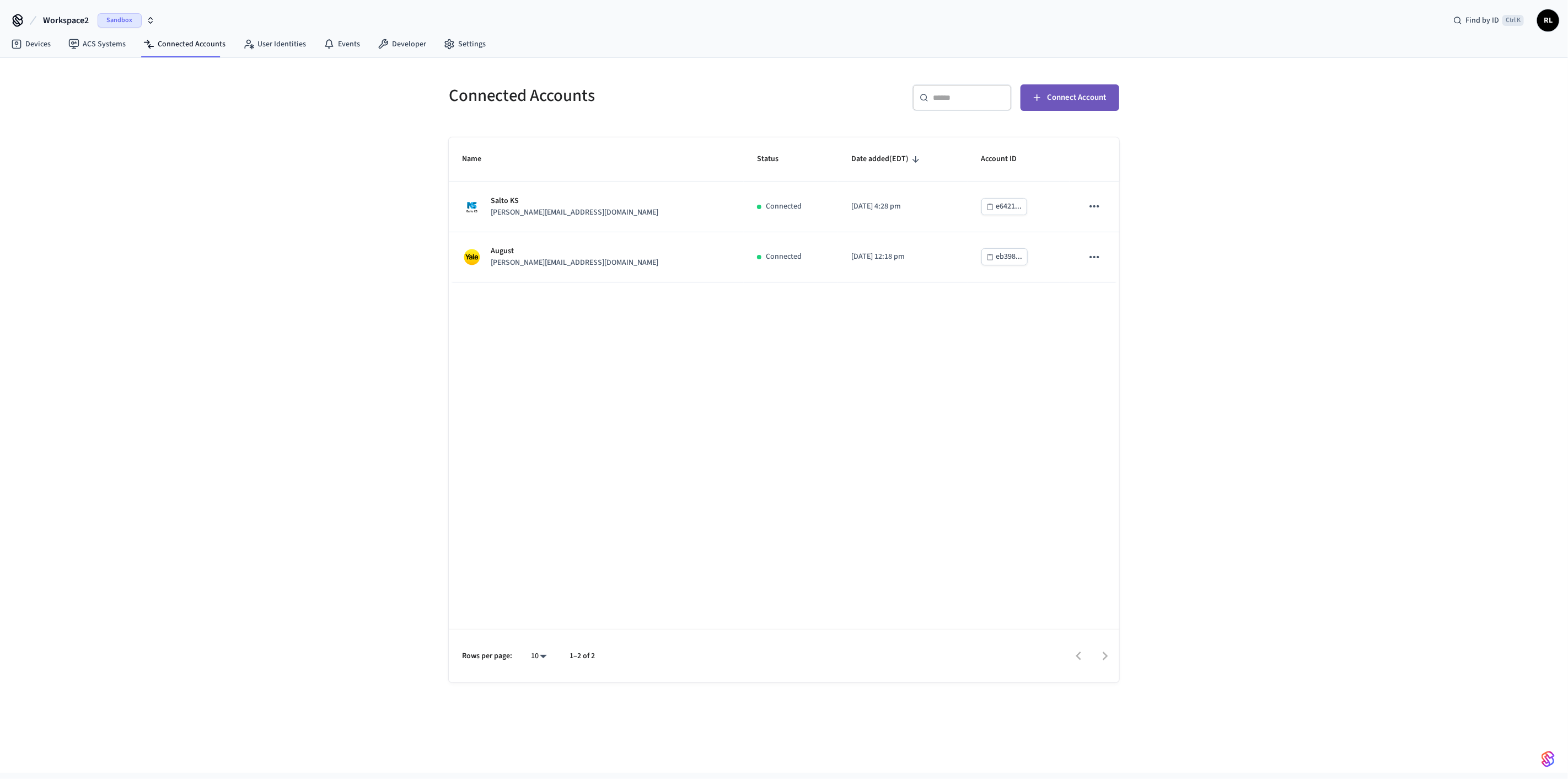
click at [286, 103] on span "Connect Account" at bounding box center [1077, 98] width 59 height 14
click at [102, 44] on link "ACS Systems" at bounding box center [97, 45] width 75 height 20
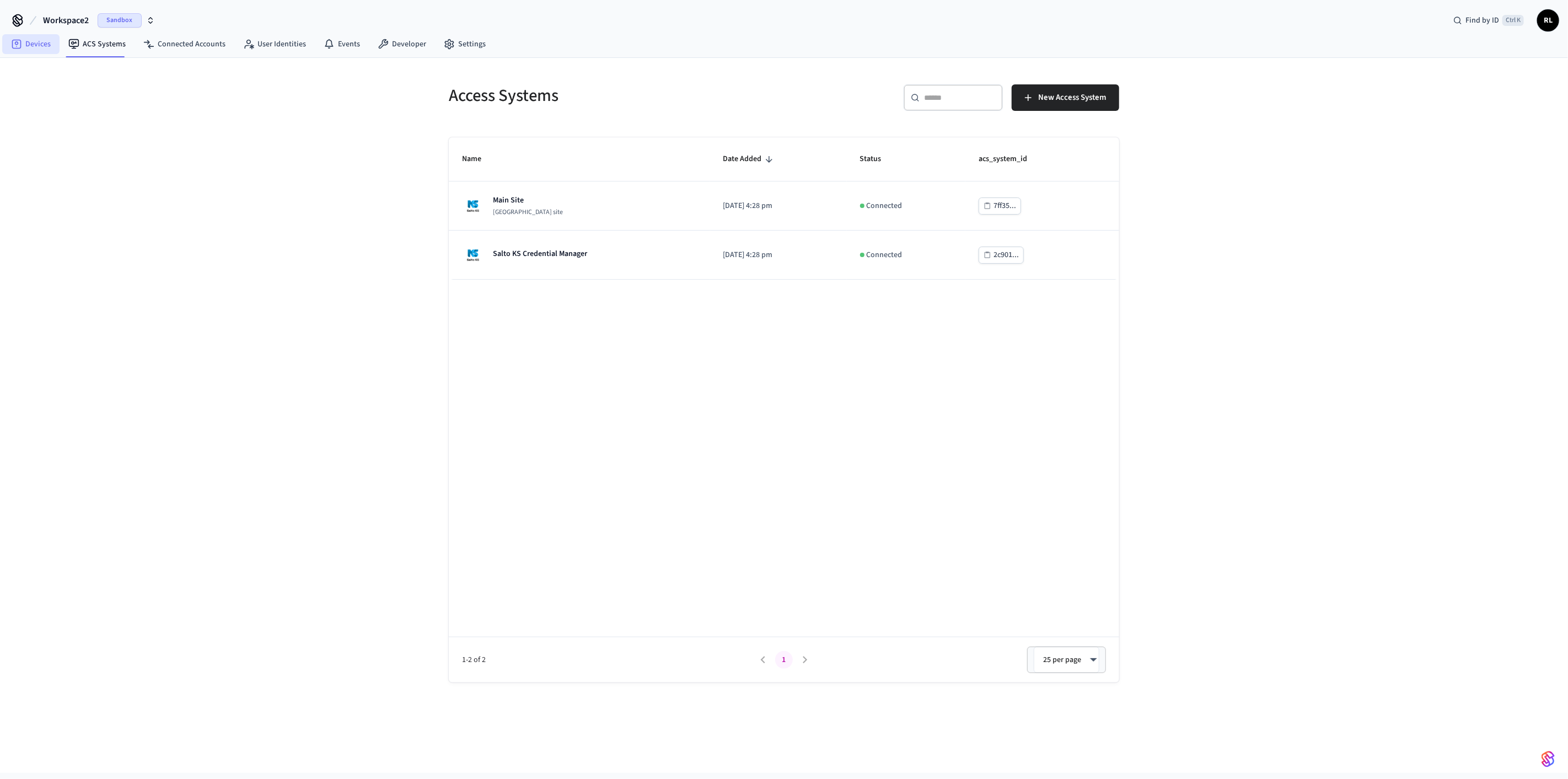
click at [34, 42] on link "Devices" at bounding box center [31, 45] width 57 height 20
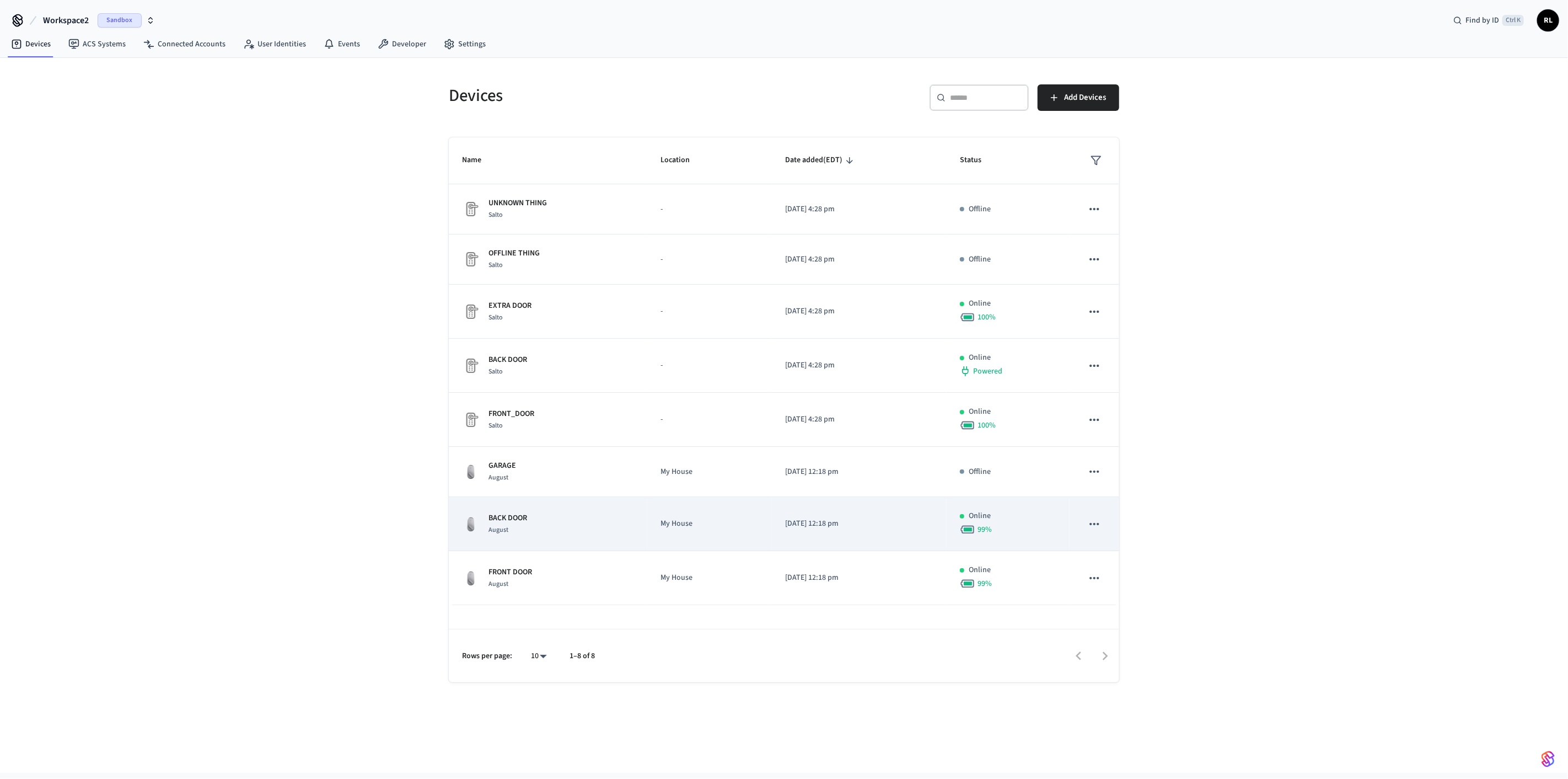
click at [286, 221] on div "BACK DOOR August" at bounding box center [548, 524] width 172 height 23
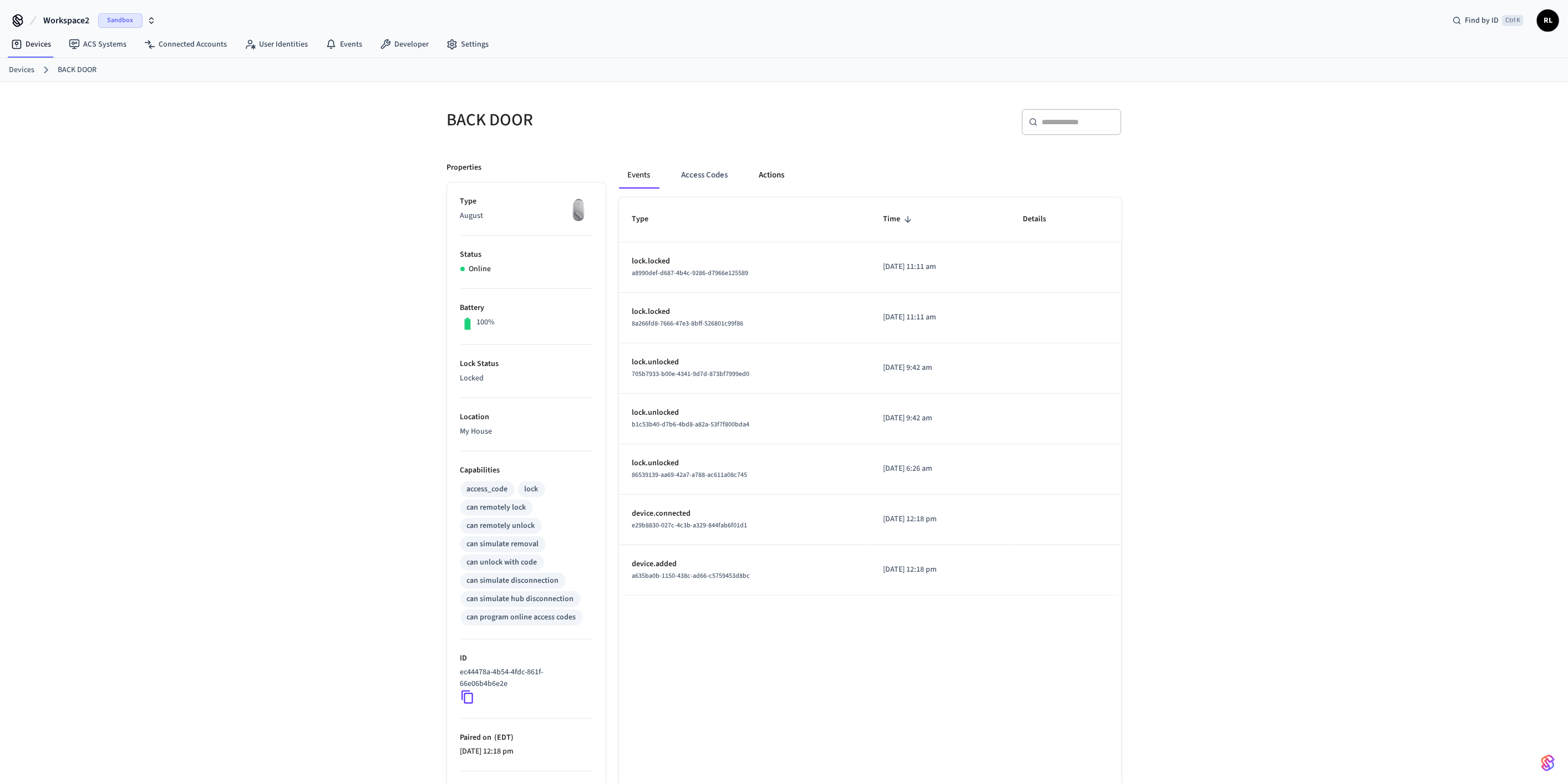
click at [288, 173] on button "Actions" at bounding box center [772, 175] width 43 height 27
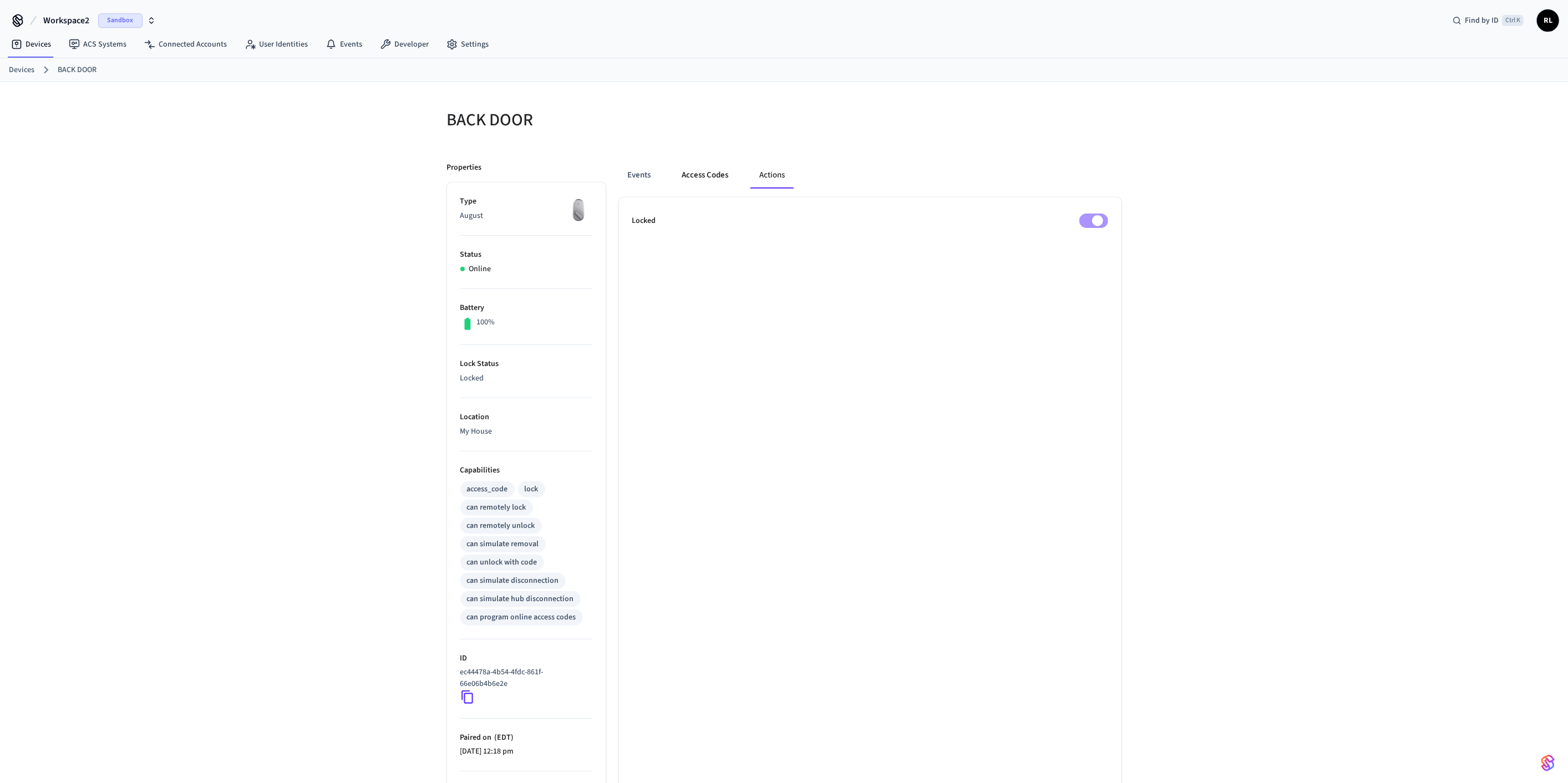
click at [288, 175] on button "Access Codes" at bounding box center [705, 175] width 64 height 27
click at [288, 172] on button "Events" at bounding box center [639, 175] width 41 height 27
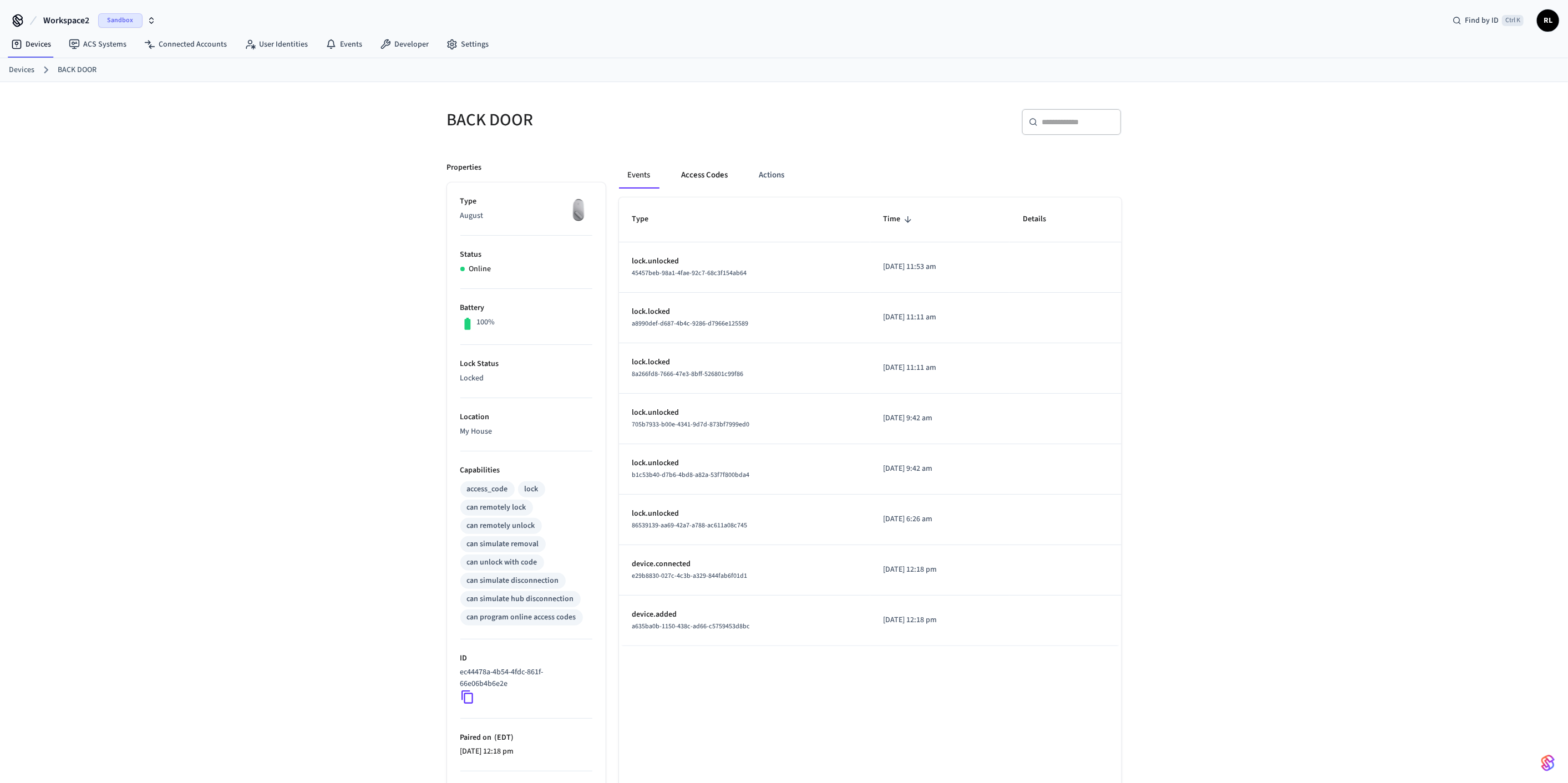
click at [288, 171] on button "Access Codes" at bounding box center [705, 175] width 64 height 27
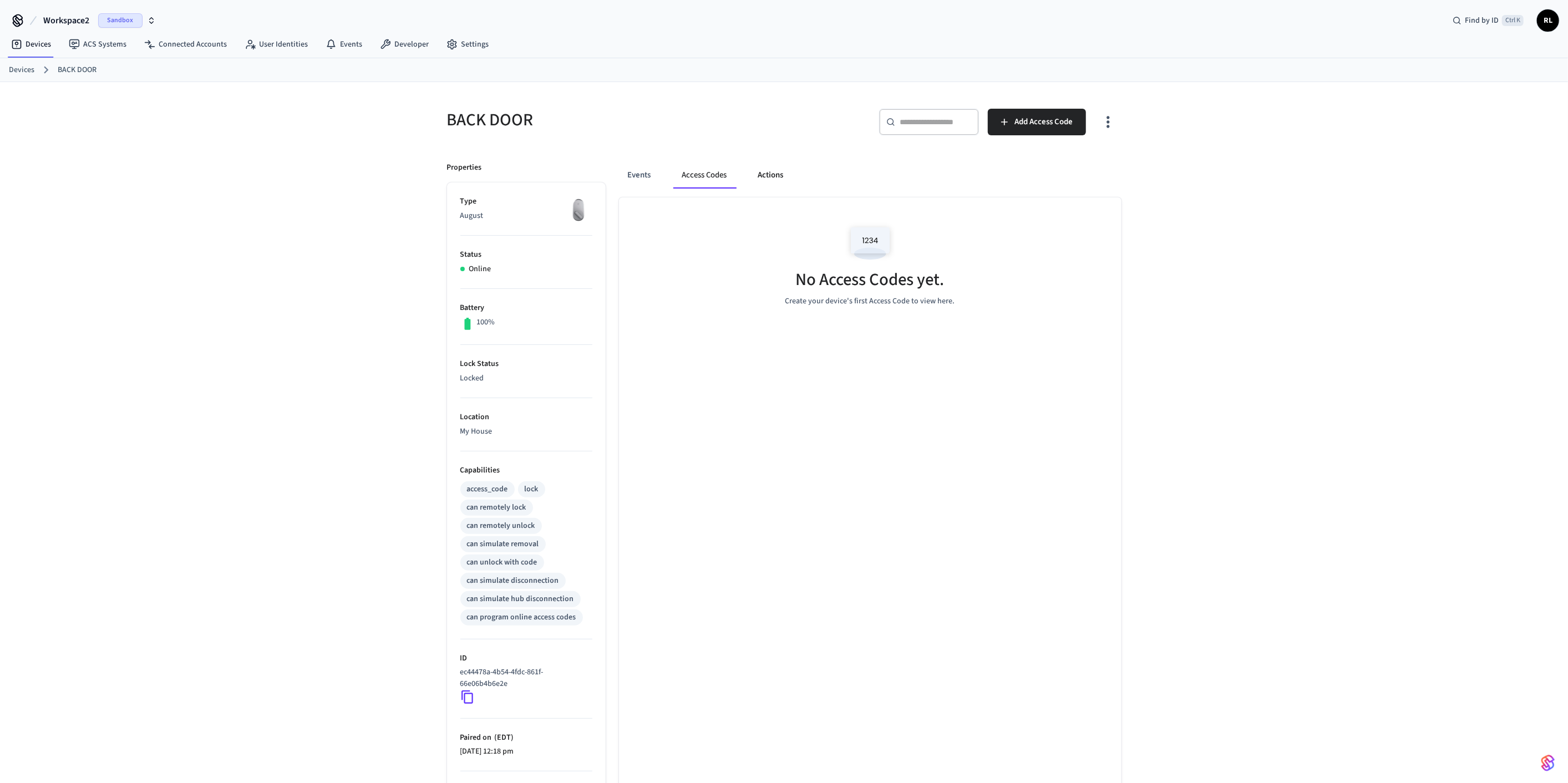
click at [288, 168] on button "Actions" at bounding box center [771, 175] width 43 height 27
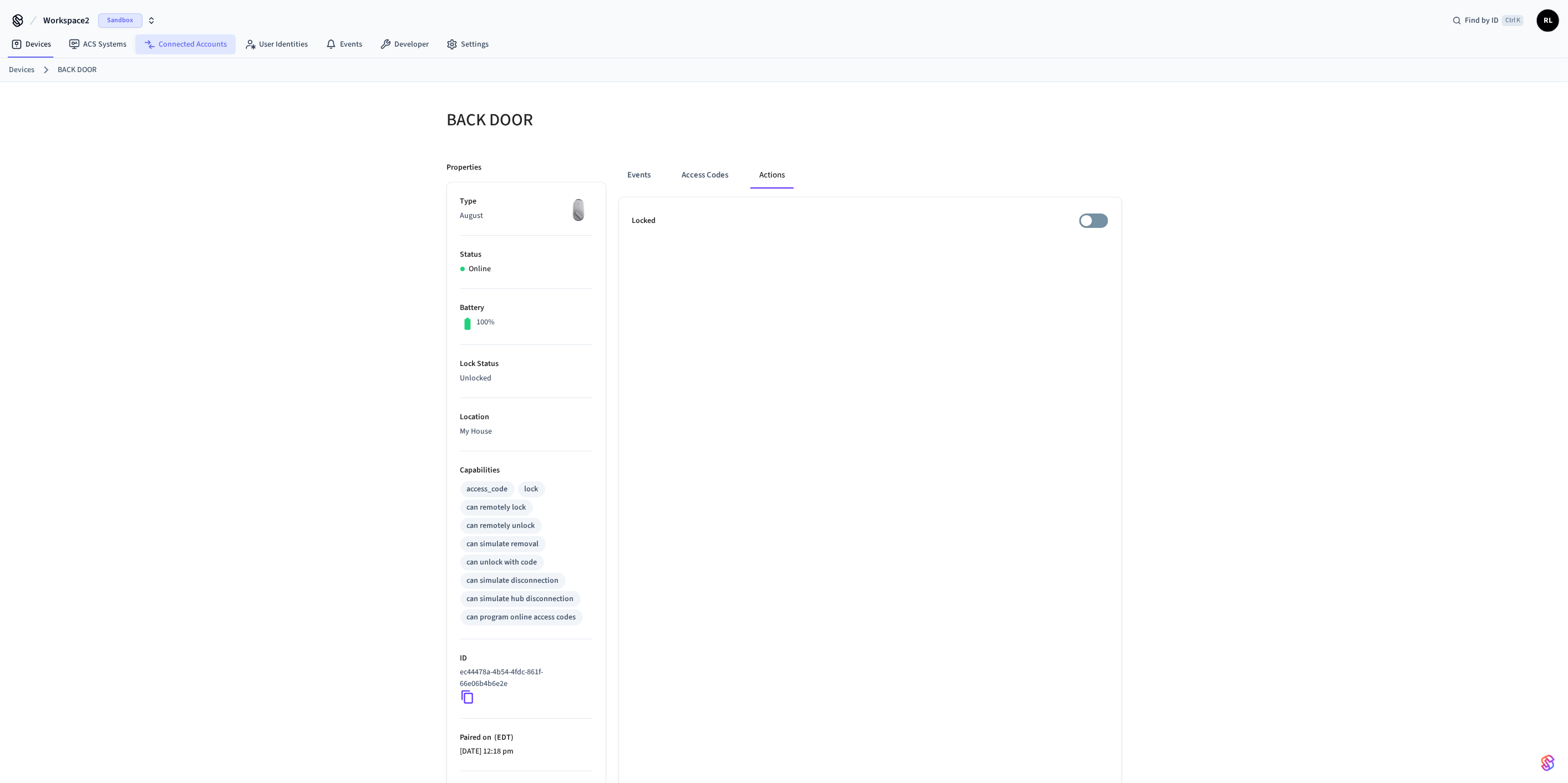
click at [181, 40] on link "Connected Accounts" at bounding box center [185, 45] width 100 height 20
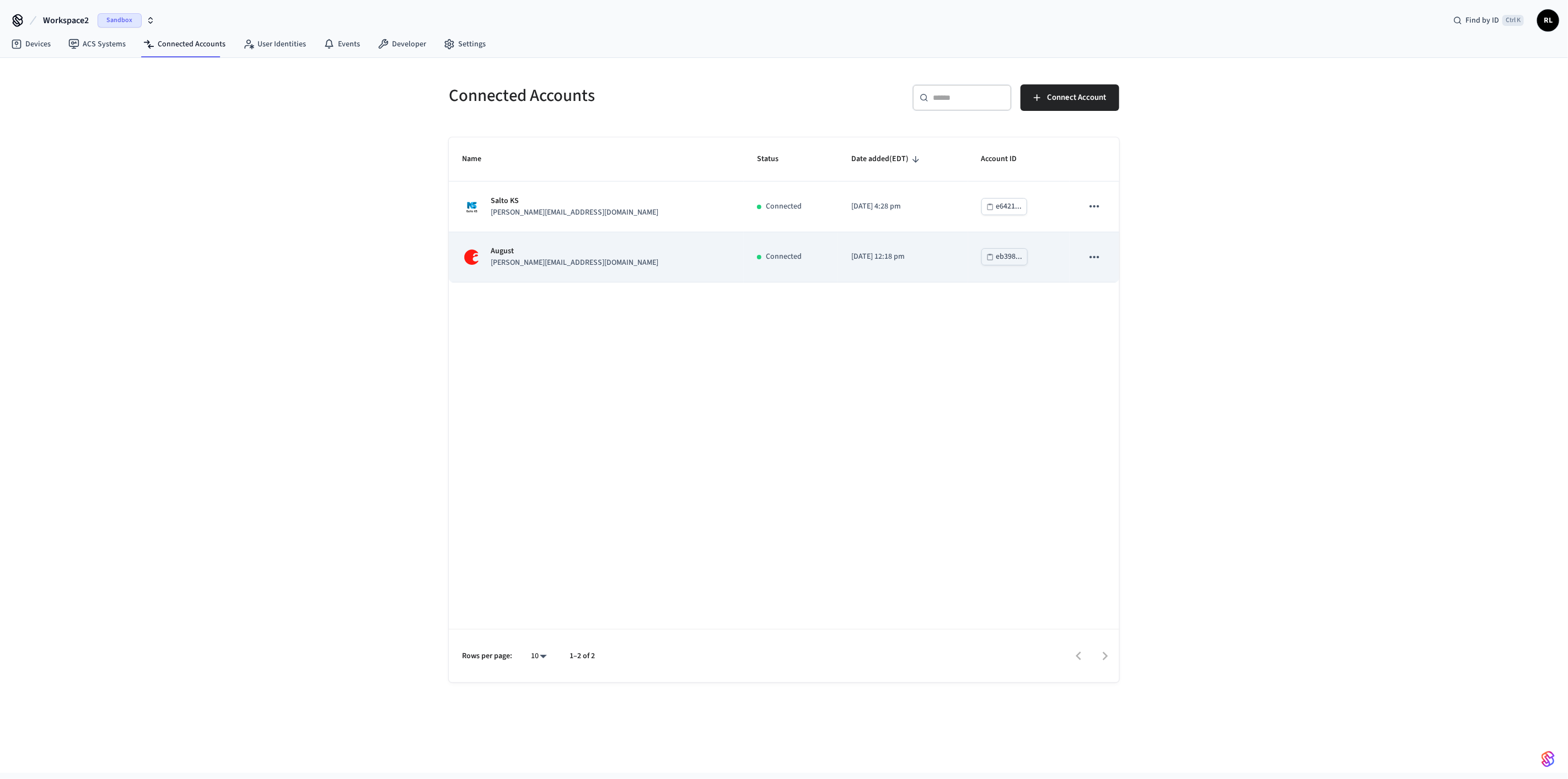
click at [286, 221] on p "August" at bounding box center [574, 252] width 167 height 11
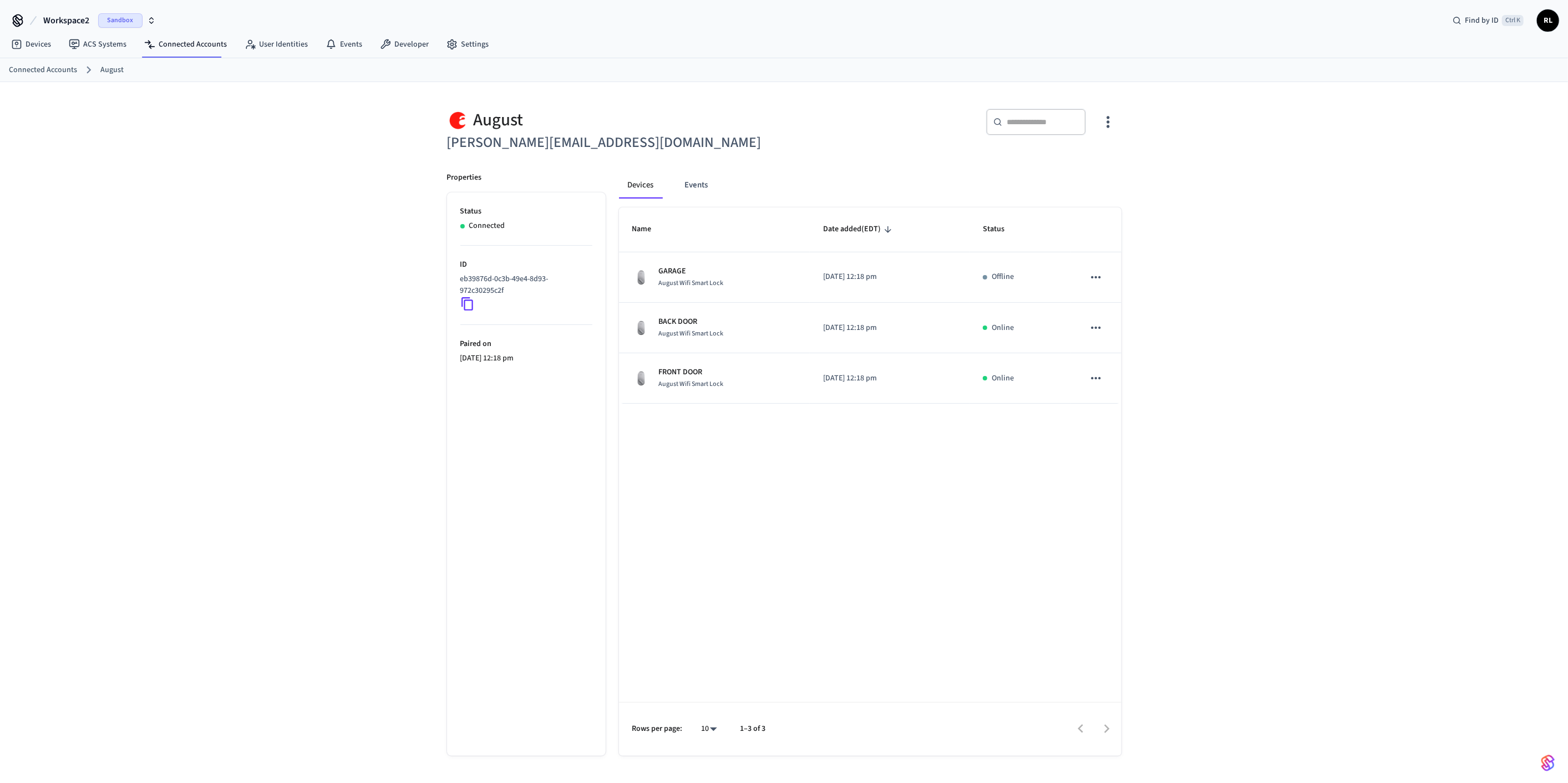
click at [40, 67] on link "Connected Accounts" at bounding box center [43, 70] width 68 height 12
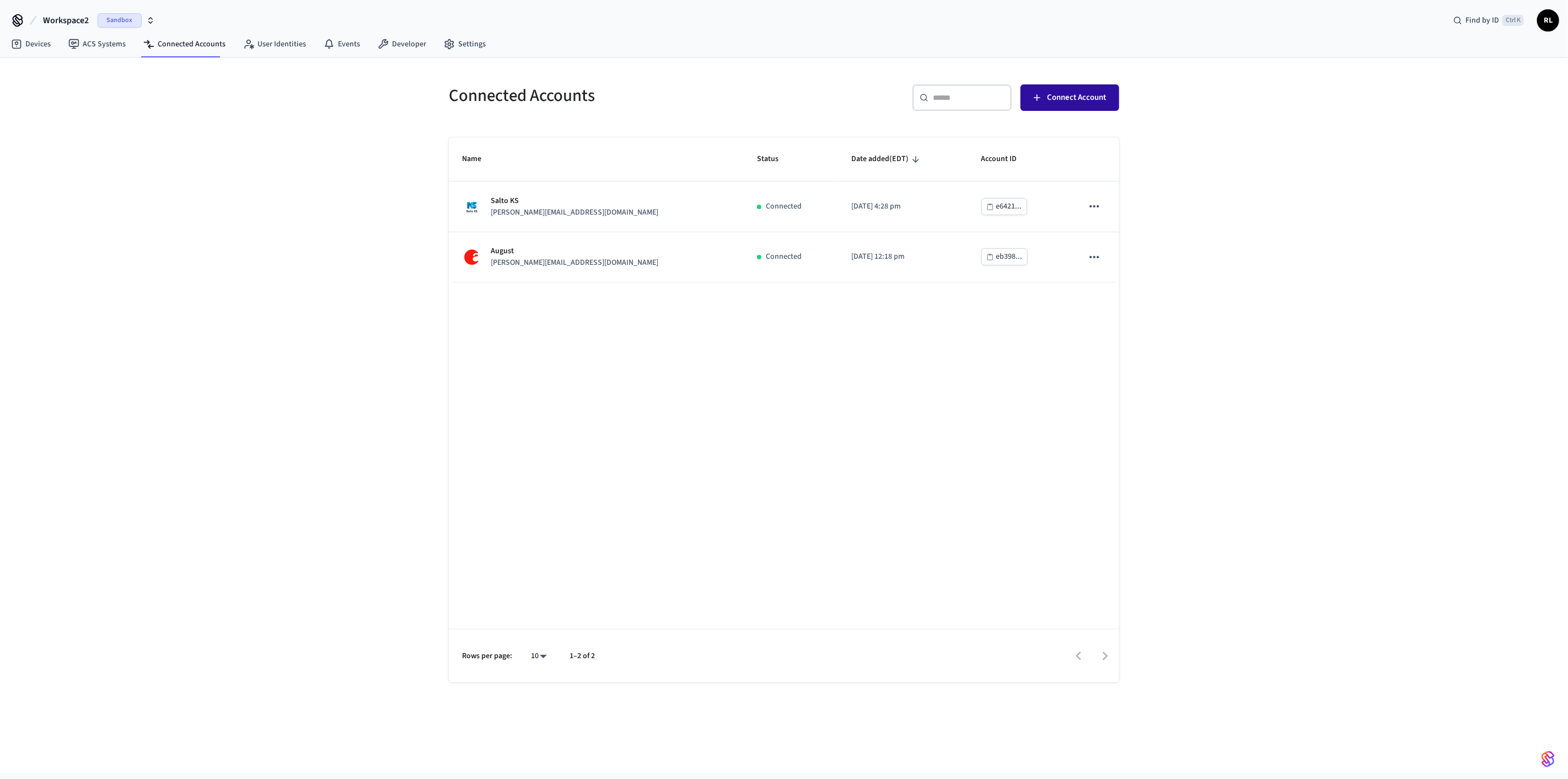
click at [286, 95] on span "Connect Account" at bounding box center [1077, 98] width 59 height 14
click at [286, 94] on span "Connect Account" at bounding box center [1077, 98] width 59 height 14
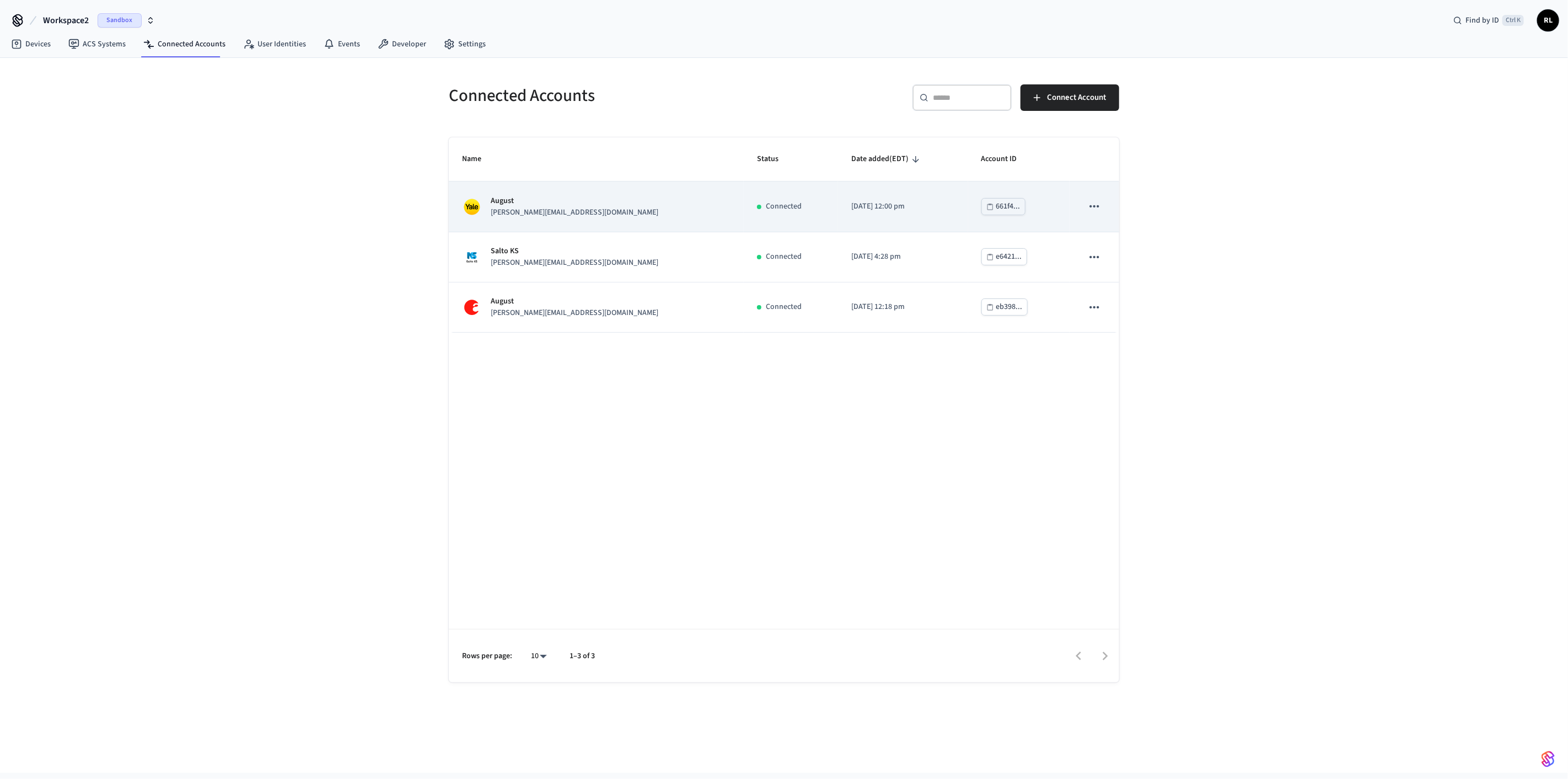
click at [286, 205] on div "[PERSON_NAME] [PERSON_NAME][EMAIL_ADDRESS][DOMAIN_NAME]" at bounding box center [596, 207] width 269 height 23
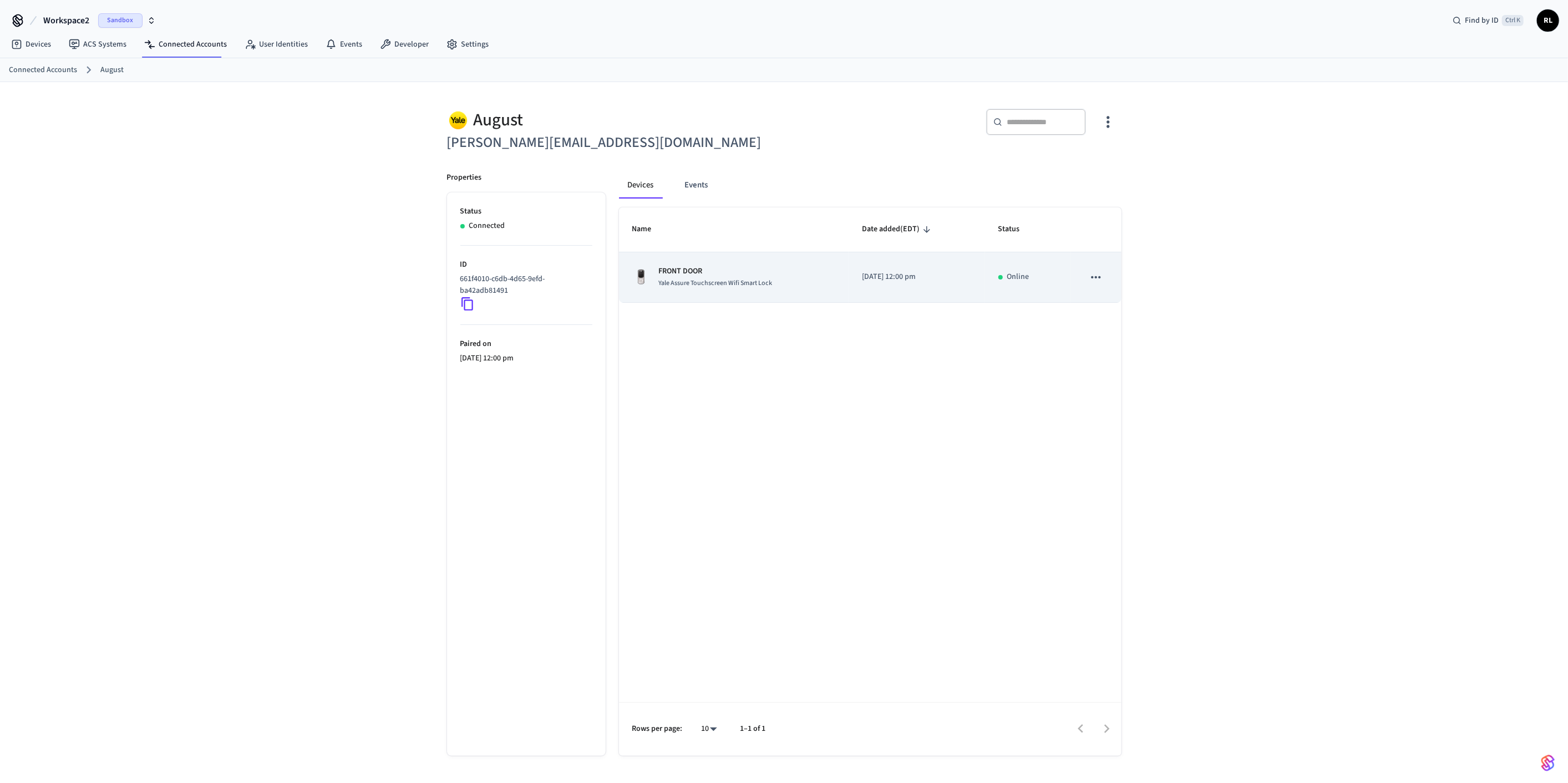
click at [288, 222] on div "FRONT DOOR Yale Assure Touchscreen Wifi Smart Lock" at bounding box center [734, 277] width 204 height 23
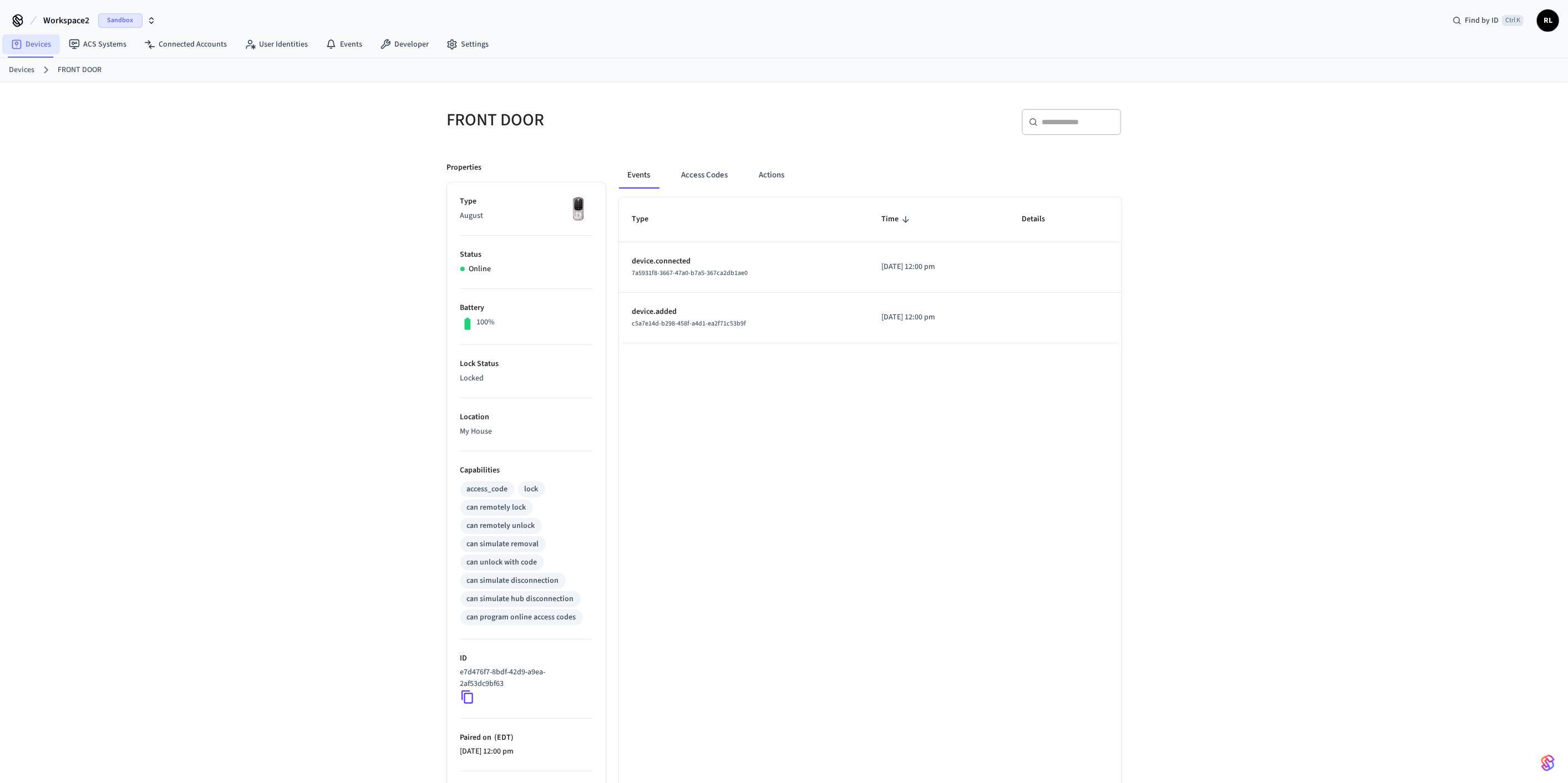
click at [40, 43] on link "Devices" at bounding box center [31, 45] width 58 height 20
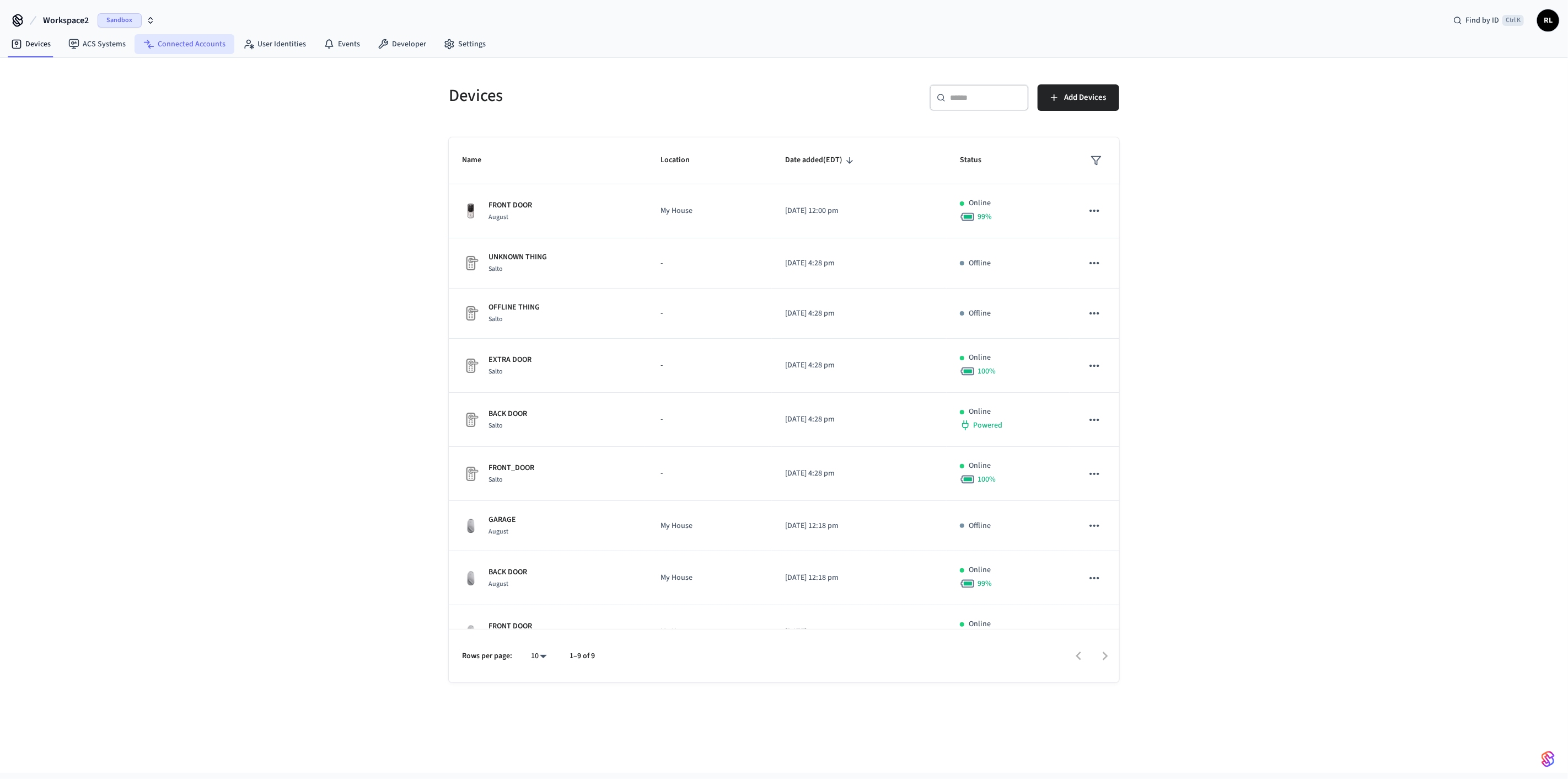
click at [186, 42] on link "Connected Accounts" at bounding box center [184, 45] width 100 height 20
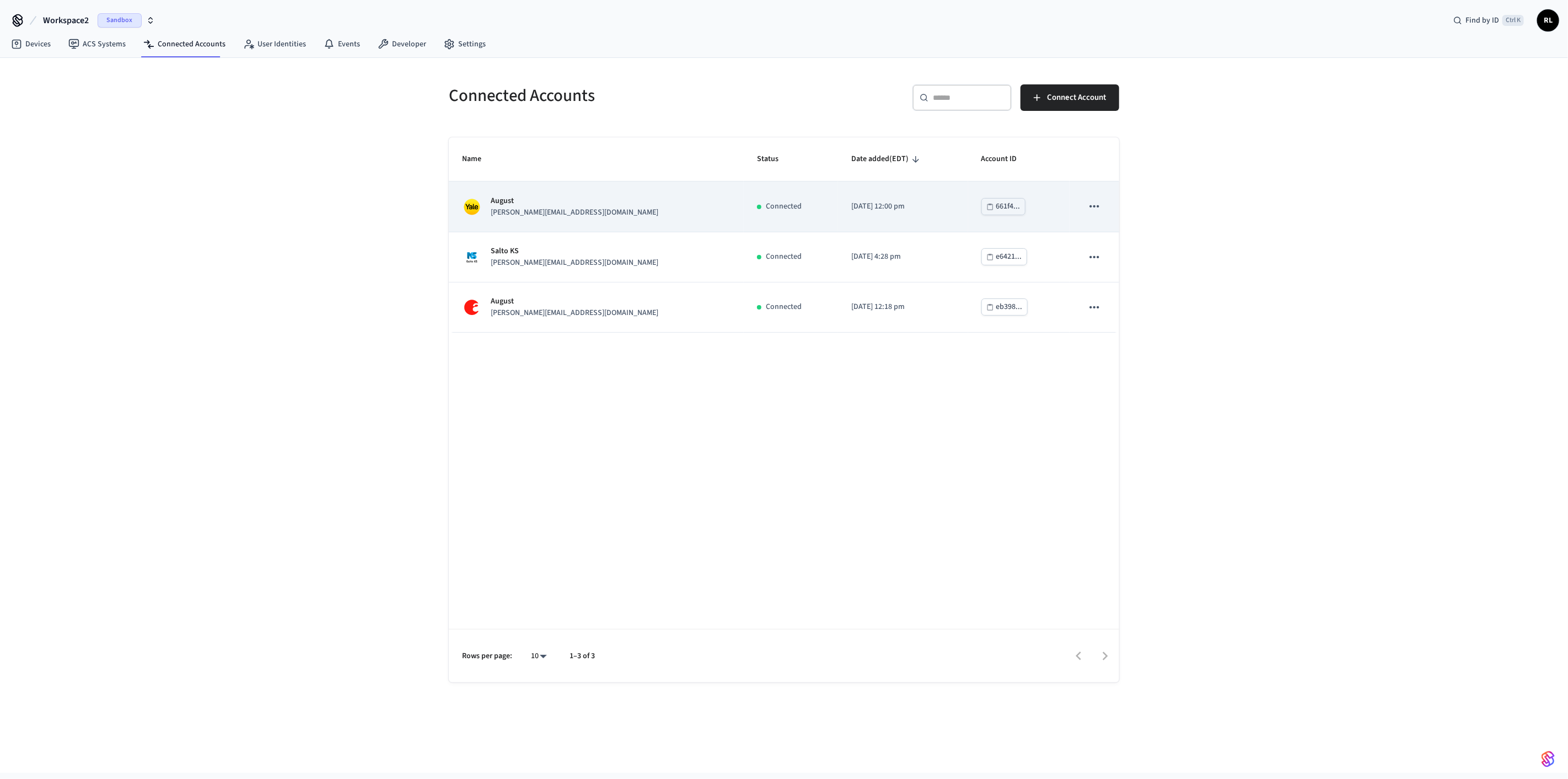
click at [286, 202] on div "[PERSON_NAME] [PERSON_NAME][EMAIL_ADDRESS][DOMAIN_NAME]" at bounding box center [596, 207] width 269 height 23
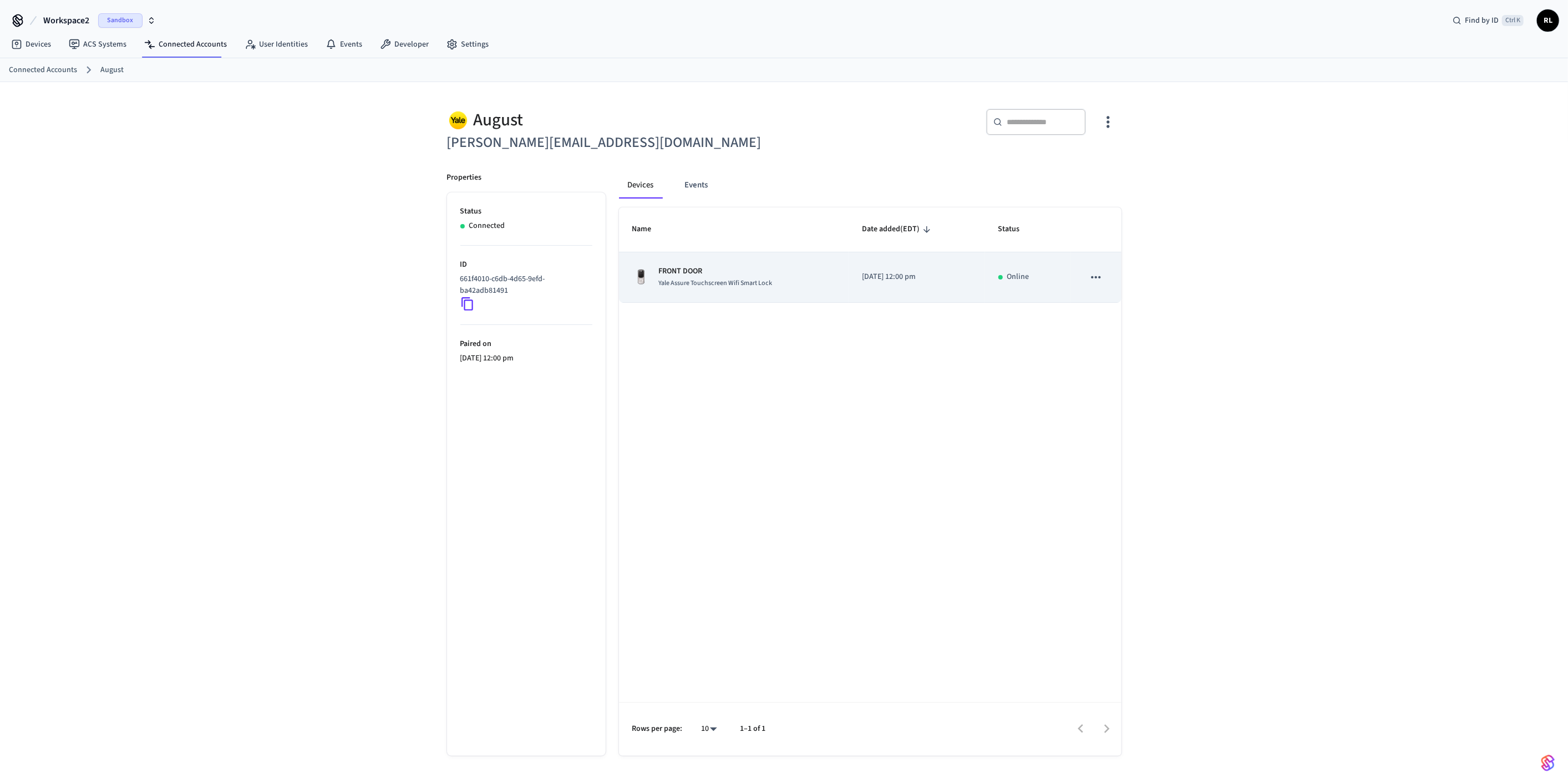
click at [288, 222] on div "FRONT DOOR Yale Assure Touchscreen Wifi Smart Lock" at bounding box center [734, 277] width 204 height 23
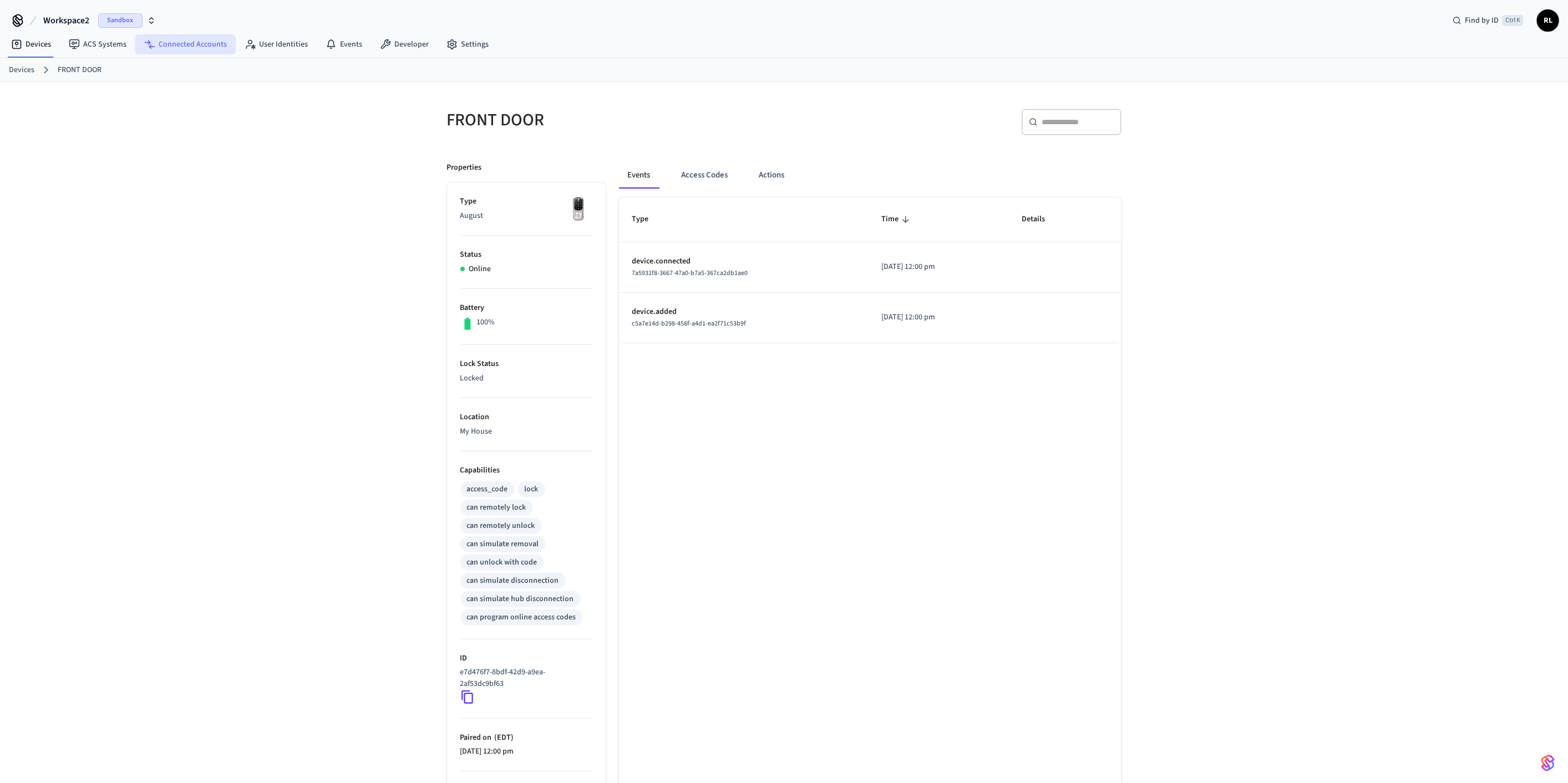
click at [199, 47] on link "Connected Accounts" at bounding box center [185, 45] width 100 height 20
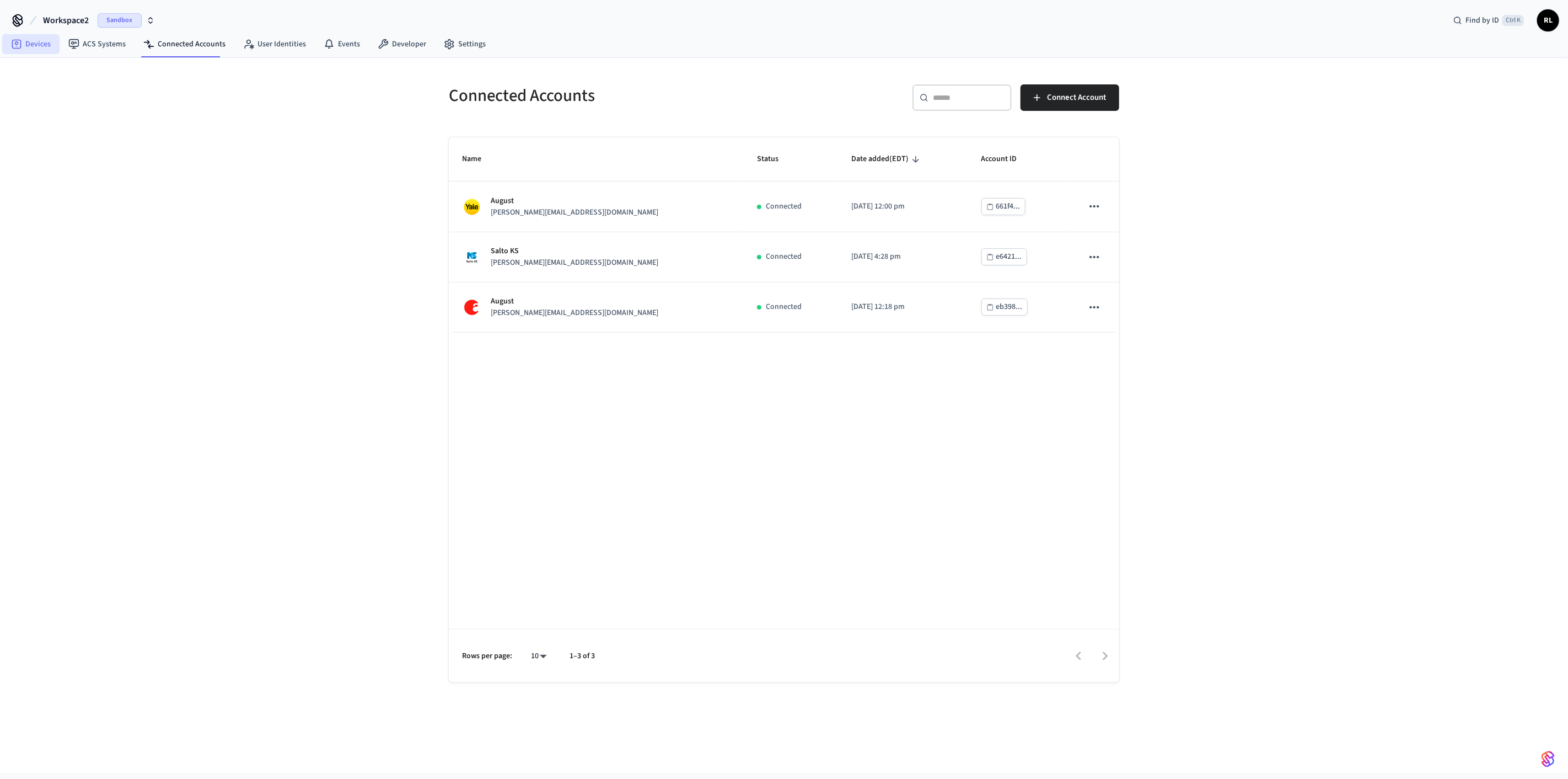
click at [37, 40] on link "Devices" at bounding box center [31, 45] width 57 height 20
